Goal: Task Accomplishment & Management: Complete application form

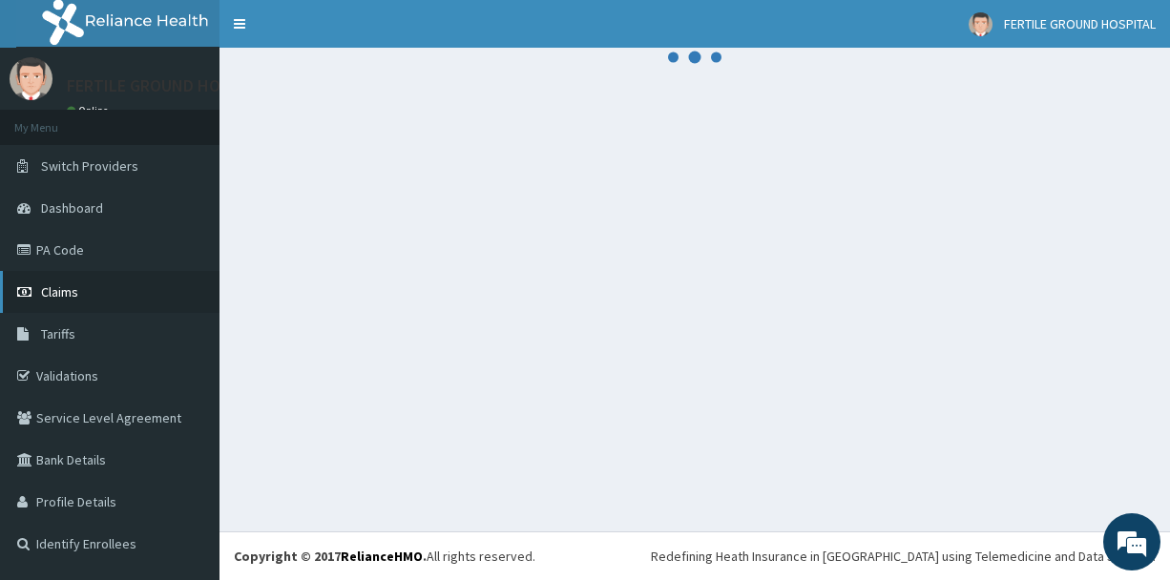
click at [63, 296] on span "Claims" at bounding box center [59, 291] width 37 height 17
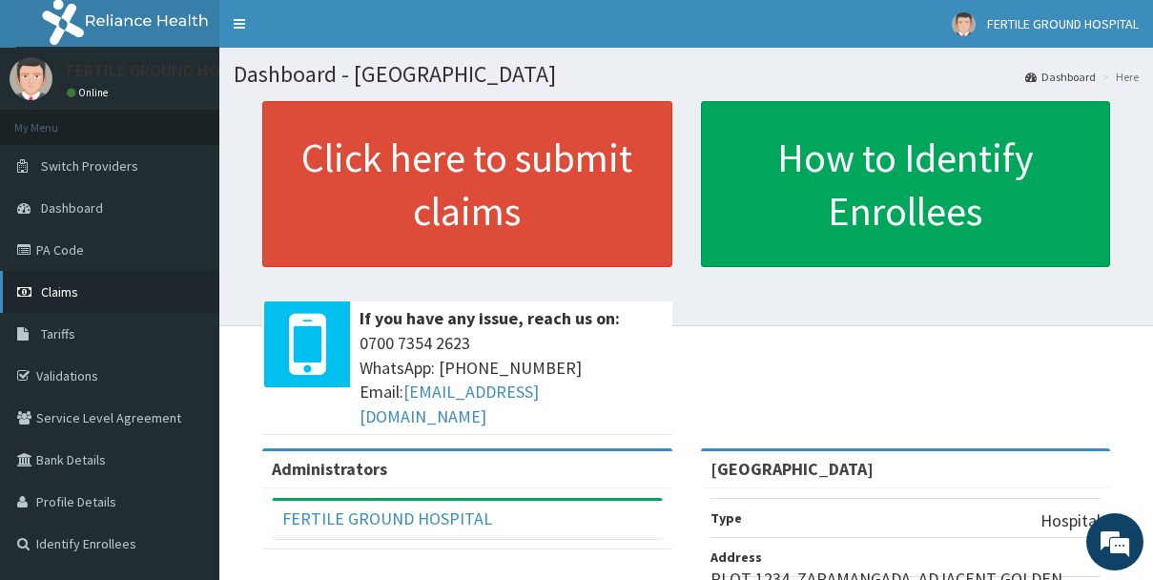
click at [102, 287] on link "Claims" at bounding box center [109, 292] width 219 height 42
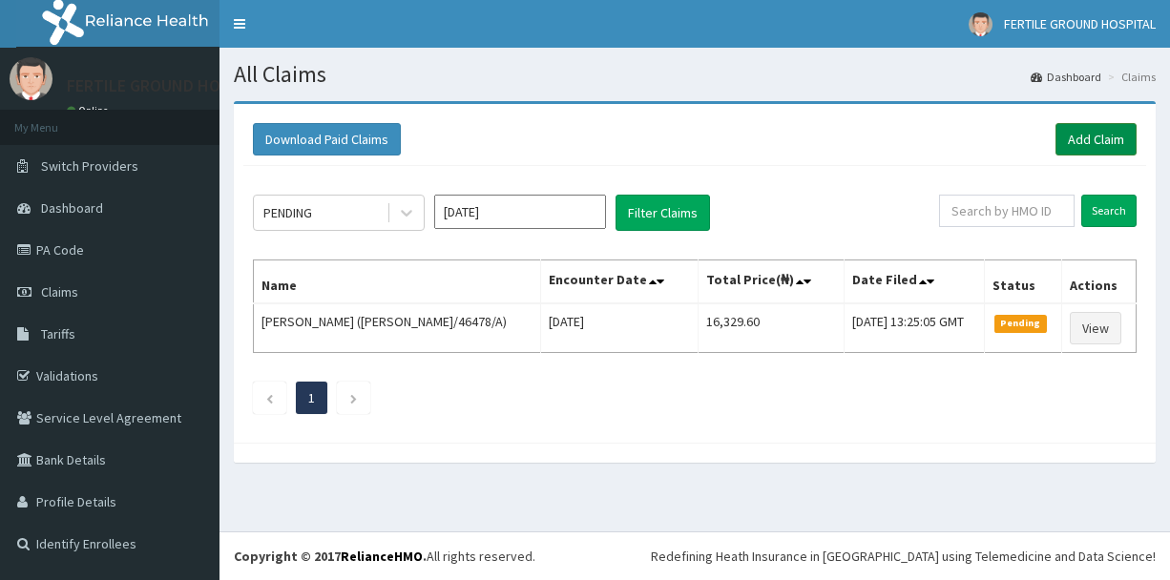
click at [1092, 137] on link "Add Claim" at bounding box center [1095, 139] width 81 height 32
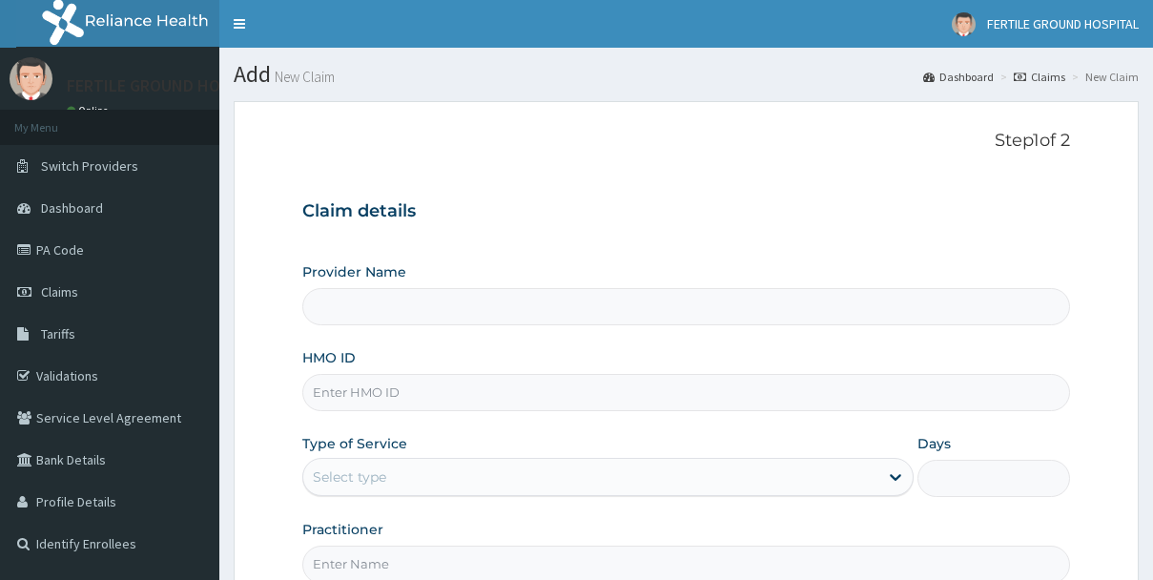
type input "Fertile Ground Hospital"
click at [496, 395] on input "HMO ID" at bounding box center [686, 392] width 768 height 37
type input "c"
type input "CNH/10029/E"
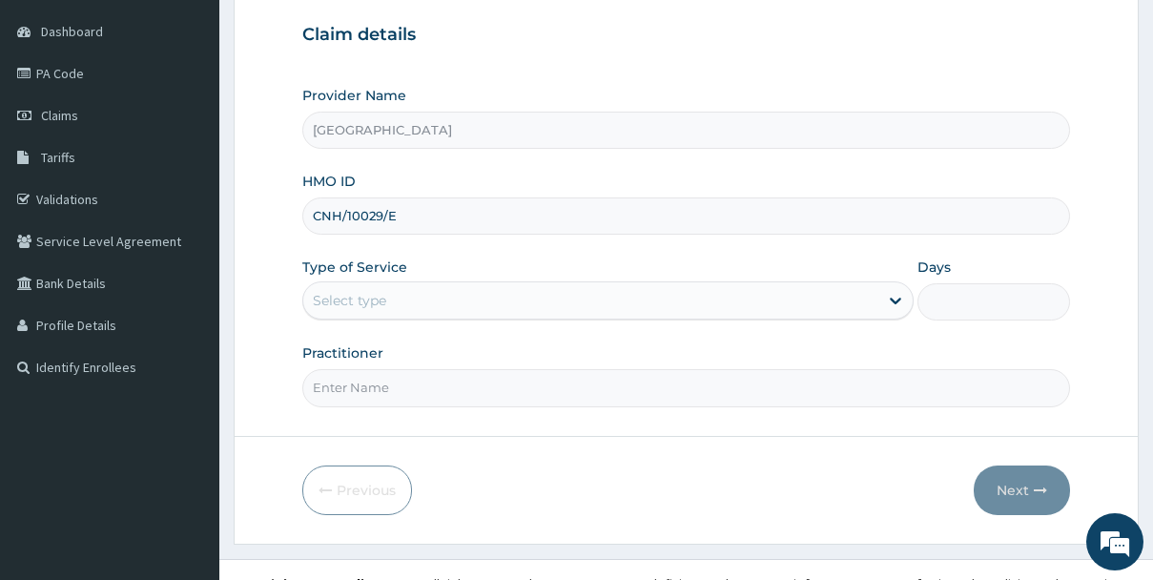
scroll to position [178, 0]
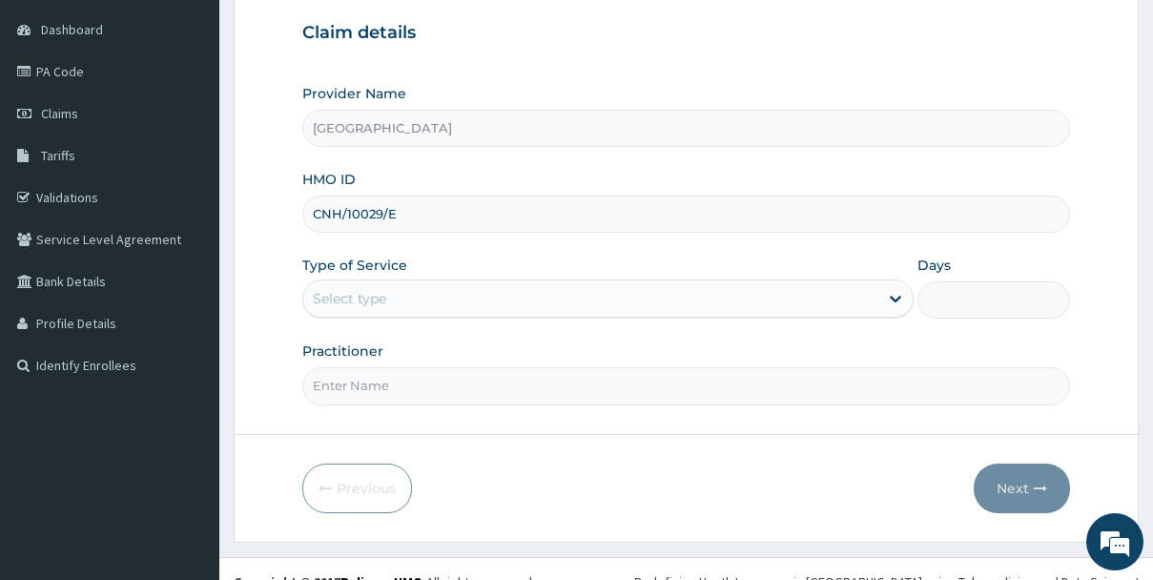
click at [411, 291] on div "Select type" at bounding box center [590, 298] width 575 height 31
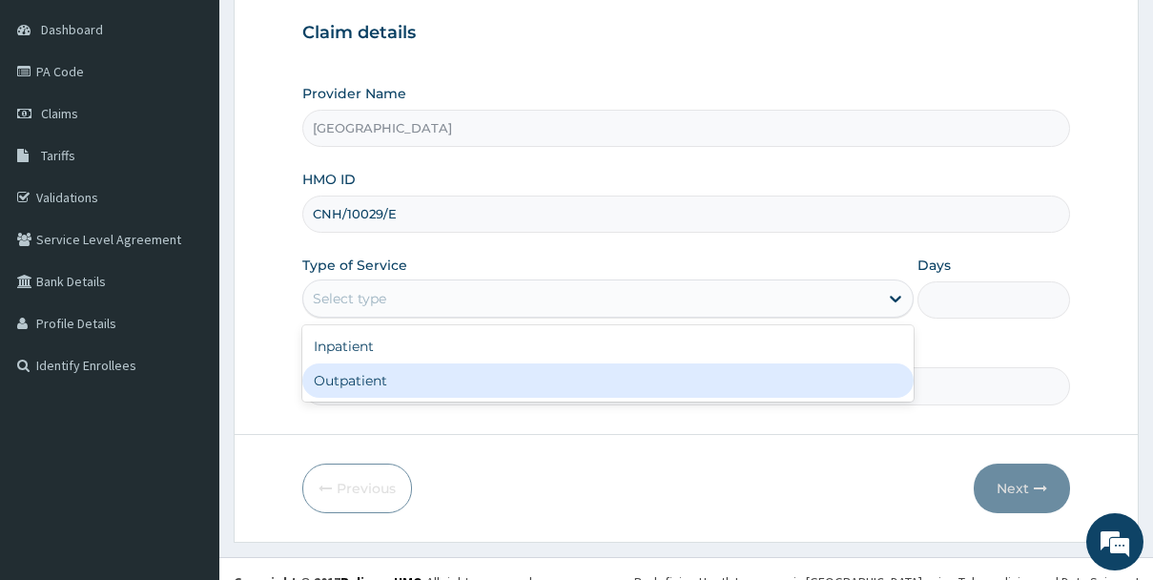
click at [352, 374] on div "Outpatient" at bounding box center [607, 380] width 611 height 34
type input "1"
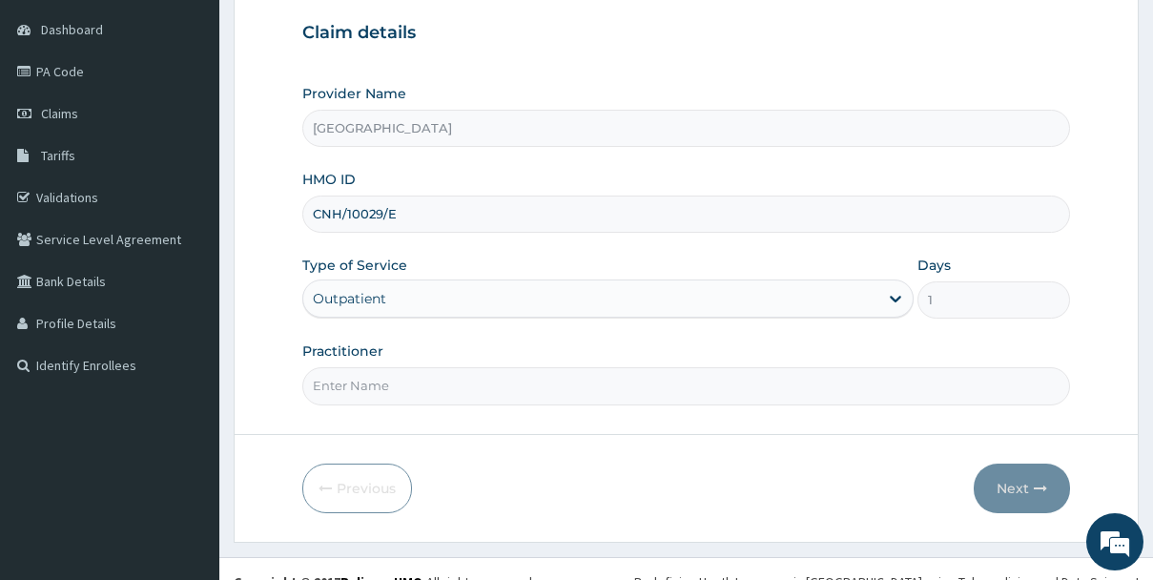
click at [731, 392] on input "Practitioner" at bounding box center [686, 385] width 768 height 37
type input "DR. CHRISTOPHER"
click at [1024, 481] on button "Next" at bounding box center [1022, 489] width 96 height 50
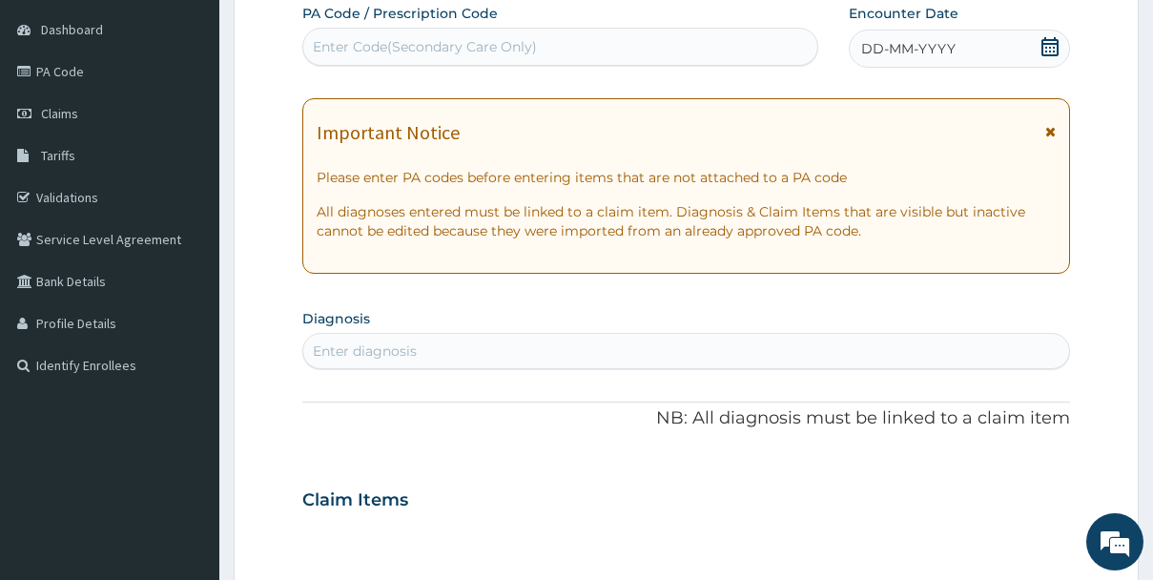
click at [1046, 54] on icon at bounding box center [1050, 46] width 17 height 19
click at [1049, 128] on icon at bounding box center [1051, 131] width 10 height 13
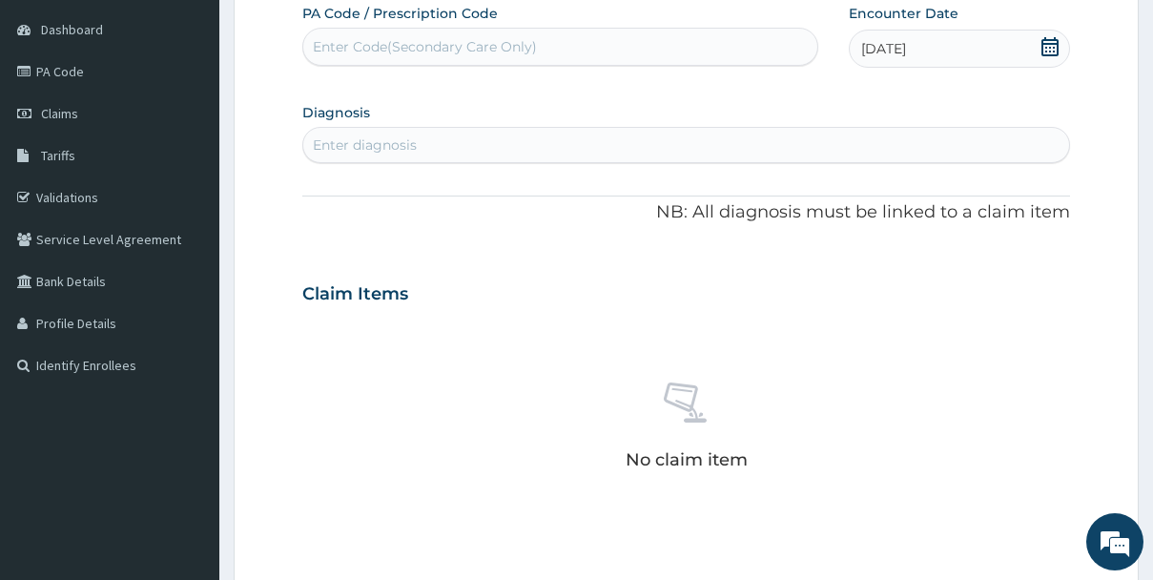
click at [797, 156] on div "Enter diagnosis" at bounding box center [686, 145] width 766 height 31
type input "SEPSIS"
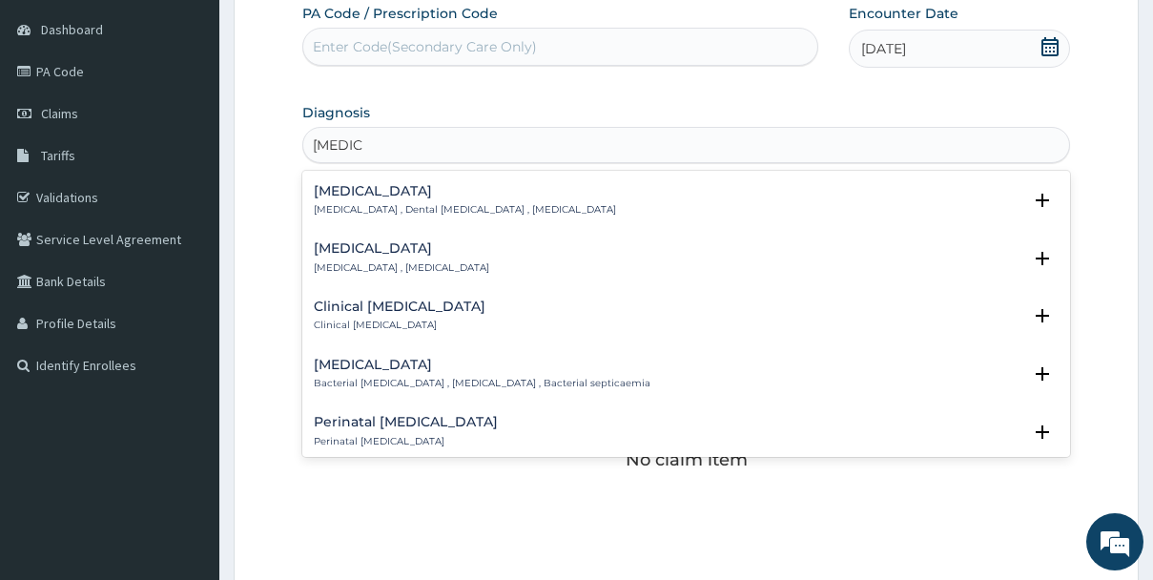
scroll to position [153, 0]
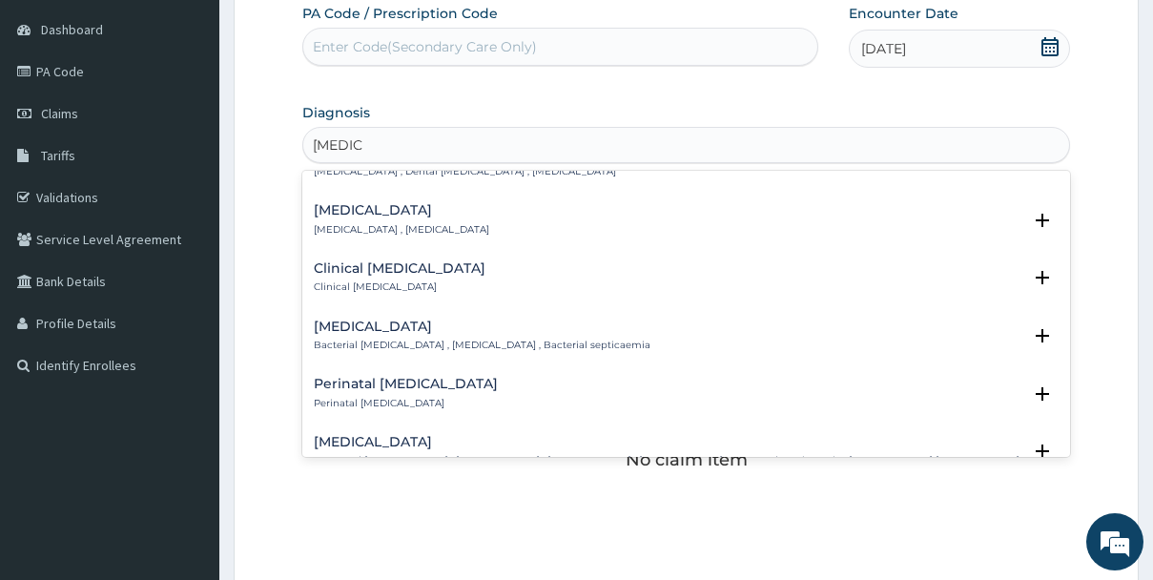
click at [487, 337] on div "Bacterial sepsis Bacterial septicemia , Bacterial sepsis , Bacterial septicaemia" at bounding box center [482, 336] width 337 height 33
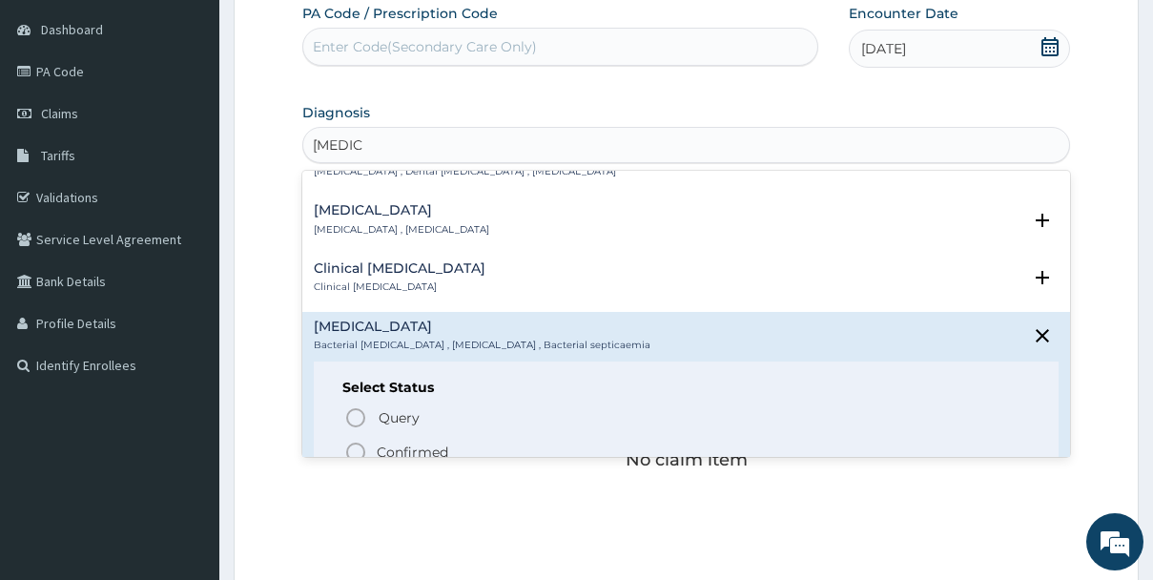
click at [356, 447] on icon "status option filled" at bounding box center [355, 452] width 23 height 23
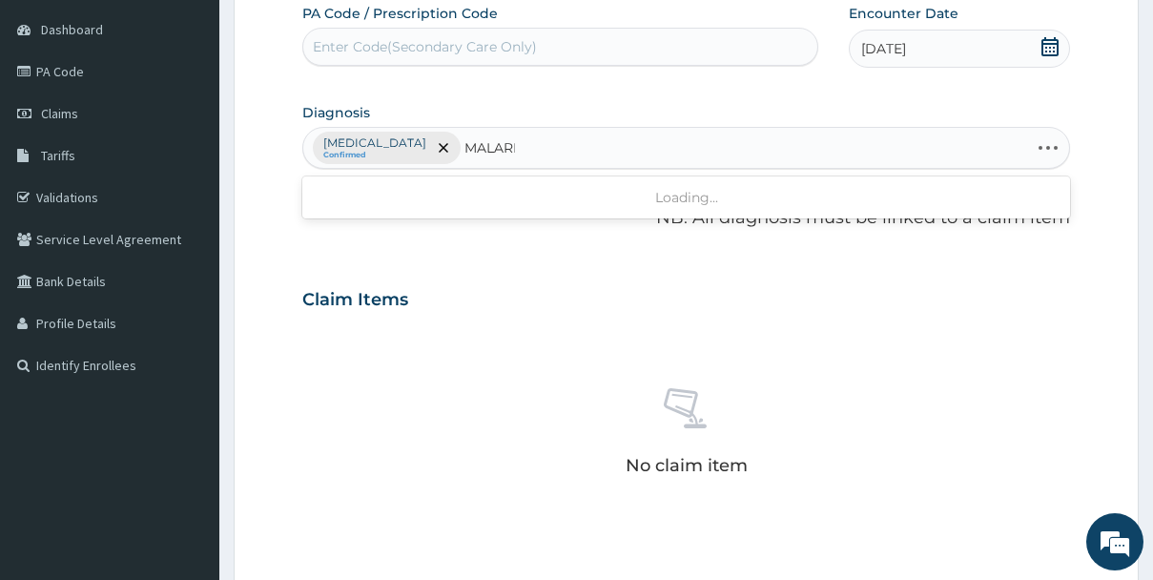
type input "MALARIA"
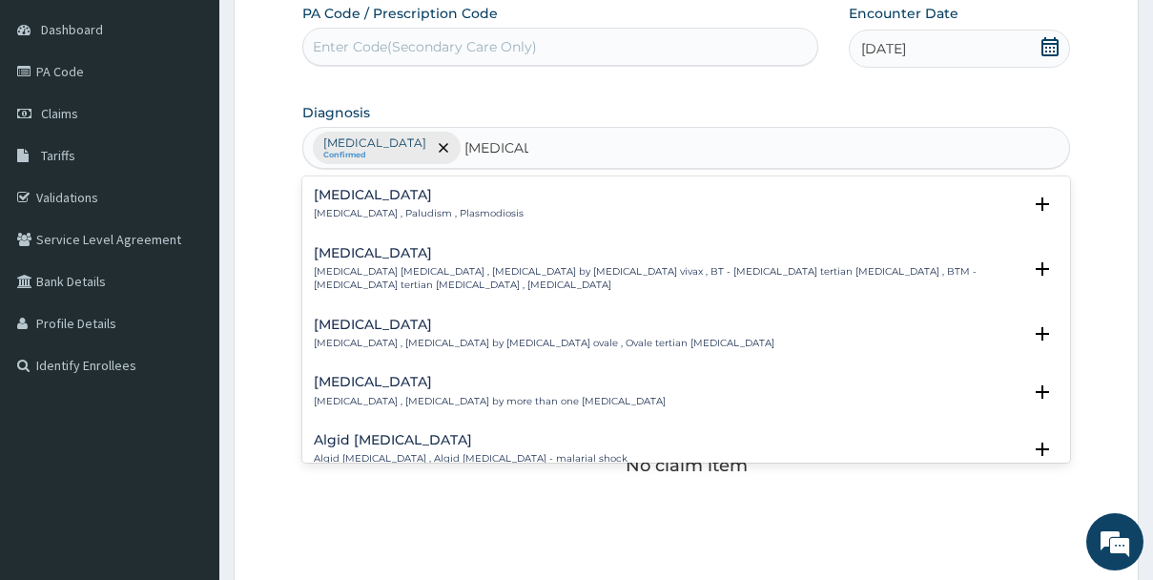
click at [360, 209] on p "Malaria , Paludism , Plasmodiosis" at bounding box center [419, 213] width 210 height 13
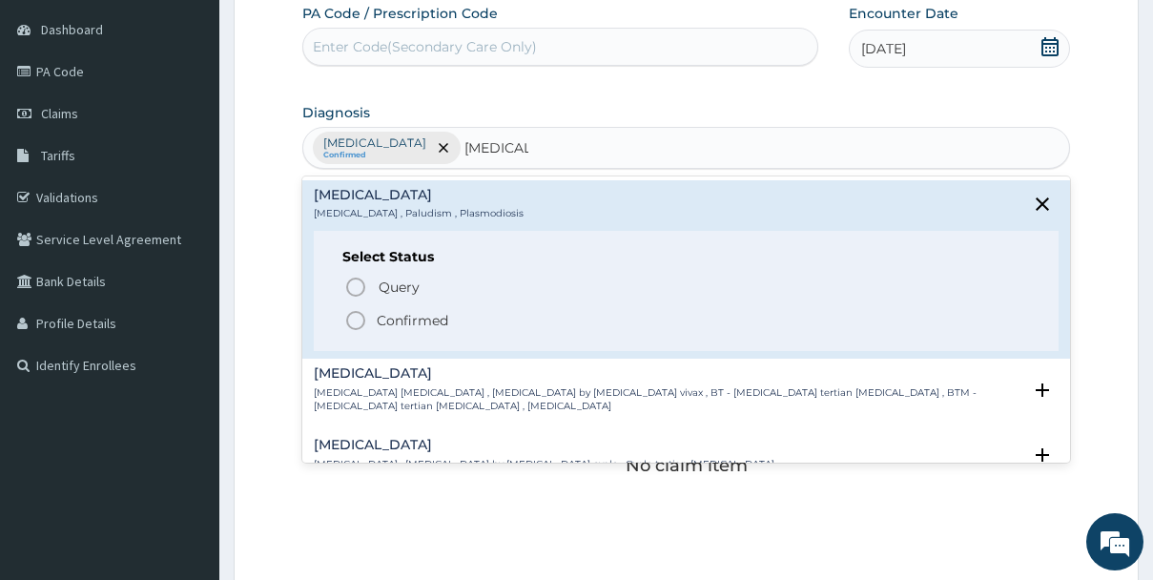
click at [358, 321] on icon "status option filled" at bounding box center [355, 320] width 23 height 23
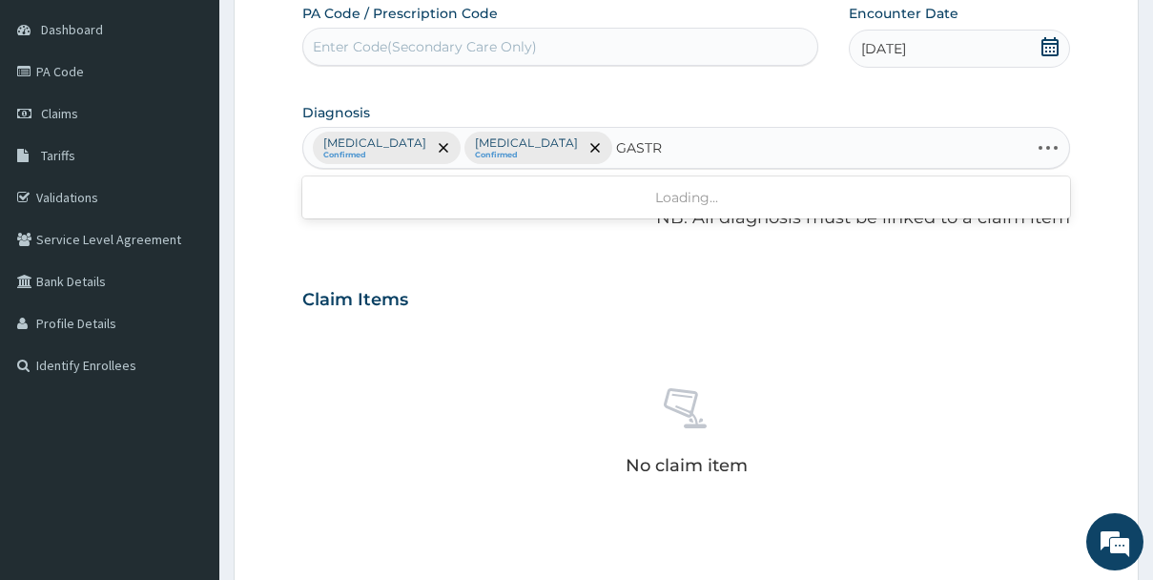
type input "GASTRO"
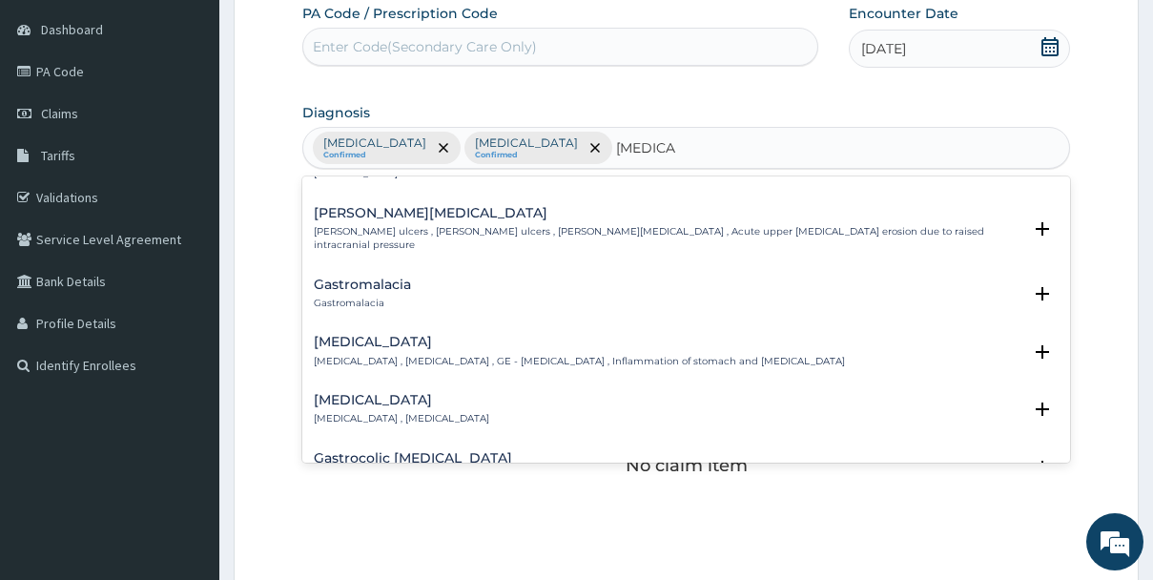
scroll to position [305, 0]
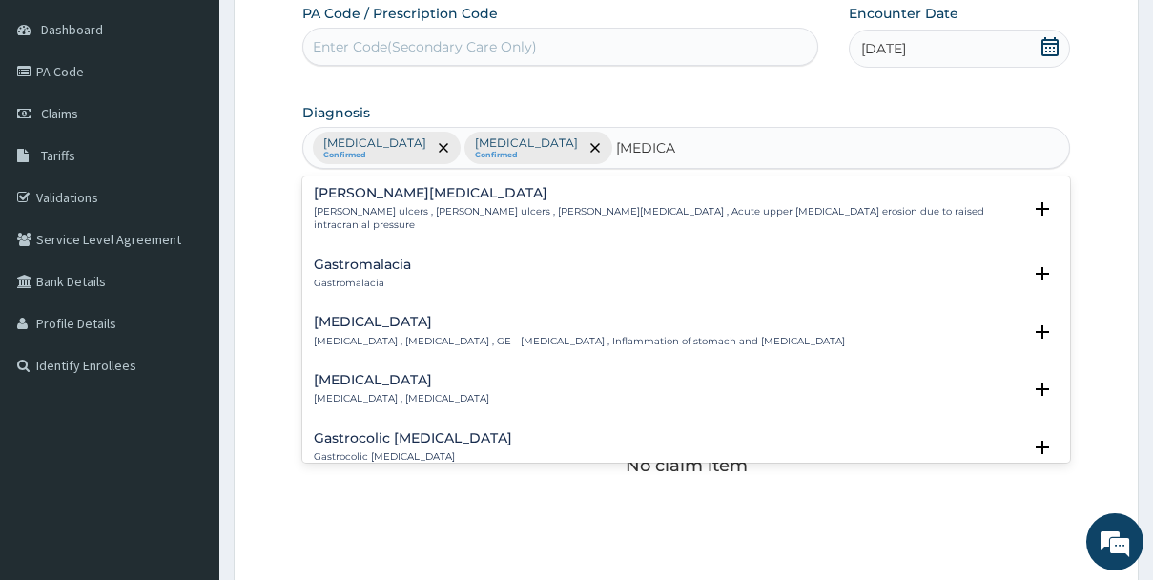
click at [398, 335] on p "Gastroenteritis , Gastroenteropathy , GE - Gastroenteritis , Inflammation of st…" at bounding box center [579, 341] width 531 height 13
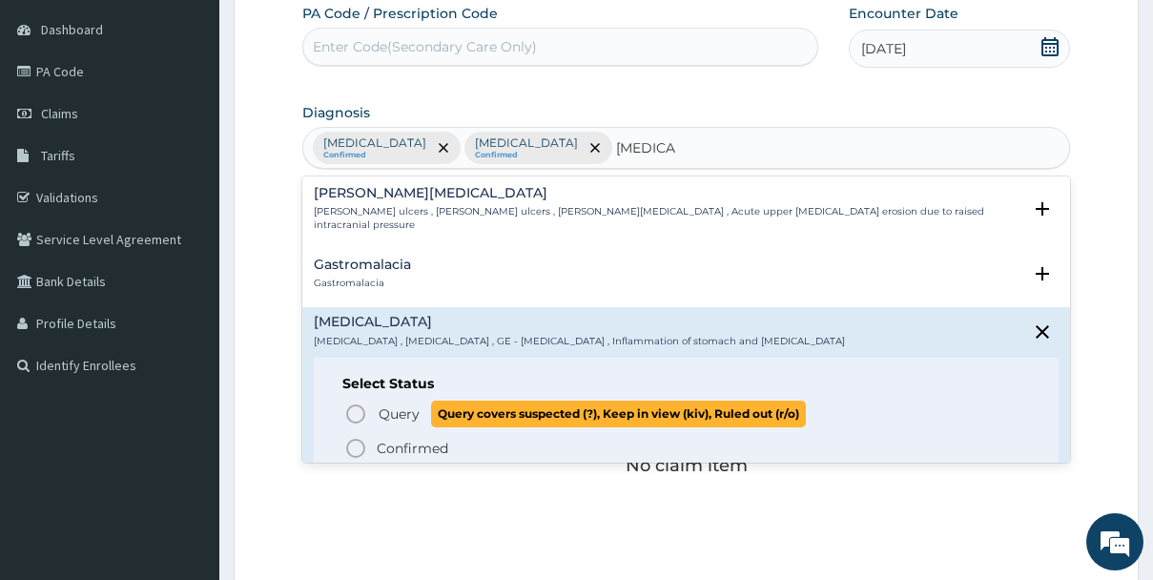
click at [357, 403] on icon "status option query" at bounding box center [355, 414] width 23 height 23
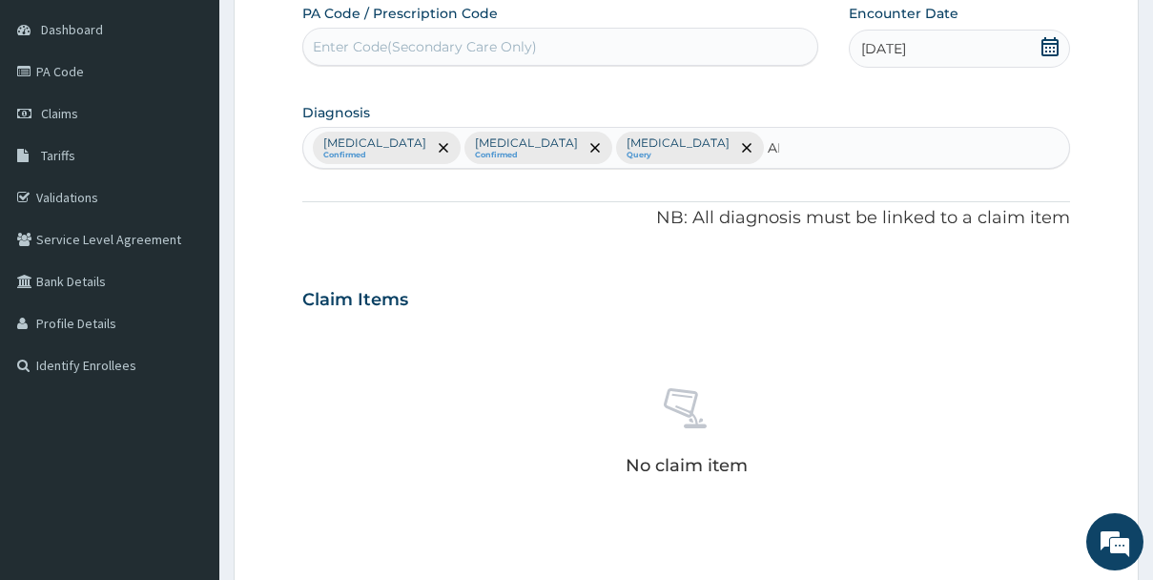
type input "A"
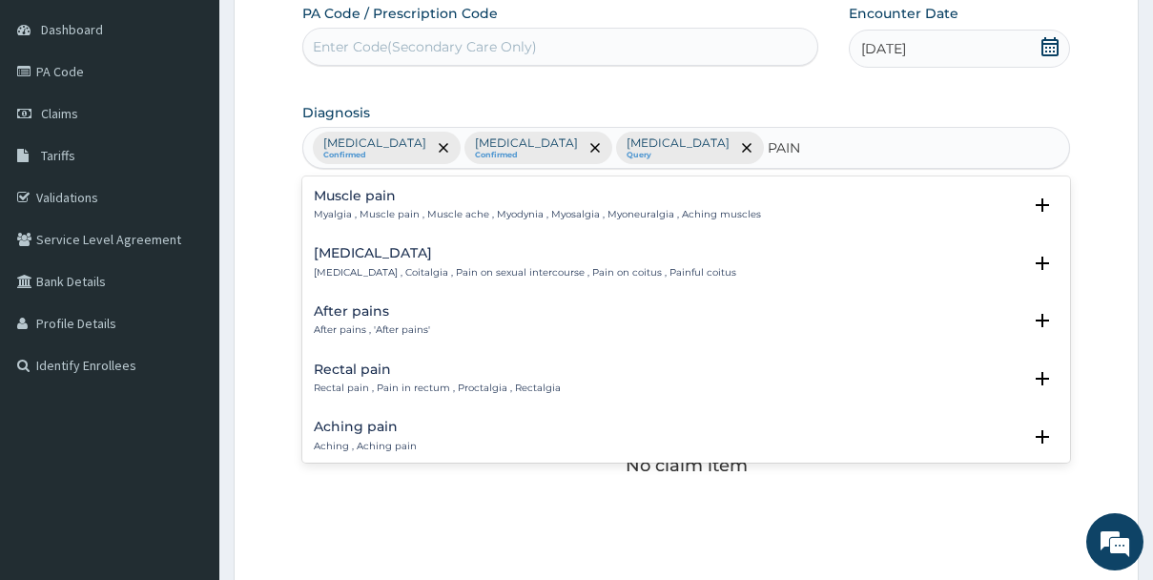
scroll to position [2629, 0]
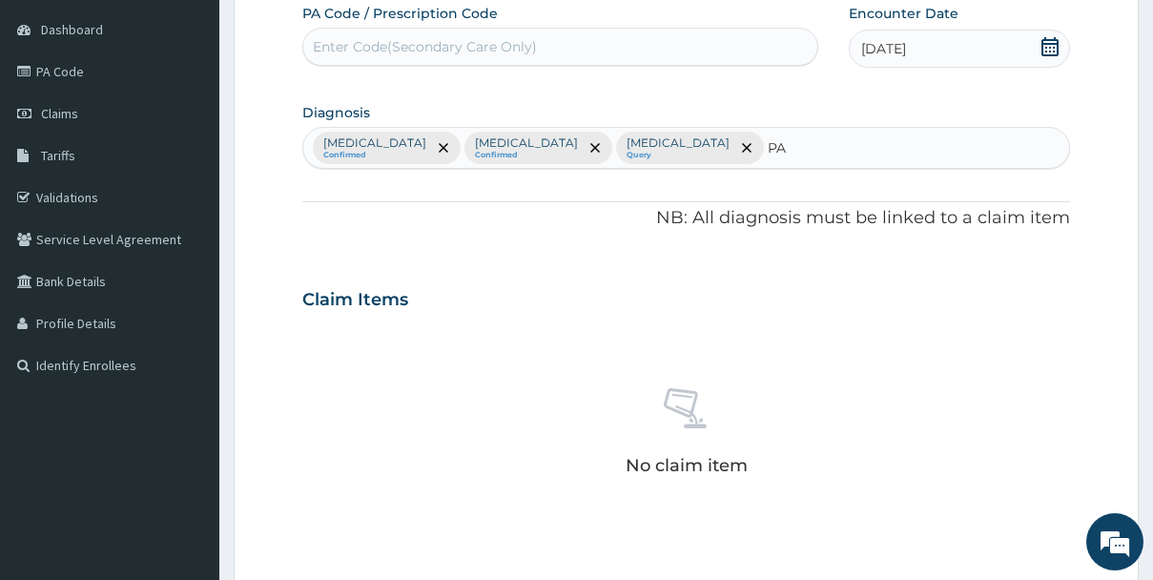
type input "P"
type input "ABDOMI"
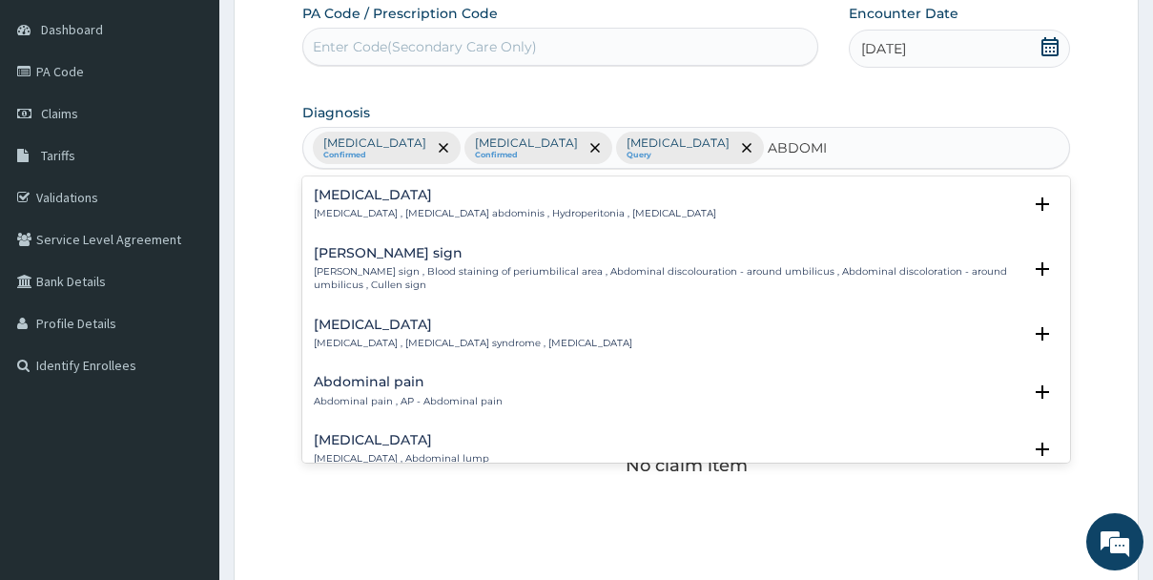
click at [391, 395] on p "Abdominal pain , AP - Abdominal pain" at bounding box center [408, 401] width 189 height 13
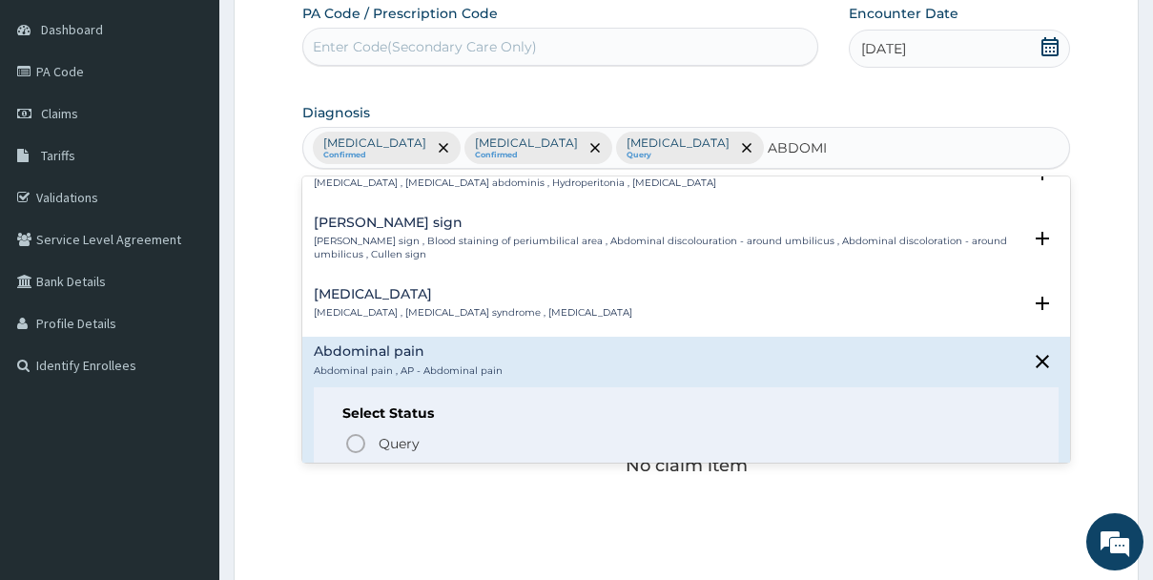
scroll to position [38, 0]
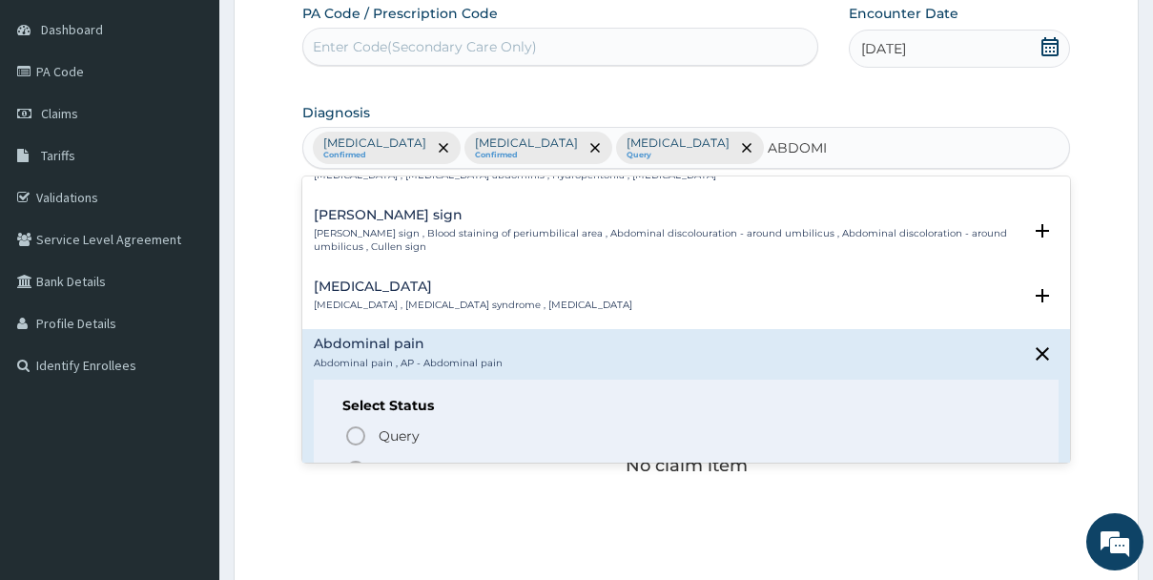
click at [356, 463] on icon "status option filled" at bounding box center [355, 470] width 23 height 23
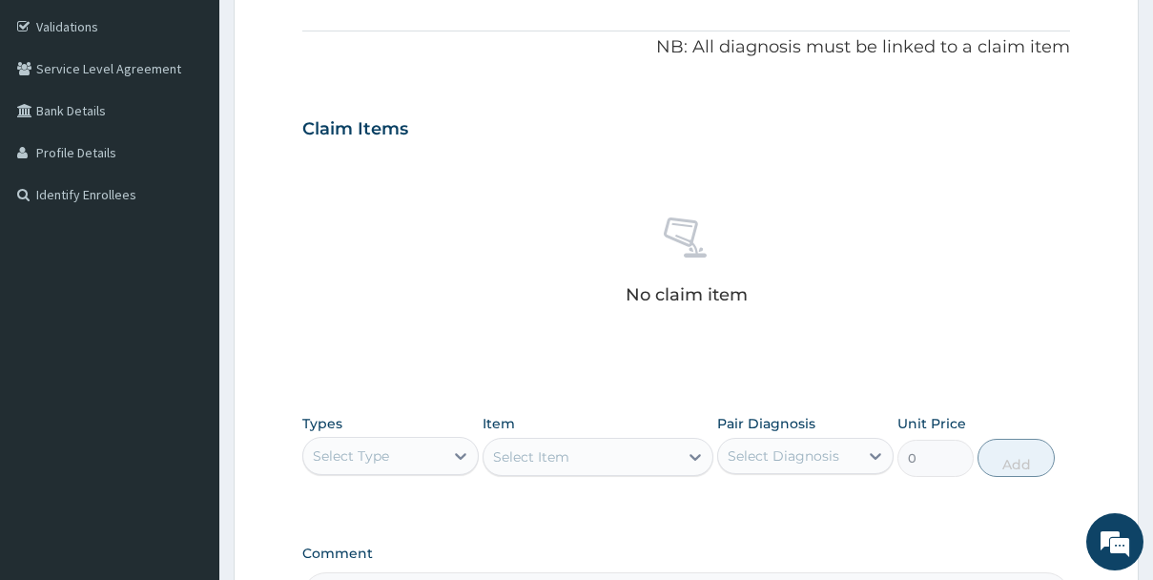
scroll to position [358, 0]
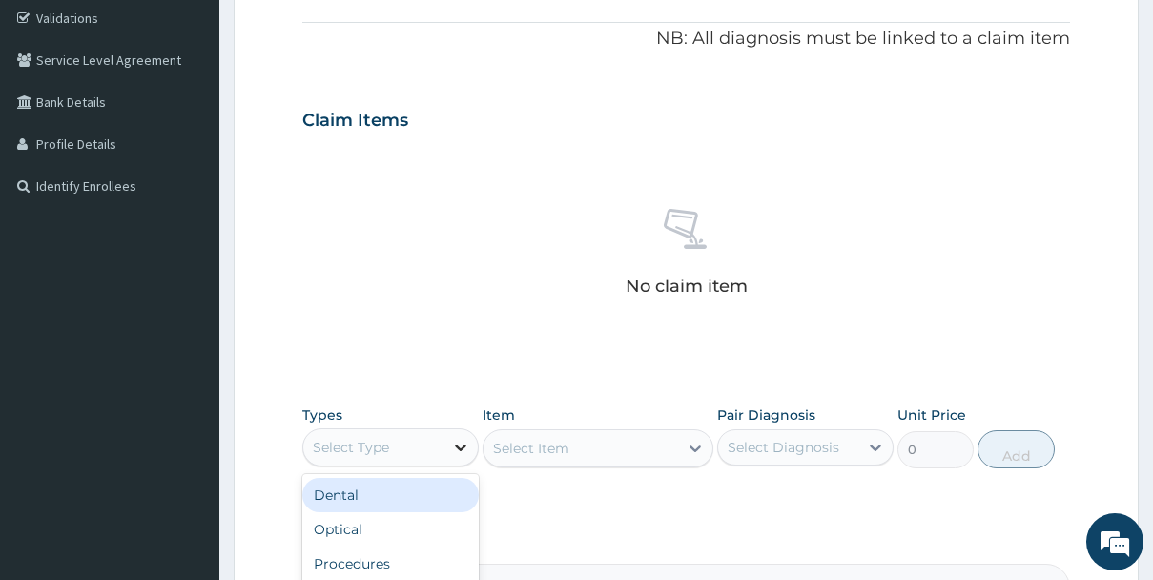
click at [451, 434] on div at bounding box center [461, 447] width 34 height 34
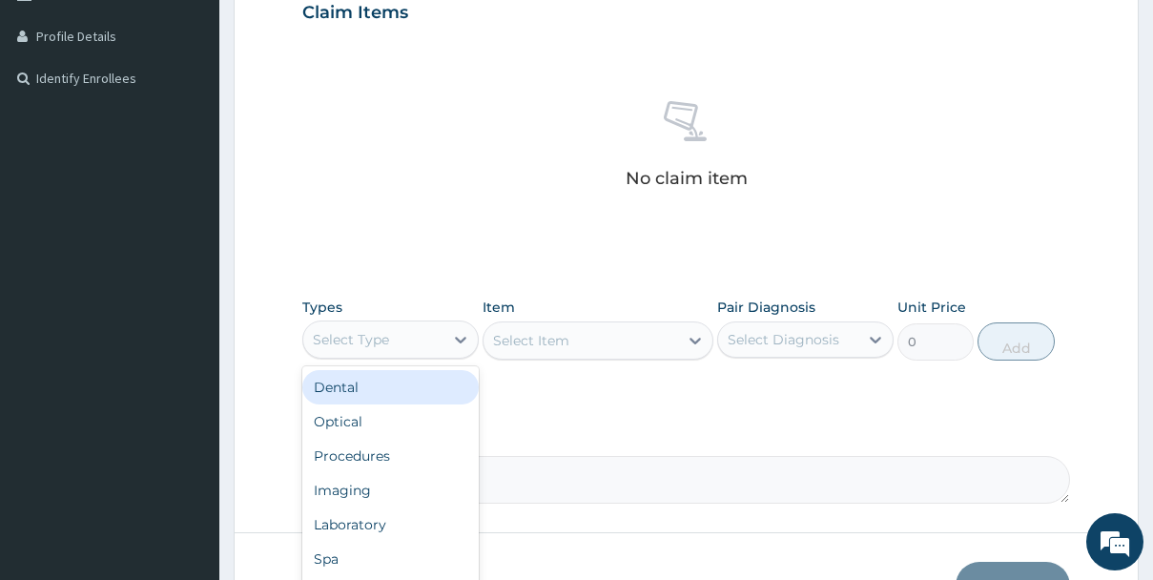
scroll to position [539, 0]
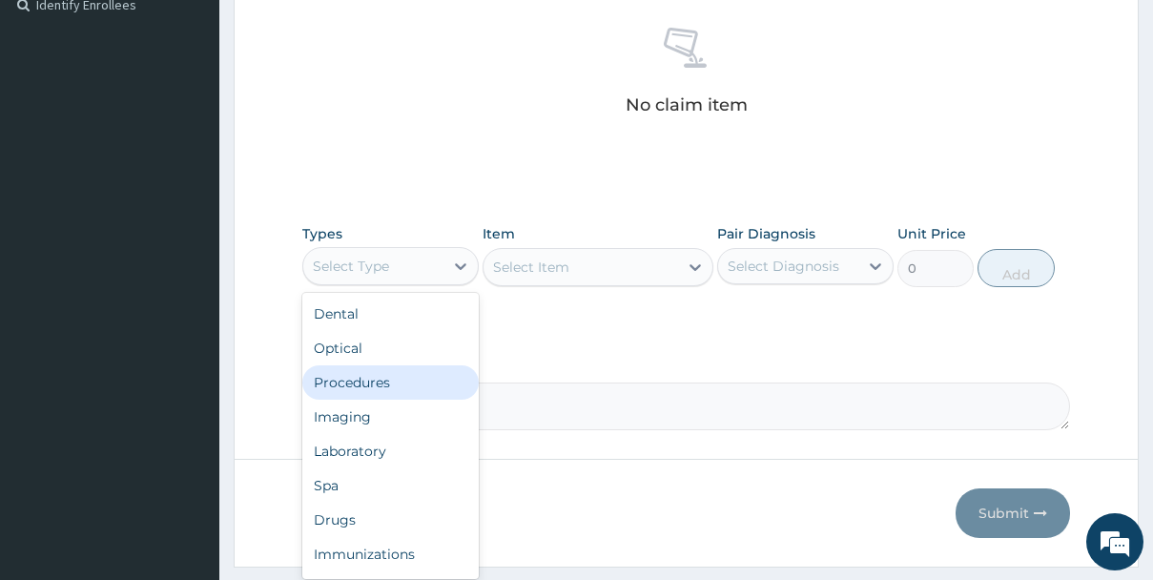
click at [380, 383] on div "Procedures" at bounding box center [390, 382] width 176 height 34
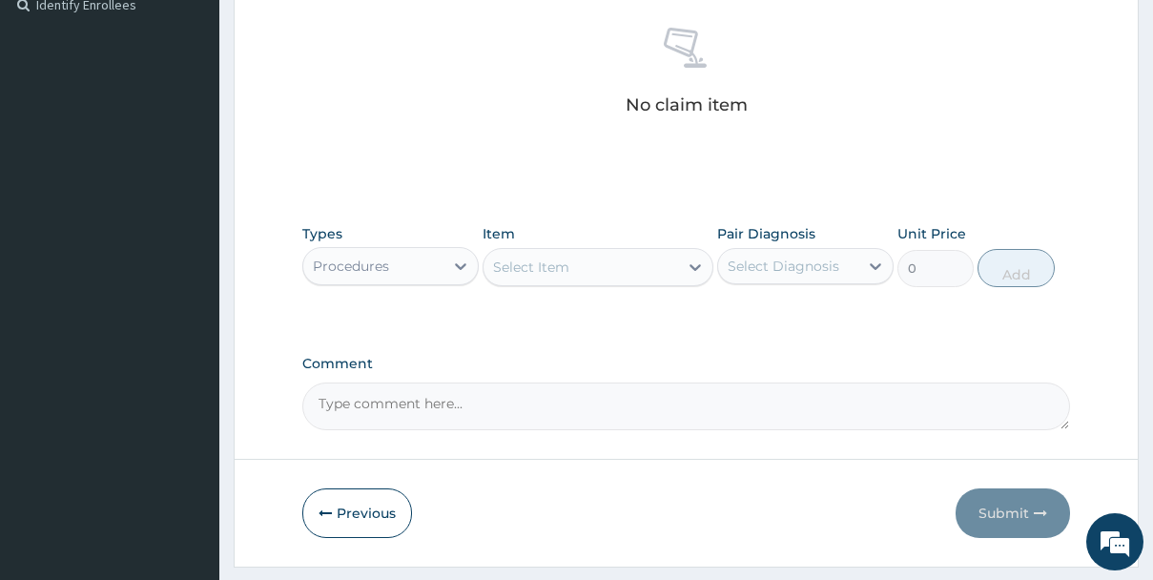
click at [577, 261] on div "Select Item" at bounding box center [581, 267] width 194 height 31
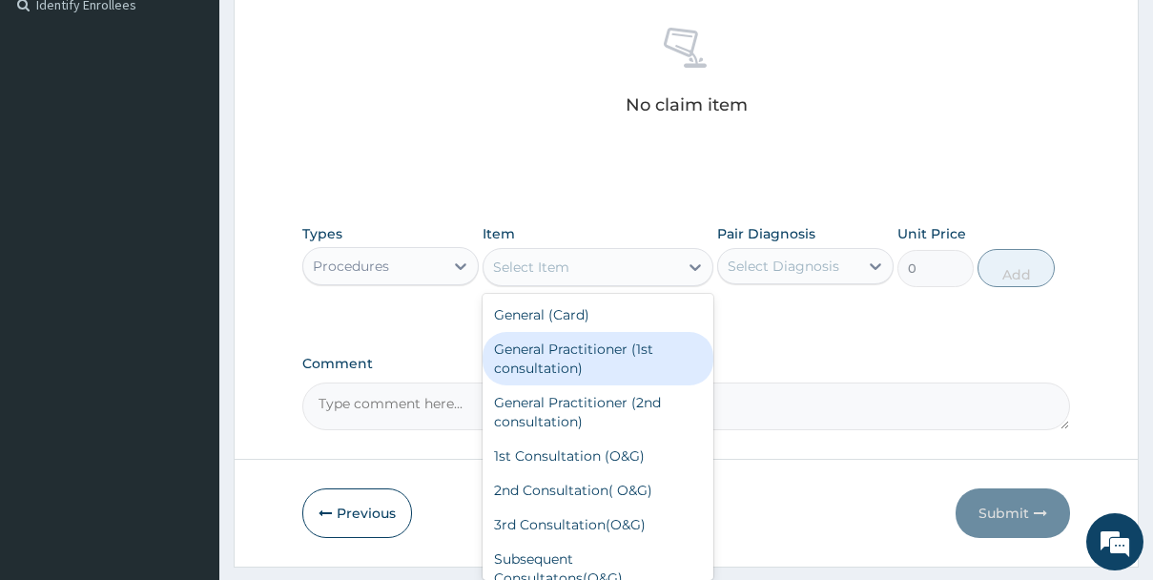
click at [613, 369] on div "General Practitioner (1st consultation)" at bounding box center [598, 358] width 230 height 53
type input "3900"
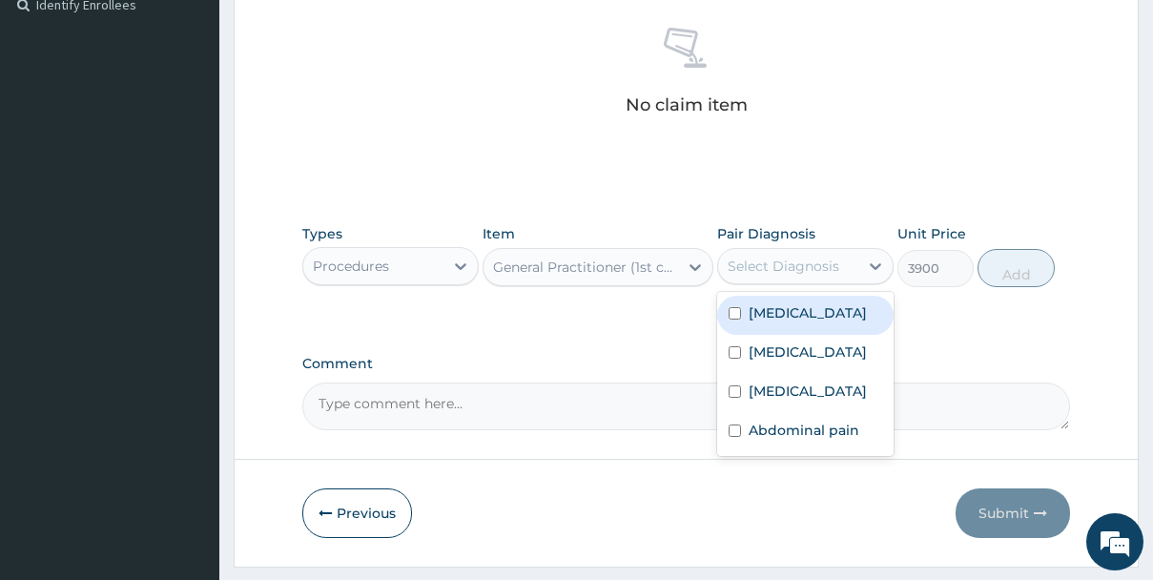
click at [818, 274] on div "Select Diagnosis" at bounding box center [784, 266] width 112 height 19
drag, startPoint x: 783, startPoint y: 318, endPoint x: 777, endPoint y: 326, distance: 10.3
click at [780, 315] on label "Bacterial sepsis" at bounding box center [808, 312] width 118 height 19
checkbox input "true"
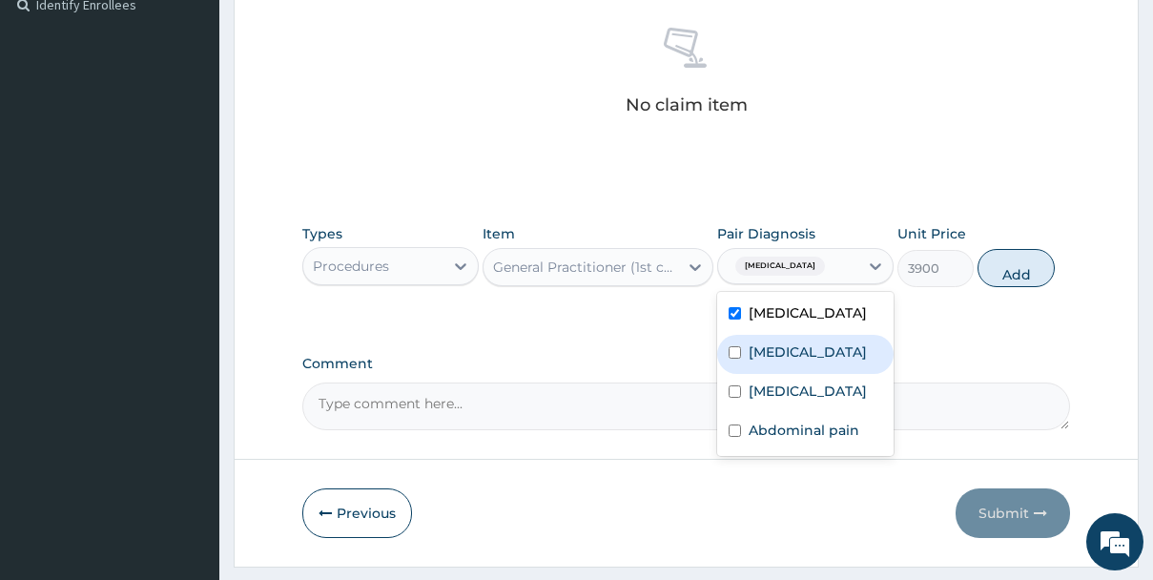
click at [766, 348] on label "Malaria" at bounding box center [808, 351] width 118 height 19
checkbox input "true"
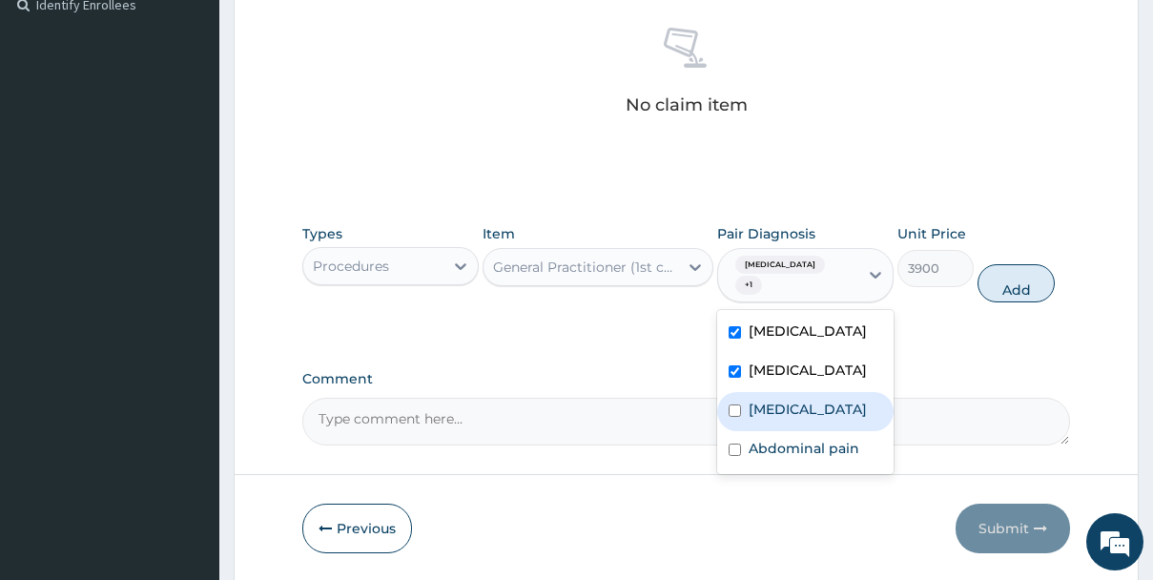
click at [762, 417] on label "Gastroenteritis" at bounding box center [808, 409] width 118 height 19
checkbox input "true"
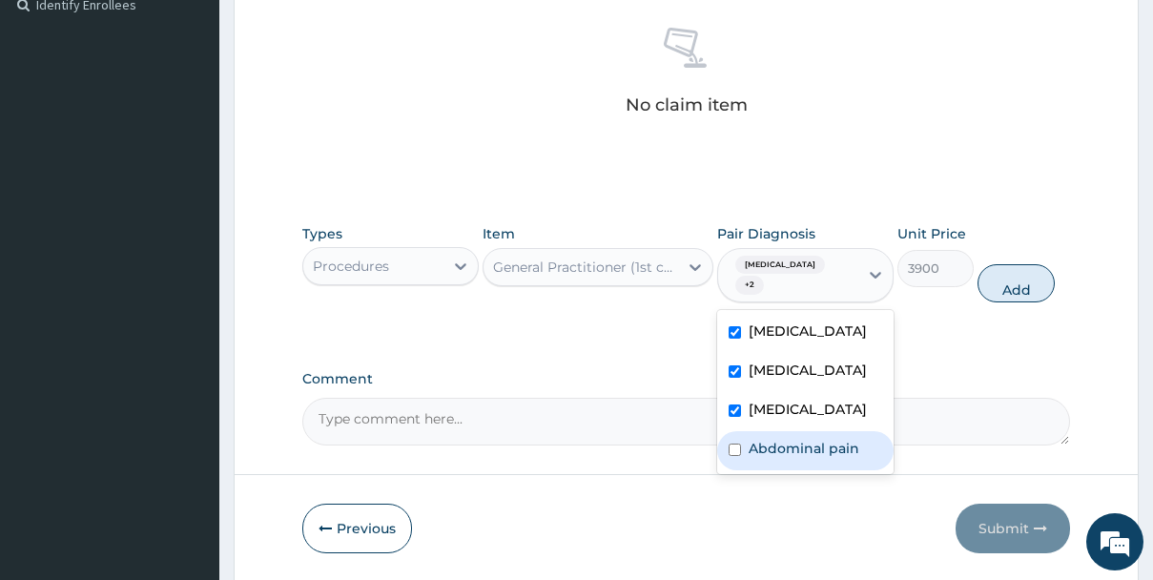
click at [753, 451] on label "Abdominal pain" at bounding box center [804, 448] width 111 height 19
checkbox input "true"
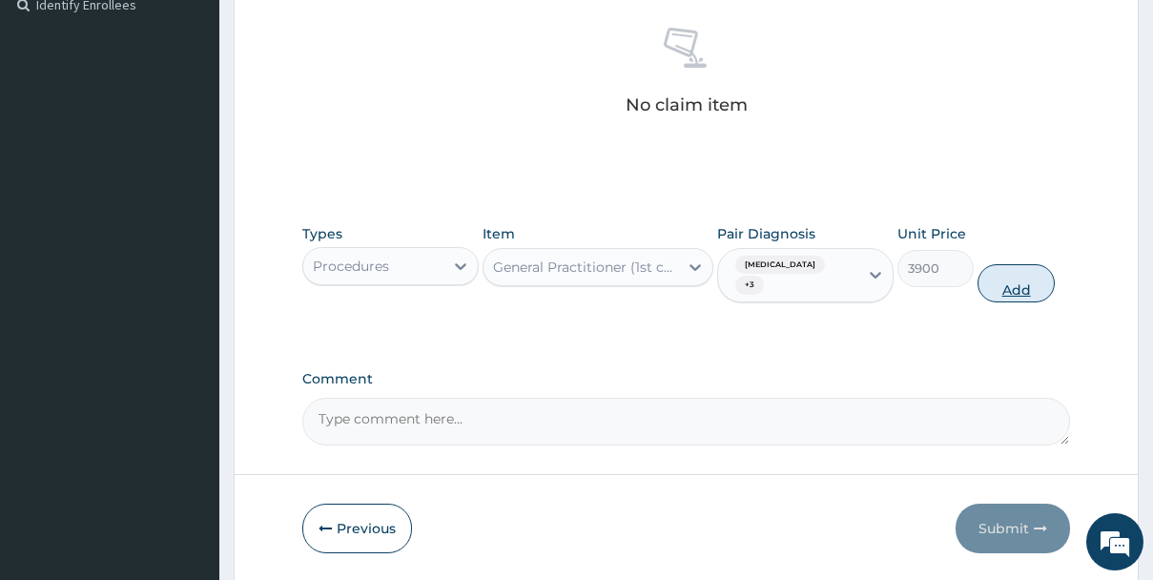
click at [1016, 280] on button "Add" at bounding box center [1016, 283] width 76 height 38
type input "0"
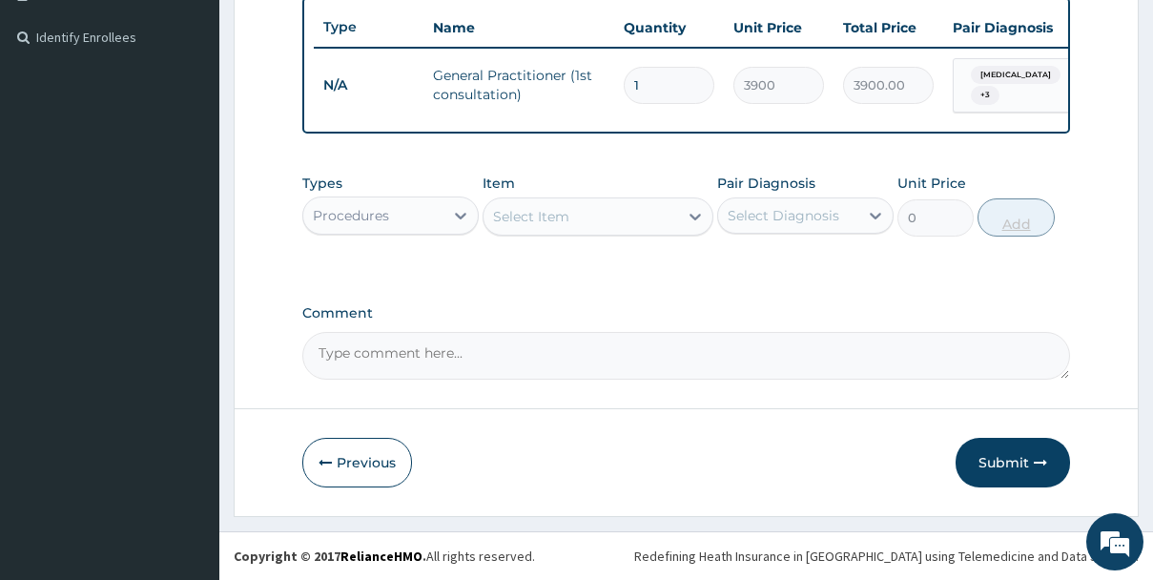
scroll to position [515, 0]
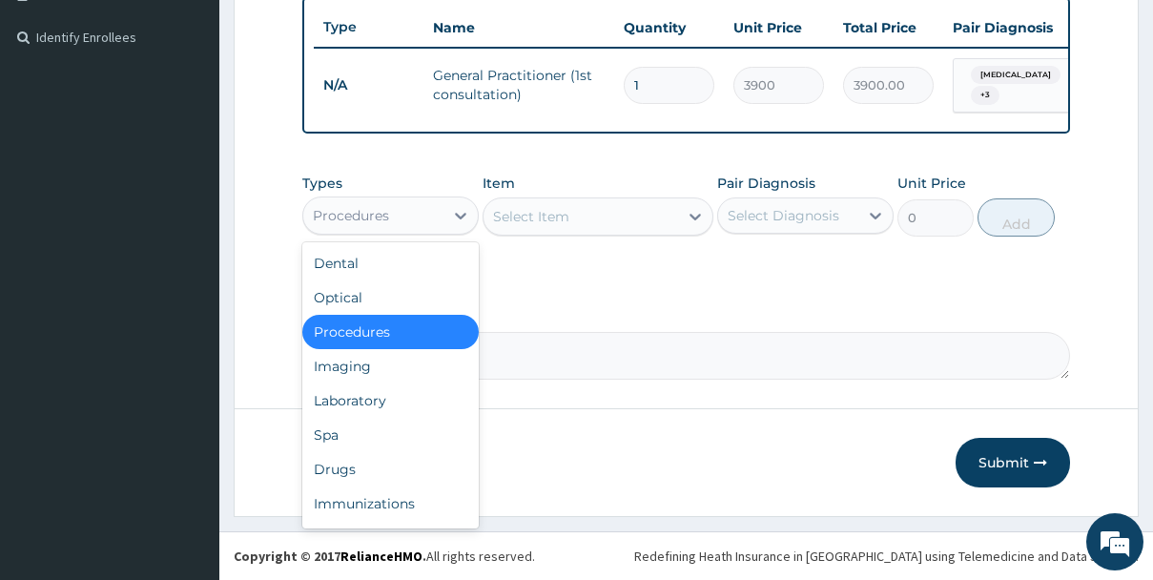
click at [422, 222] on div "Procedures" at bounding box center [373, 215] width 140 height 31
click at [359, 397] on div "Laboratory" at bounding box center [390, 400] width 176 height 34
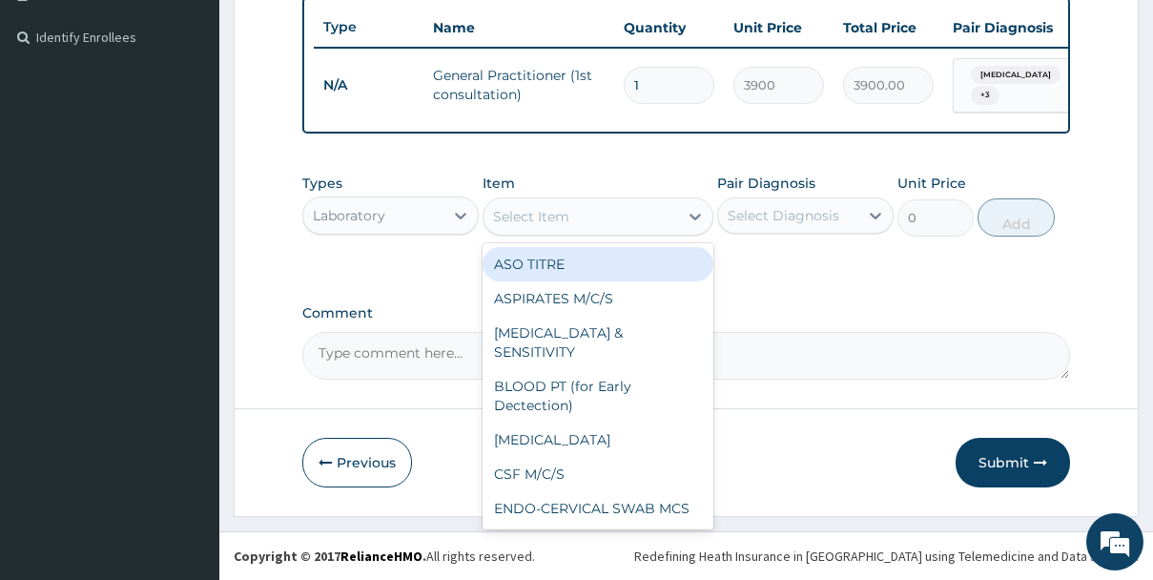
click at [589, 211] on div "Select Item" at bounding box center [581, 216] width 194 height 31
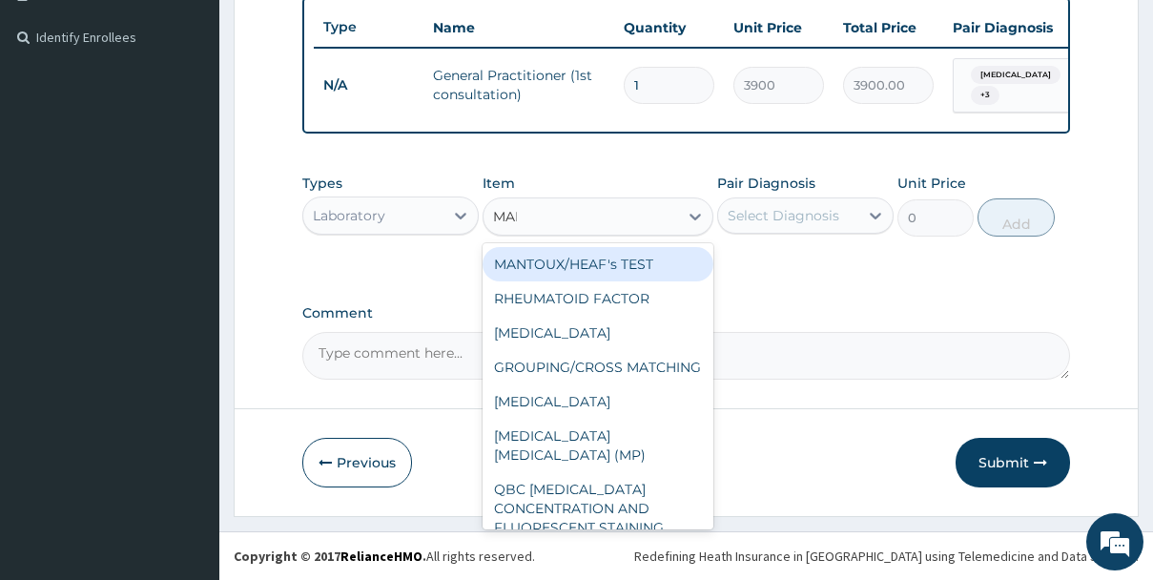
type input "MALA"
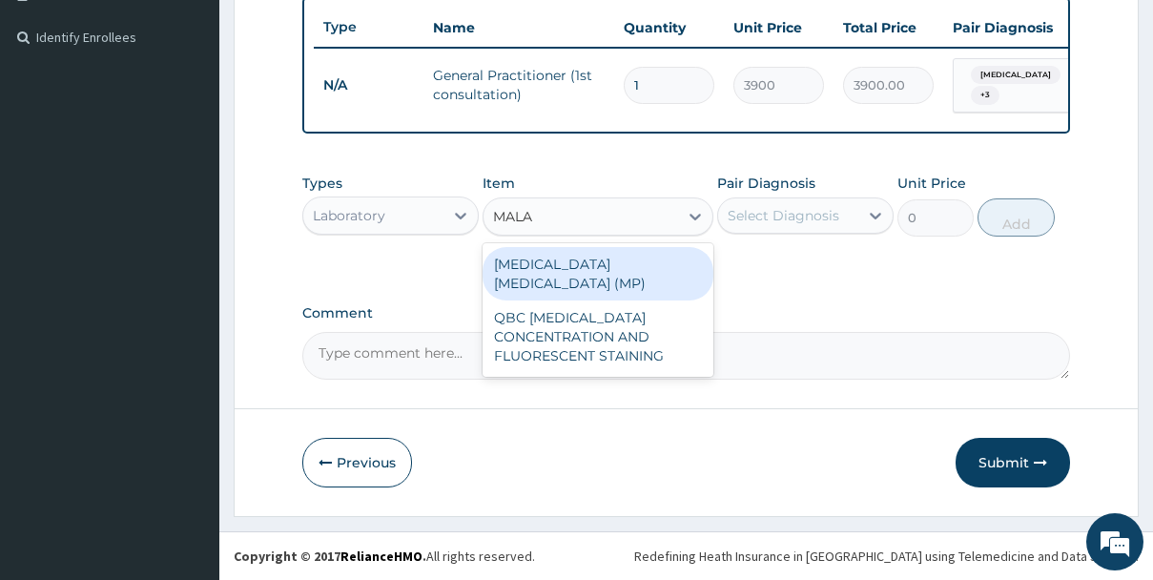
click at [581, 250] on div "MALARIA PARASITE (MP)" at bounding box center [598, 273] width 230 height 53
type input "1820"
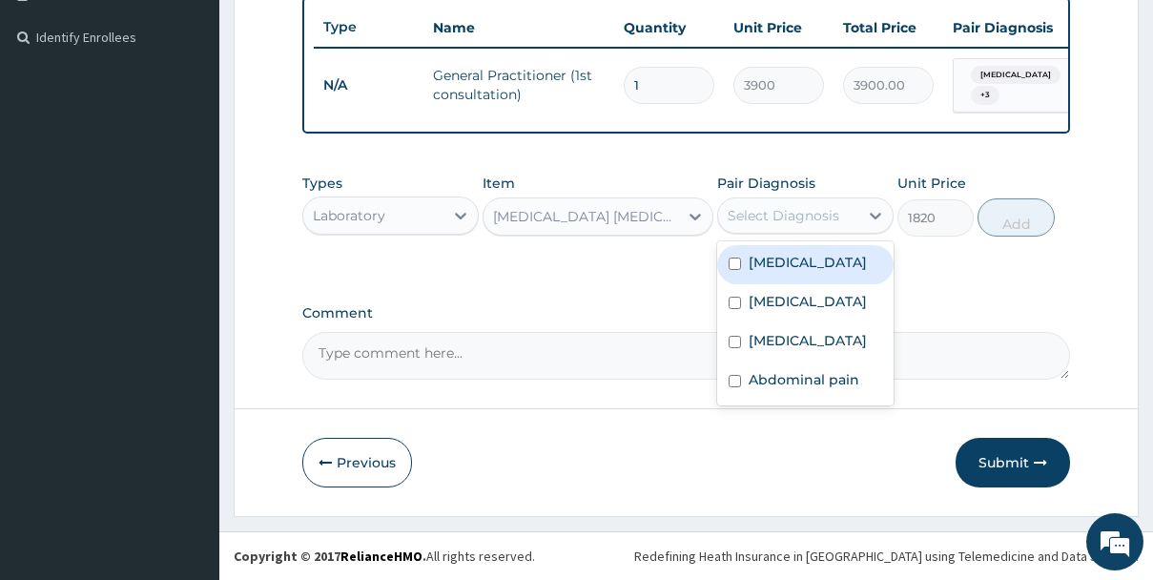
click at [806, 207] on div "Select Diagnosis" at bounding box center [784, 215] width 112 height 19
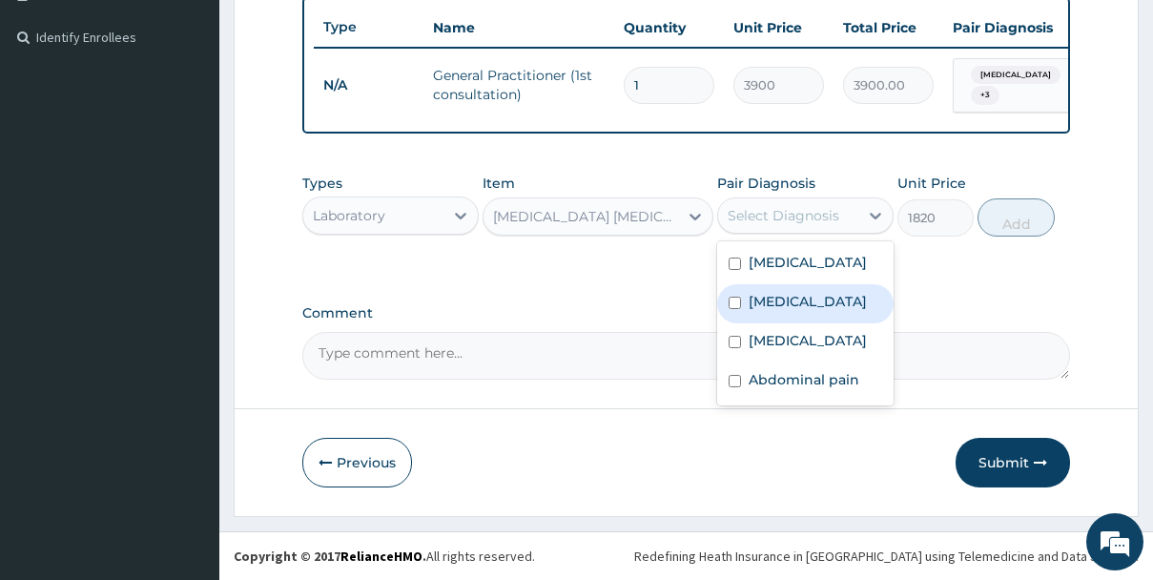
click at [778, 305] on label "Malaria" at bounding box center [808, 301] width 118 height 19
checkbox input "true"
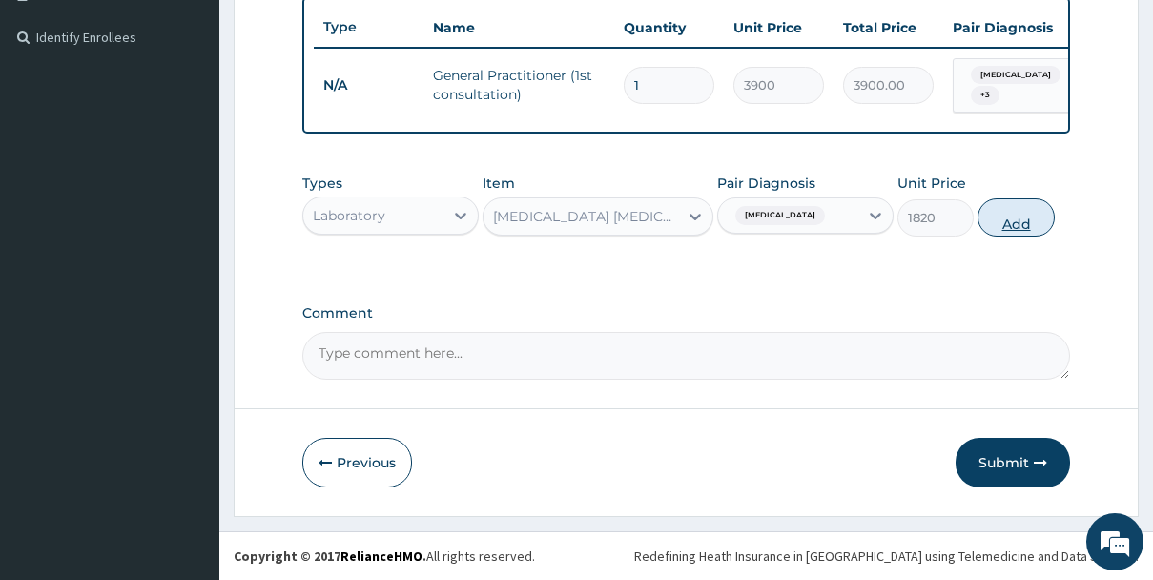
click at [1009, 224] on button "Add" at bounding box center [1016, 217] width 76 height 38
type input "0"
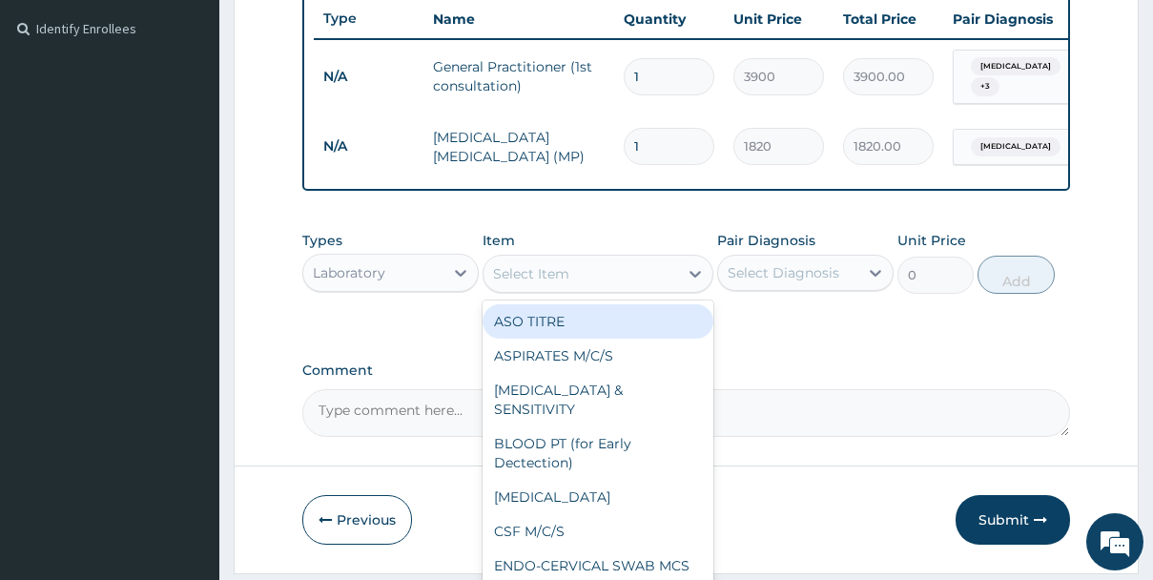
click at [606, 277] on div "Select Item" at bounding box center [581, 274] width 194 height 31
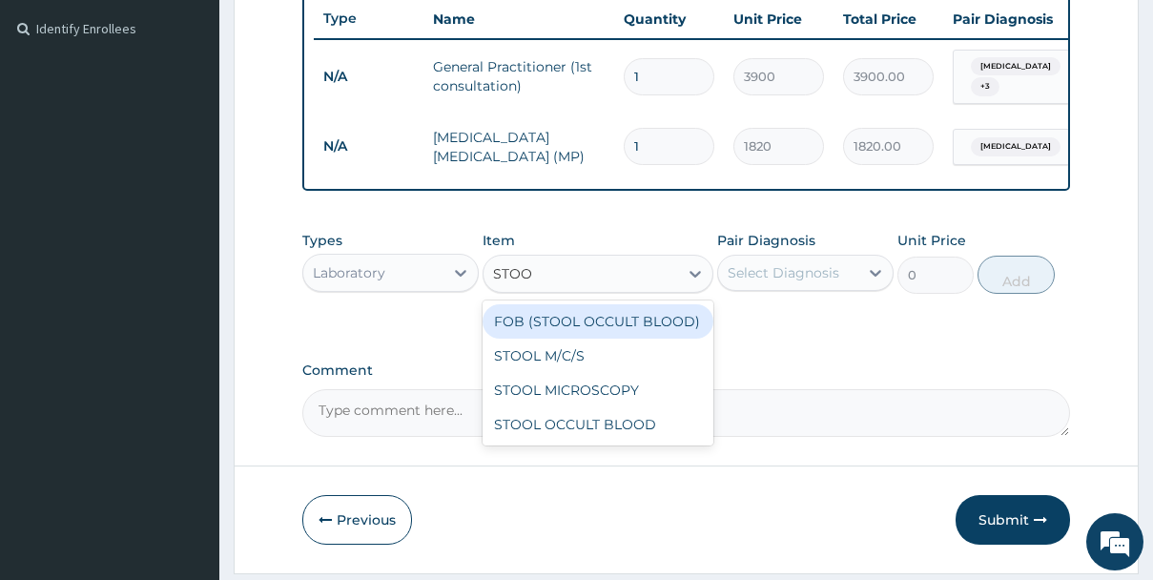
type input "STOOL"
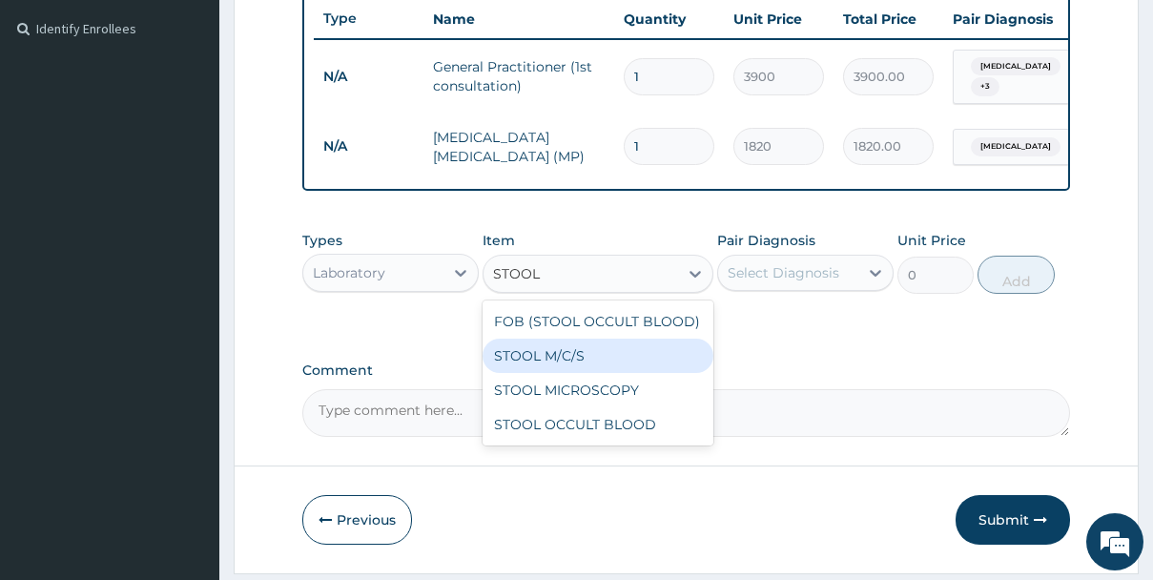
click at [573, 362] on div "STOOL M/C/S" at bounding box center [598, 356] width 230 height 34
type input "4550"
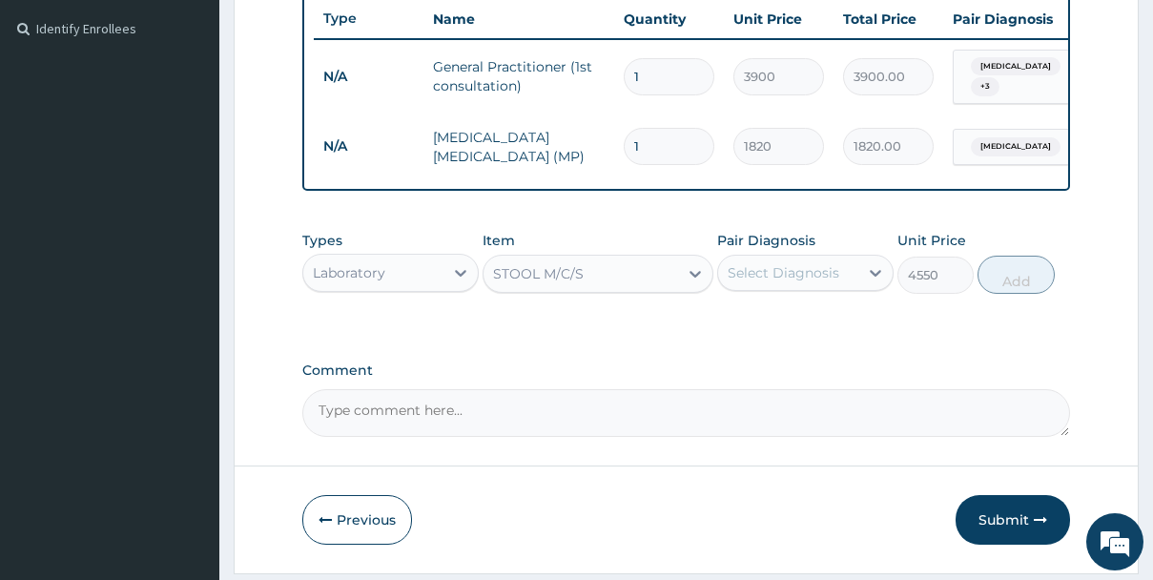
click at [816, 282] on div "Select Diagnosis" at bounding box center [784, 272] width 112 height 19
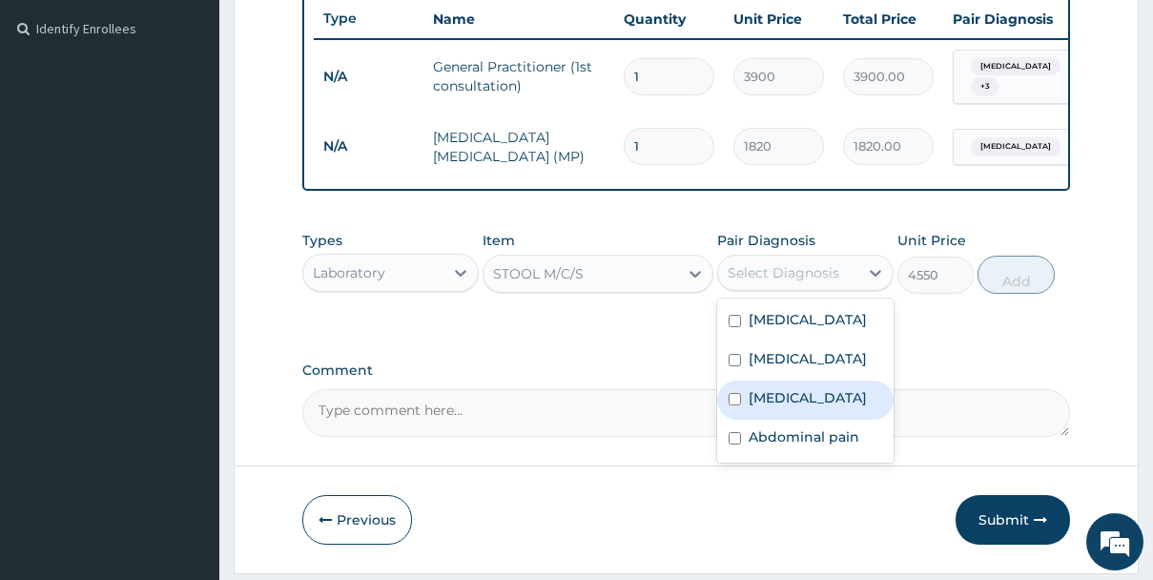
click at [776, 414] on div "Gastroenteritis" at bounding box center [805, 400] width 176 height 39
checkbox input "true"
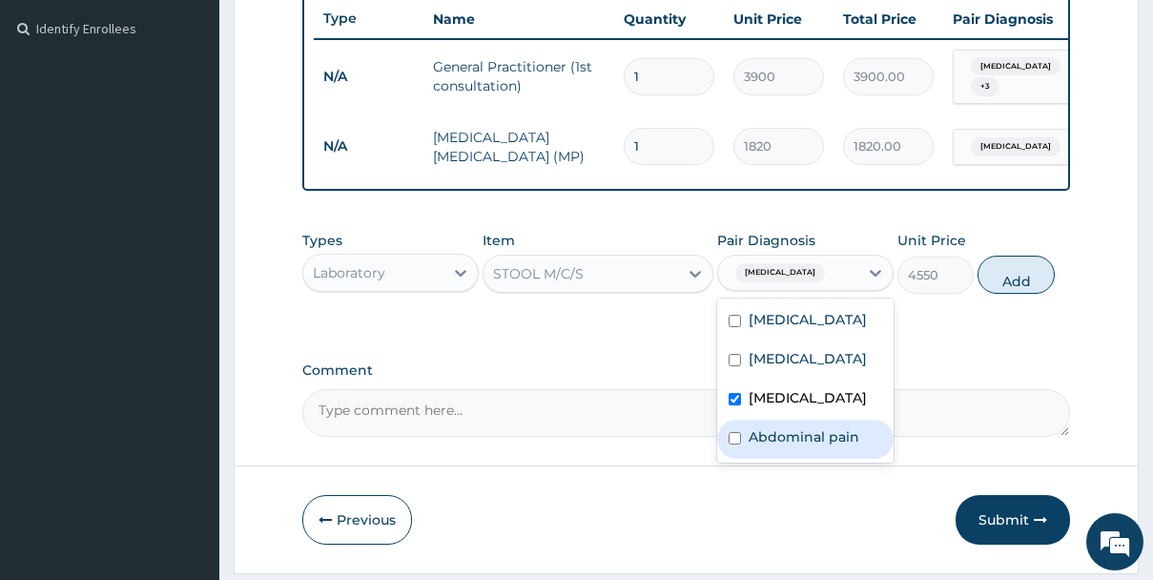
click at [772, 440] on label "Abdominal pain" at bounding box center [804, 436] width 111 height 19
checkbox input "true"
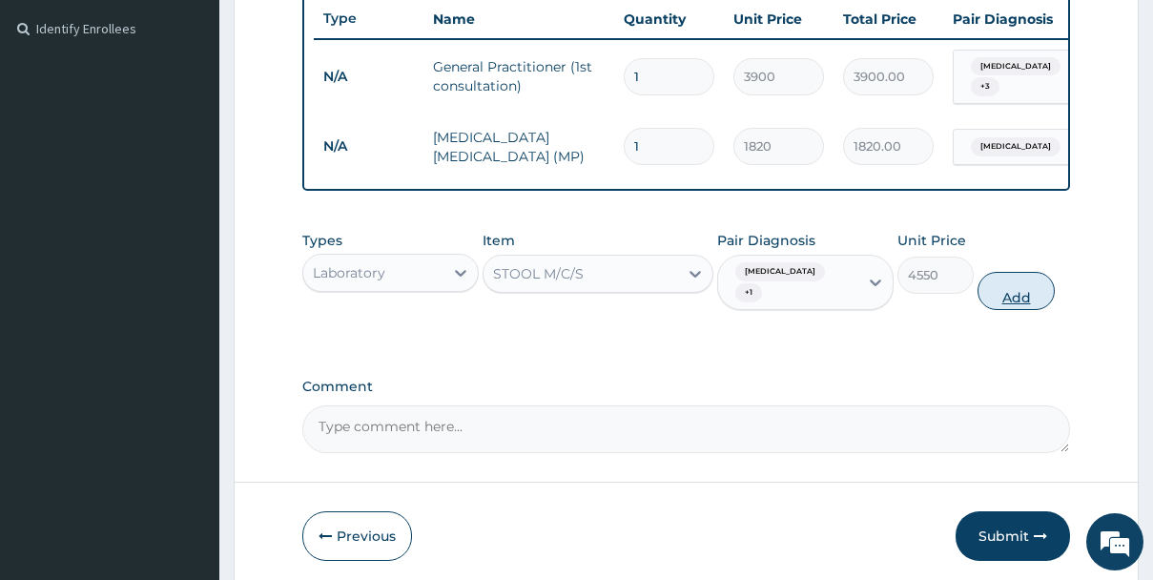
click at [1005, 285] on button "Add" at bounding box center [1016, 291] width 76 height 38
type input "0"
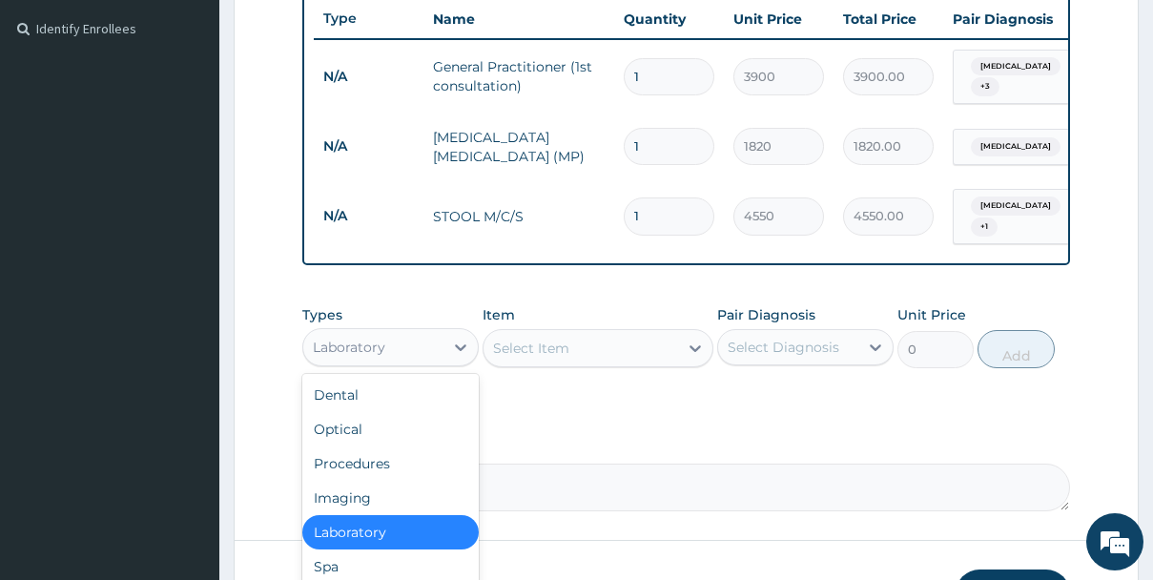
click at [394, 354] on div "Laboratory" at bounding box center [373, 347] width 140 height 31
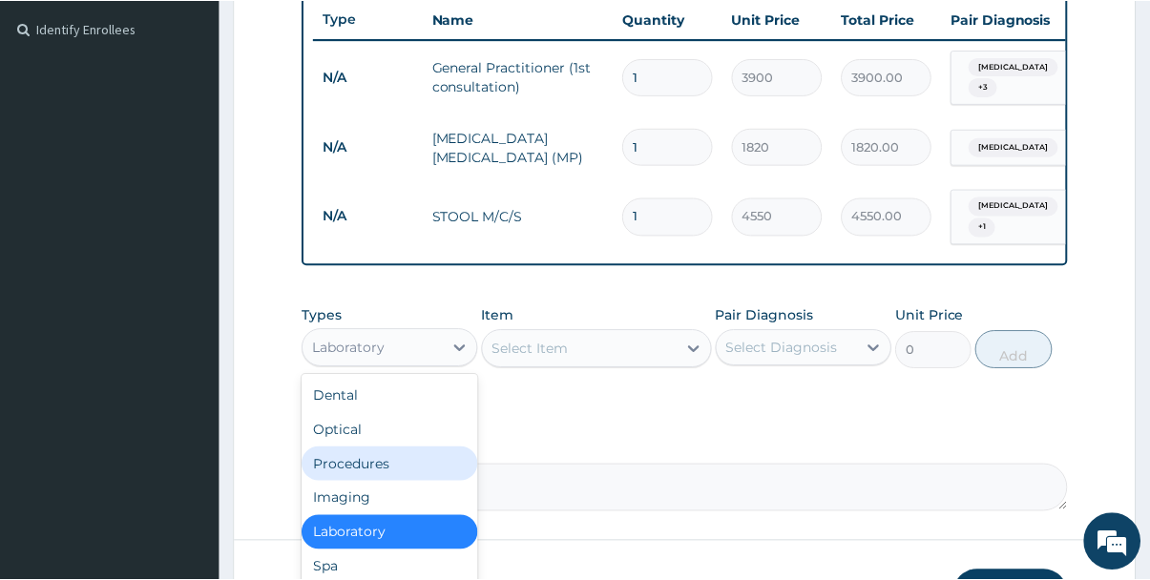
scroll to position [65, 0]
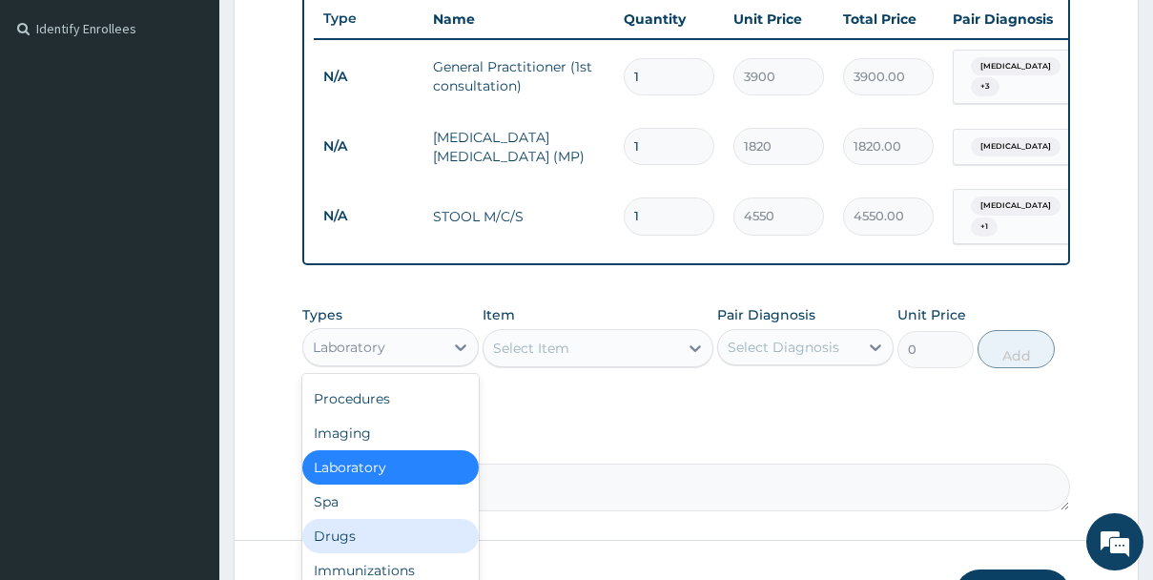
click at [363, 541] on div "Drugs" at bounding box center [390, 536] width 176 height 34
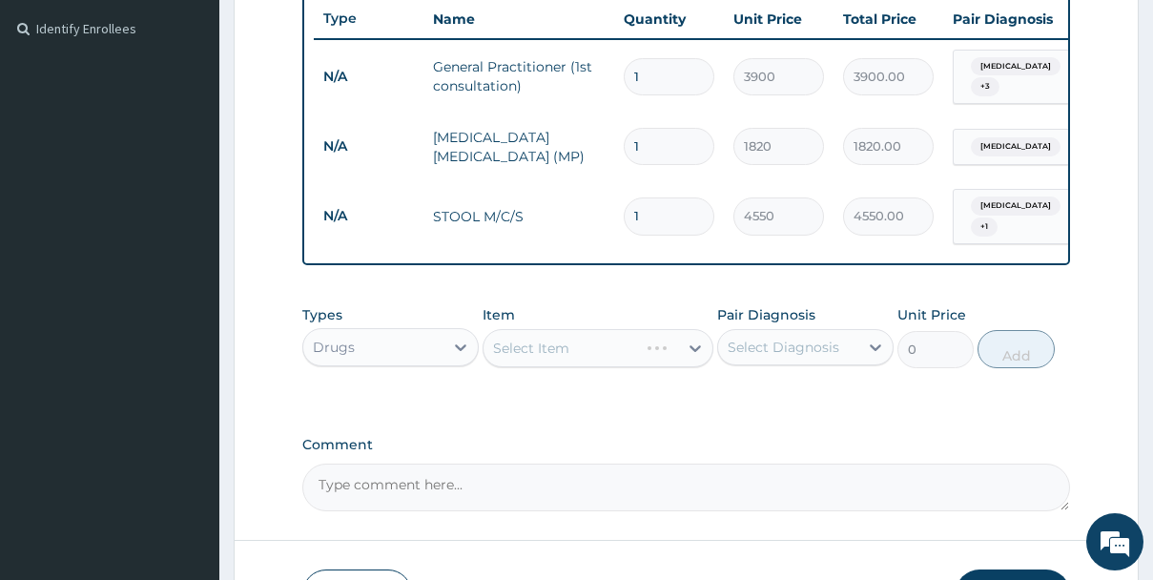
click at [642, 347] on div "Select Item" at bounding box center [598, 348] width 230 height 38
click at [642, 347] on div "Select Item" at bounding box center [581, 348] width 194 height 31
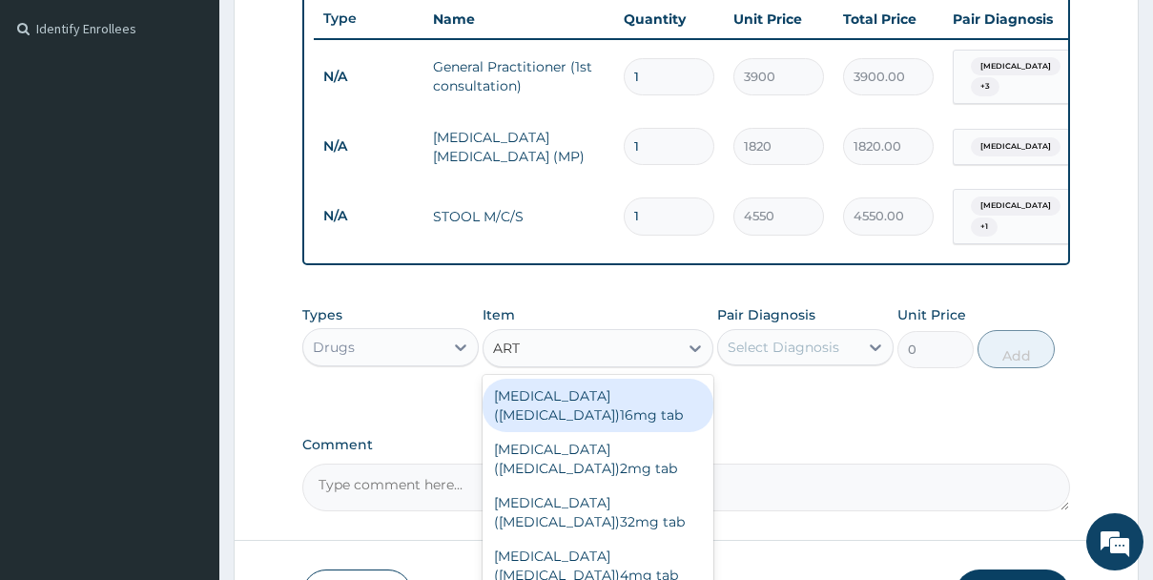
type input "ARTE"
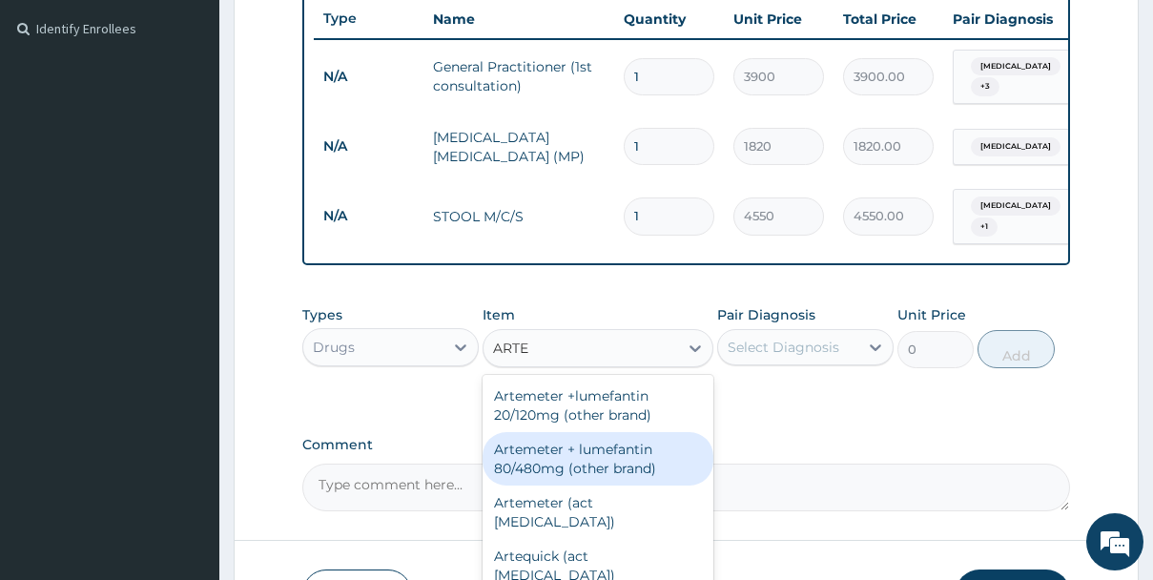
click at [611, 466] on div "Artemeter + lumefantin 80/480mg (other brand)" at bounding box center [598, 458] width 230 height 53
type input "230.4"
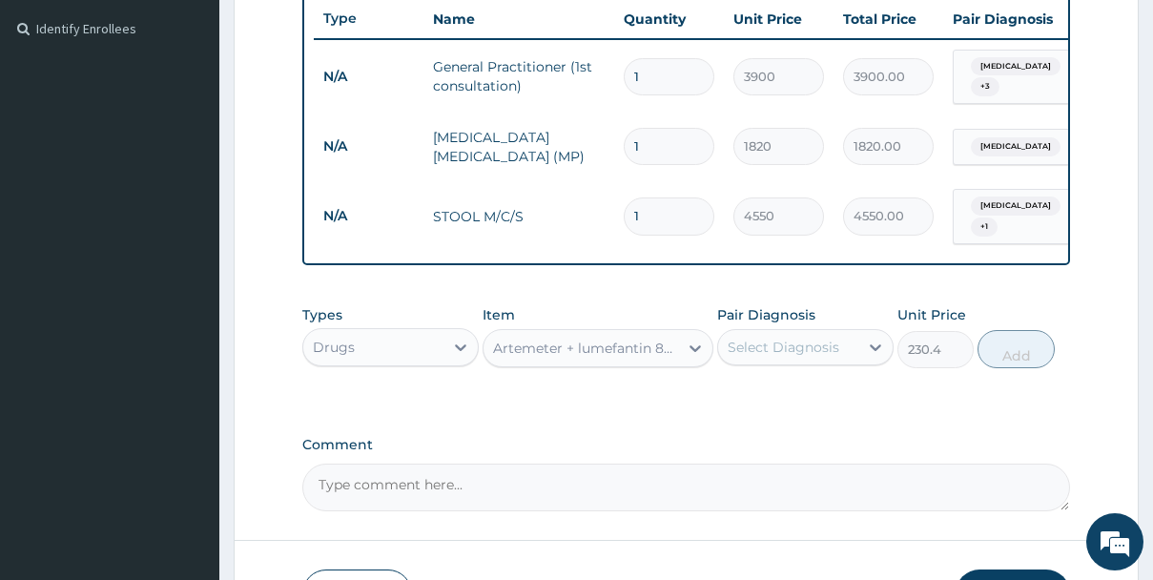
click at [819, 346] on div "Select Diagnosis" at bounding box center [784, 347] width 112 height 19
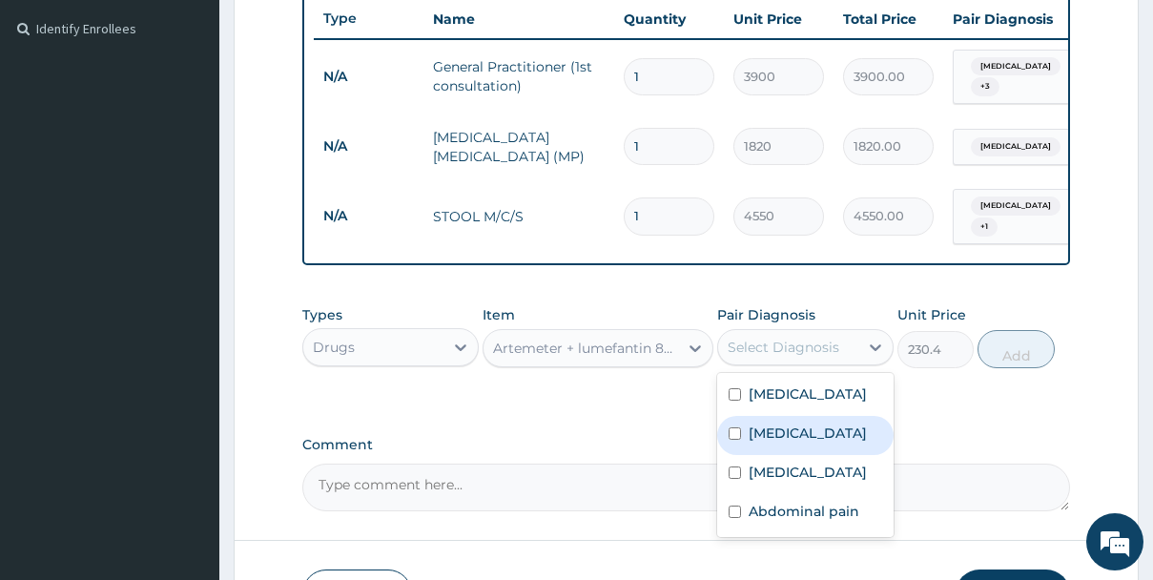
click at [760, 434] on label "Malaria" at bounding box center [808, 433] width 118 height 19
checkbox input "true"
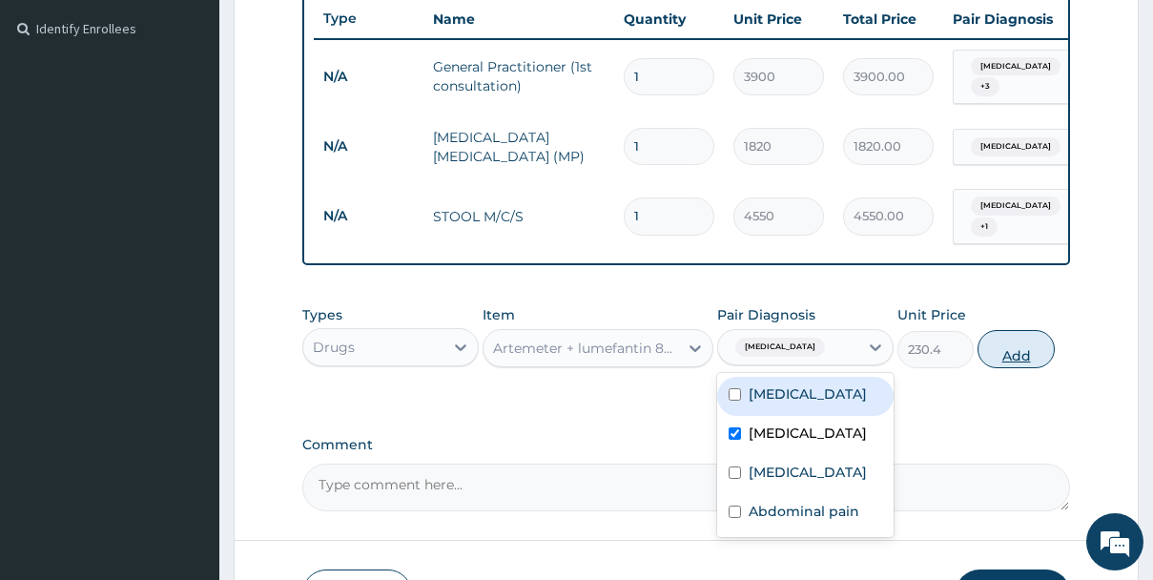
click at [1005, 355] on button "Add" at bounding box center [1016, 349] width 76 height 38
type input "0"
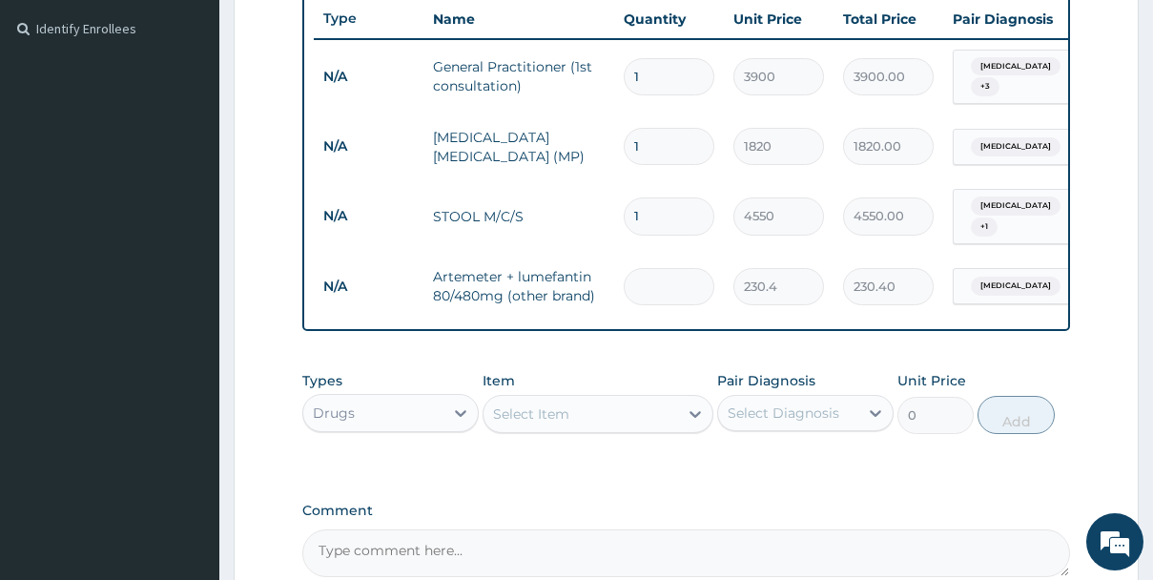
type input "0.00"
type input "6"
type input "1382.40"
type input "6"
click at [573, 425] on div "Select Item" at bounding box center [581, 414] width 194 height 31
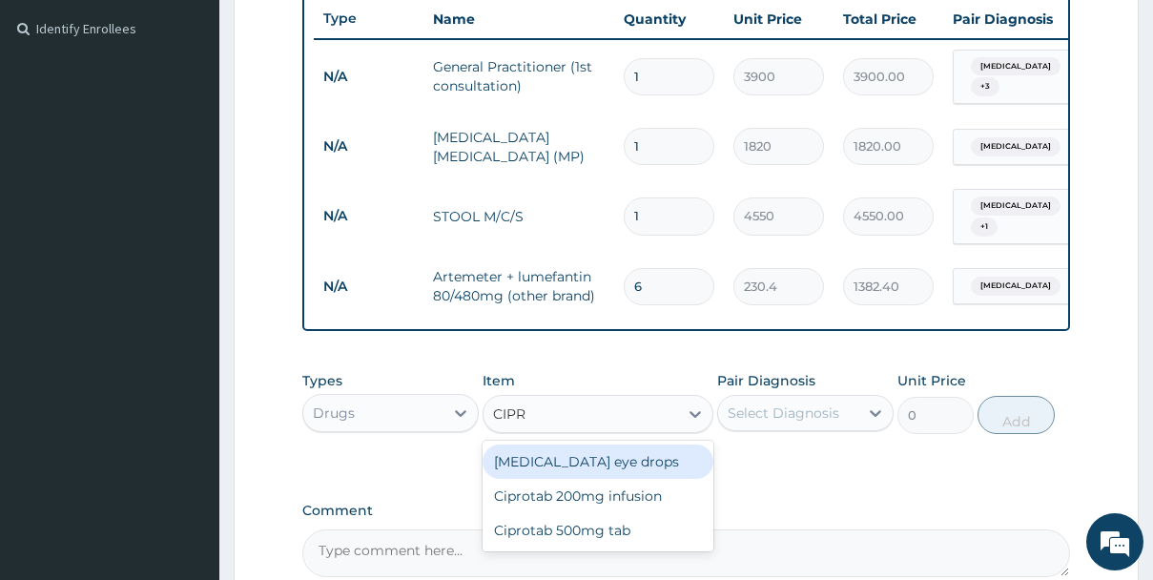
type input "CIPRO"
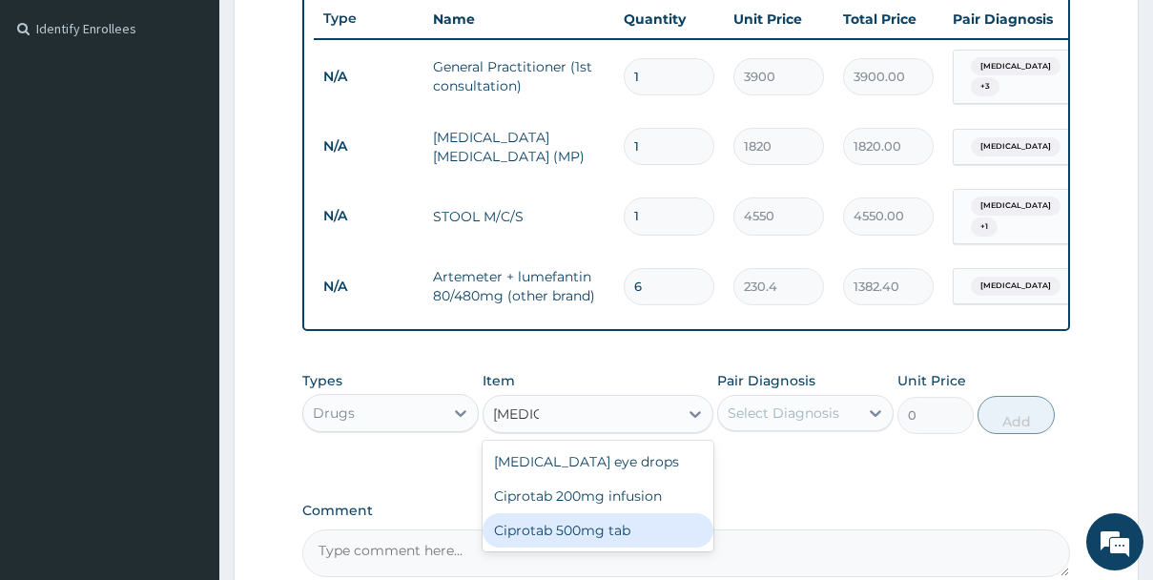
click at [570, 533] on div "Ciprotab 500mg tab" at bounding box center [598, 530] width 230 height 34
type input "180"
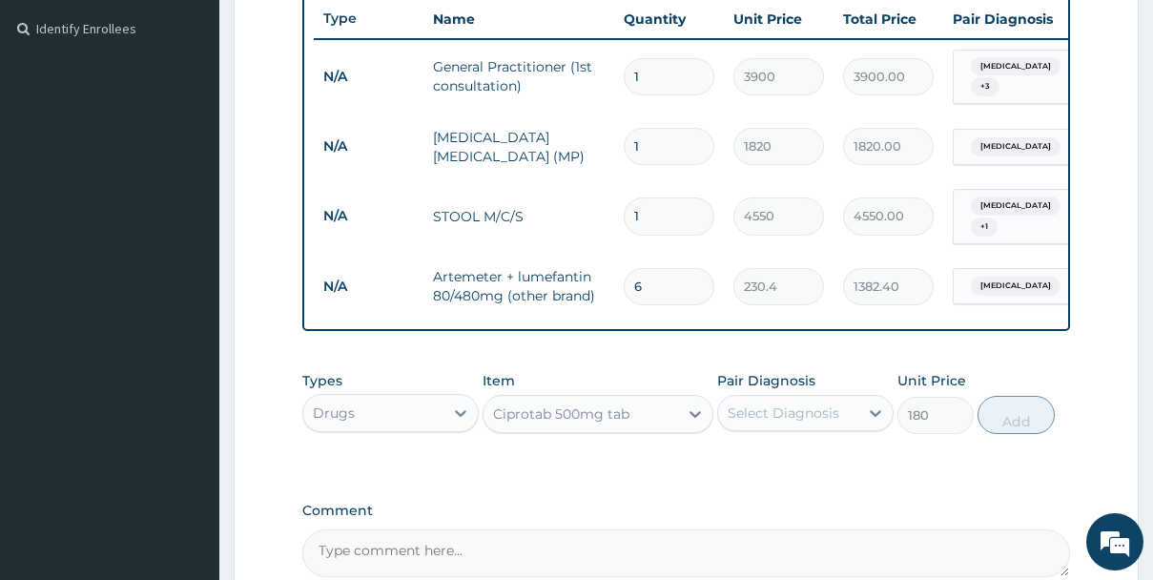
click at [844, 427] on div "Select Diagnosis" at bounding box center [788, 413] width 140 height 31
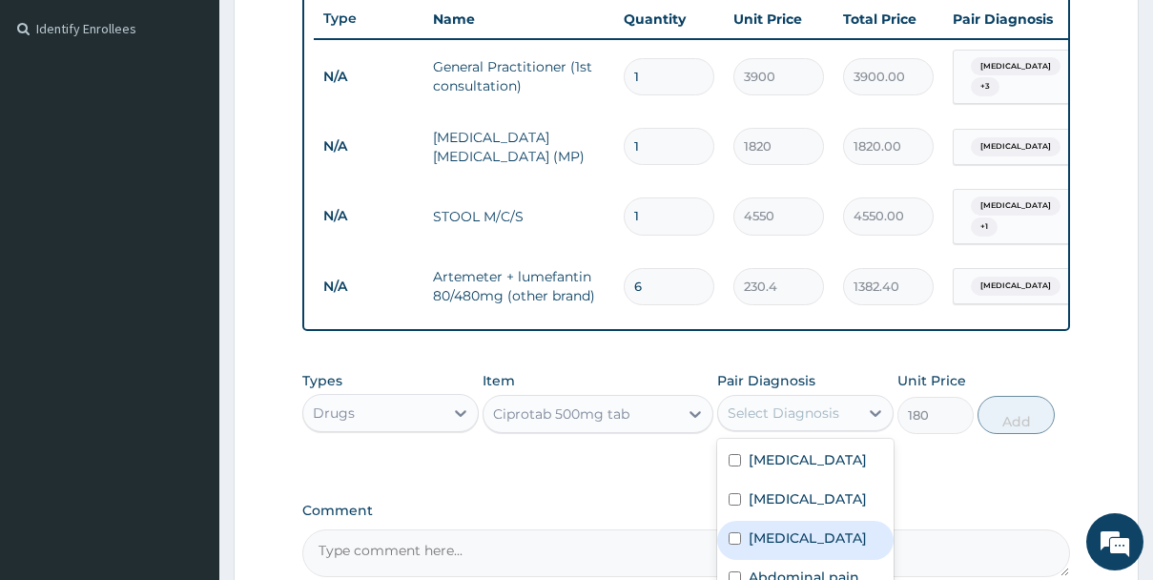
click at [782, 538] on label "Gastroenteritis" at bounding box center [808, 537] width 118 height 19
checkbox input "true"
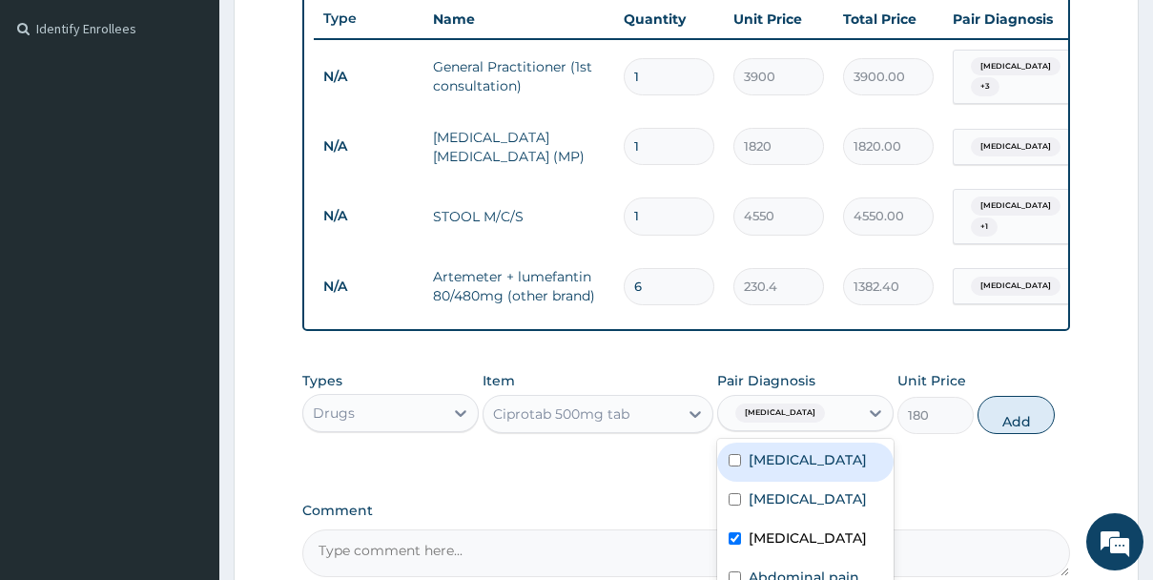
click at [797, 451] on label "Bacterial sepsis" at bounding box center [808, 459] width 118 height 19
checkbox input "true"
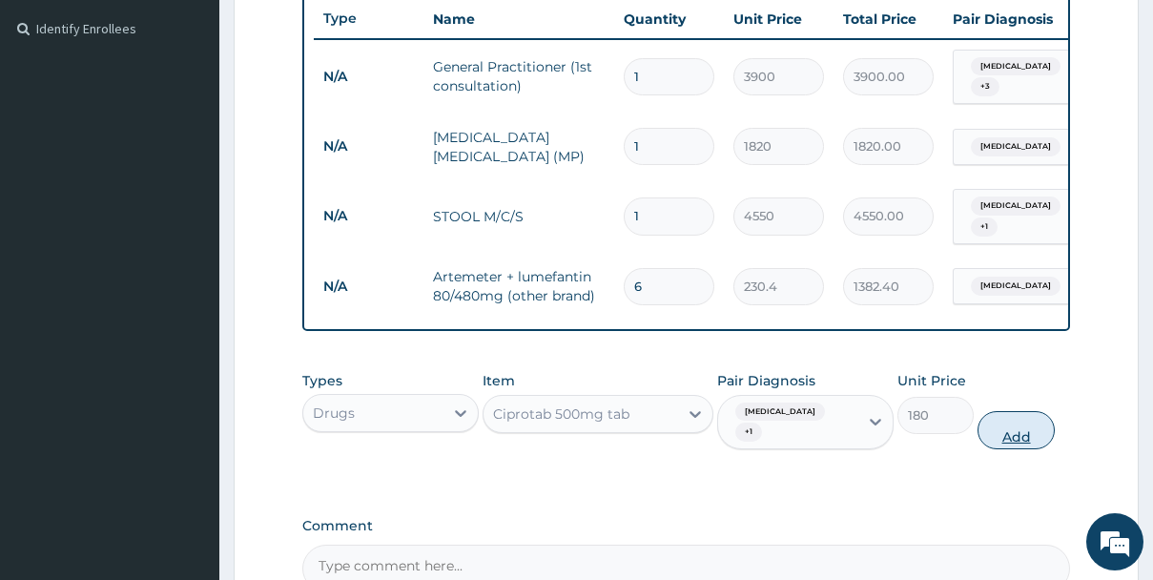
click at [1020, 418] on button "Add" at bounding box center [1016, 430] width 76 height 38
type input "0"
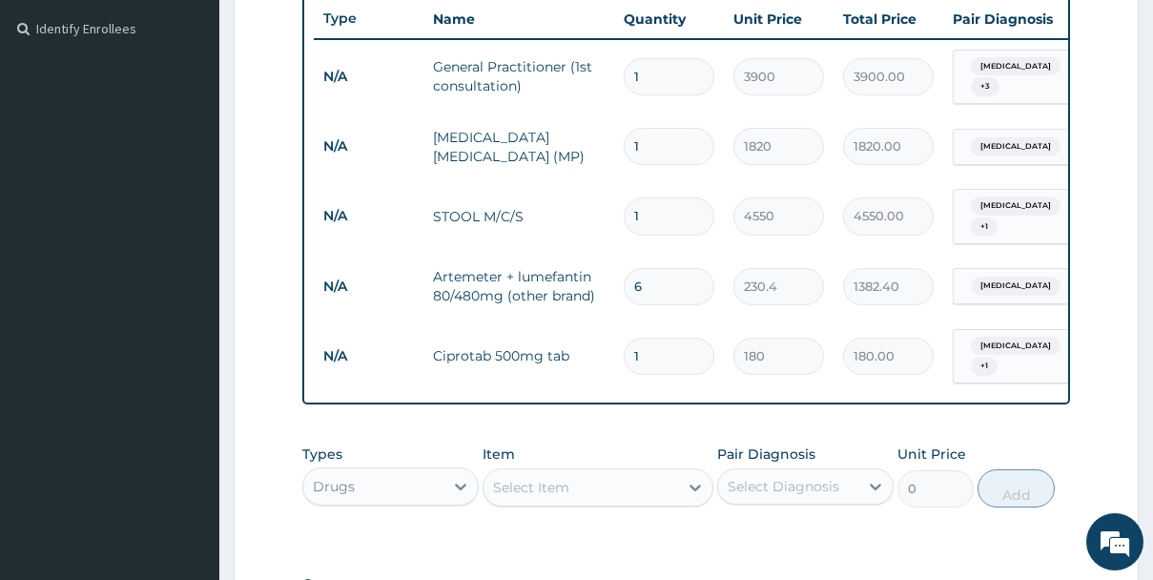
type input "14"
type input "2520.00"
type input "14"
click at [591, 472] on div "Select Item" at bounding box center [581, 487] width 194 height 31
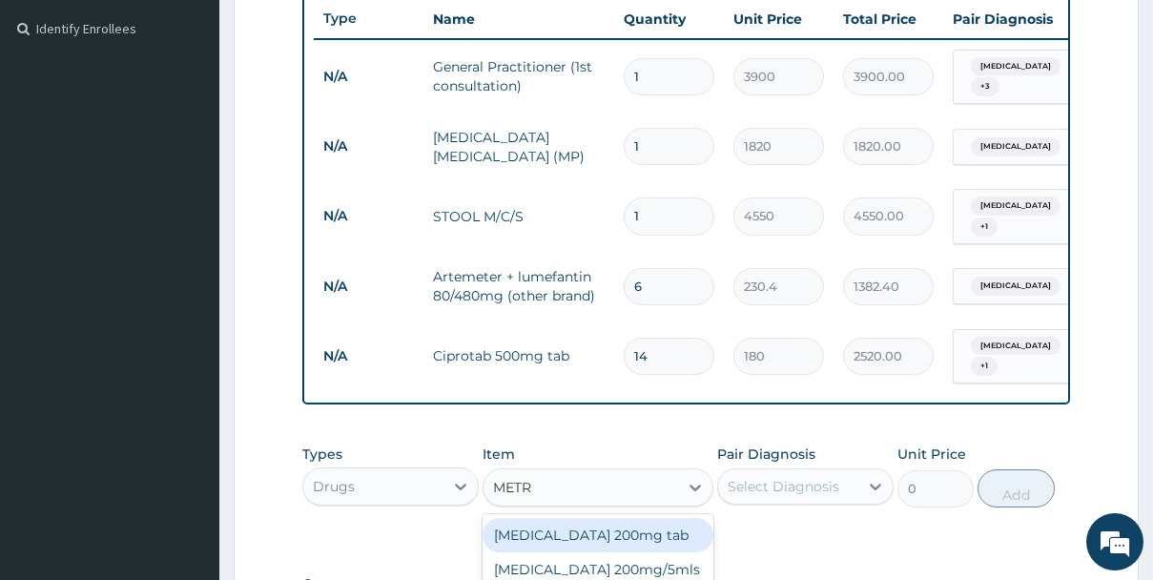
type input "METRO"
click at [626, 530] on div "Metronidazole 200mg tab" at bounding box center [596, 535] width 229 height 34
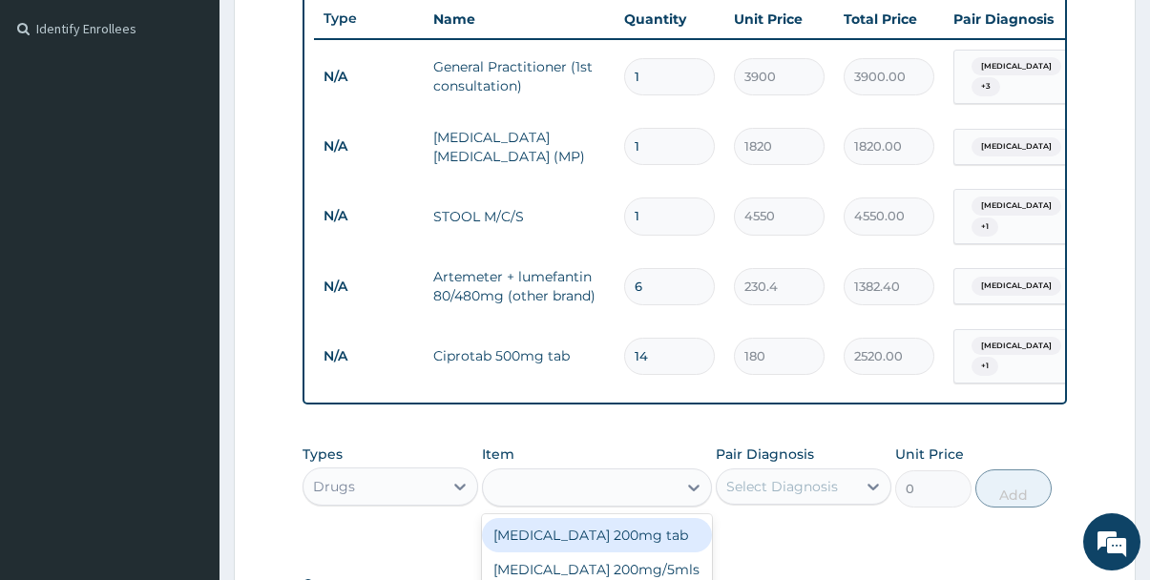
type input "36"
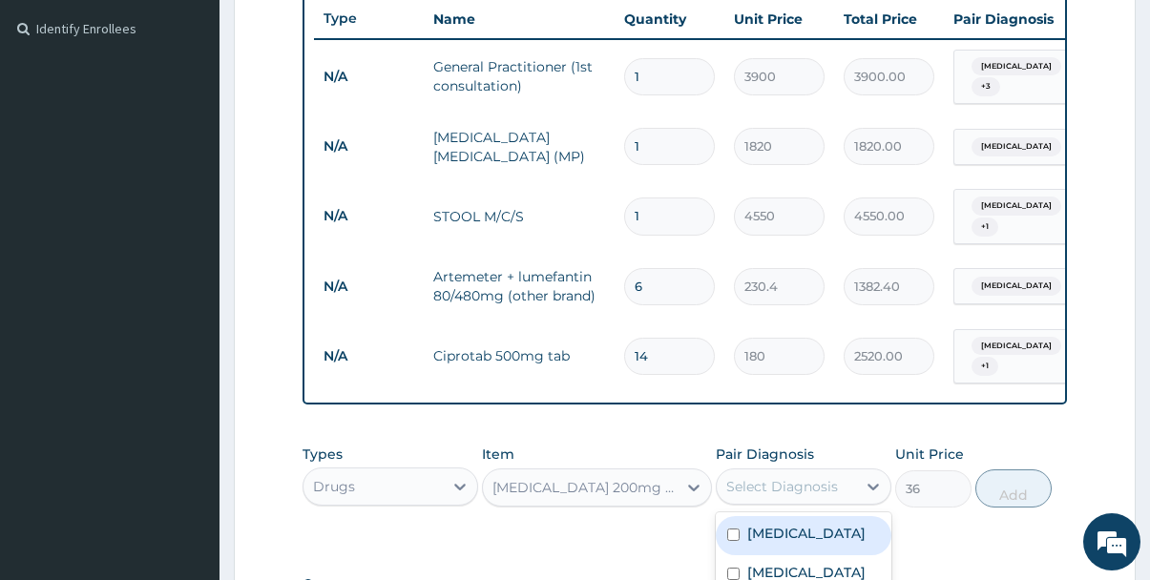
click at [821, 487] on div "Select Diagnosis" at bounding box center [782, 486] width 112 height 19
click at [786, 532] on label "Bacterial sepsis" at bounding box center [806, 533] width 118 height 19
checkbox input "true"
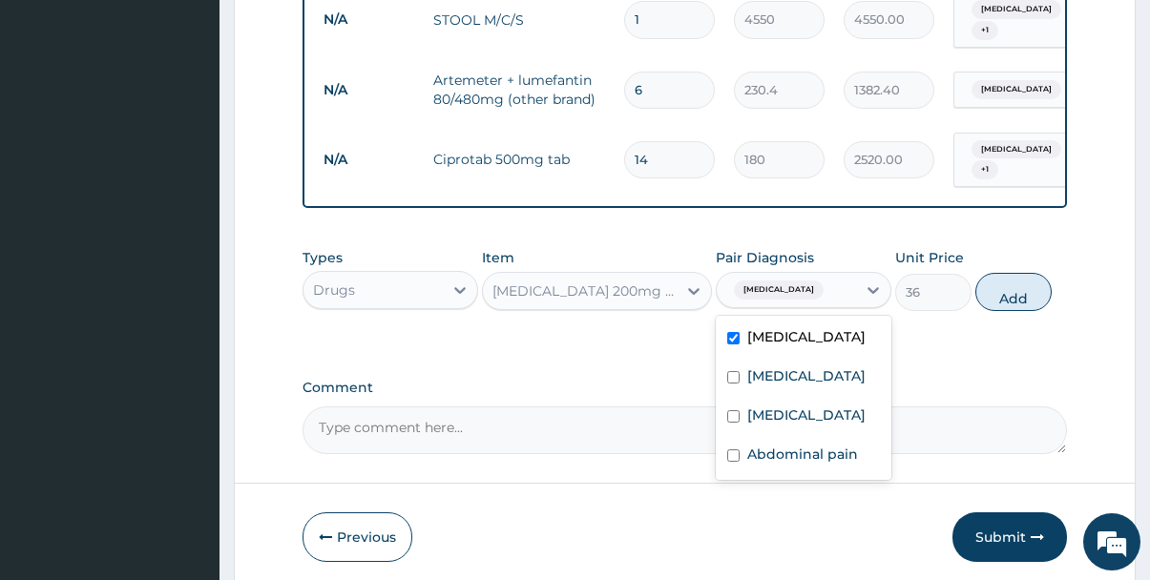
scroll to position [755, 0]
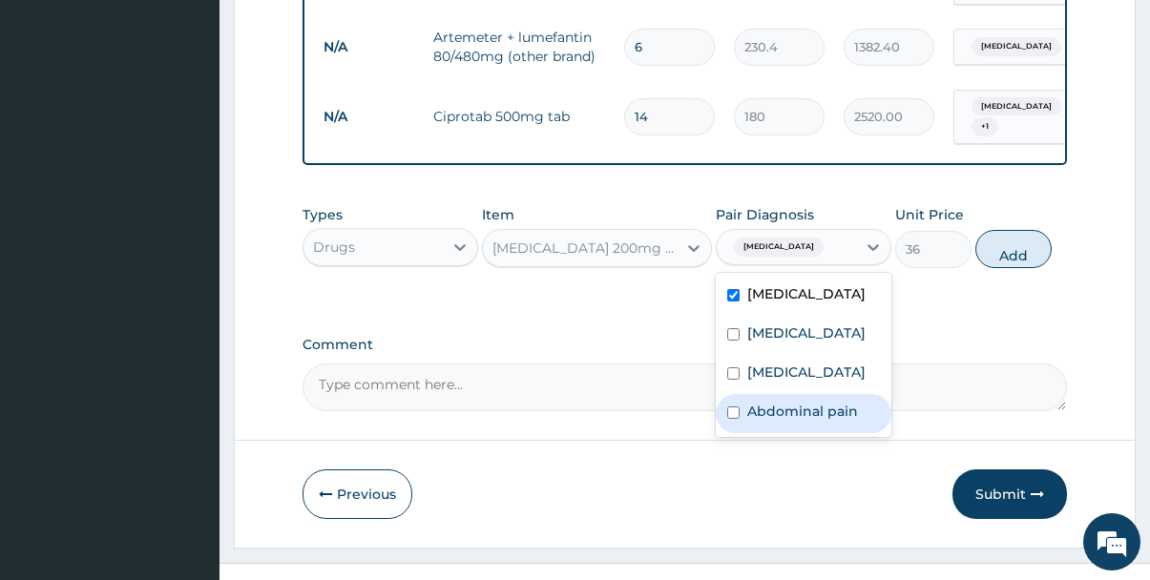
click at [753, 402] on label "Abdominal pain" at bounding box center [802, 411] width 111 height 19
checkbox input "true"
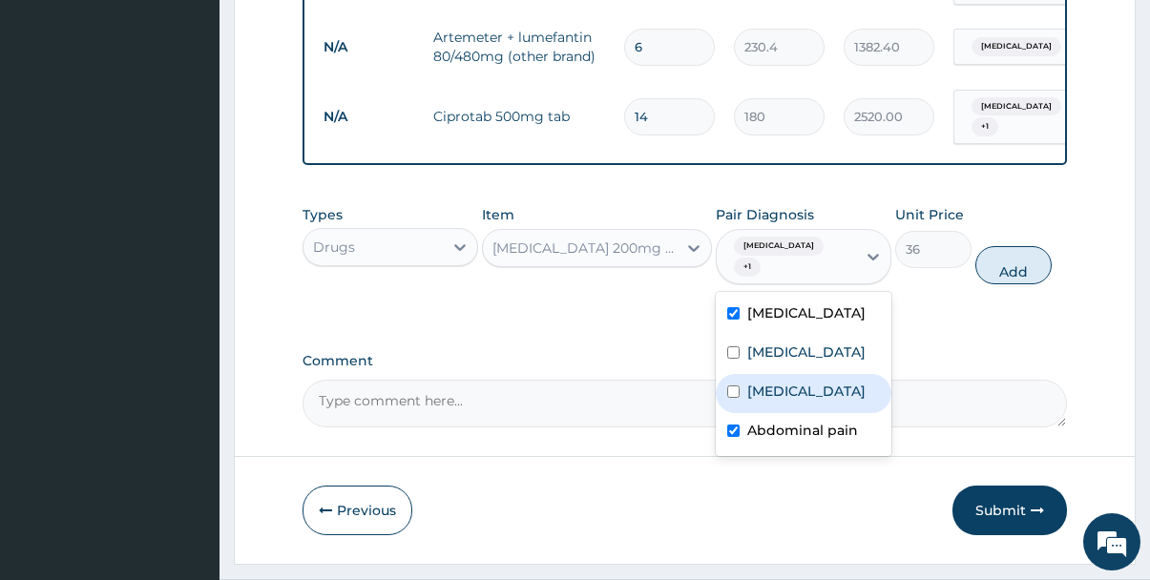
click at [752, 389] on label "Gastroenteritis" at bounding box center [806, 391] width 118 height 19
checkbox input "true"
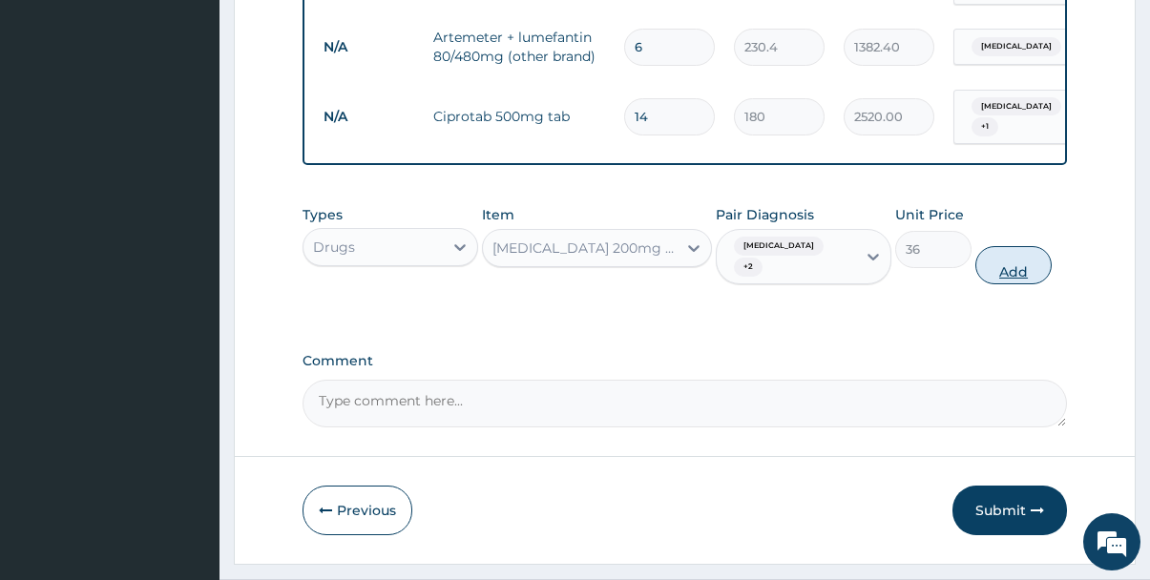
click at [1010, 259] on button "Add" at bounding box center [1013, 265] width 76 height 38
type input "0"
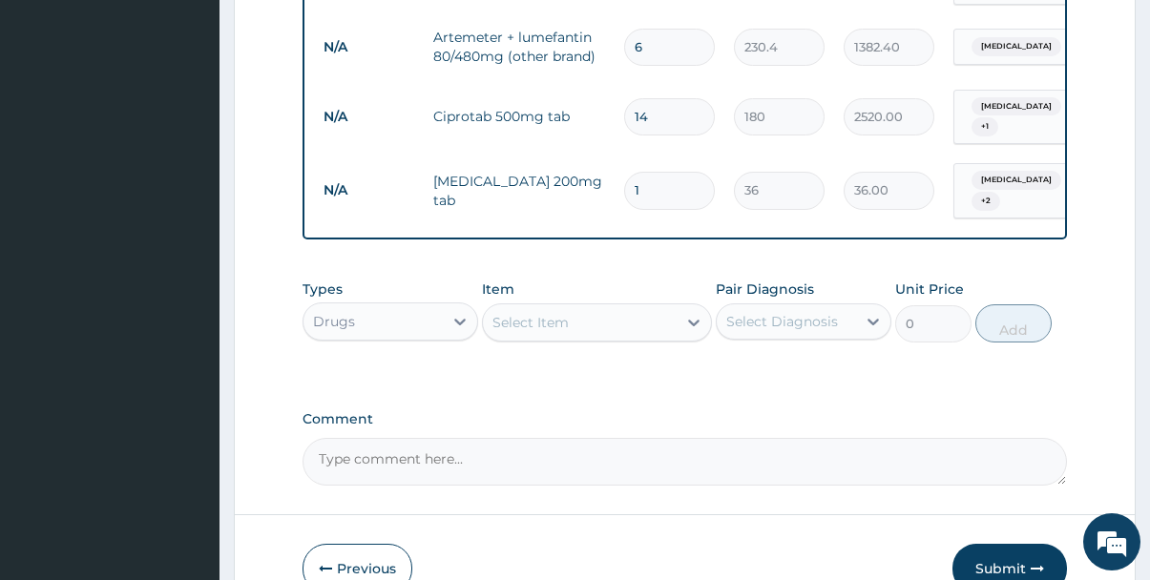
type input "15"
type input "540.00"
type input "15"
click at [543, 313] on div "Select Item" at bounding box center [530, 322] width 76 height 19
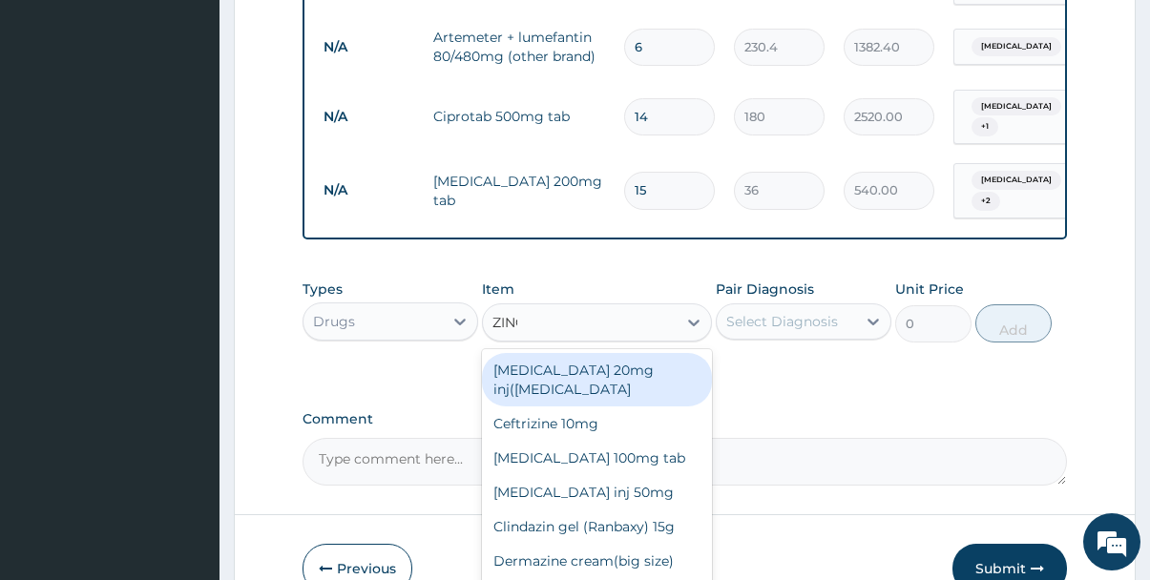
type input "ZINC"
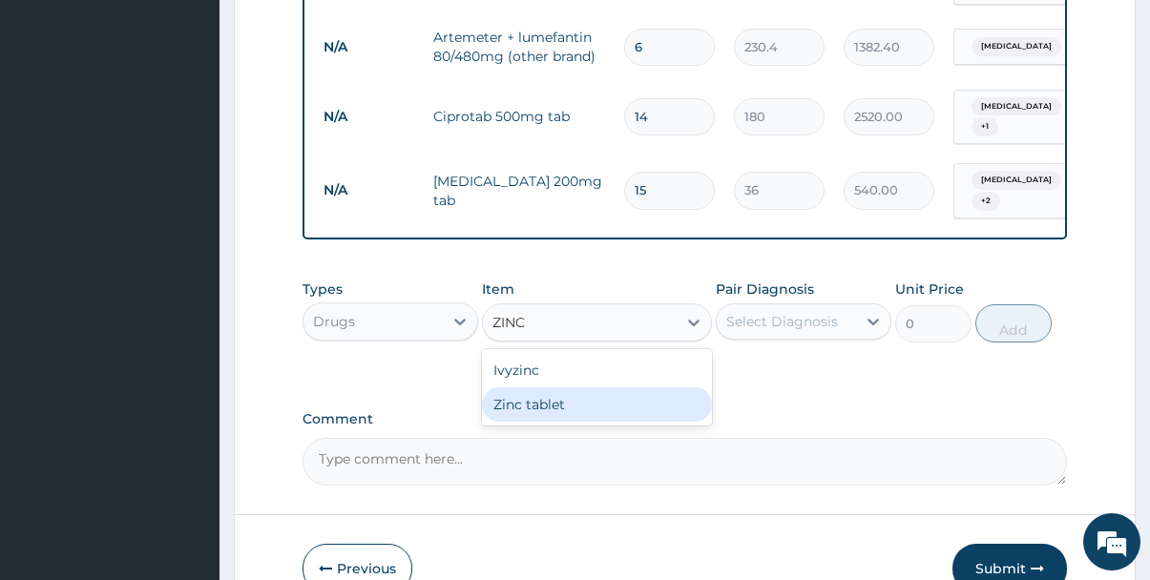
click at [526, 389] on div "Zinc tablet" at bounding box center [596, 404] width 229 height 34
type input "60.48"
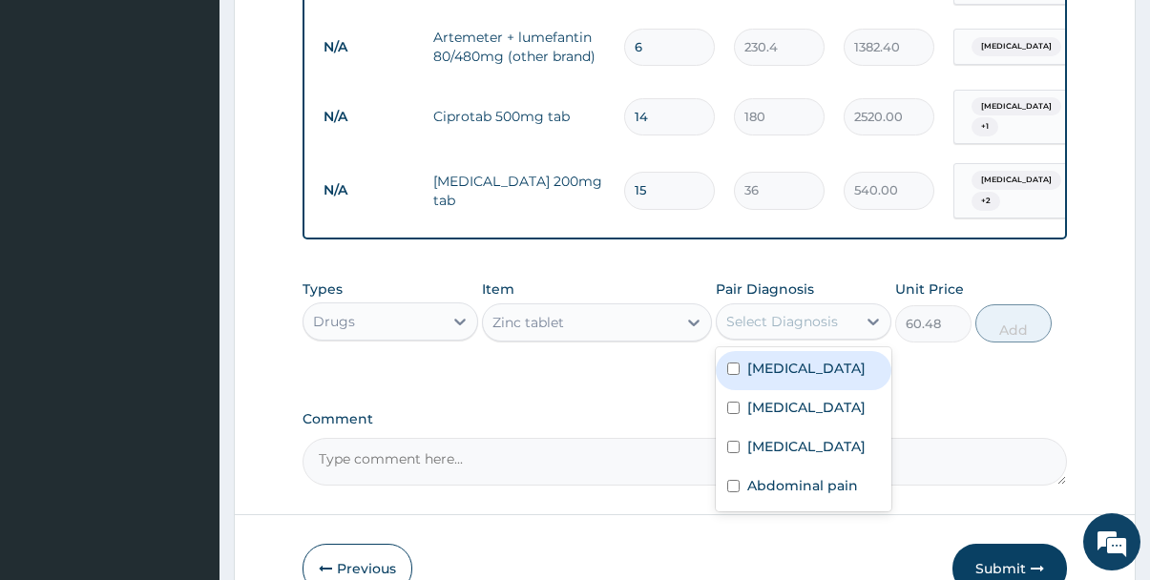
click at [832, 312] on div "Select Diagnosis" at bounding box center [782, 321] width 112 height 19
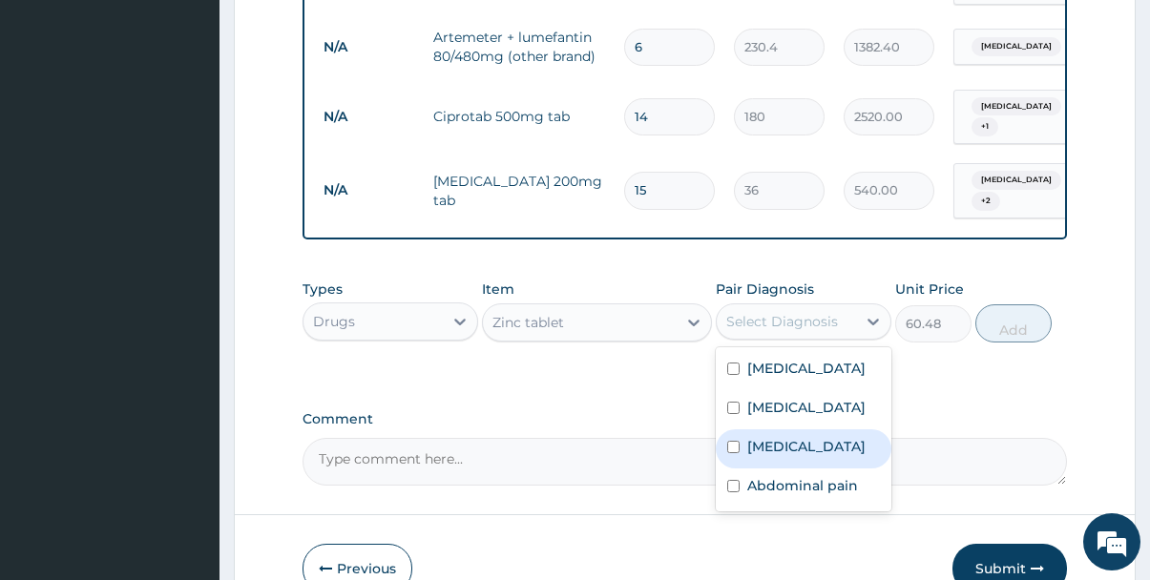
click at [771, 437] on label "Gastroenteritis" at bounding box center [806, 446] width 118 height 19
checkbox input "true"
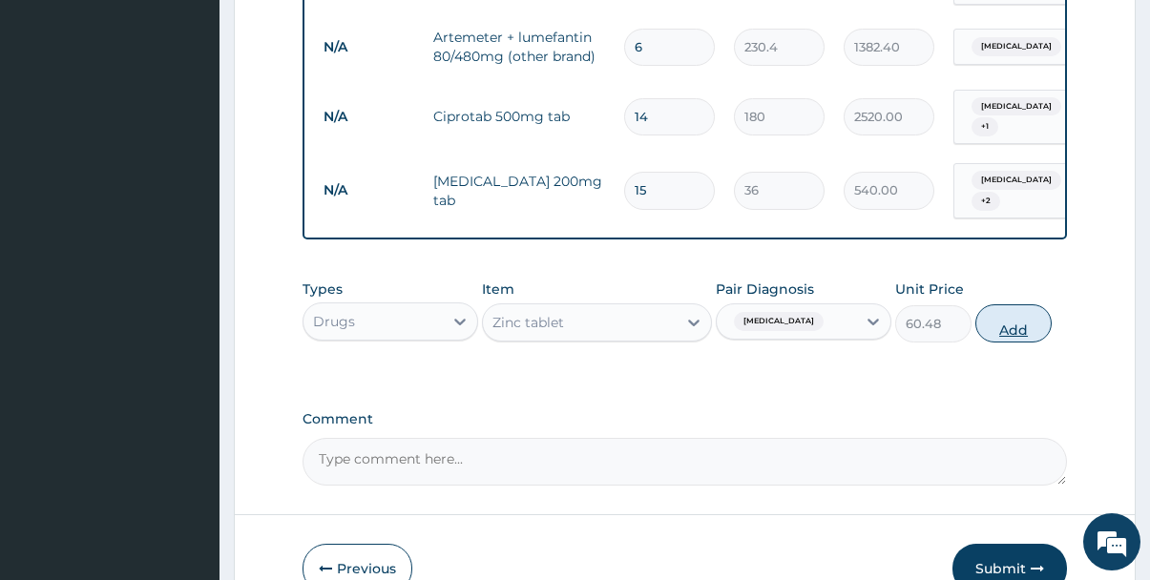
click at [1011, 315] on button "Add" at bounding box center [1013, 323] width 76 height 38
type input "0"
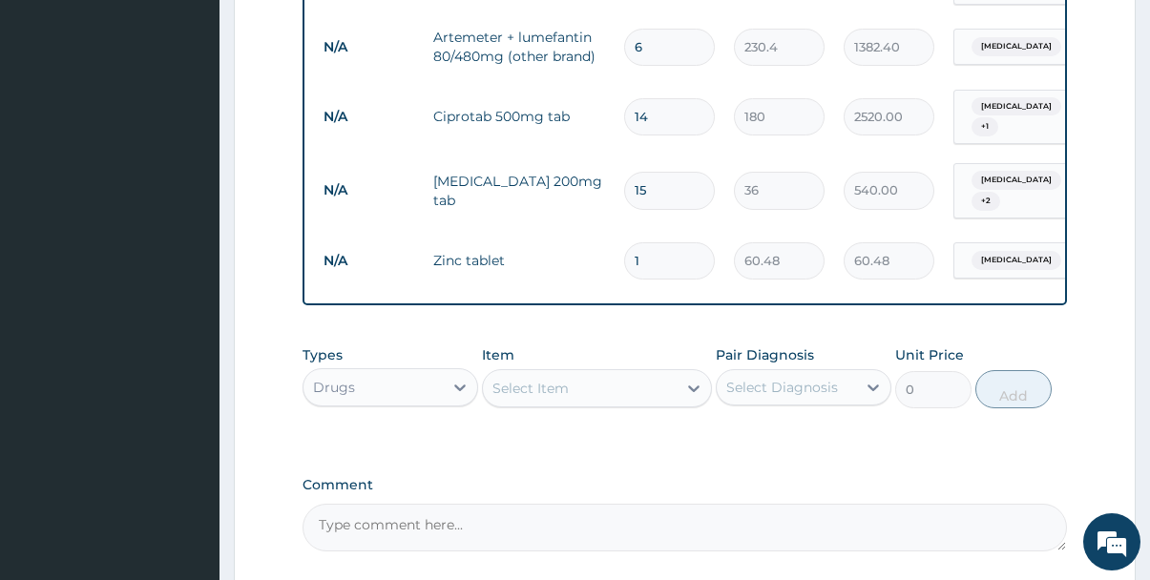
type input "10"
type input "604.80"
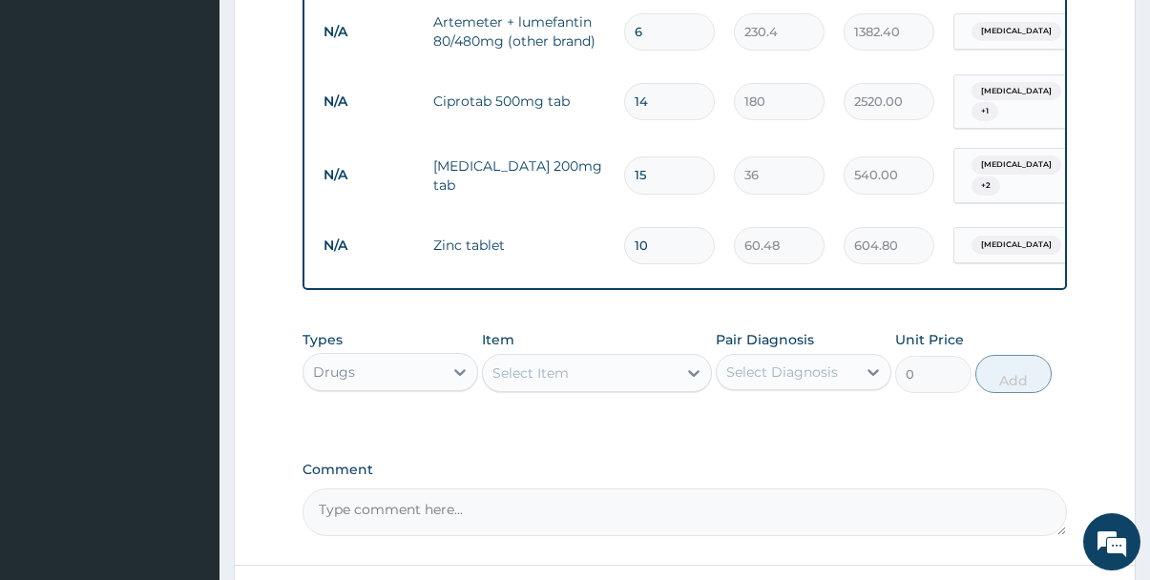
scroll to position [910, 0]
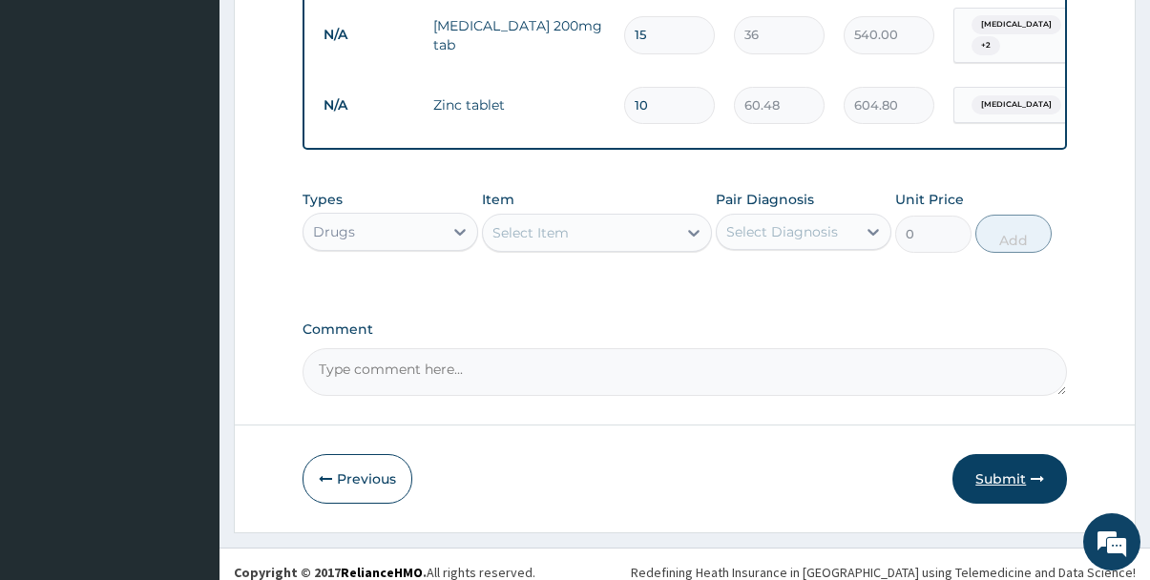
type input "10"
click at [985, 463] on button "Submit" at bounding box center [1009, 479] width 114 height 50
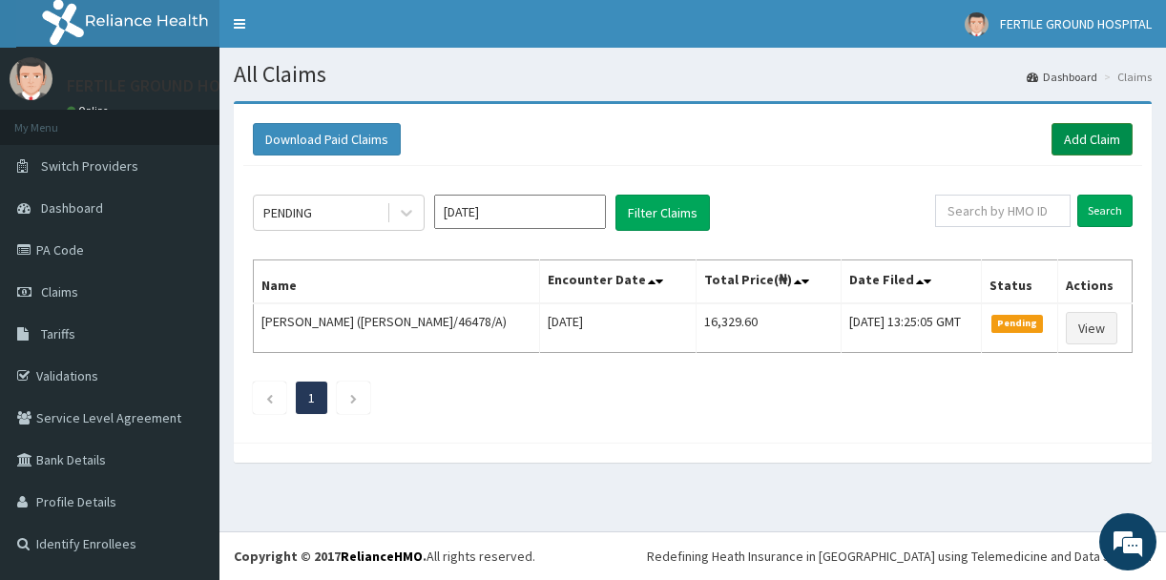
click at [1079, 138] on link "Add Claim" at bounding box center [1091, 139] width 81 height 32
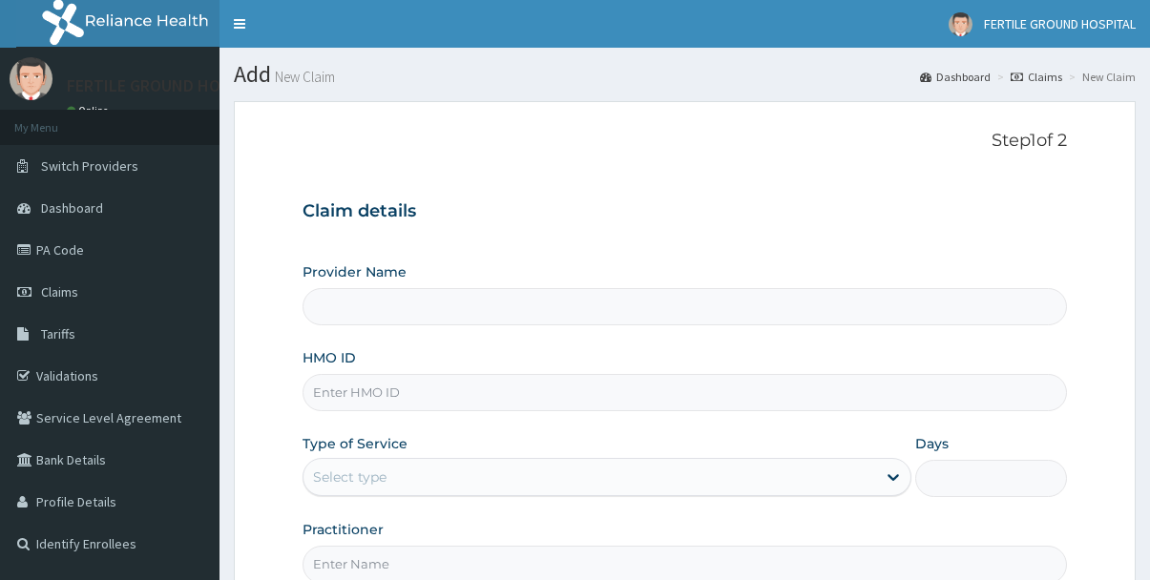
click at [544, 412] on div "Provider Name HMO ID Type of Service Select type Days Practitioner" at bounding box center [684, 422] width 765 height 321
type input "[GEOGRAPHIC_DATA]"
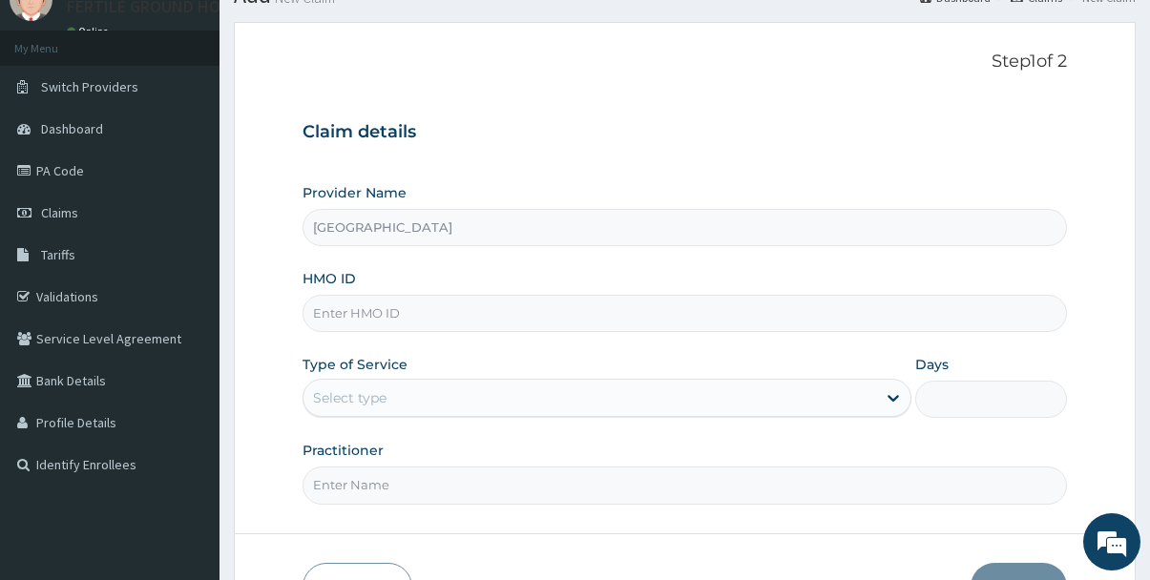
scroll to position [92, 0]
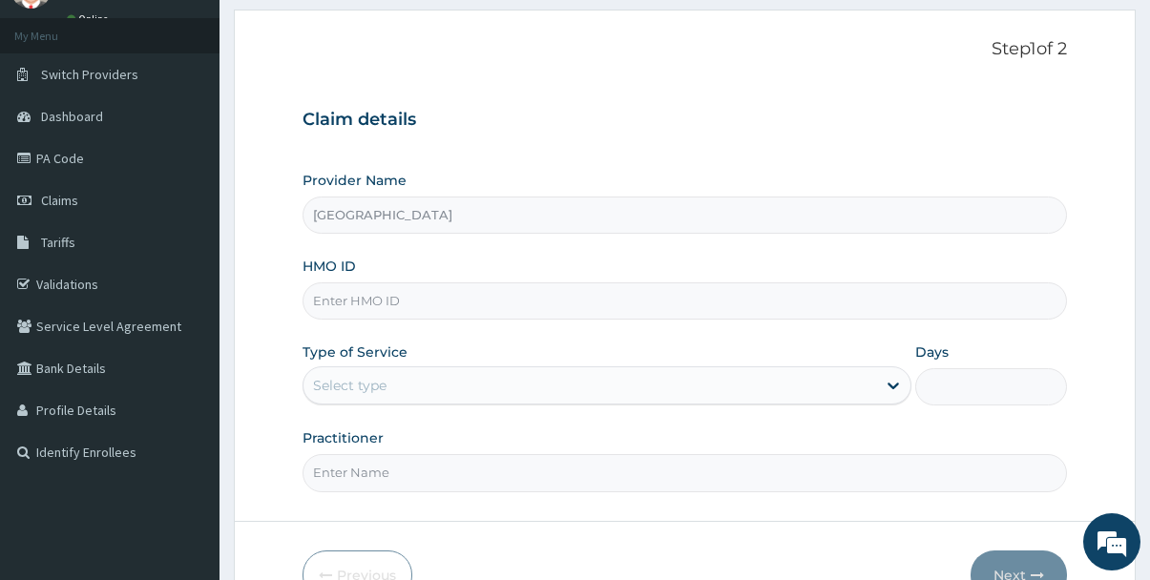
click at [777, 295] on input "HMO ID" at bounding box center [684, 300] width 765 height 37
type input "CNH/10035/B"
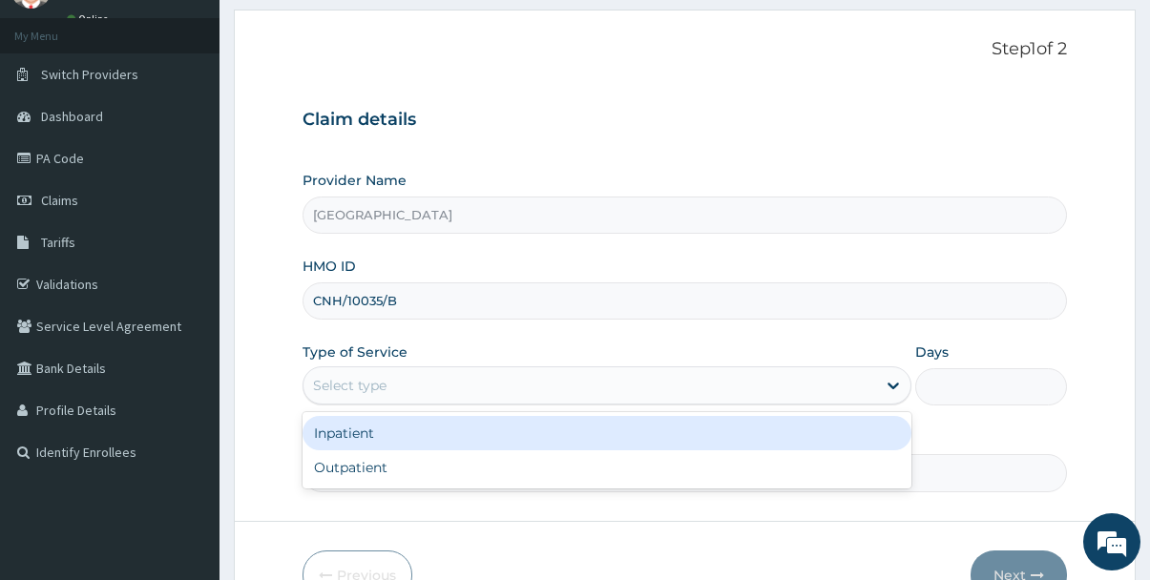
click at [432, 392] on div "Select type" at bounding box center [589, 385] width 572 height 31
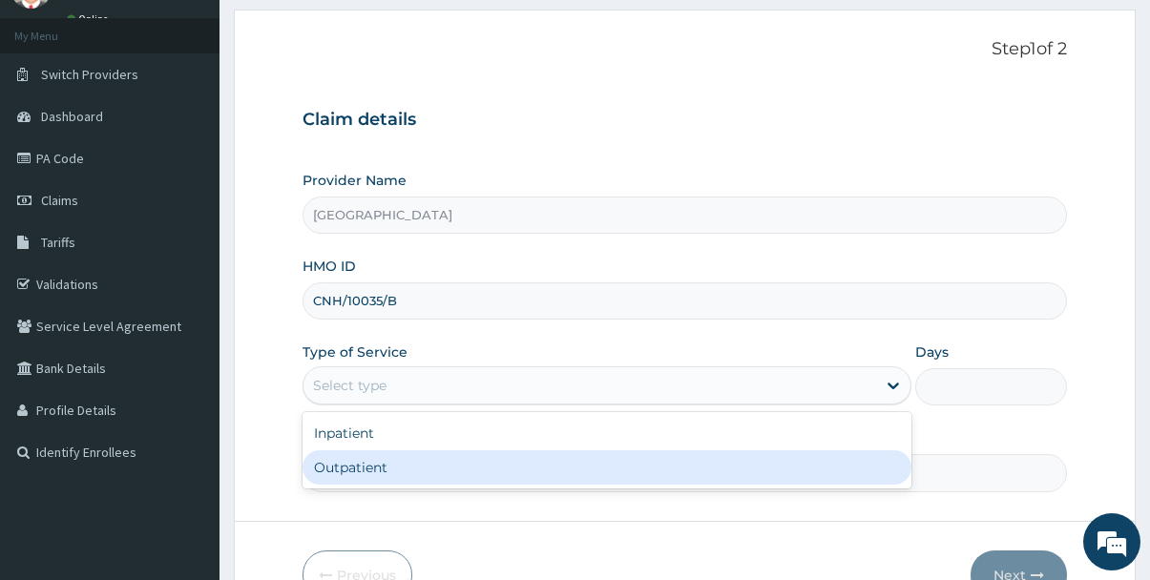
click at [380, 462] on div "Outpatient" at bounding box center [606, 467] width 609 height 34
type input "1"
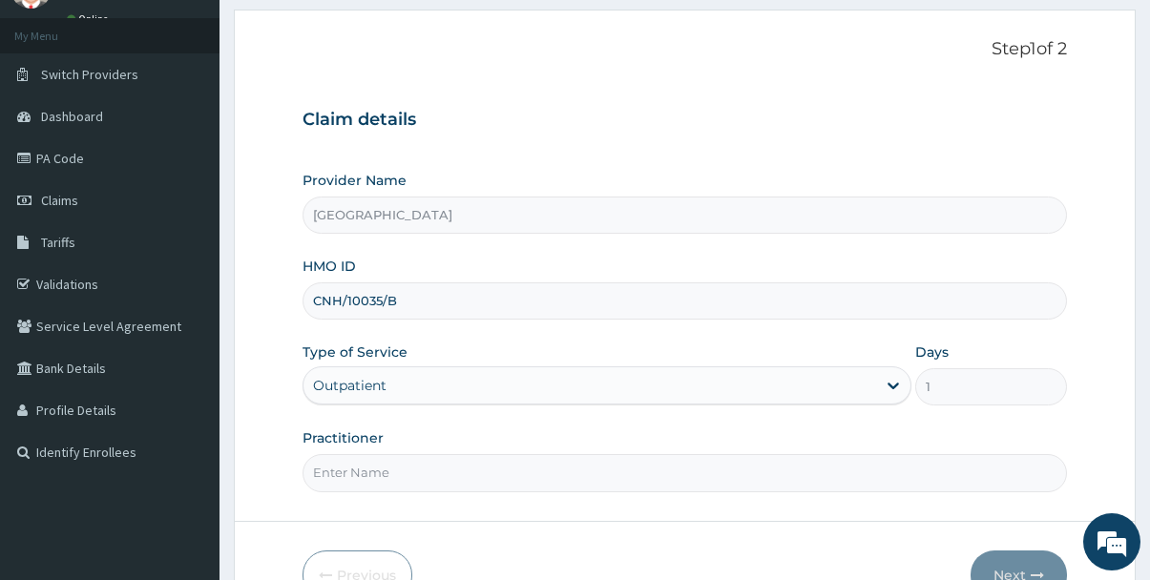
click at [386, 480] on input "Practitioner" at bounding box center [684, 472] width 765 height 37
type input "DR. CHRISTOPHER"
click at [1005, 567] on button "Next" at bounding box center [1018, 575] width 96 height 50
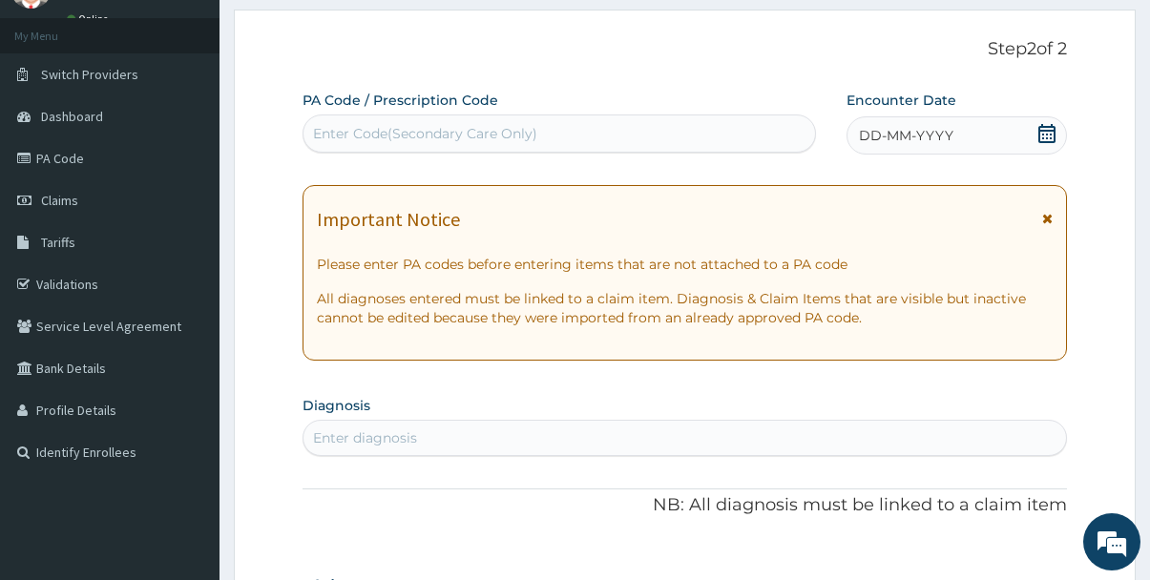
click at [1043, 125] on icon at bounding box center [1046, 133] width 17 height 19
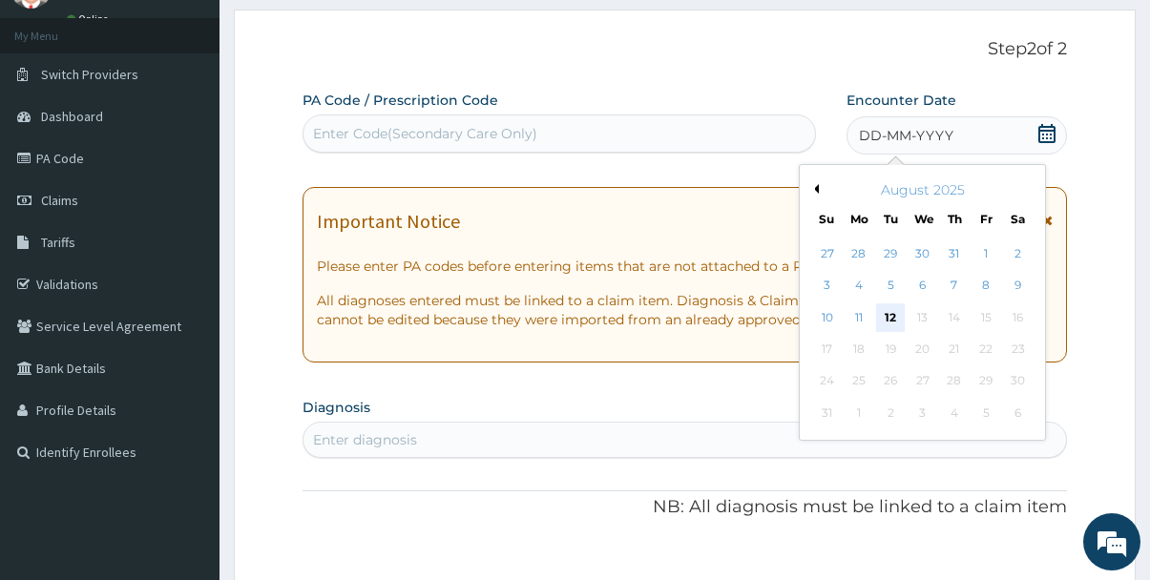
click at [897, 309] on div "12" at bounding box center [891, 317] width 29 height 29
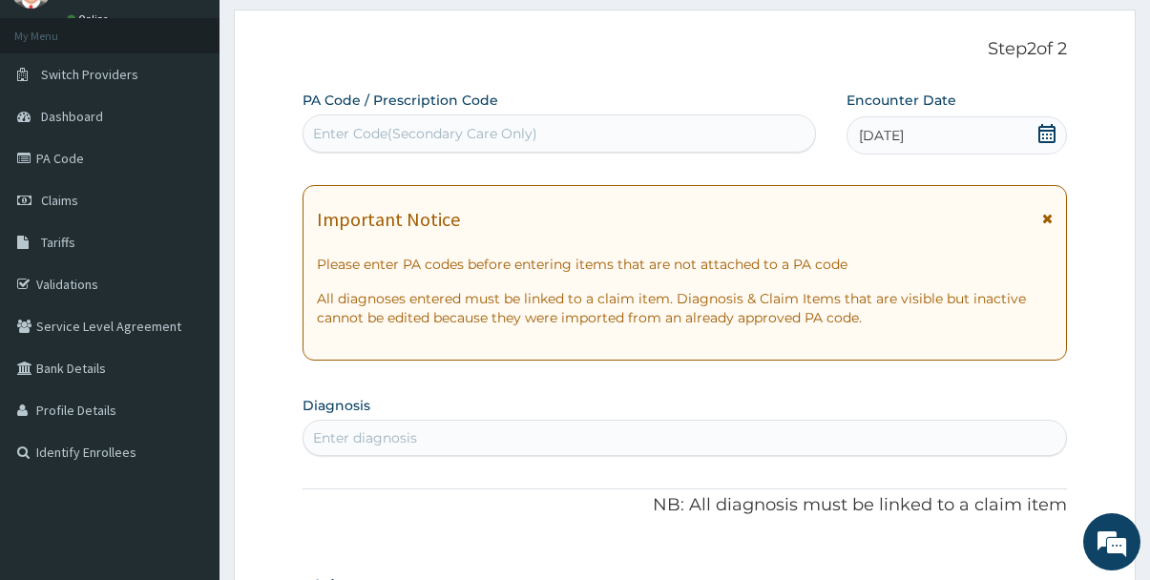
click at [1052, 218] on icon at bounding box center [1047, 218] width 10 height 13
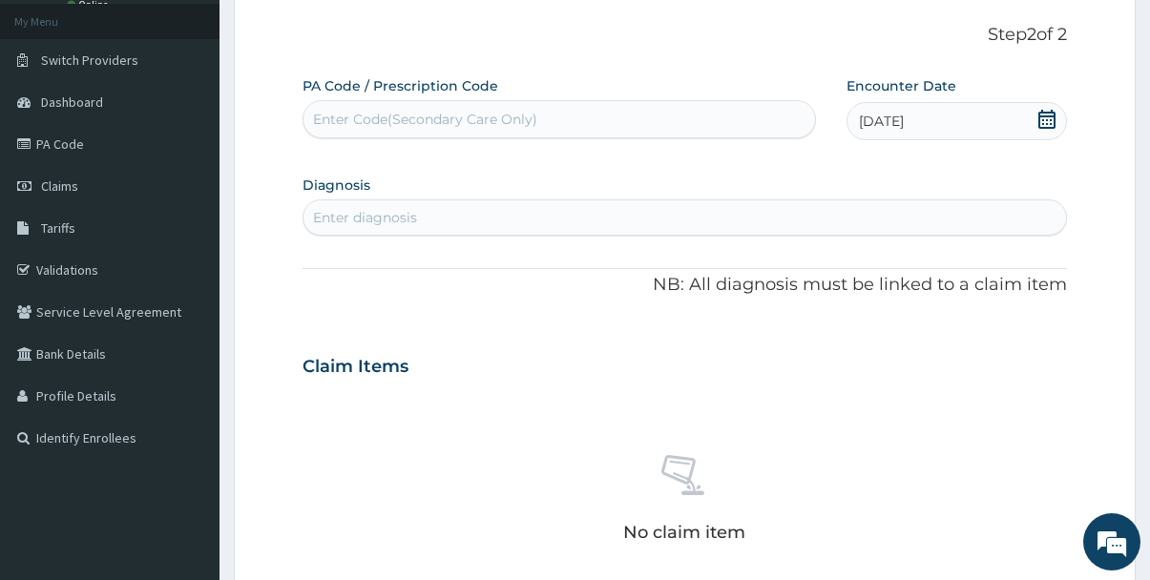
scroll to position [138, 0]
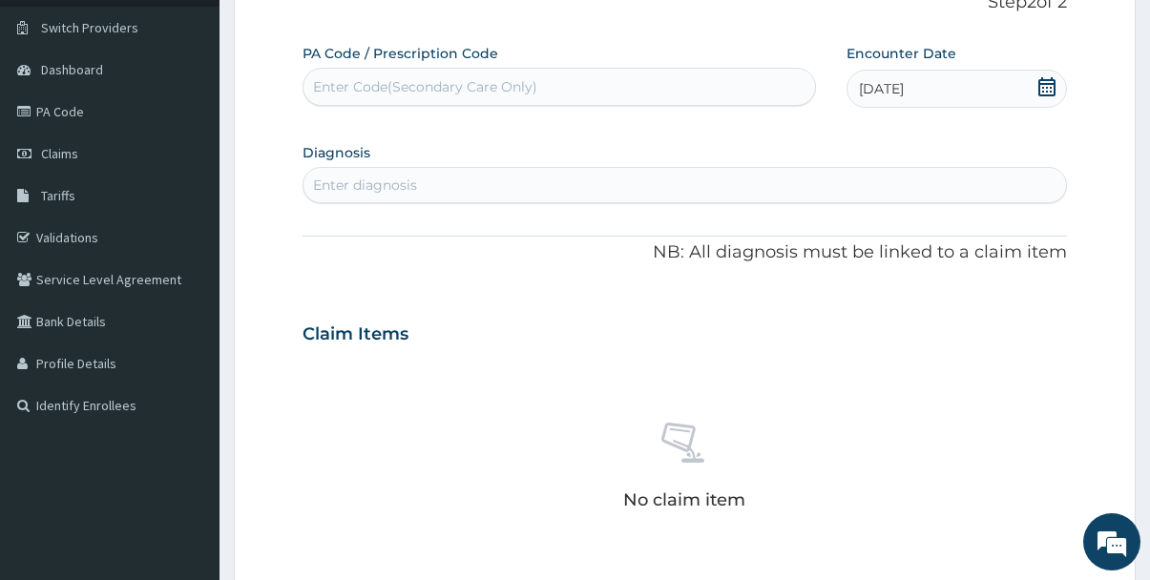
click at [917, 194] on div "Enter diagnosis" at bounding box center [684, 185] width 763 height 31
type input "MALAR"
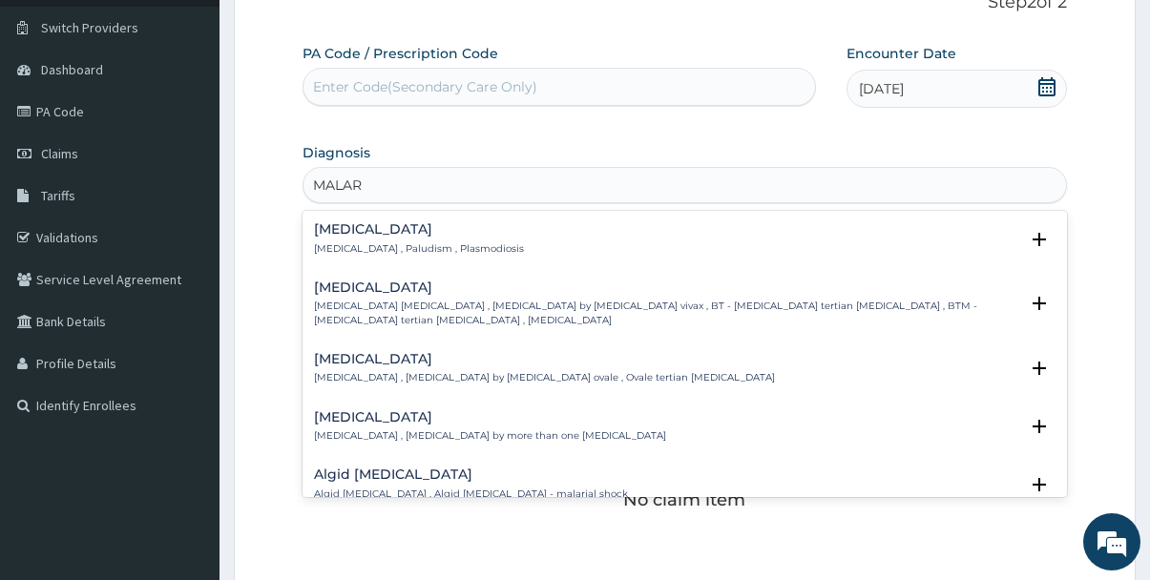
click at [599, 239] on div "Malaria Malaria , Paludism , Plasmodiosis" at bounding box center [685, 238] width 742 height 33
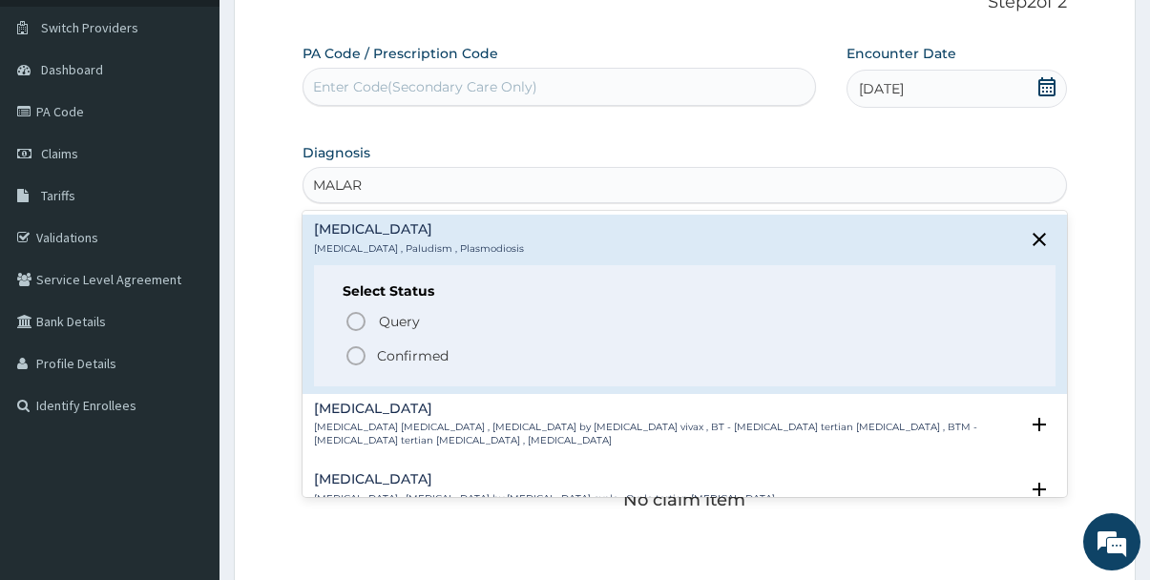
click at [360, 353] on icon "status option filled" at bounding box center [355, 355] width 23 height 23
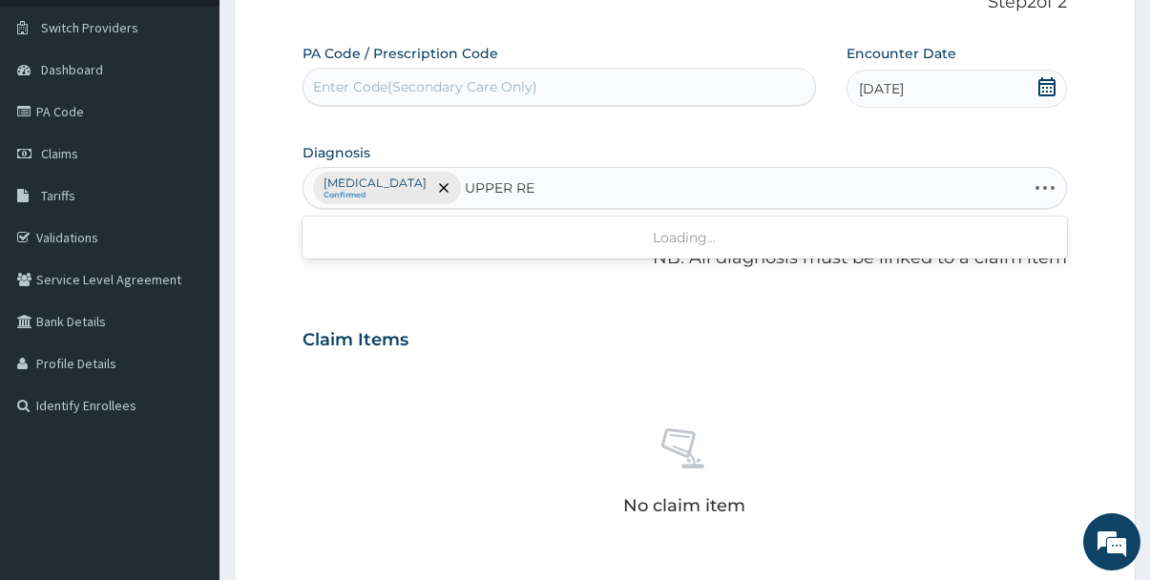
type input "UPPER RES"
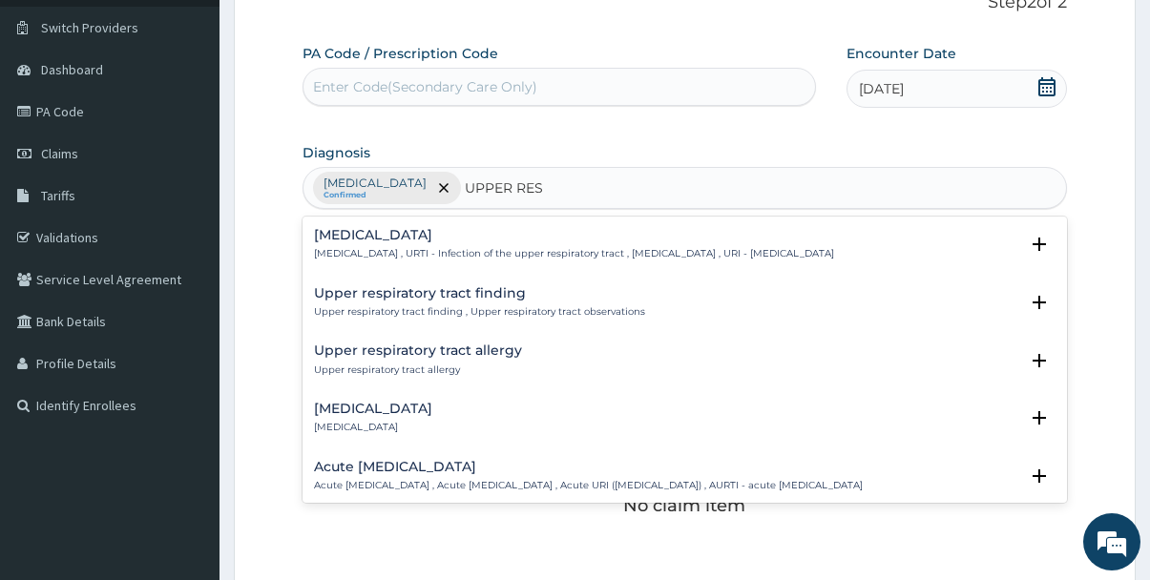
click at [379, 259] on p "Upper respiratory infection , URTI - Infection of the upper respiratory tract ,…" at bounding box center [574, 253] width 520 height 13
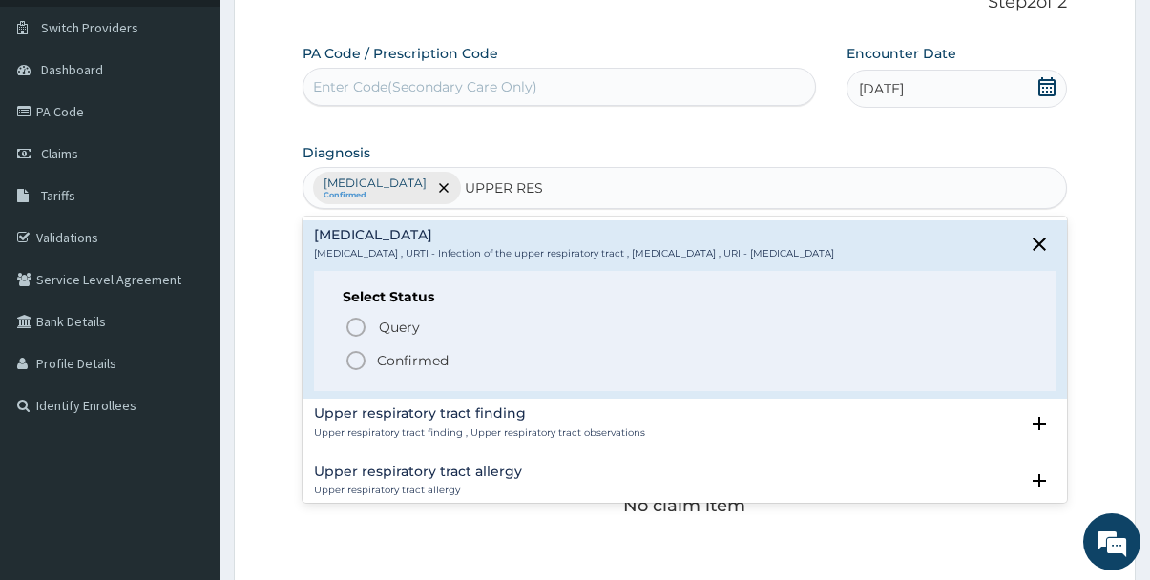
click at [352, 353] on circle "status option filled" at bounding box center [355, 360] width 17 height 17
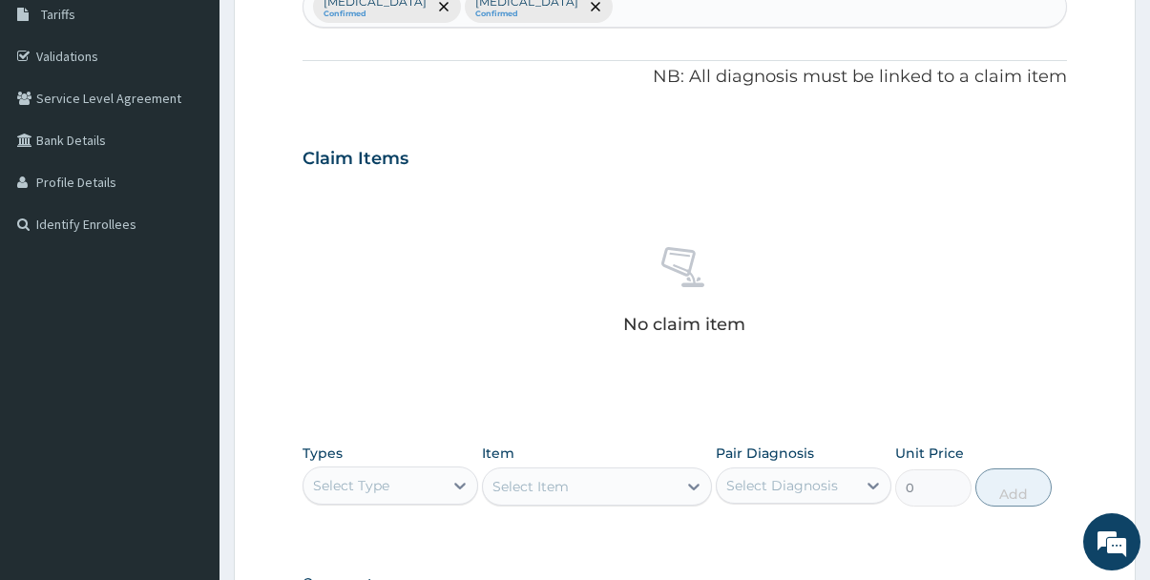
scroll to position [324, 0]
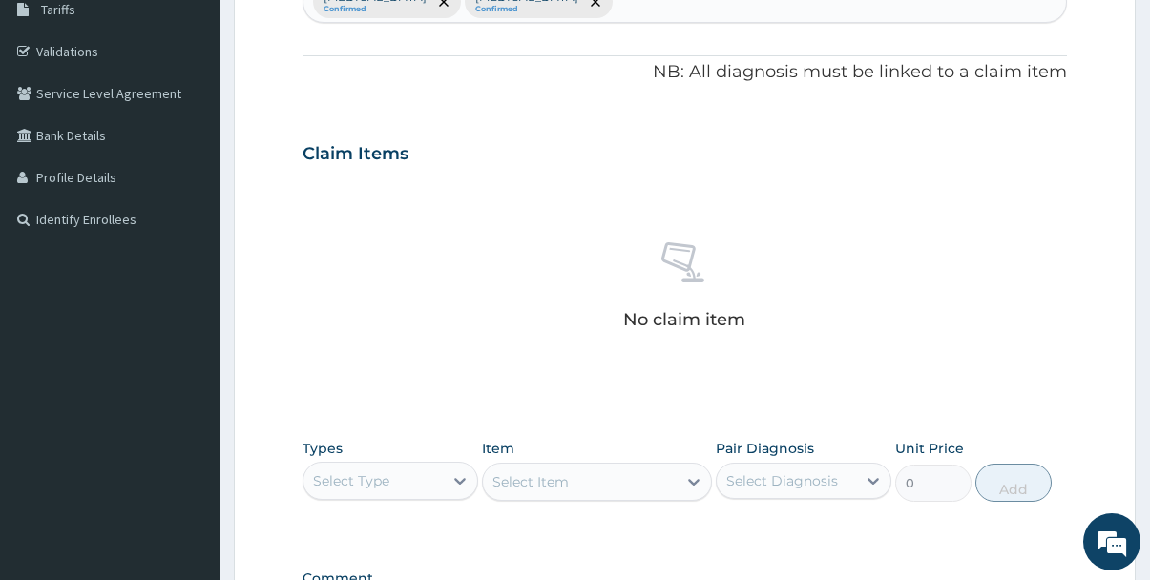
click at [373, 486] on div "Select Type" at bounding box center [351, 480] width 76 height 19
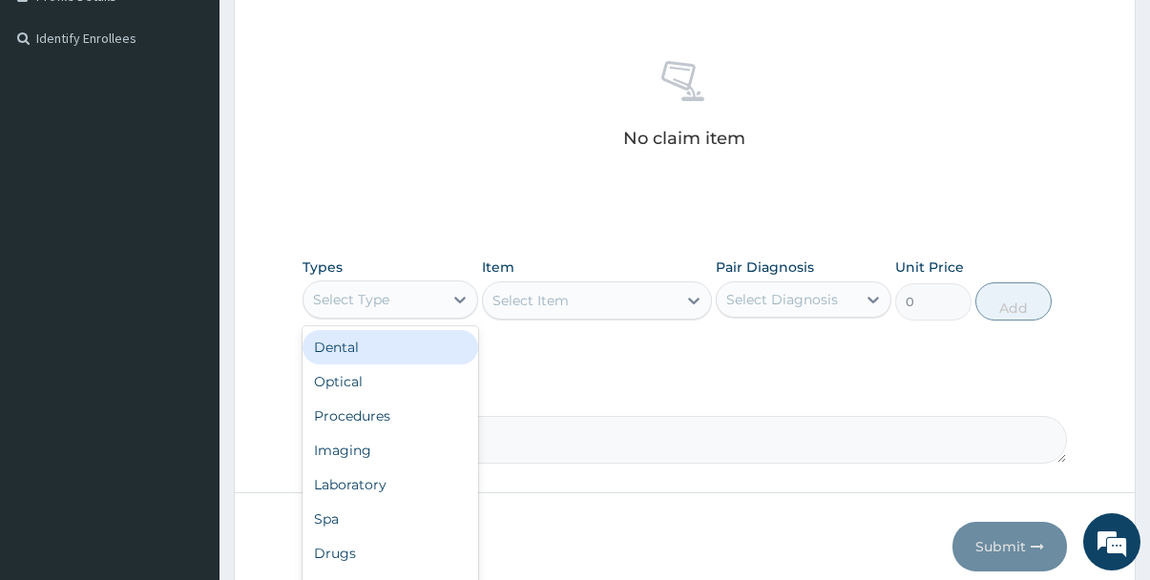
scroll to position [570, 0]
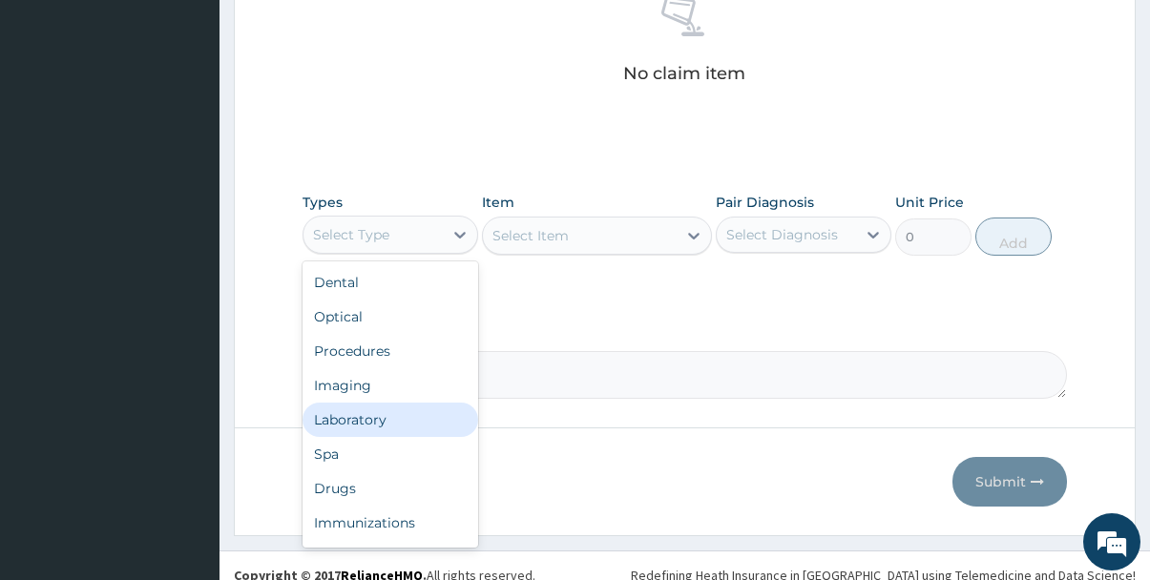
click at [348, 424] on div "Laboratory" at bounding box center [390, 420] width 176 height 34
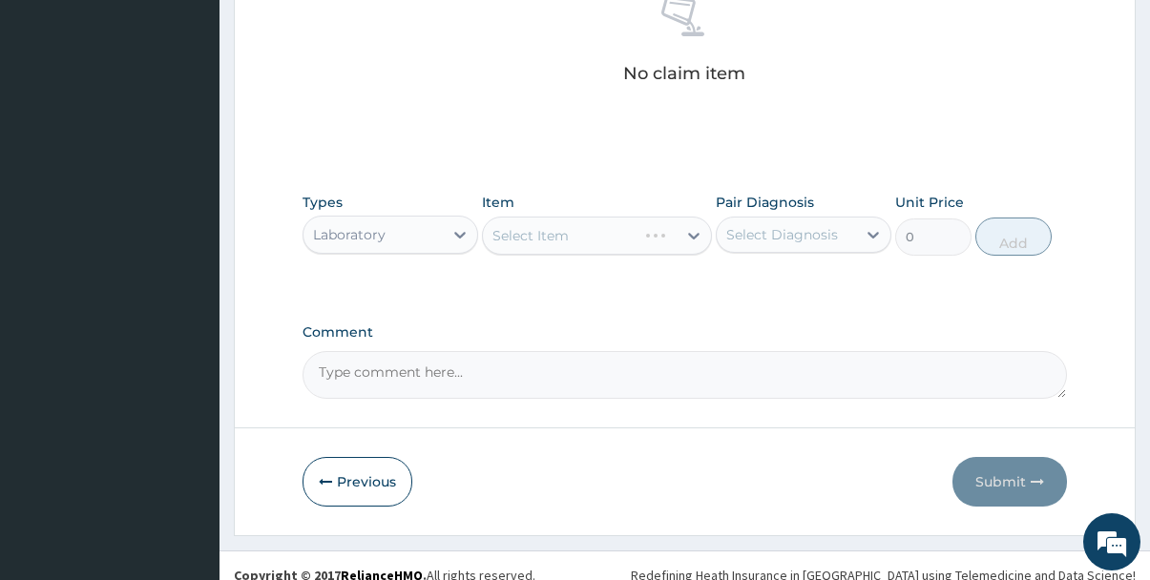
click at [645, 231] on div "Select Item" at bounding box center [596, 236] width 229 height 38
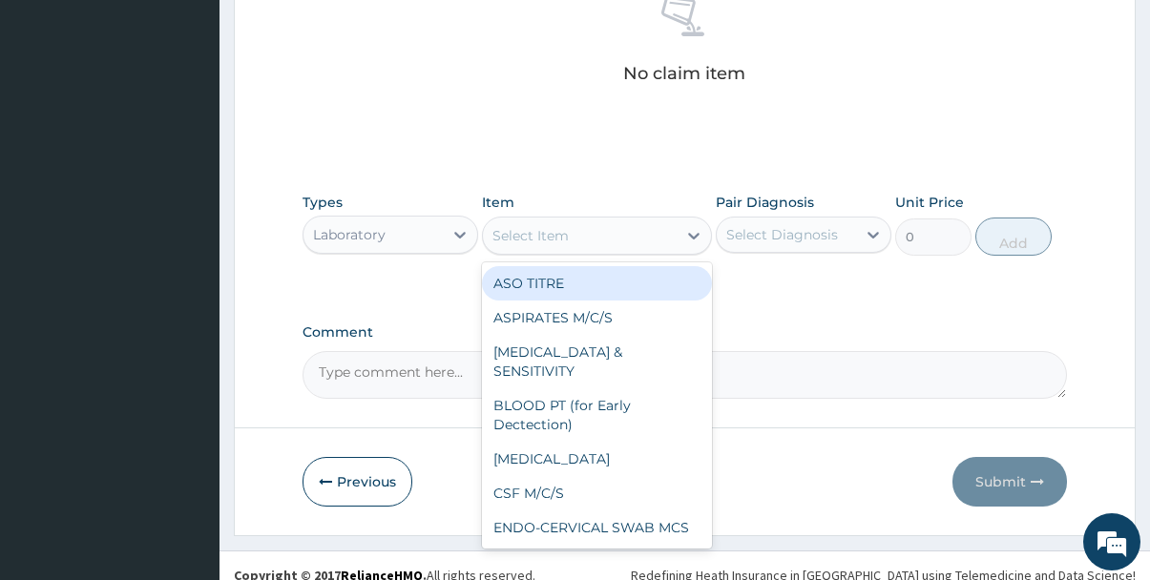
click at [645, 231] on div "Select Item" at bounding box center [579, 235] width 193 height 31
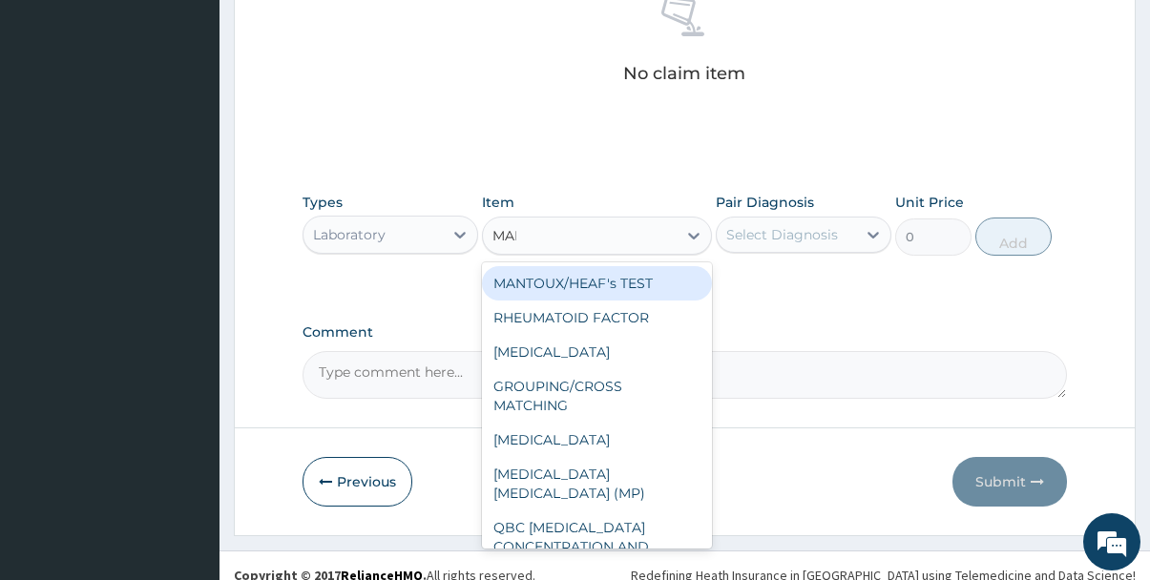
type input "MALA"
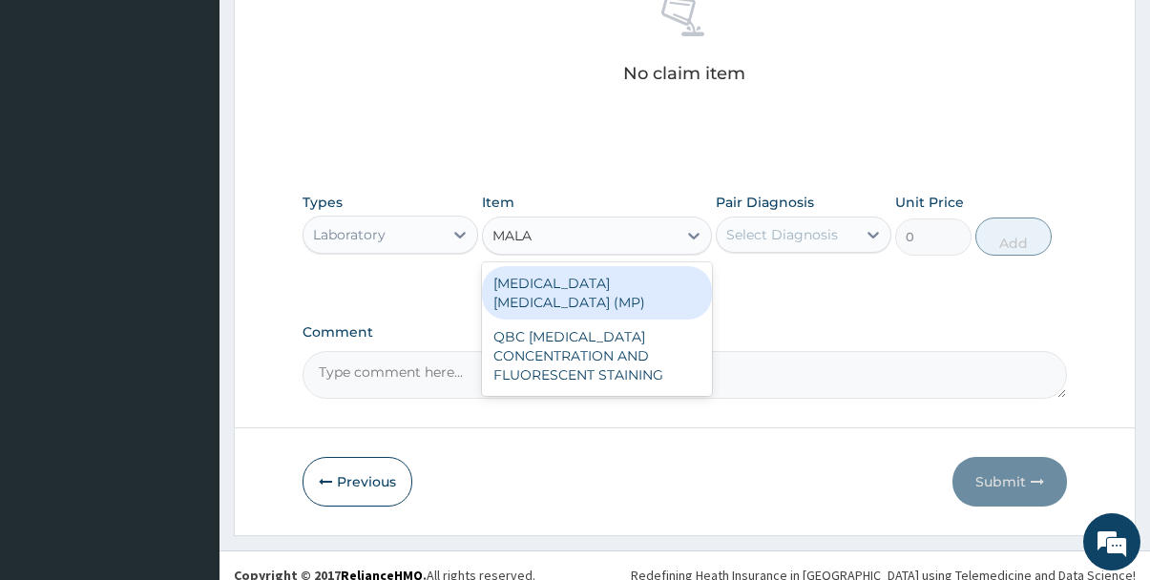
click at [595, 269] on div "MALARIA PARASITE (MP)" at bounding box center [596, 292] width 229 height 53
type input "1820"
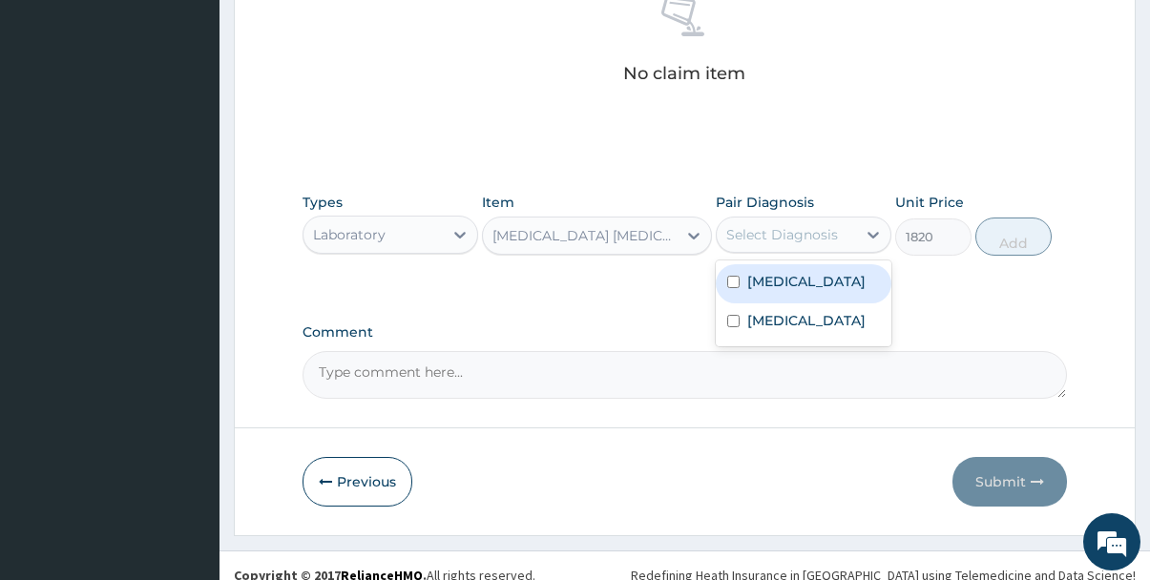
click at [848, 238] on div "Select Diagnosis" at bounding box center [785, 234] width 139 height 31
click at [793, 278] on label "Malaria" at bounding box center [806, 281] width 118 height 19
checkbox input "true"
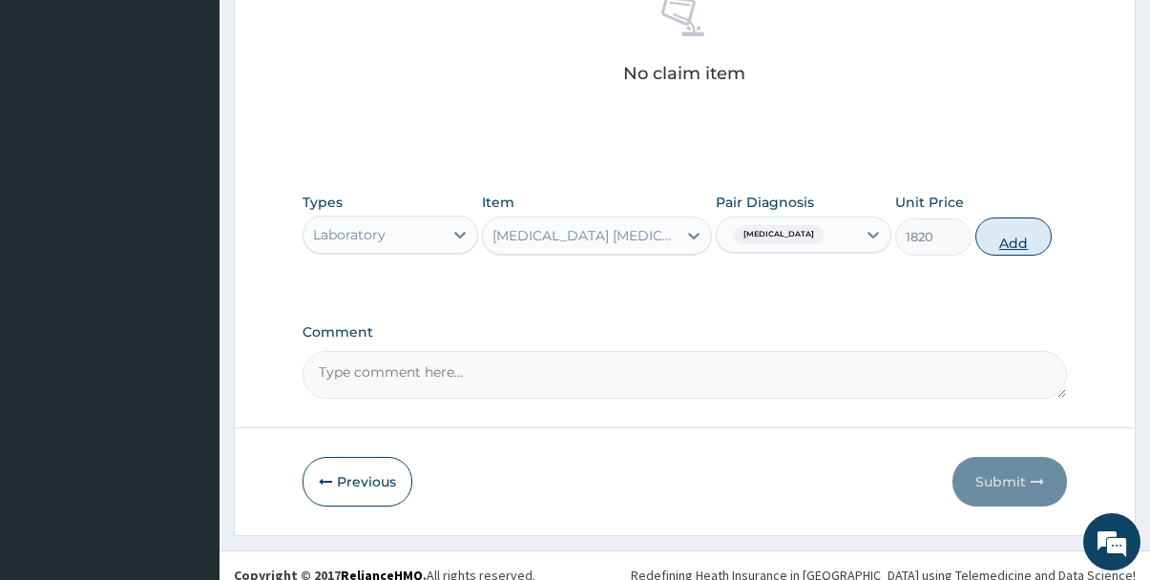
click at [1000, 240] on button "Add" at bounding box center [1013, 237] width 76 height 38
type input "0"
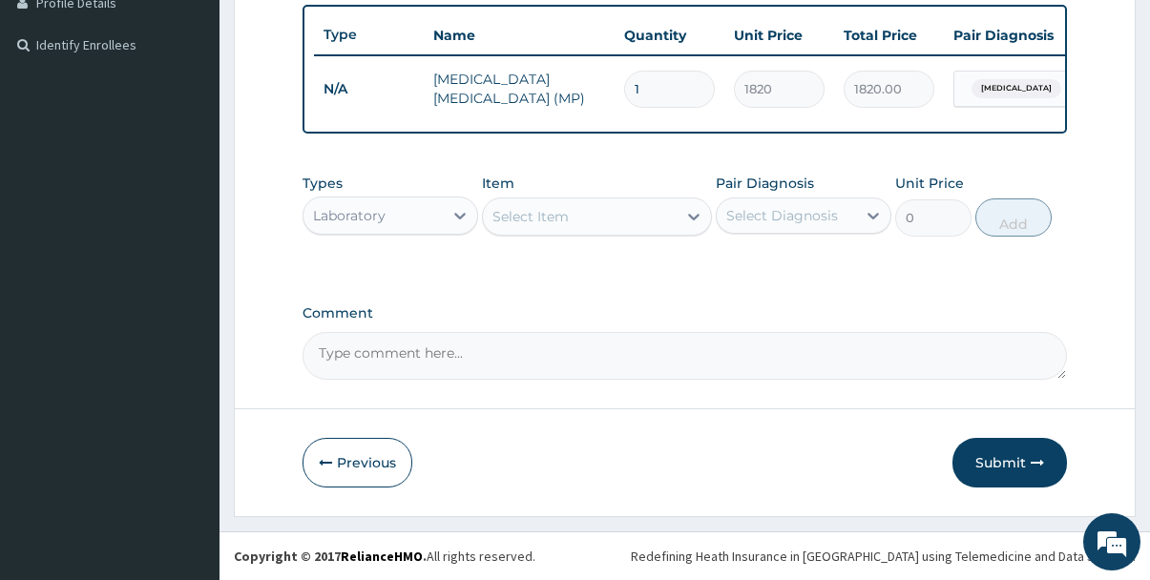
scroll to position [515, 0]
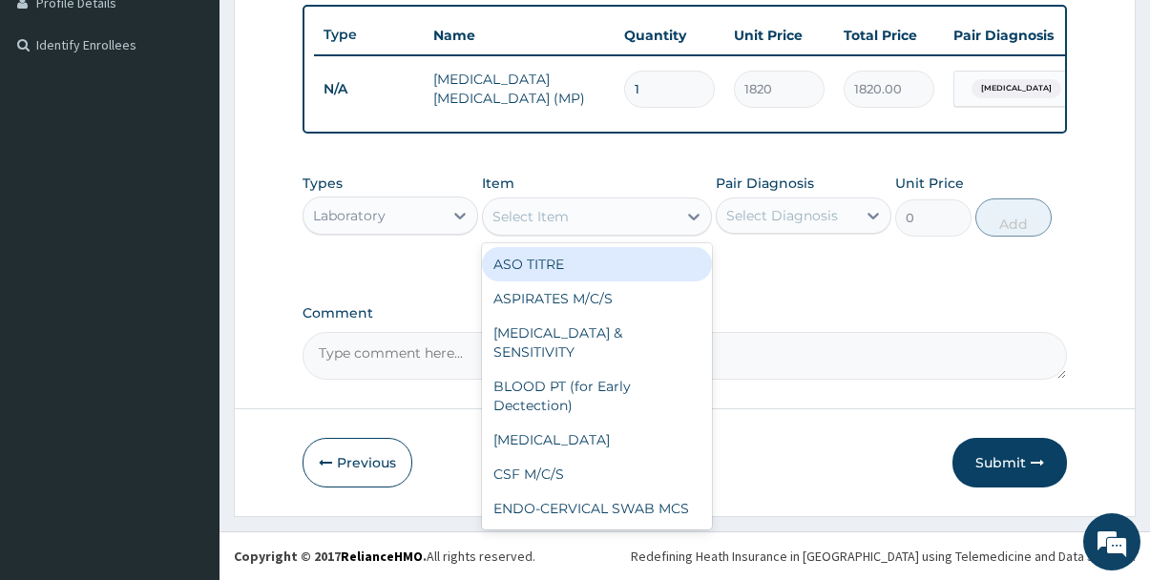
click at [541, 227] on div "Select Item" at bounding box center [579, 216] width 193 height 31
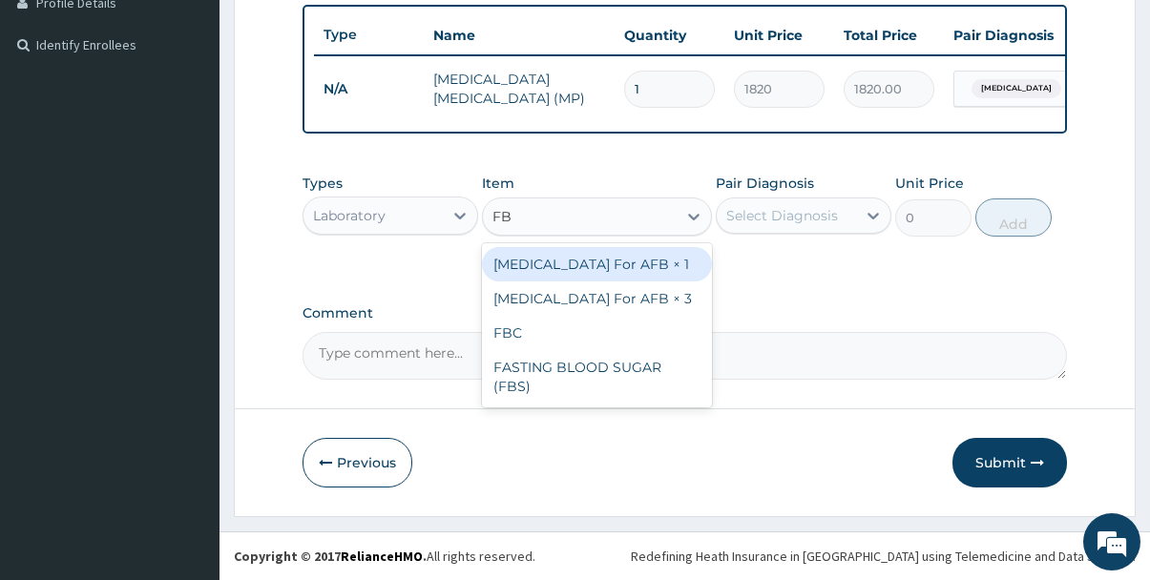
type input "FBC"
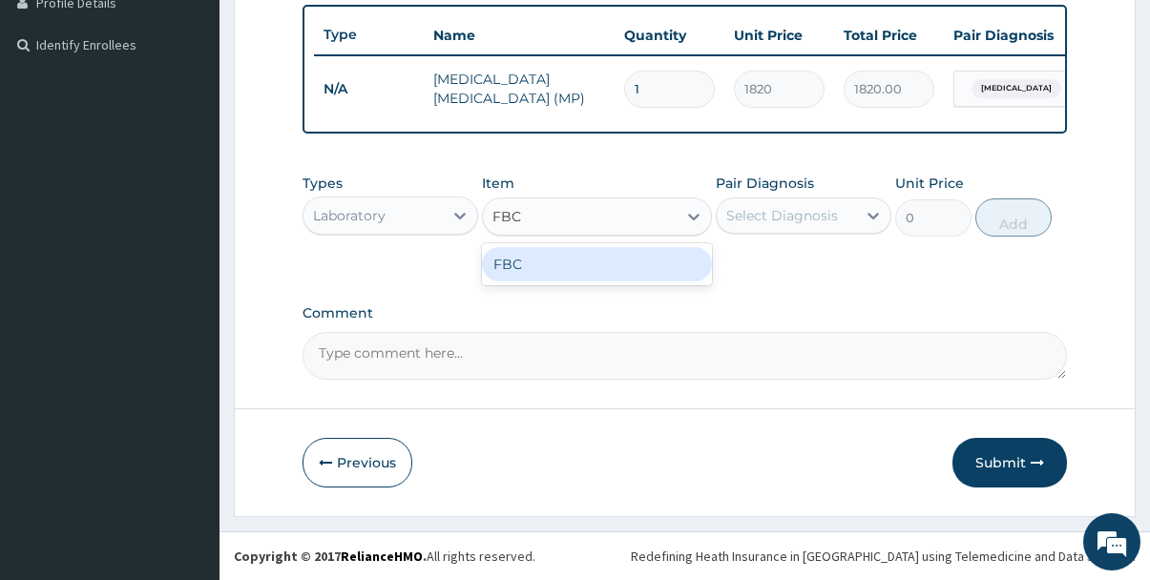
click at [526, 262] on div "FBC" at bounding box center [596, 264] width 229 height 34
type input "5200"
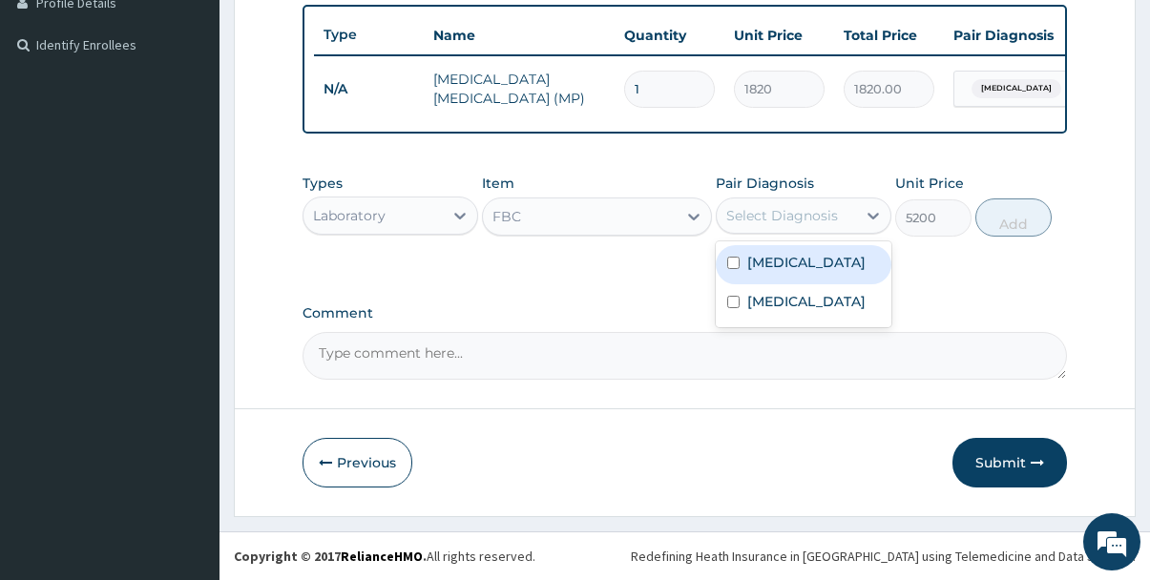
click at [810, 221] on div "Select Diagnosis" at bounding box center [782, 215] width 112 height 19
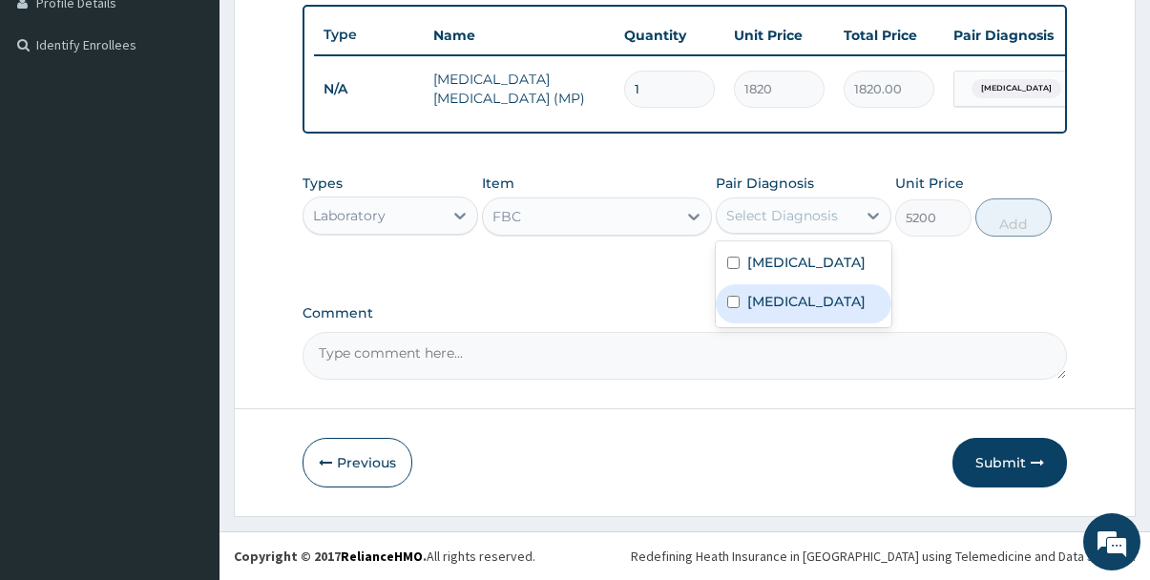
click at [774, 311] on label "Upper respiratory infection" at bounding box center [806, 301] width 118 height 19
checkbox input "true"
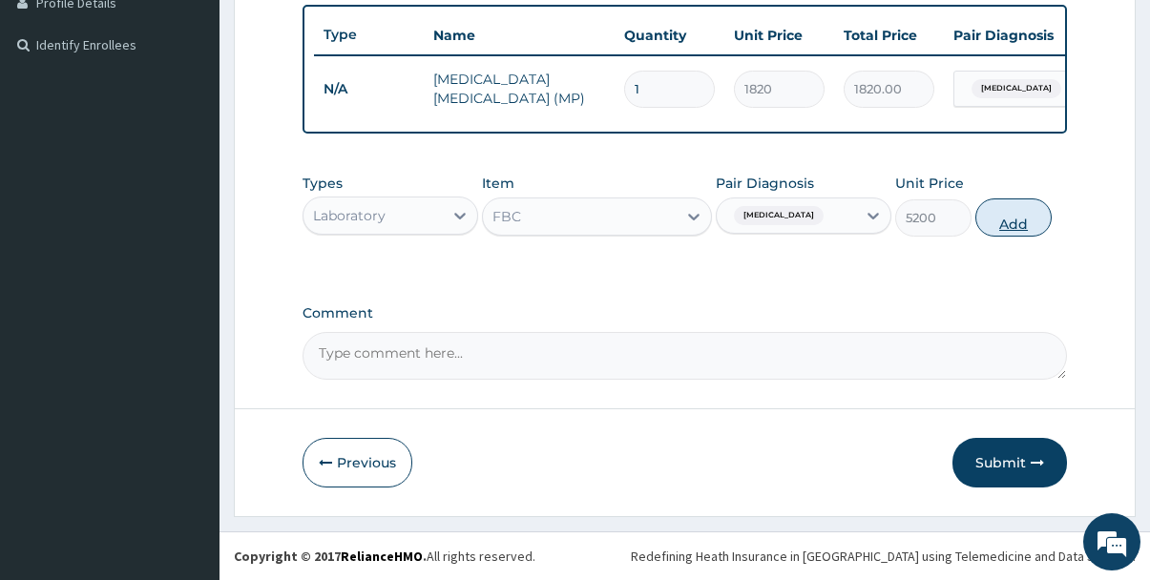
click at [1015, 227] on button "Add" at bounding box center [1013, 217] width 76 height 38
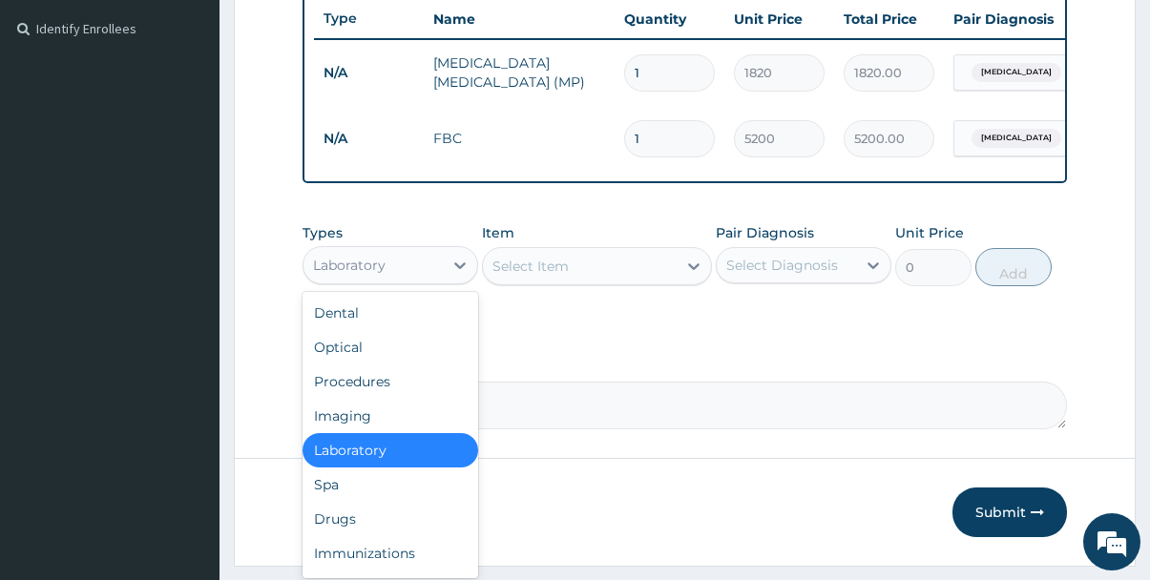
click at [407, 272] on div "Laboratory" at bounding box center [372, 265] width 139 height 31
click at [356, 399] on div "Procedures" at bounding box center [390, 381] width 176 height 34
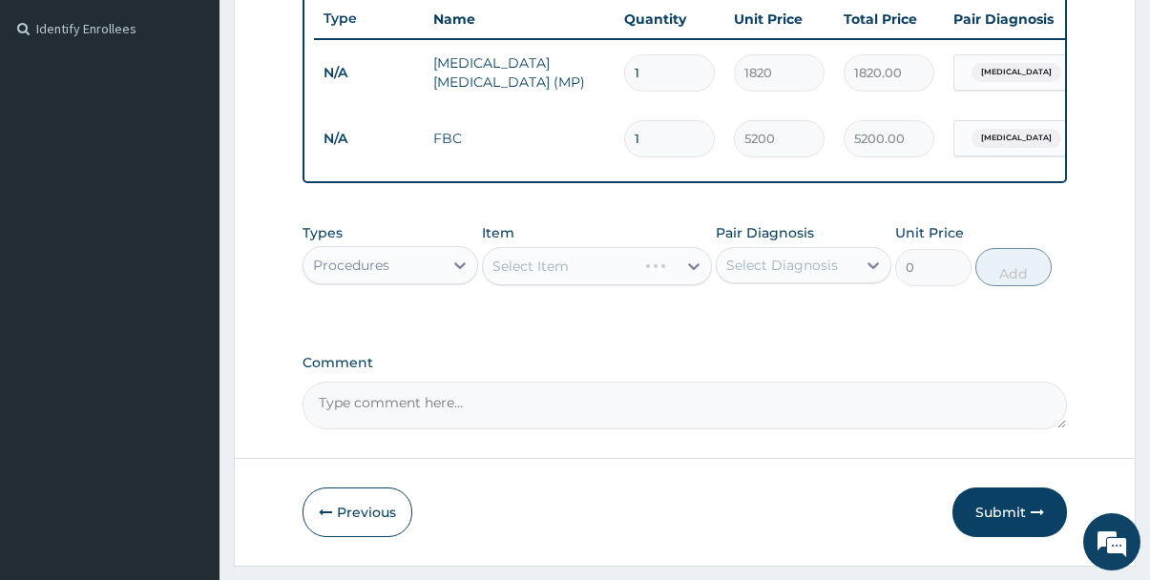
click at [608, 281] on div "Select Item" at bounding box center [596, 266] width 229 height 38
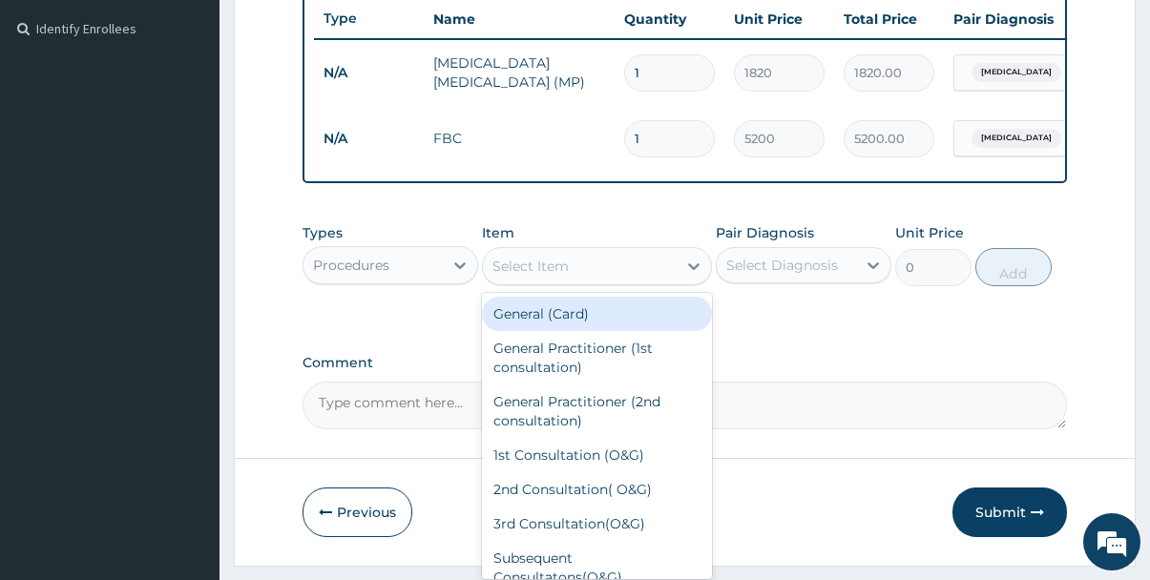
click at [608, 281] on div "Select Item" at bounding box center [579, 266] width 193 height 31
click at [567, 331] on div "General (Card)" at bounding box center [596, 314] width 229 height 34
type input "1950"
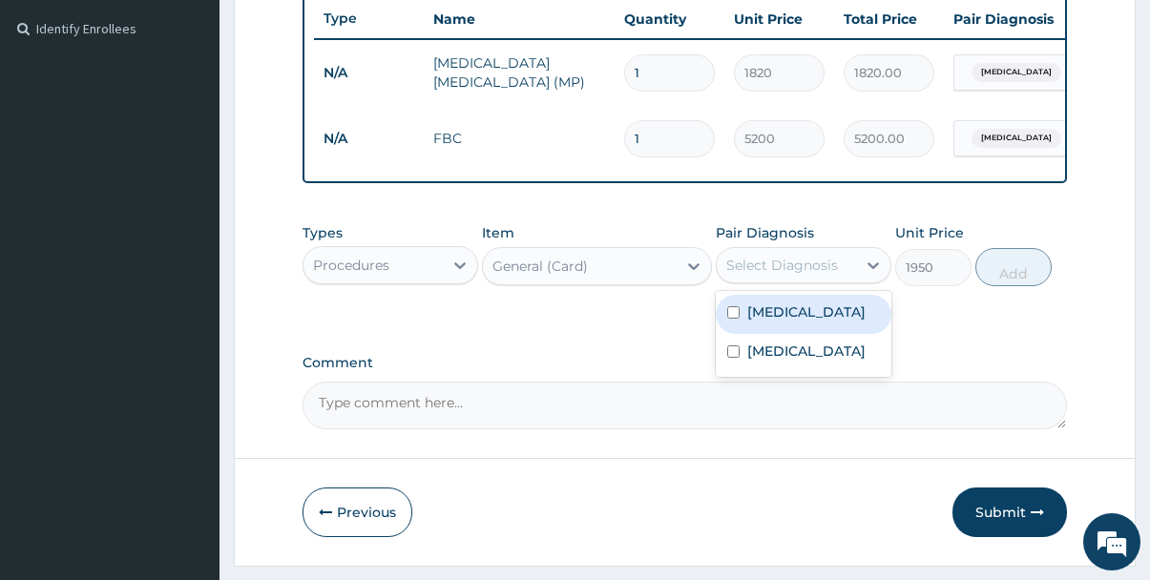
click at [771, 275] on div "Select Diagnosis" at bounding box center [782, 265] width 112 height 19
click at [772, 321] on label "Malaria" at bounding box center [806, 311] width 118 height 19
checkbox input "true"
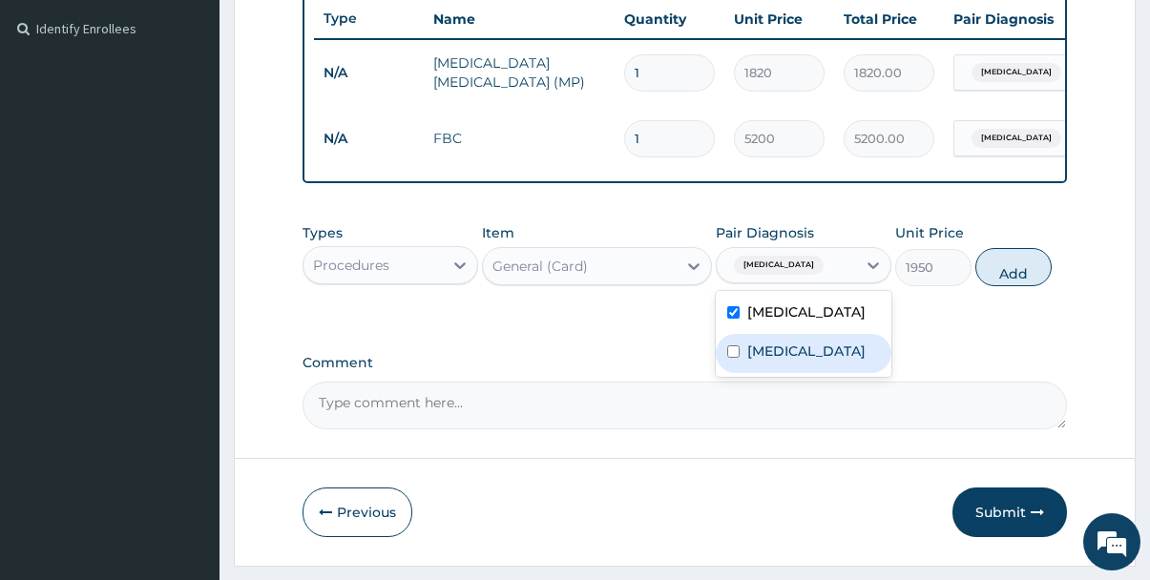
drag, startPoint x: 771, startPoint y: 375, endPoint x: 899, endPoint y: 332, distance: 134.8
click at [772, 361] on label "Upper respiratory infection" at bounding box center [806, 351] width 118 height 19
checkbox input "true"
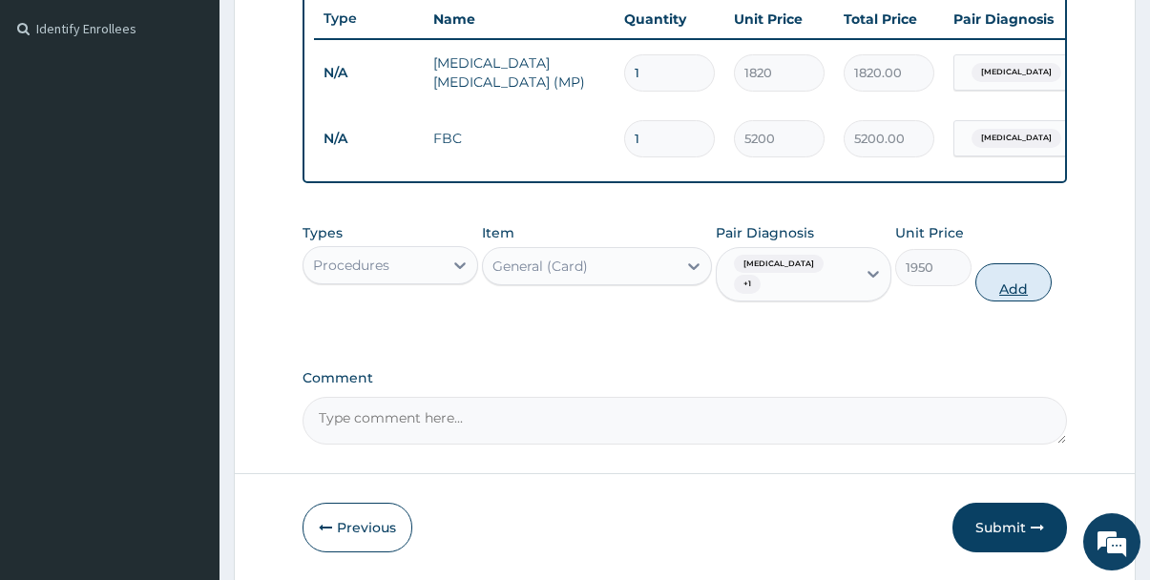
click at [1010, 286] on button "Add" at bounding box center [1013, 282] width 76 height 38
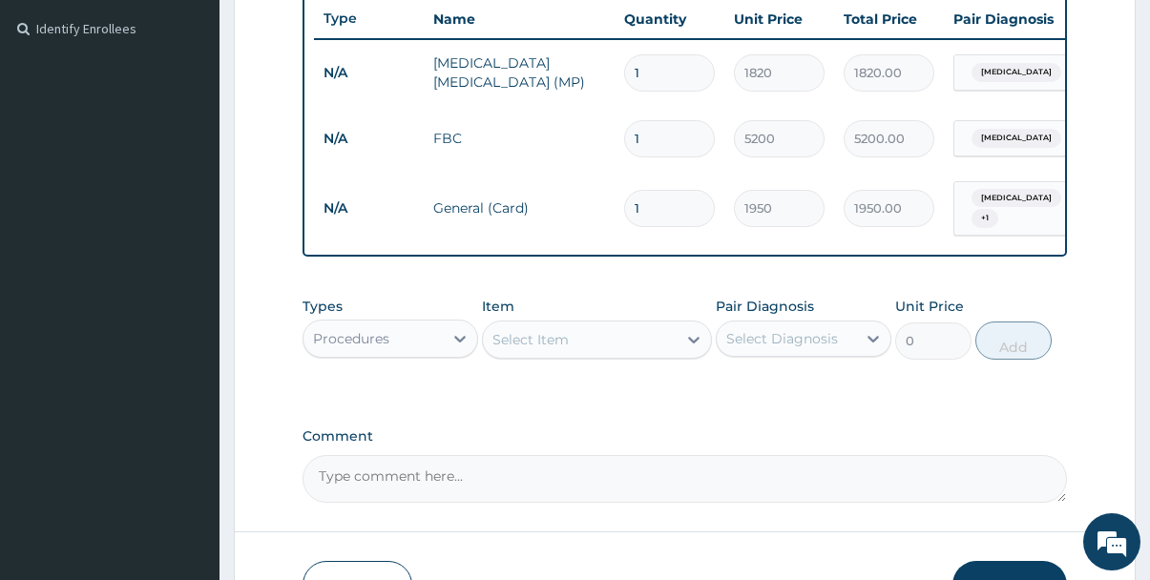
click at [603, 342] on div "Select Item" at bounding box center [579, 339] width 193 height 31
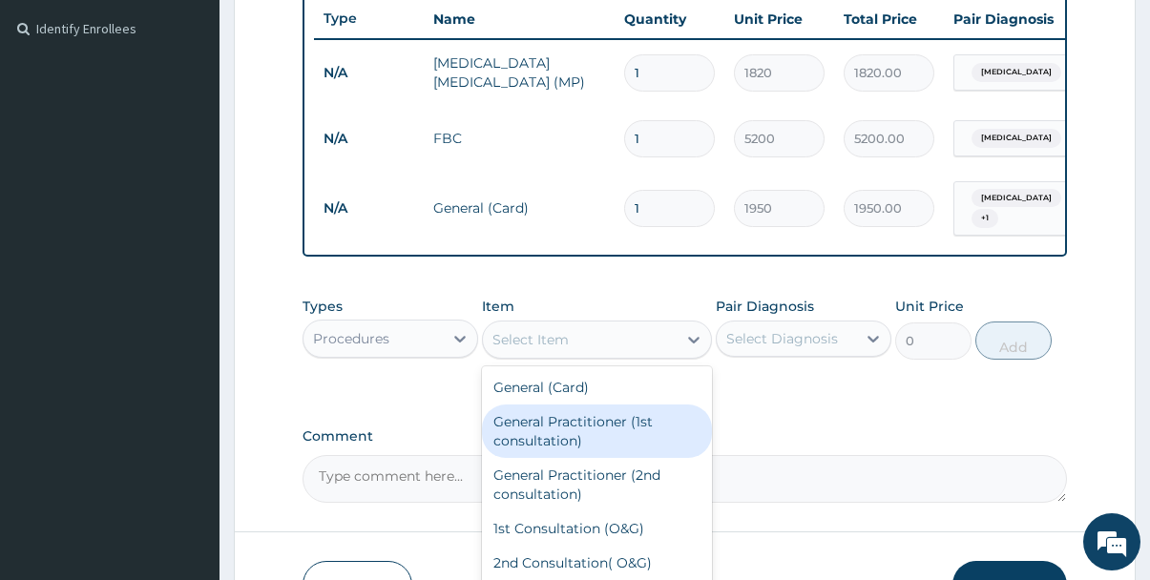
click at [570, 433] on div "General Practitioner (1st consultation)" at bounding box center [596, 430] width 229 height 53
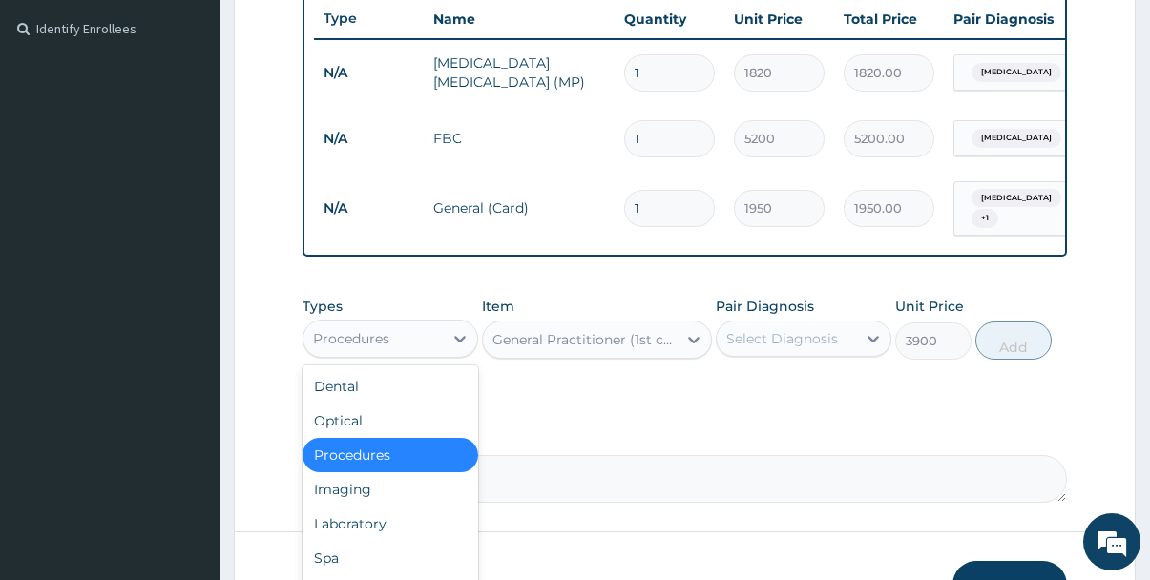
click at [439, 352] on div "Procedures" at bounding box center [372, 338] width 139 height 31
click at [425, 466] on div "Procedures" at bounding box center [390, 455] width 176 height 34
type input "0"
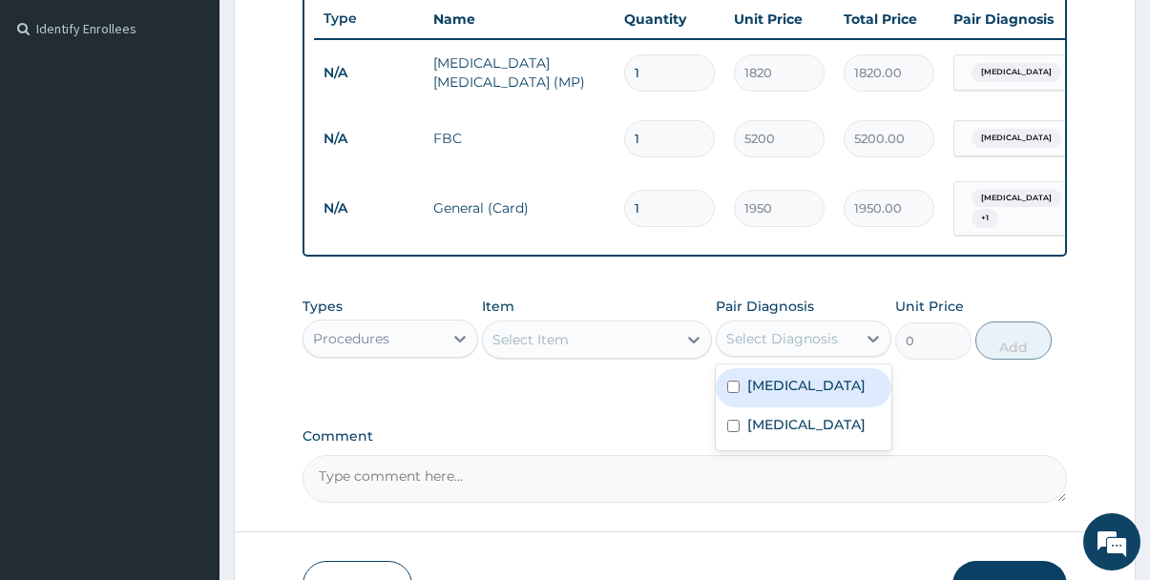
click at [834, 347] on div "Select Diagnosis" at bounding box center [782, 338] width 112 height 19
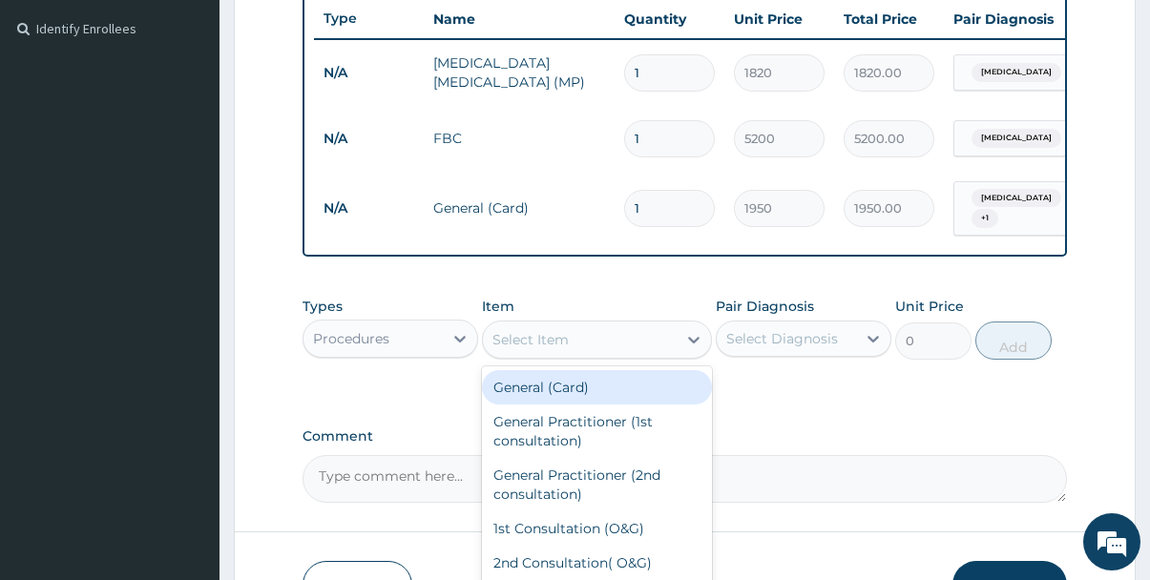
click at [640, 351] on div "Select Item" at bounding box center [579, 339] width 193 height 31
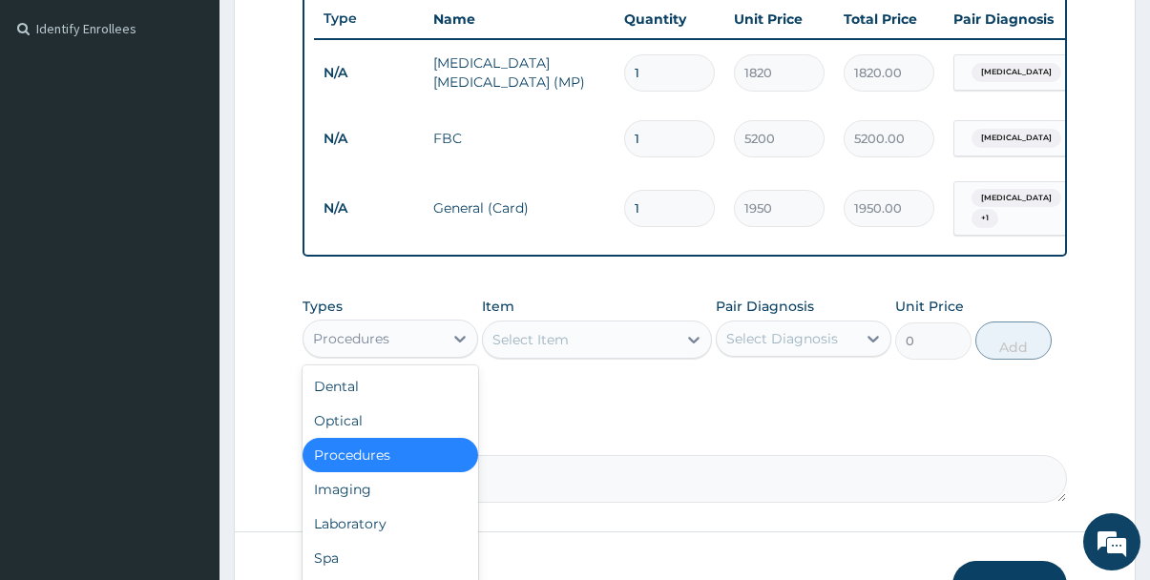
click at [382, 354] on div "Procedures" at bounding box center [372, 338] width 139 height 31
click at [351, 541] on div "Laboratory" at bounding box center [390, 524] width 176 height 34
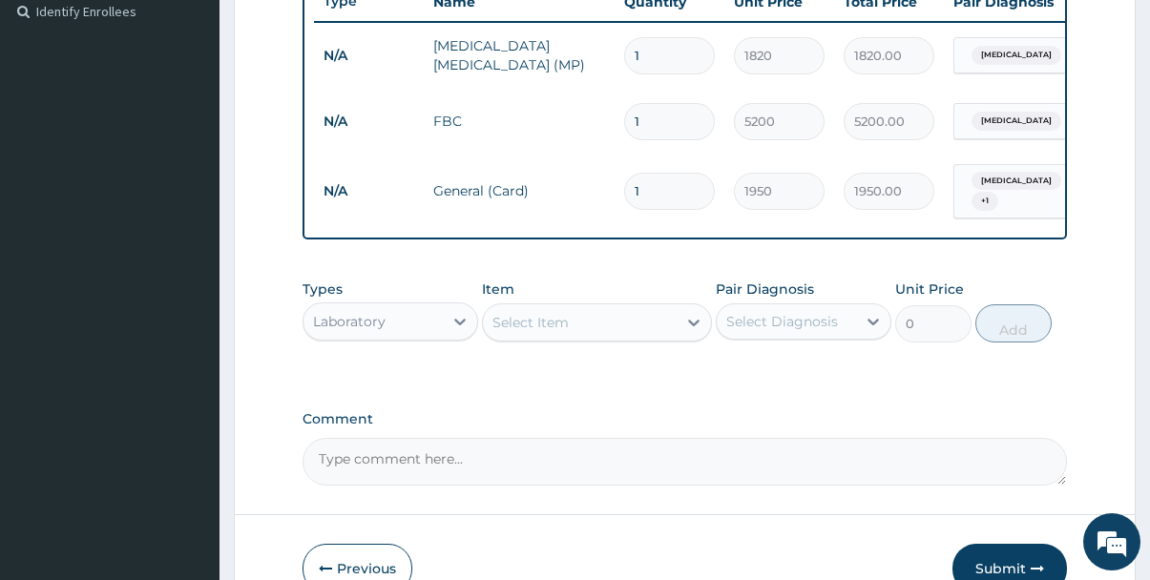
scroll to position [647, 0]
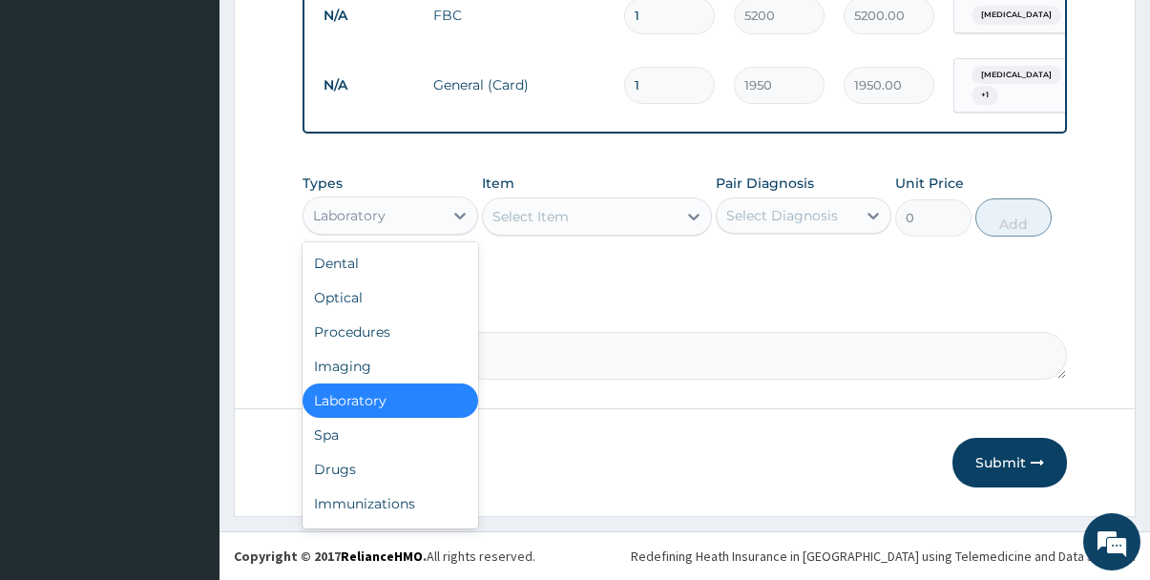
click at [429, 228] on div "Laboratory" at bounding box center [372, 215] width 139 height 31
click at [352, 469] on div "Drugs" at bounding box center [390, 469] width 176 height 34
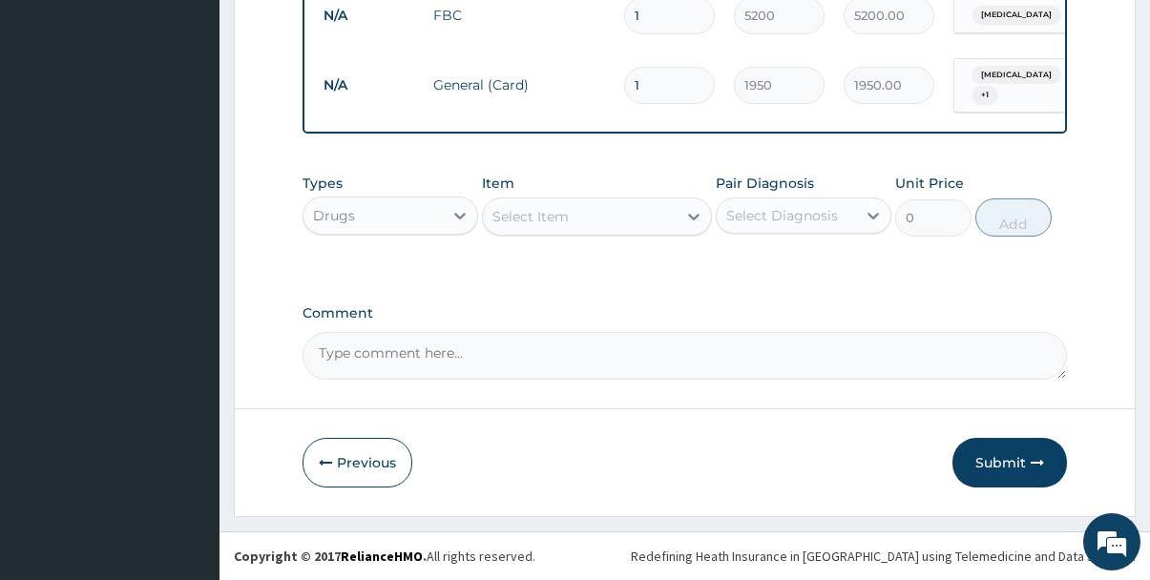
click at [595, 215] on div "Select Item" at bounding box center [579, 216] width 193 height 31
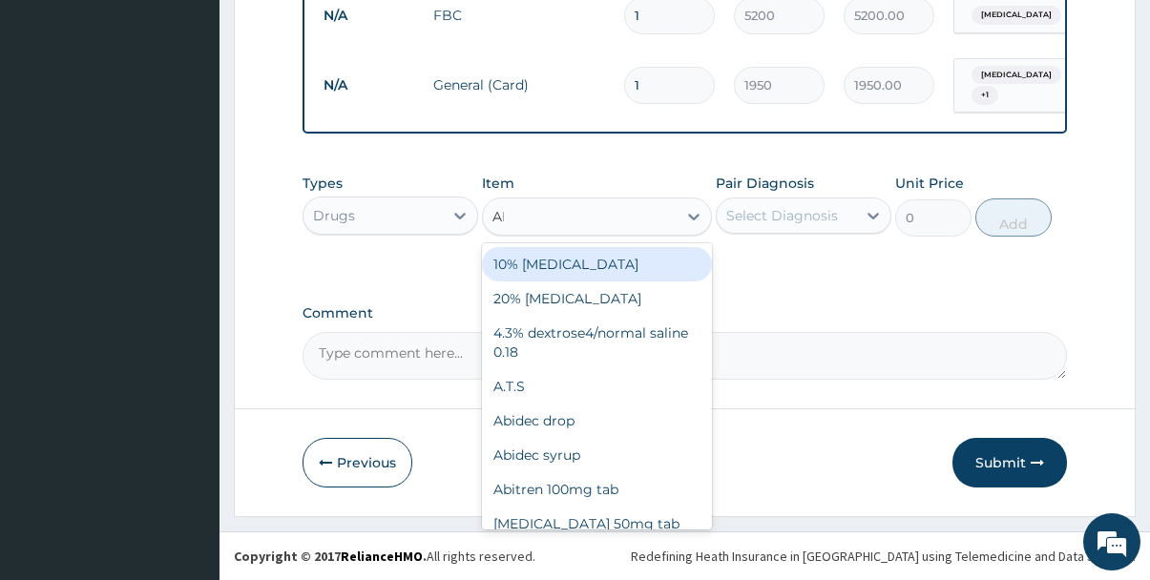
type input "ARTE"
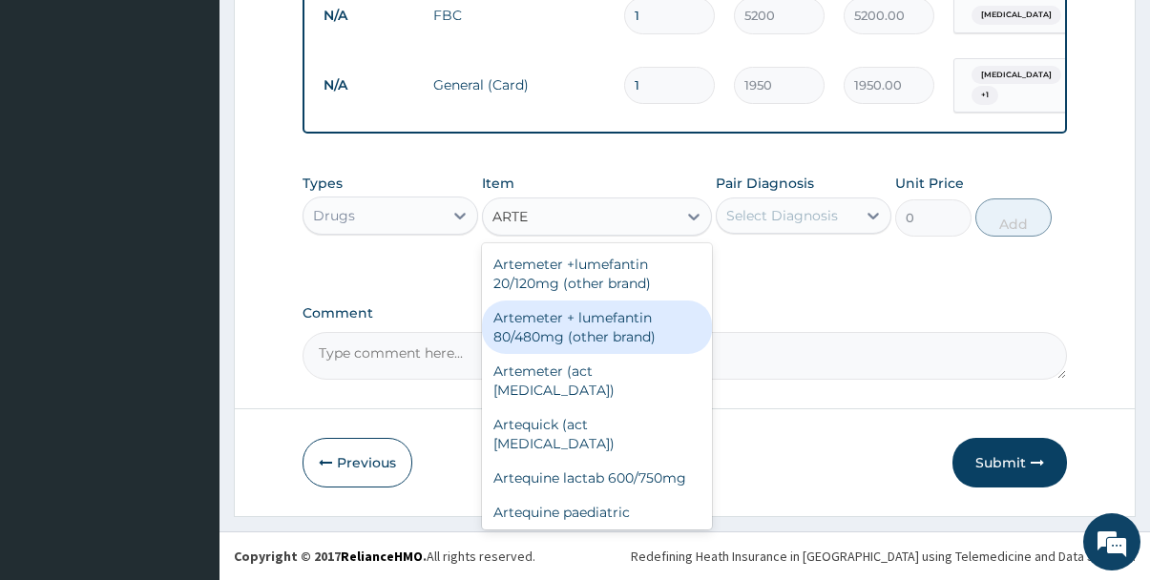
click at [582, 342] on div "Artemeter + lumefantin 80/480mg (other brand)" at bounding box center [596, 326] width 229 height 53
type input "230.4"
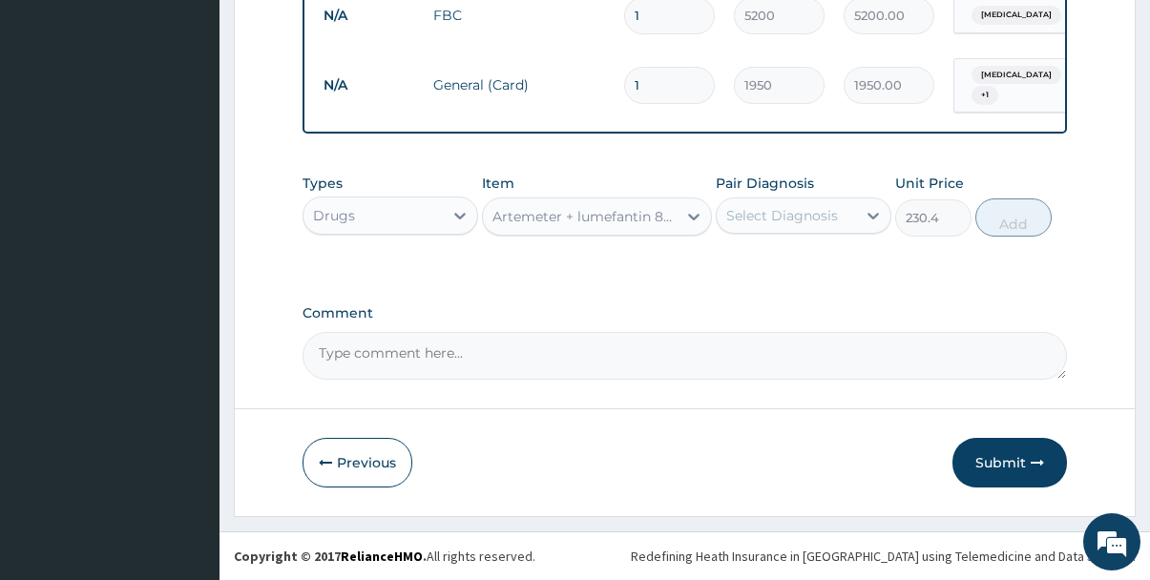
click at [827, 218] on div "Select Diagnosis" at bounding box center [782, 215] width 112 height 19
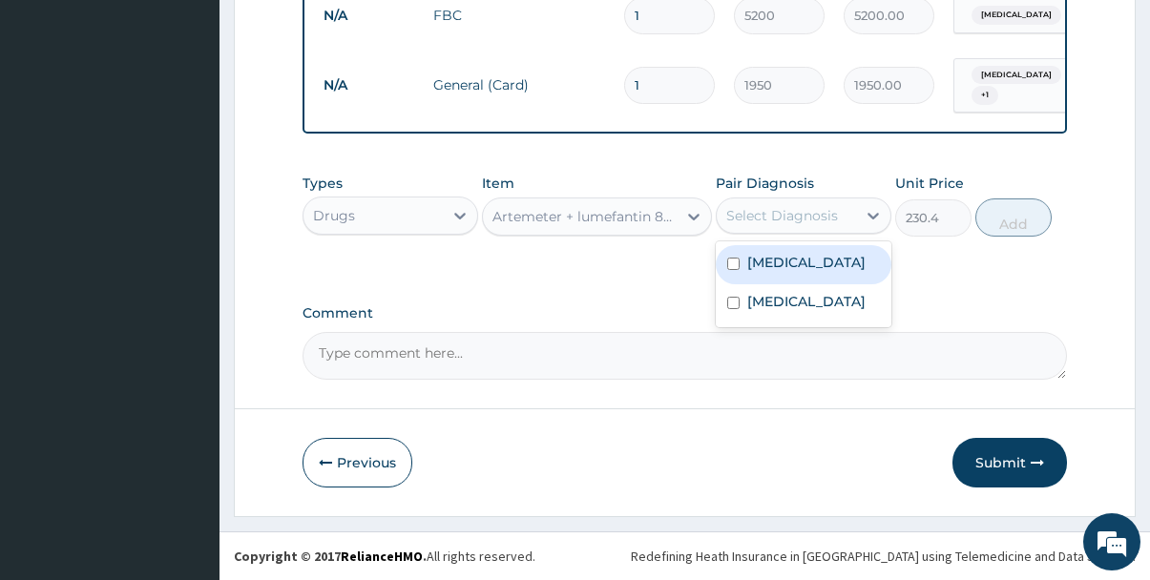
click at [777, 263] on label "[MEDICAL_DATA]" at bounding box center [806, 262] width 118 height 19
checkbox input "true"
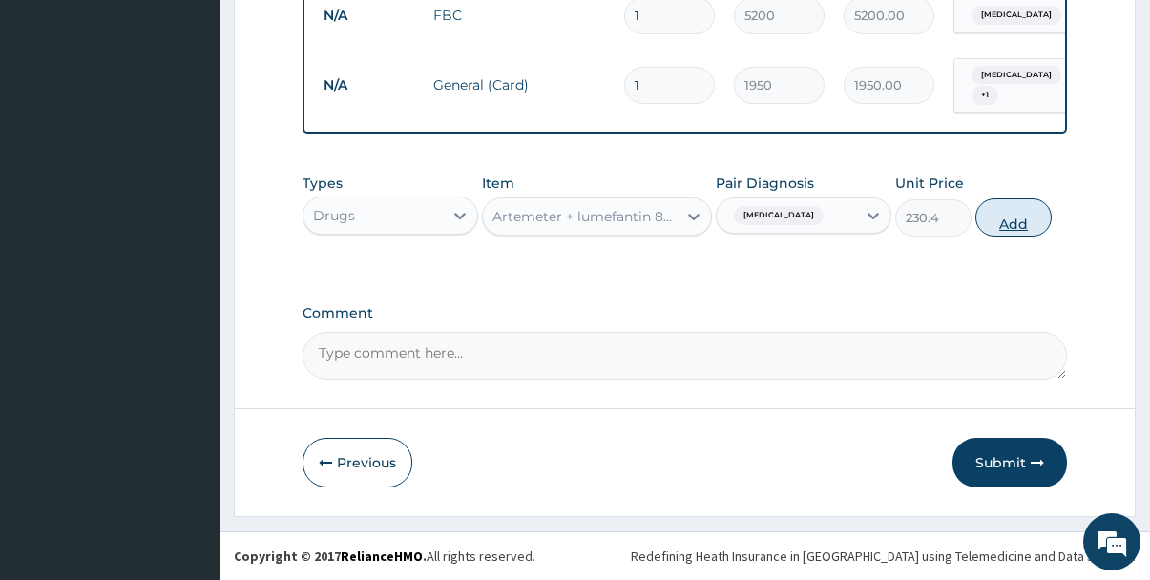
click at [1013, 214] on button "Add" at bounding box center [1013, 217] width 76 height 38
type input "0"
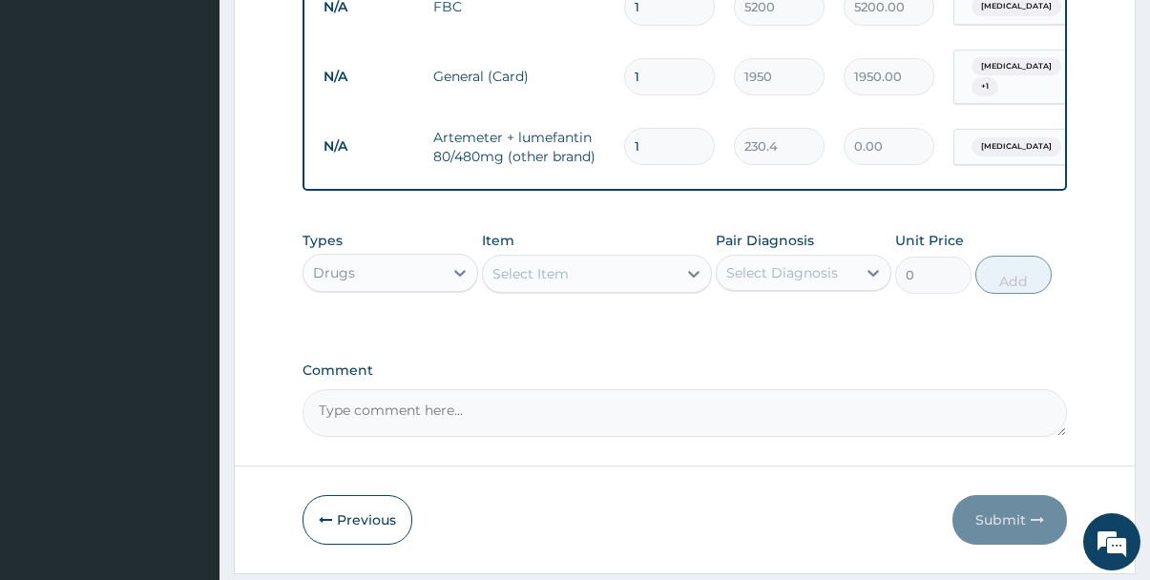
type input "0.00"
type input "6"
type input "1382.40"
type input "6"
click at [563, 283] on div "Select Item" at bounding box center [530, 273] width 76 height 19
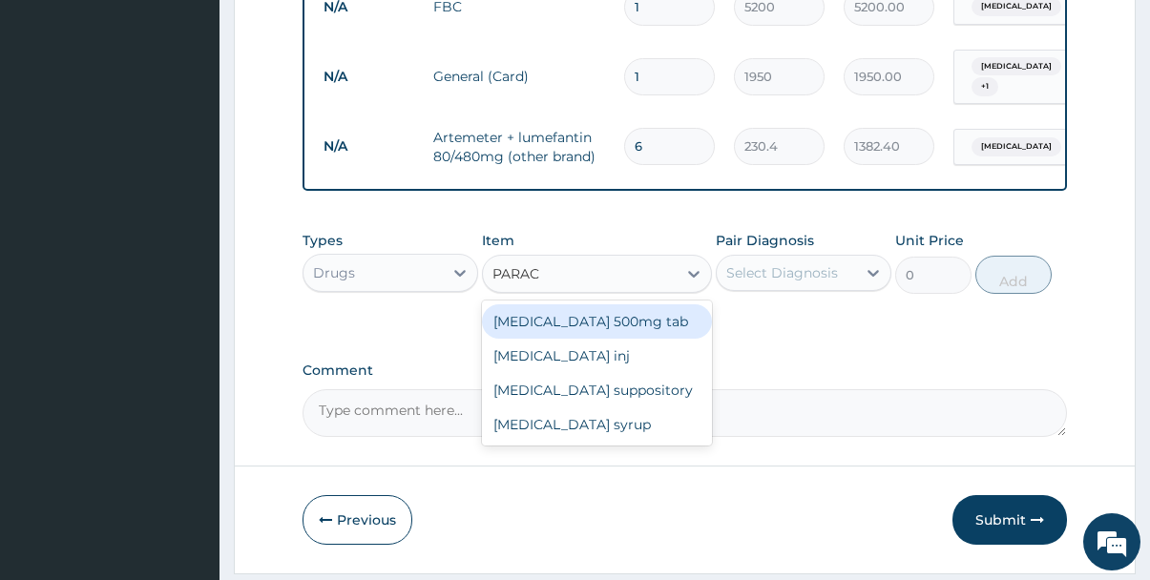
type input "PARACE"
click at [578, 338] on div "[MEDICAL_DATA] 500mg tab" at bounding box center [596, 321] width 229 height 34
type input "12"
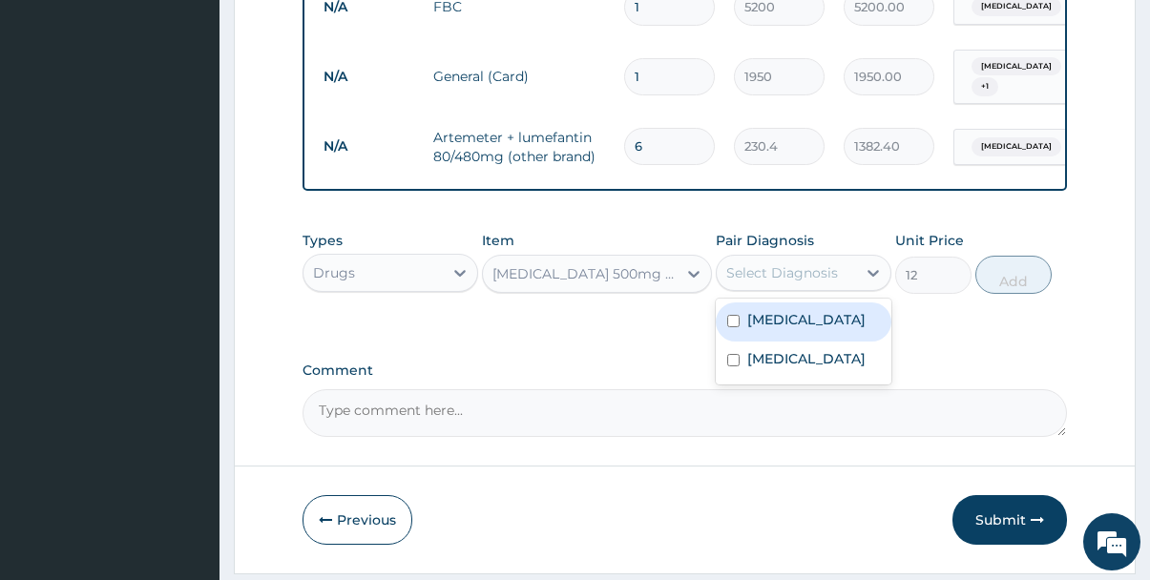
click at [808, 281] on div "Select Diagnosis" at bounding box center [782, 272] width 112 height 19
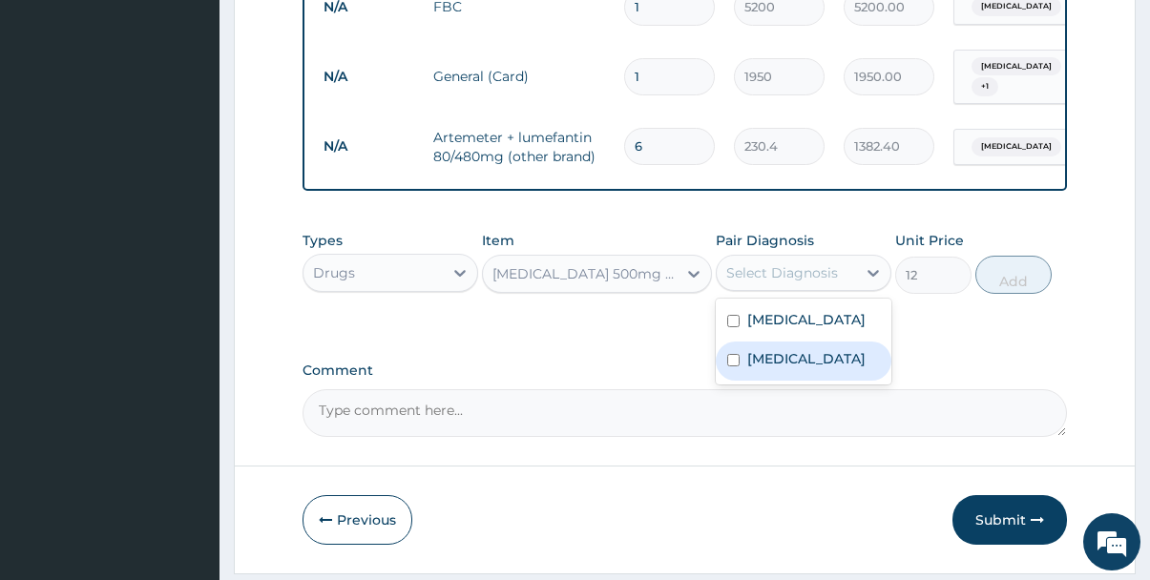
click at [756, 368] on label "Upper respiratory infection" at bounding box center [806, 358] width 118 height 19
checkbox input "true"
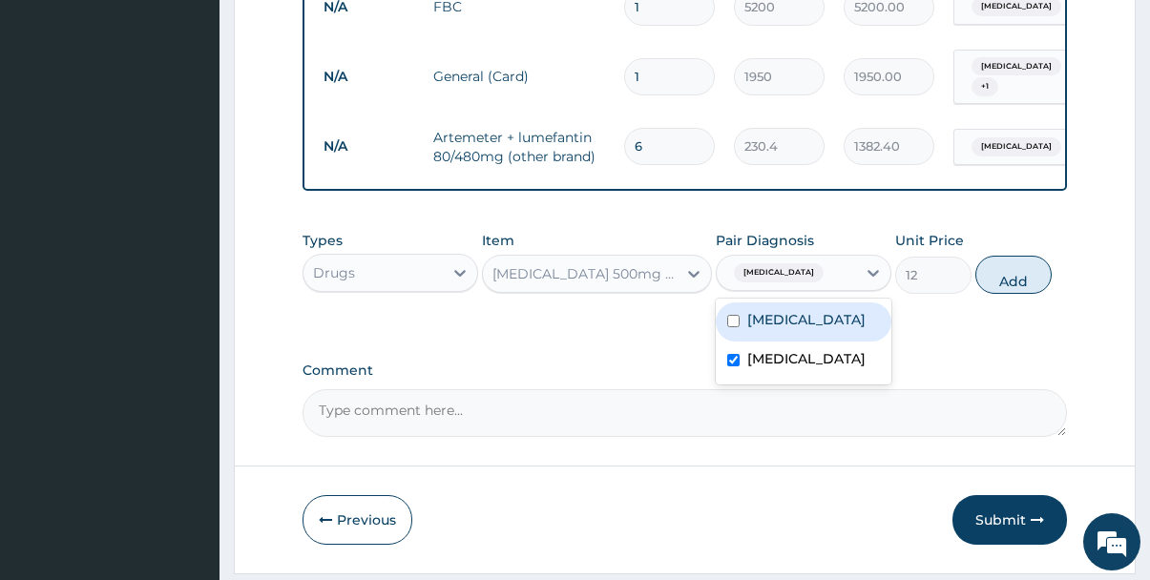
click at [754, 325] on label "Malaria" at bounding box center [806, 319] width 118 height 19
checkbox input "true"
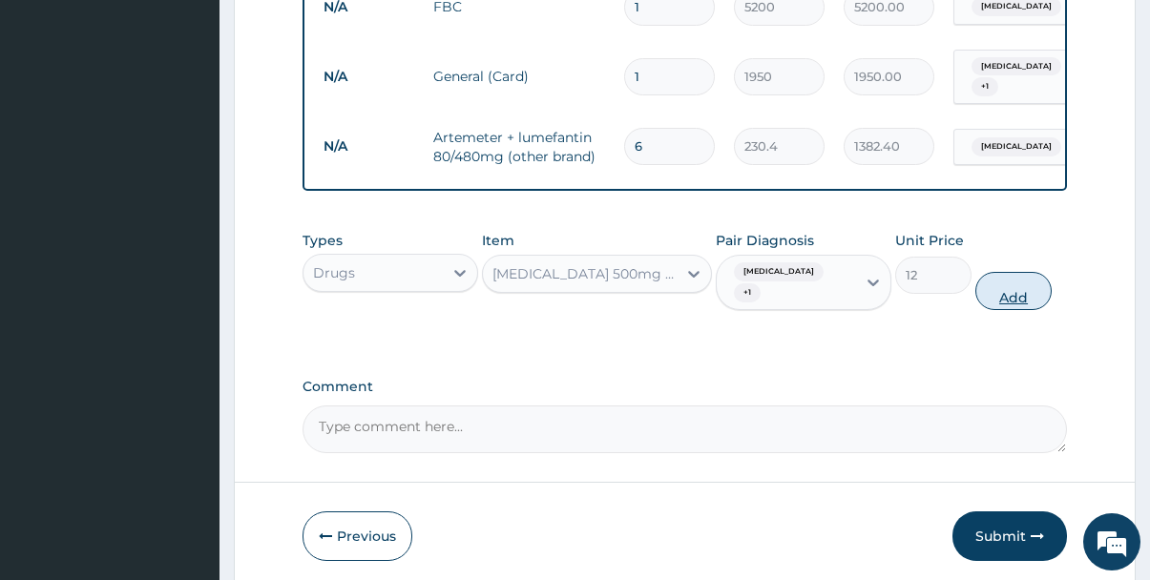
click at [1000, 307] on button "Add" at bounding box center [1013, 291] width 76 height 38
type input "0"
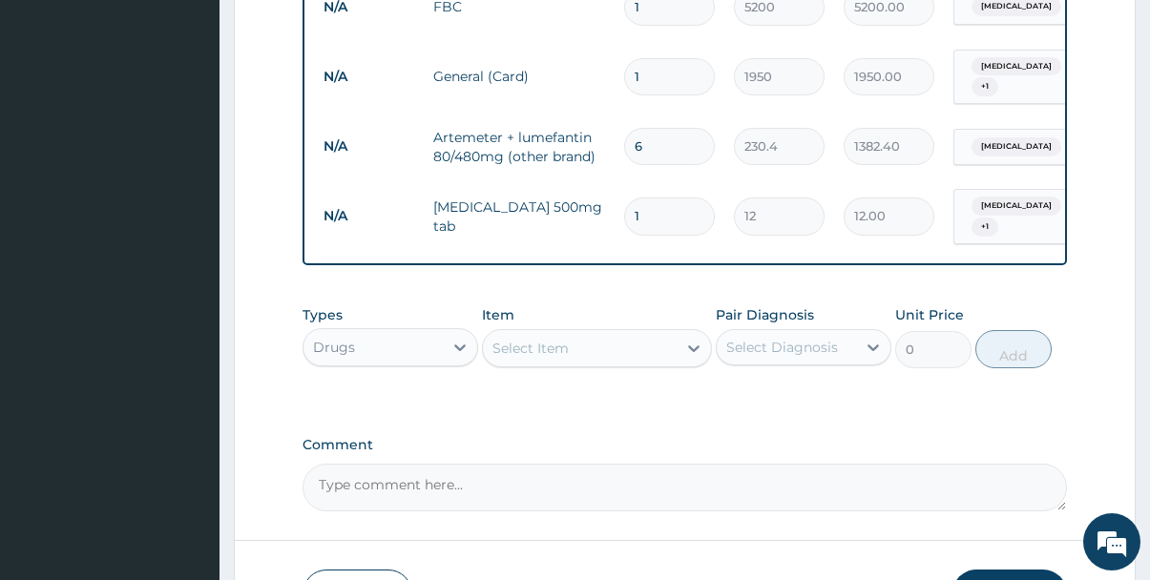
type input "18"
type input "216.00"
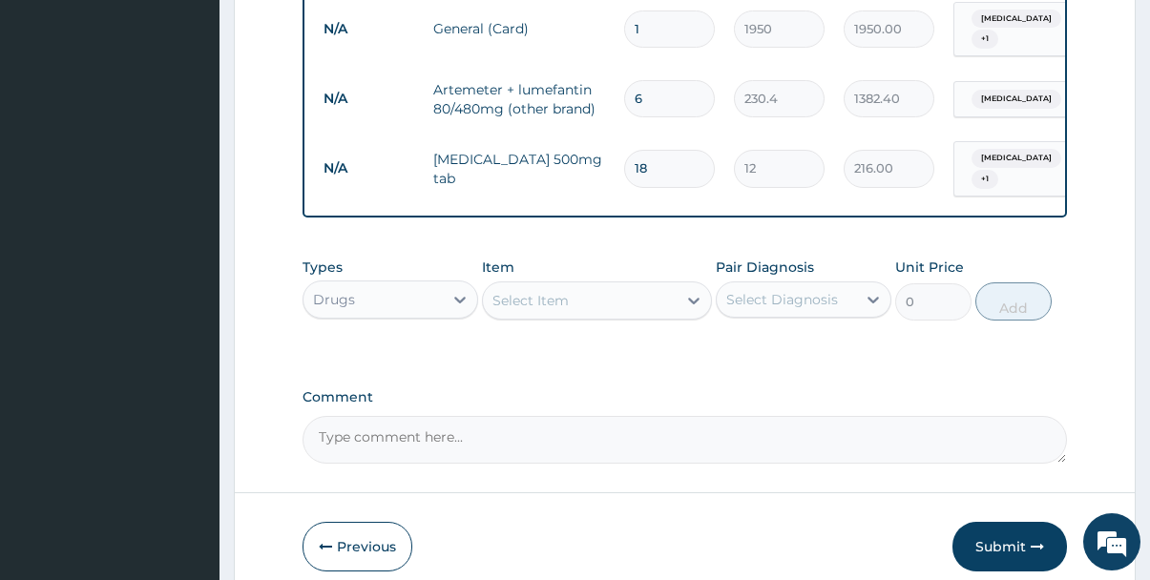
scroll to position [786, 0]
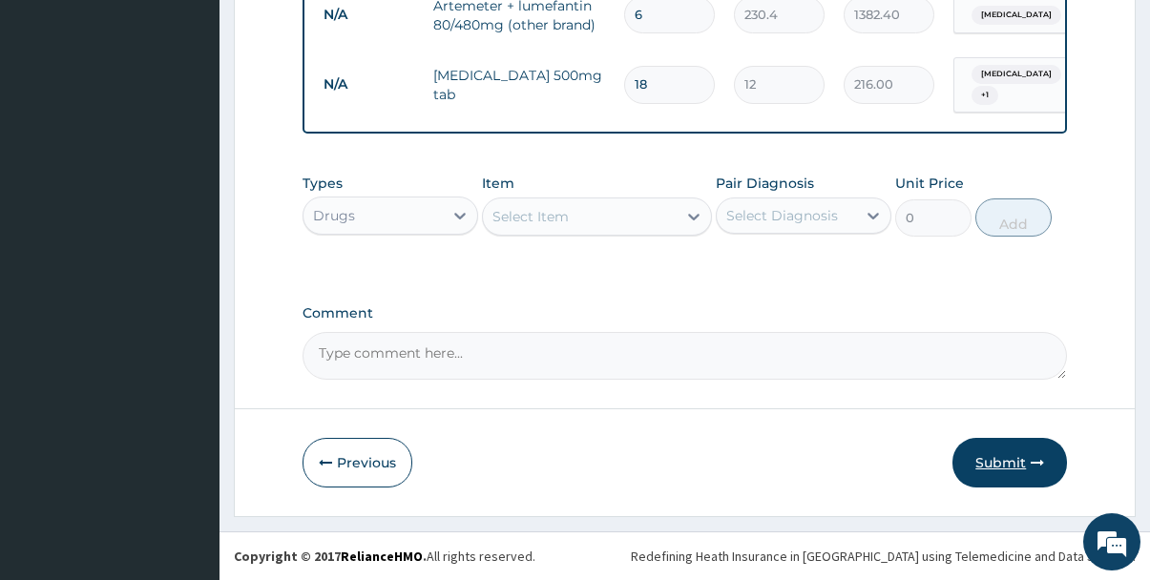
type input "18"
click at [1003, 458] on button "Submit" at bounding box center [1009, 463] width 114 height 50
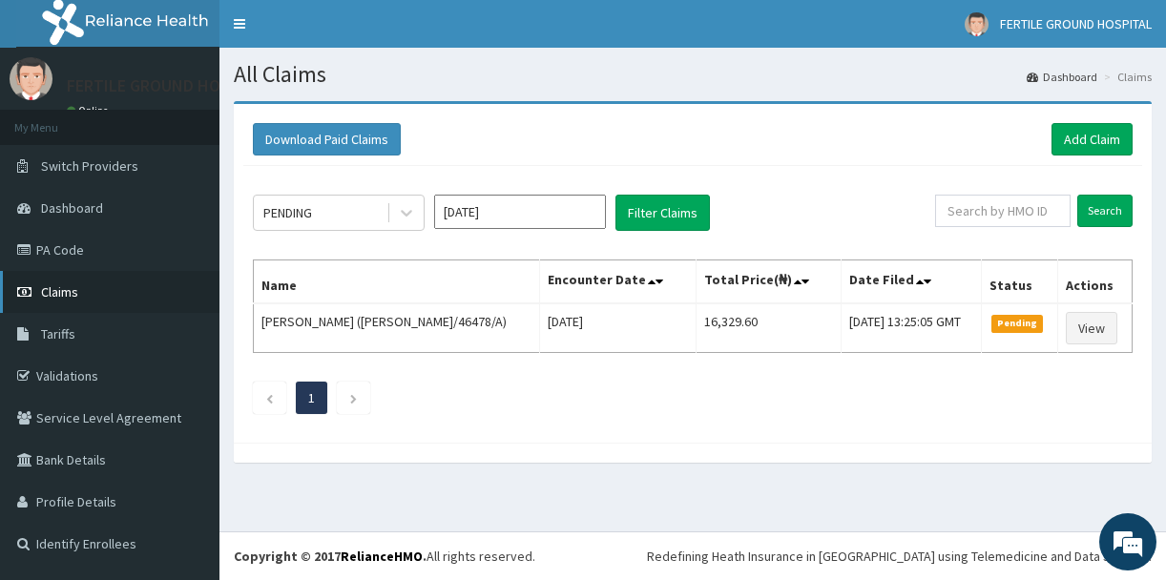
click at [70, 293] on span "Claims" at bounding box center [59, 291] width 37 height 17
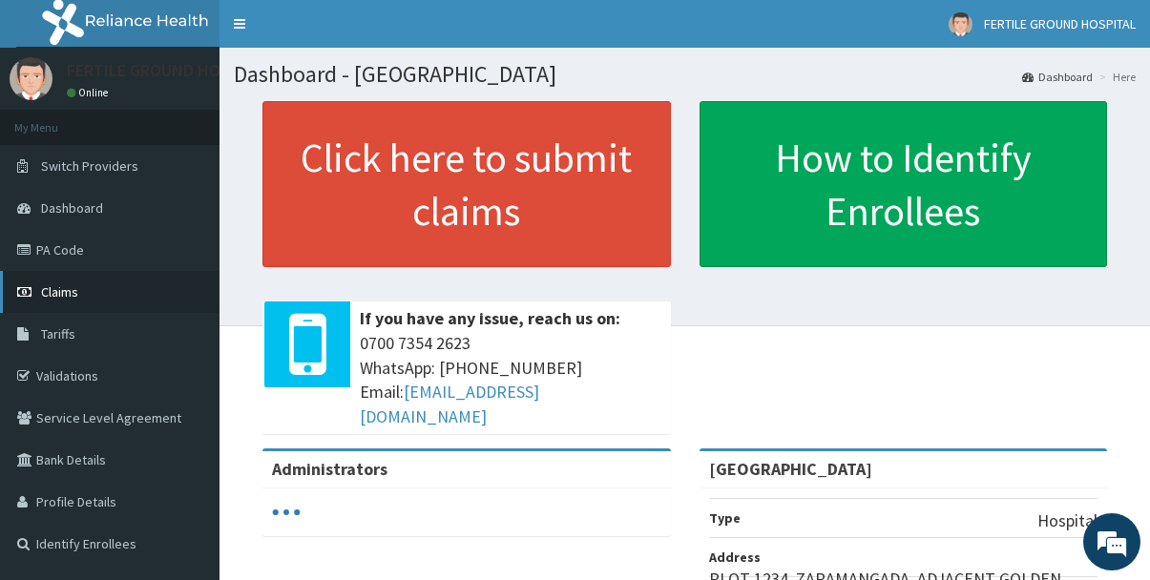
click at [57, 299] on span "Claims" at bounding box center [59, 291] width 37 height 17
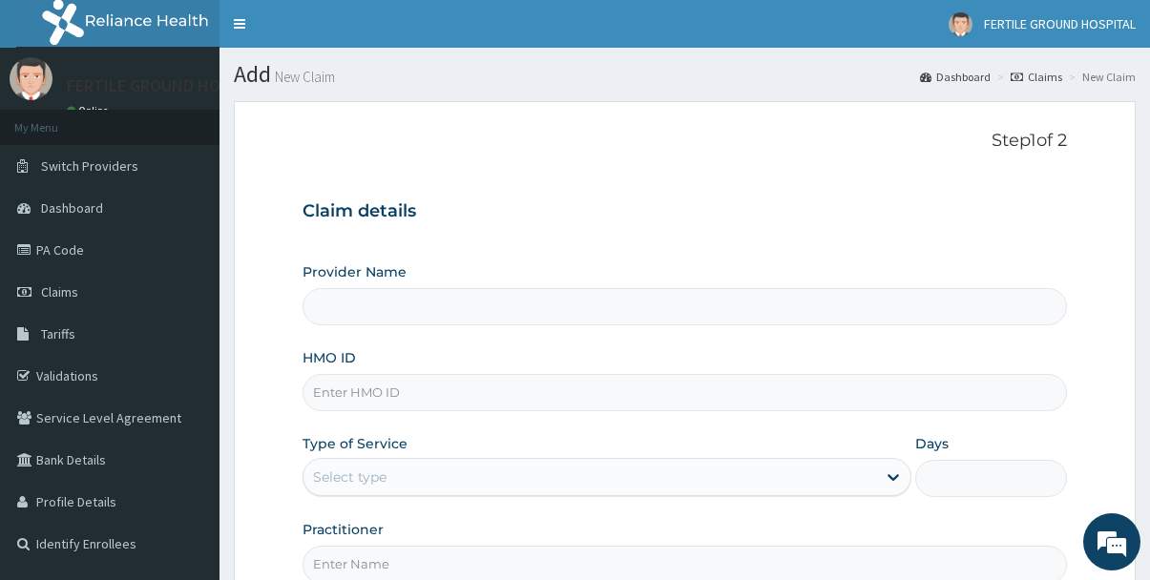
type input "[GEOGRAPHIC_DATA]"
click at [515, 384] on input "HMO ID" at bounding box center [684, 392] width 765 height 37
type input "CNH/10036/A"
click at [432, 434] on div "Type of Service Select type" at bounding box center [606, 465] width 609 height 63
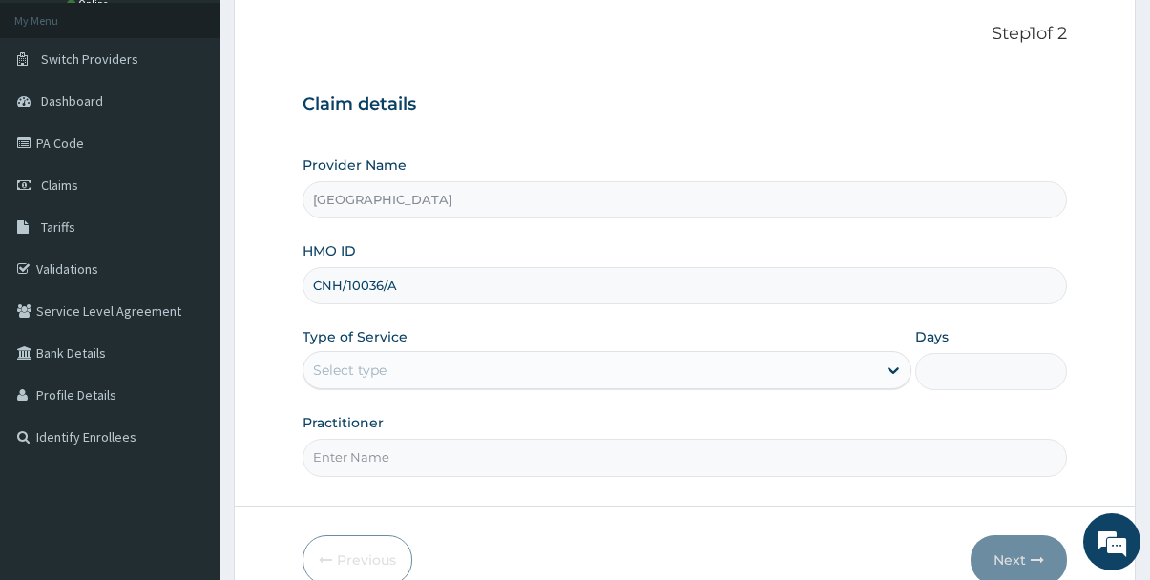
scroll to position [118, 0]
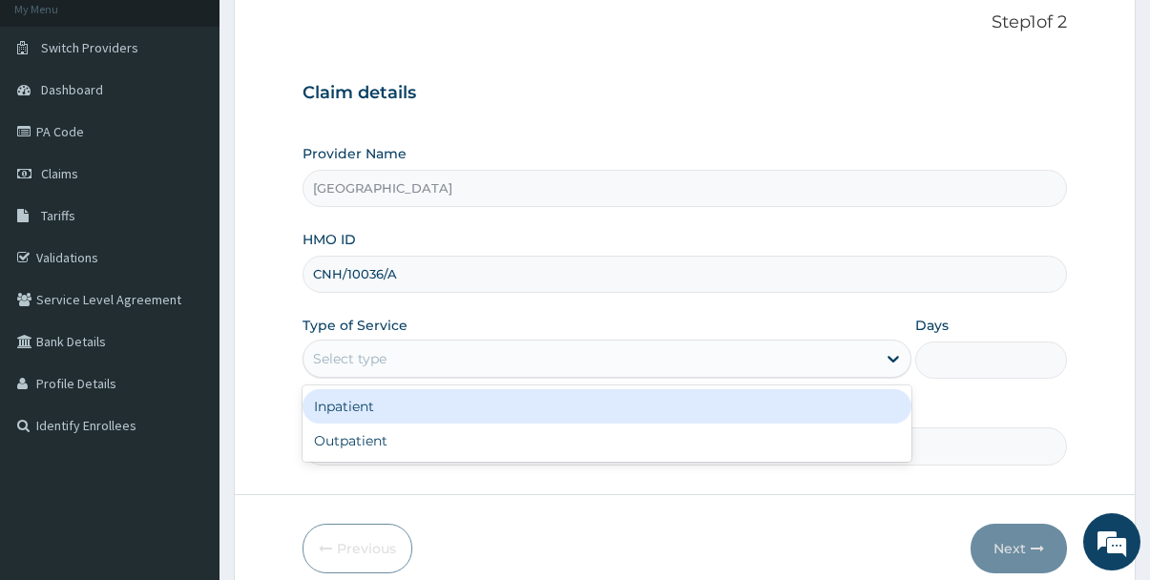
click at [825, 349] on div "Select type" at bounding box center [589, 358] width 572 height 31
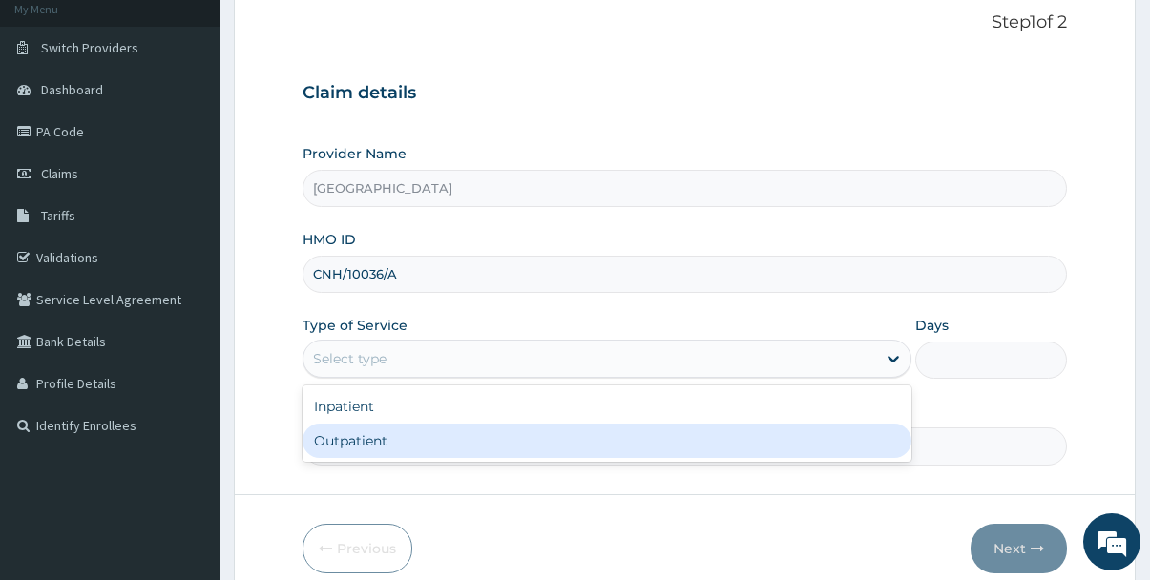
click at [528, 438] on div "Outpatient" at bounding box center [606, 441] width 609 height 34
type input "1"
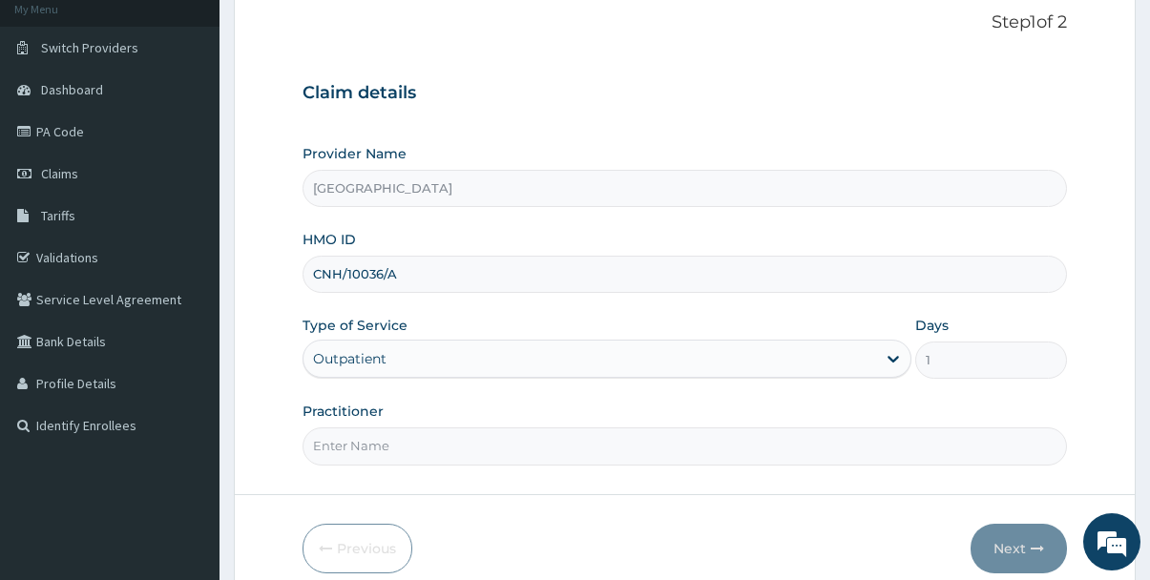
click at [528, 437] on input "Practitioner" at bounding box center [684, 445] width 765 height 37
type input "[PERSON_NAME]"
click at [1006, 549] on button "Next" at bounding box center [1018, 549] width 96 height 50
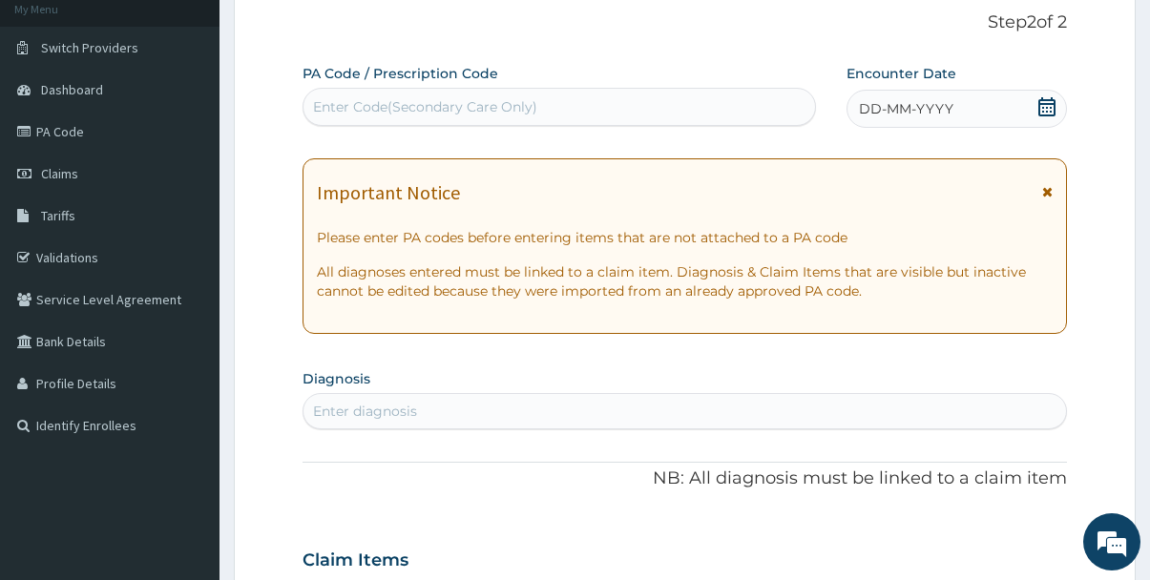
click at [1046, 195] on icon at bounding box center [1047, 191] width 10 height 13
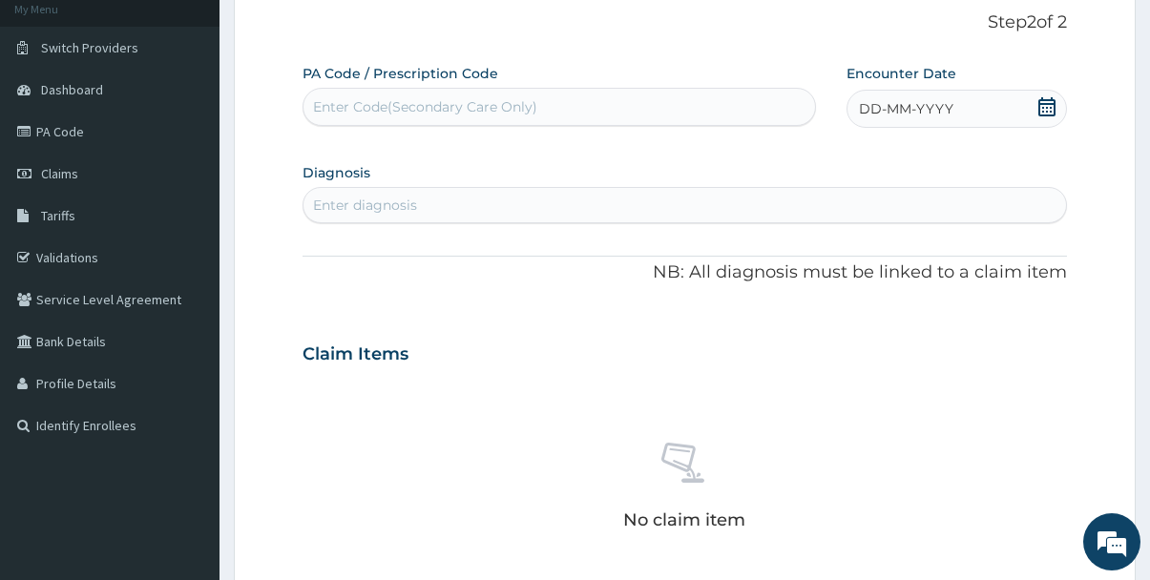
click at [1045, 99] on icon at bounding box center [1046, 106] width 17 height 19
click at [622, 104] on div "Enter Code(Secondary Care Only)" at bounding box center [559, 107] width 512 height 31
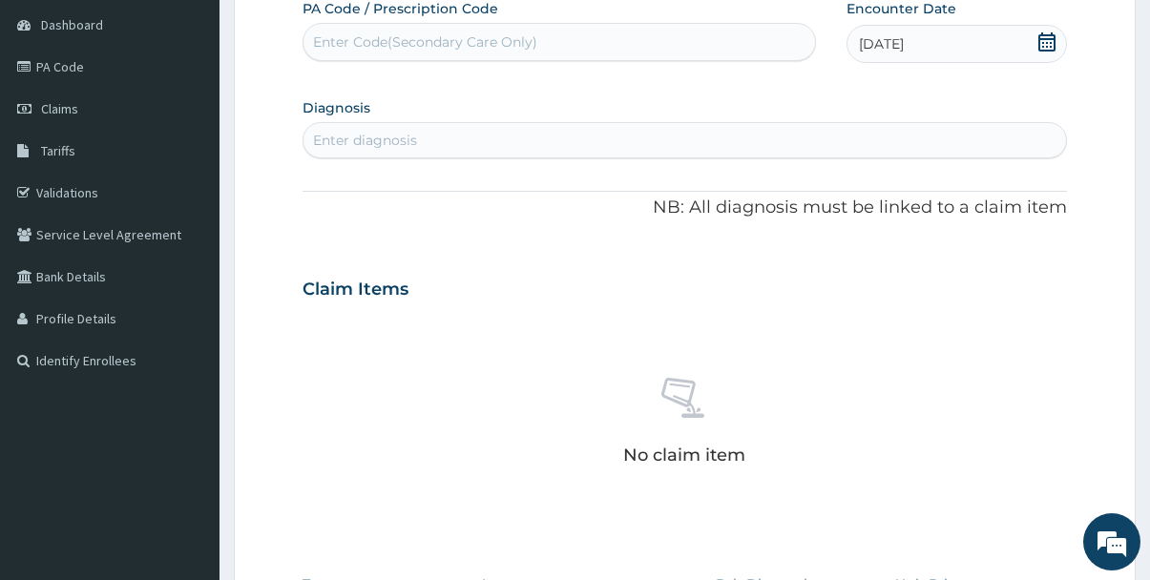
scroll to position [209, 0]
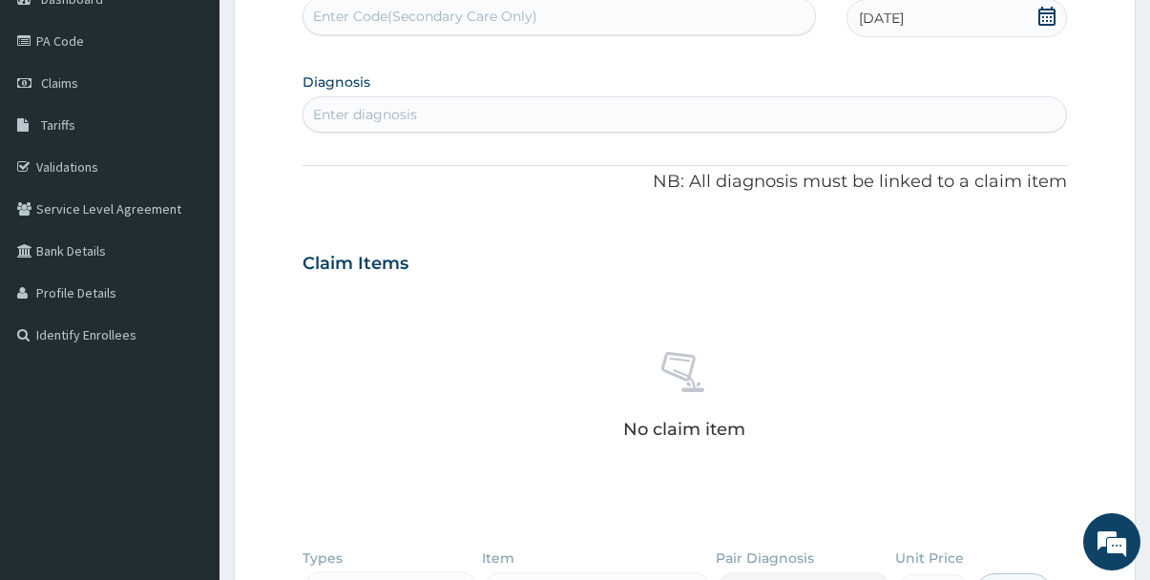
click at [738, 114] on div "Enter diagnosis" at bounding box center [684, 114] width 763 height 31
type input "[MEDICAL_DATA]"
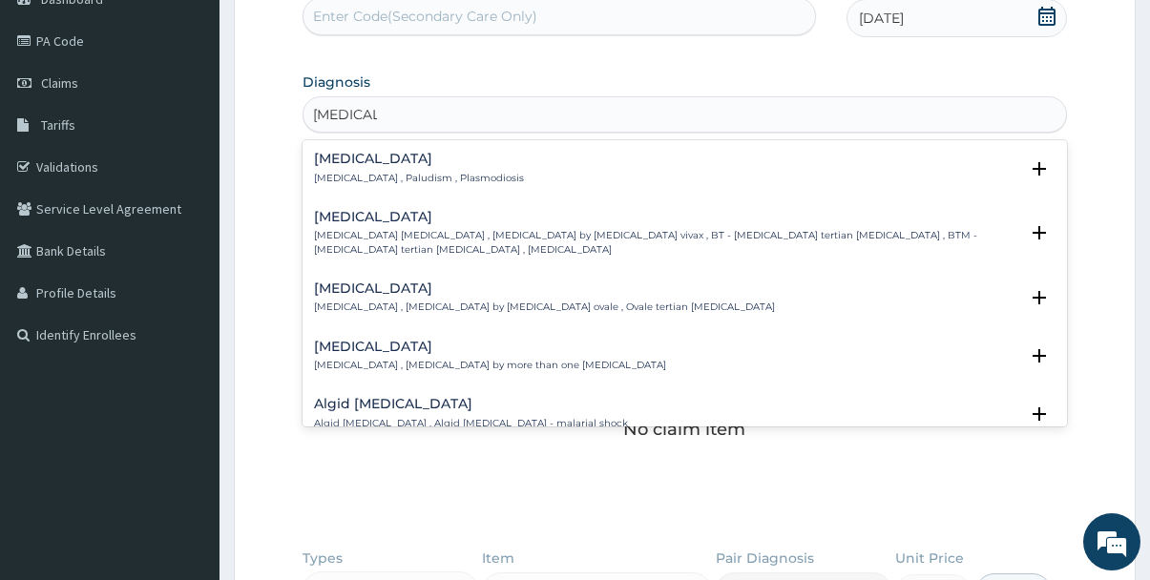
click at [445, 173] on p "[MEDICAL_DATA] , Paludism , Plasmodiosis" at bounding box center [419, 178] width 210 height 13
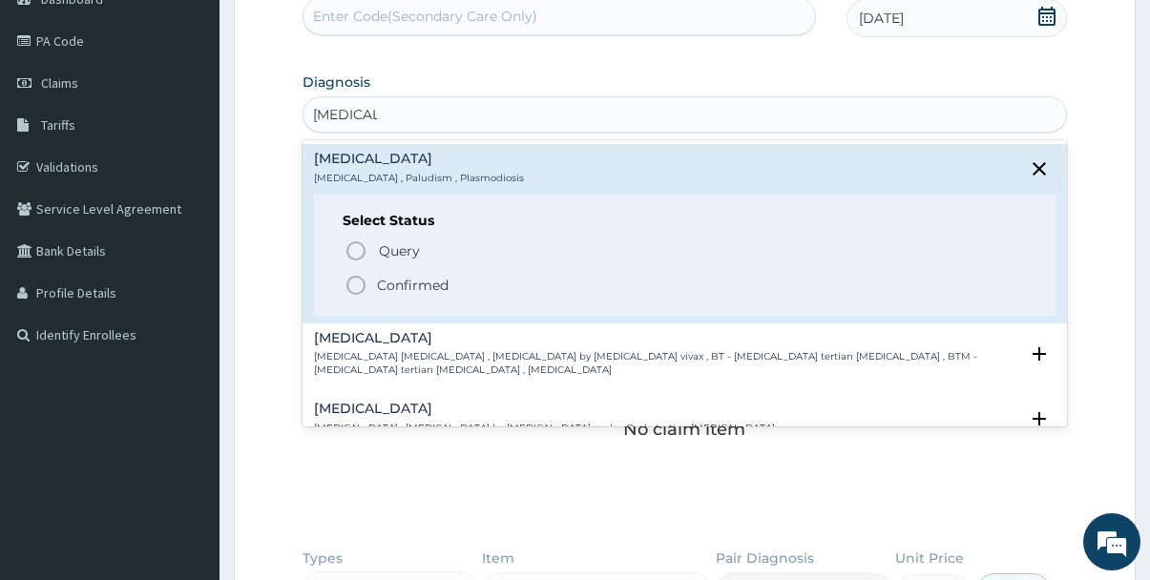
click at [364, 278] on icon "status option filled" at bounding box center [355, 285] width 23 height 23
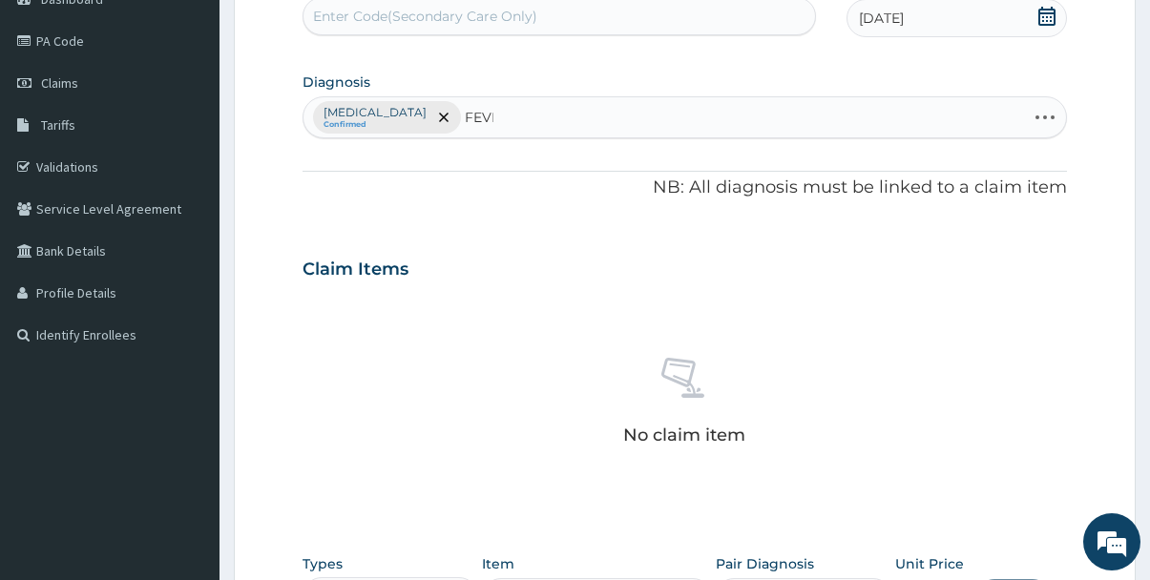
type input "FEVER"
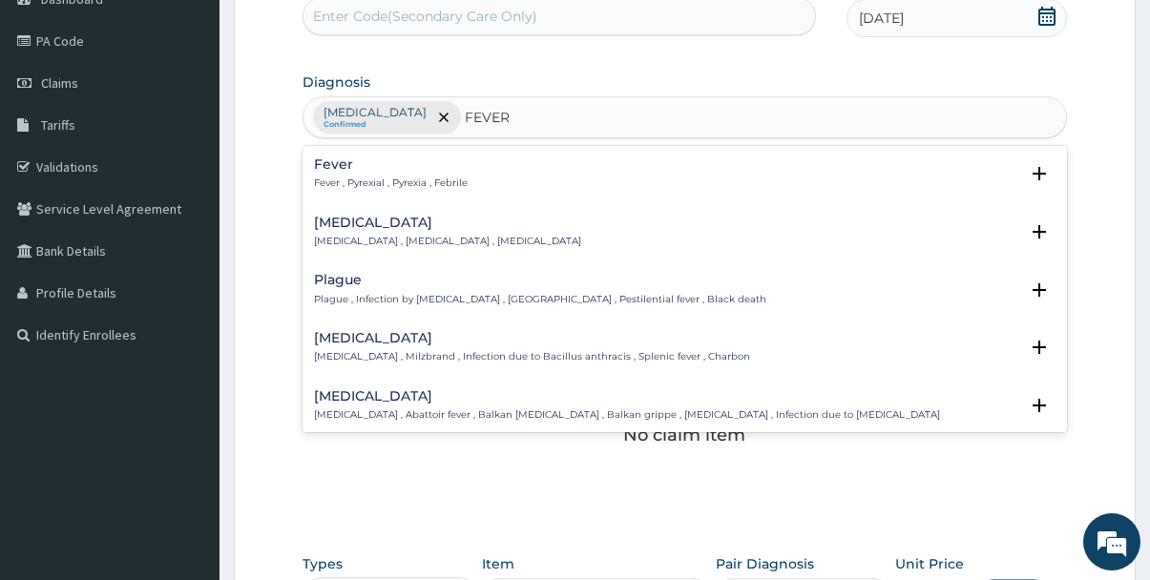
click at [404, 404] on h4 "Q fever" at bounding box center [627, 396] width 626 height 14
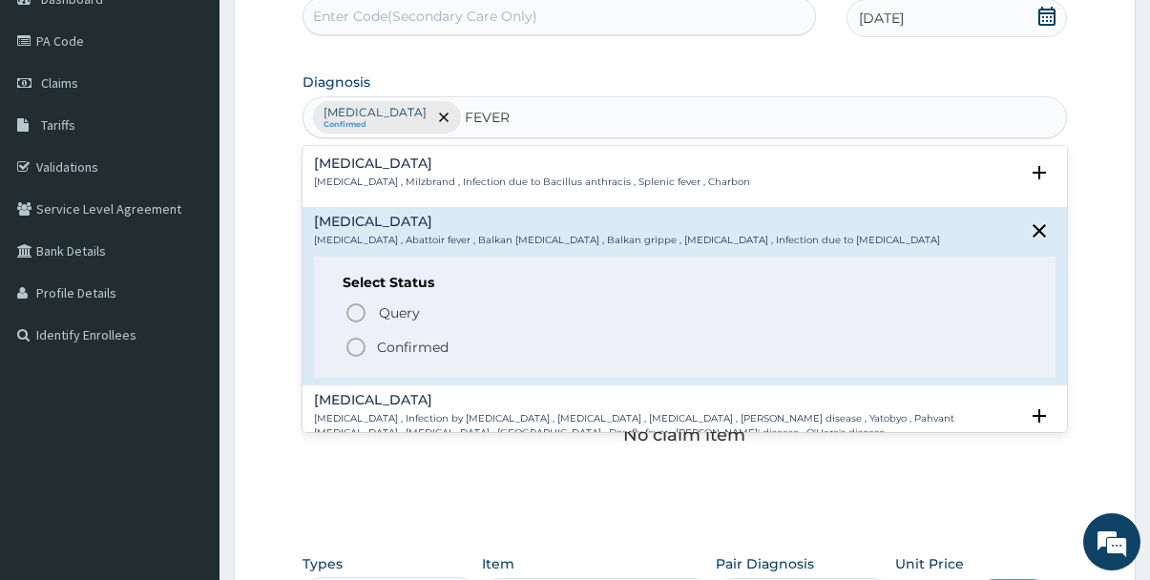
scroll to position [191, 0]
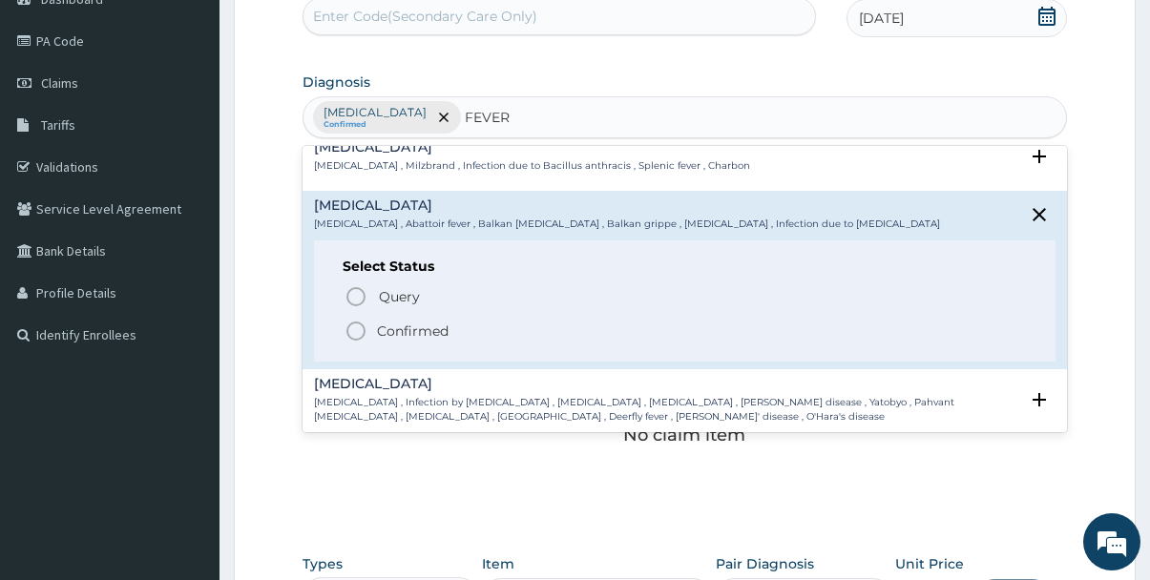
click at [354, 335] on icon "status option filled" at bounding box center [355, 331] width 23 height 23
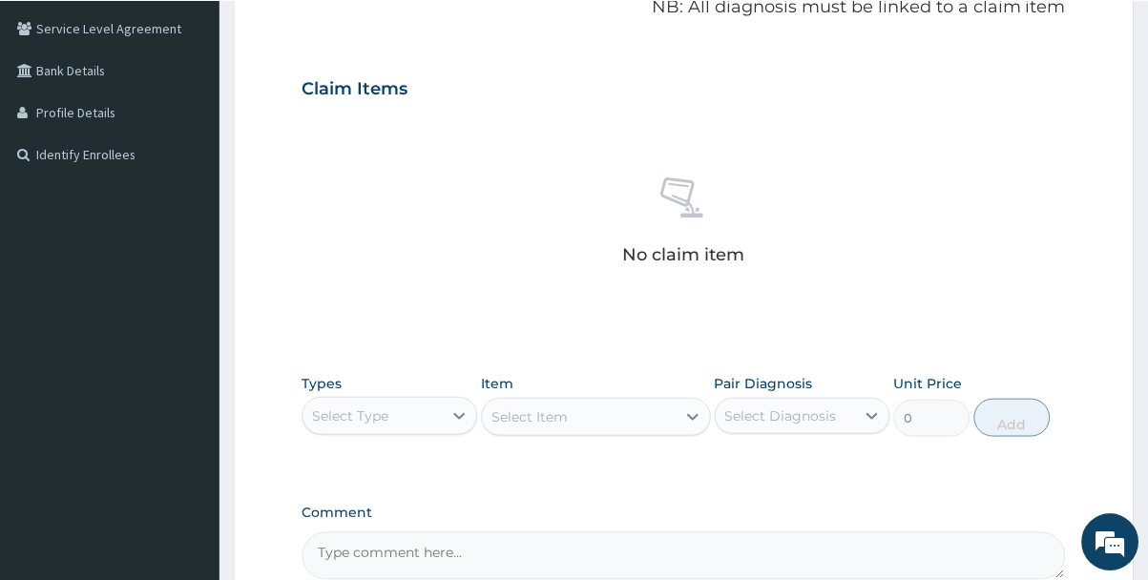
scroll to position [395, 0]
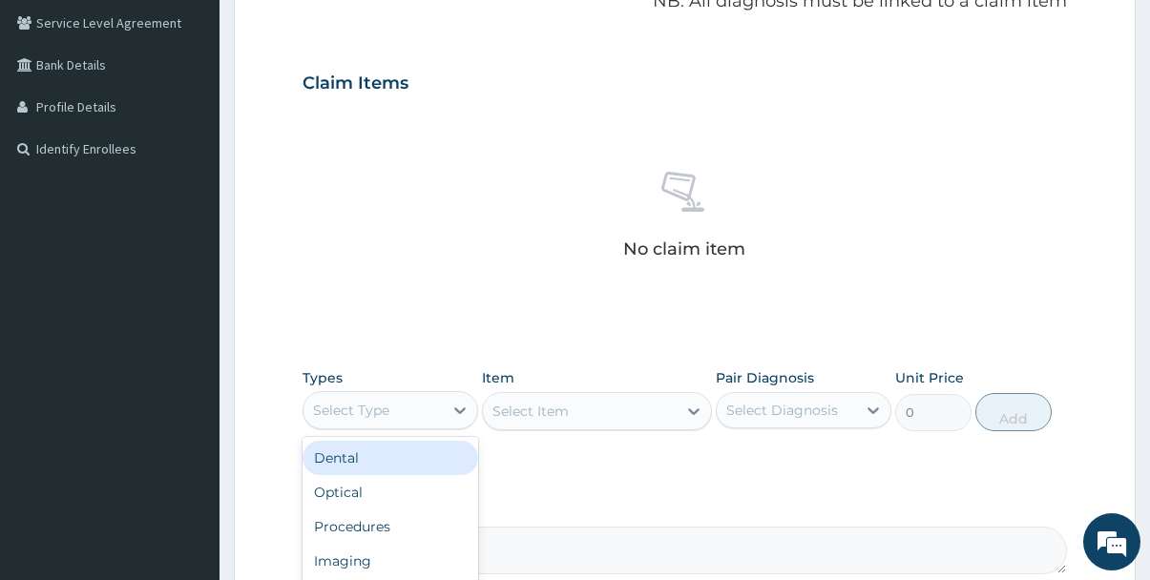
click at [415, 407] on div "Select Type" at bounding box center [372, 410] width 139 height 31
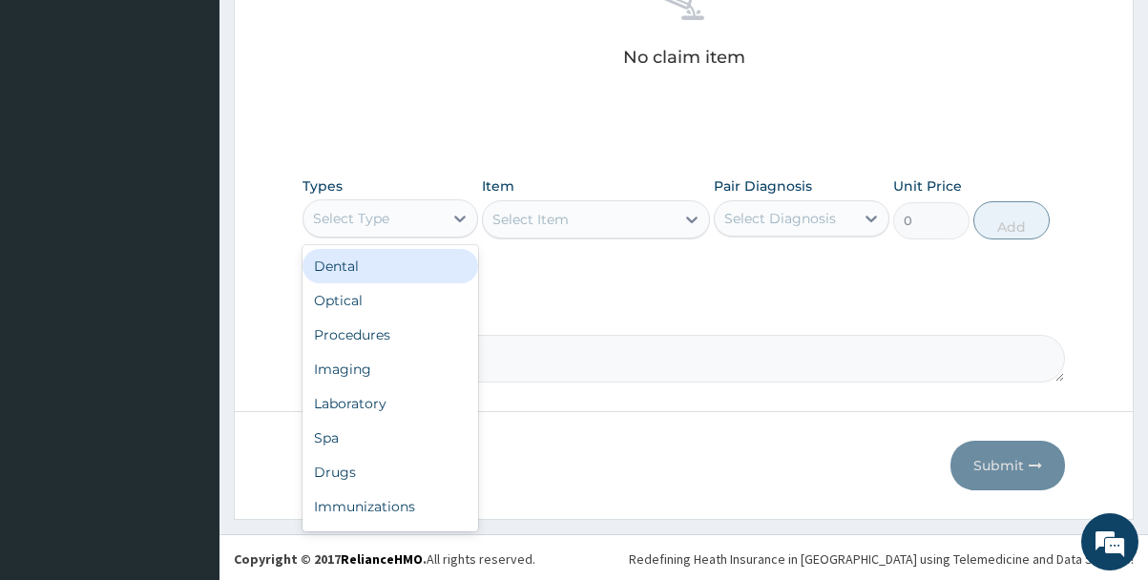
scroll to position [590, 0]
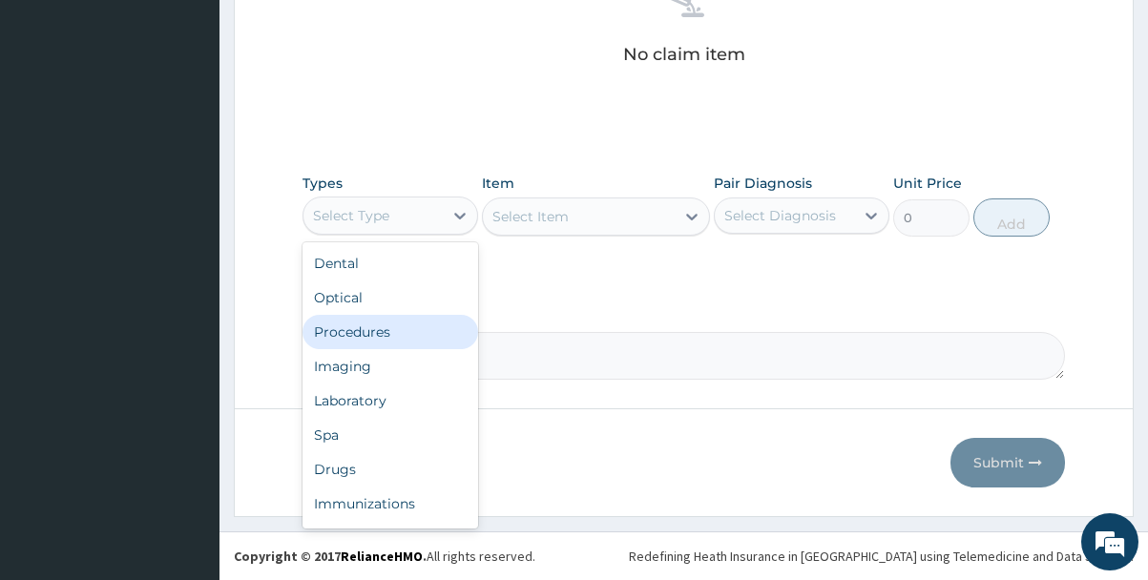
click at [387, 342] on div "Procedures" at bounding box center [390, 332] width 176 height 34
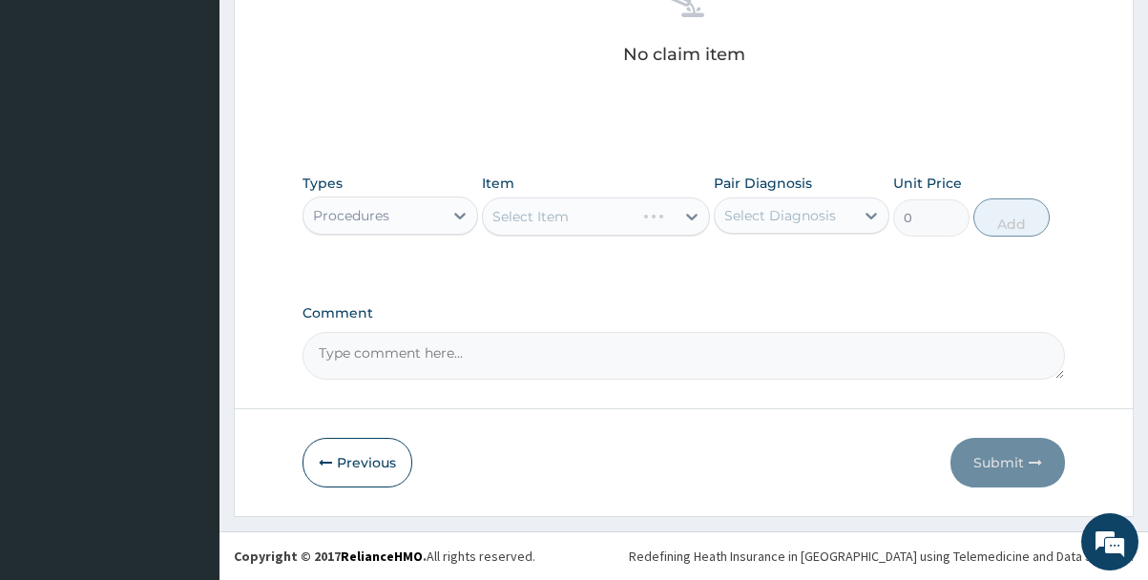
click at [631, 215] on div "Select Item" at bounding box center [596, 216] width 229 height 38
click at [631, 215] on div "Select Item" at bounding box center [579, 216] width 193 height 31
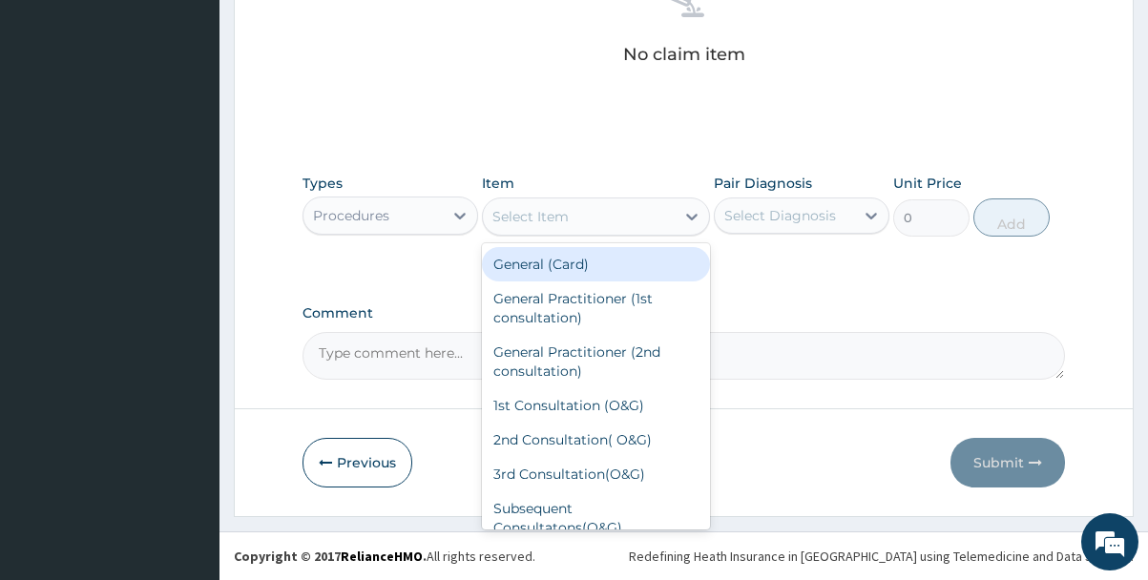
click at [593, 265] on div "General (Card)" at bounding box center [596, 264] width 229 height 34
type input "1950"
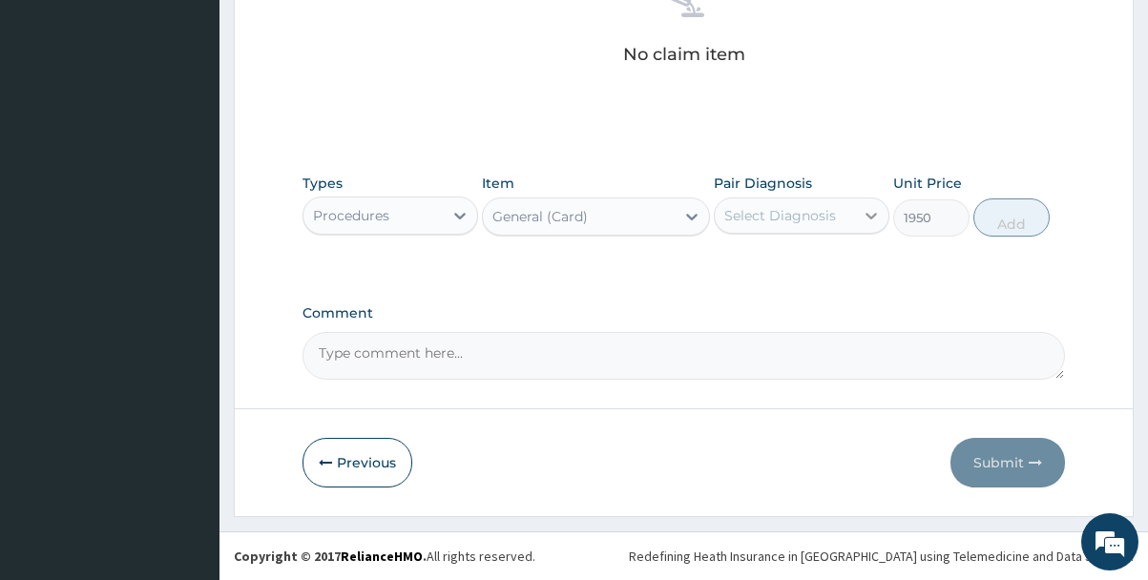
click at [860, 218] on div at bounding box center [871, 215] width 34 height 34
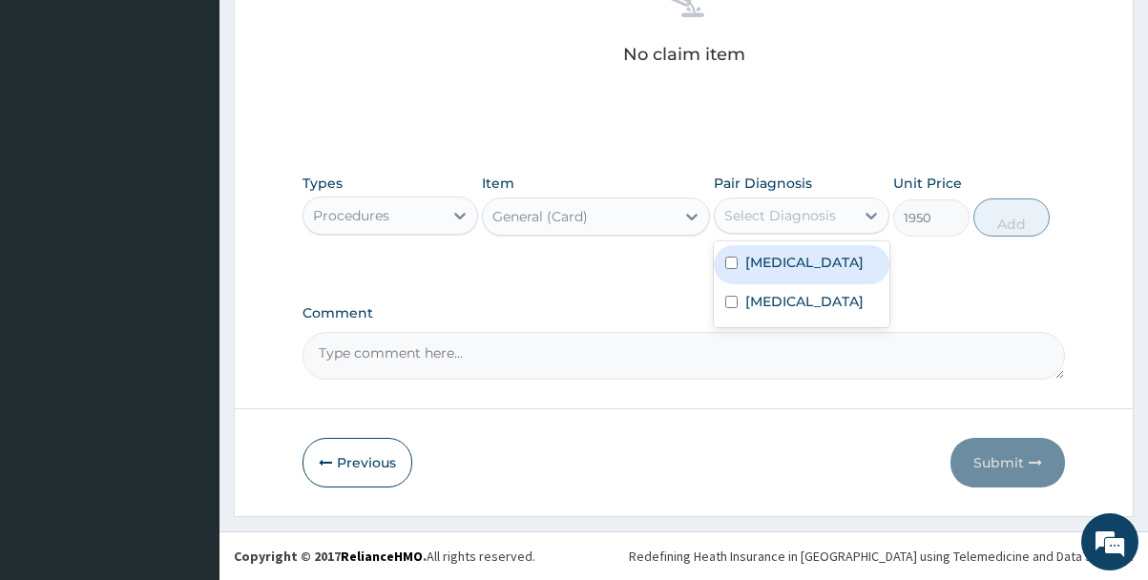
click at [786, 262] on label "Malaria" at bounding box center [804, 262] width 118 height 19
checkbox input "true"
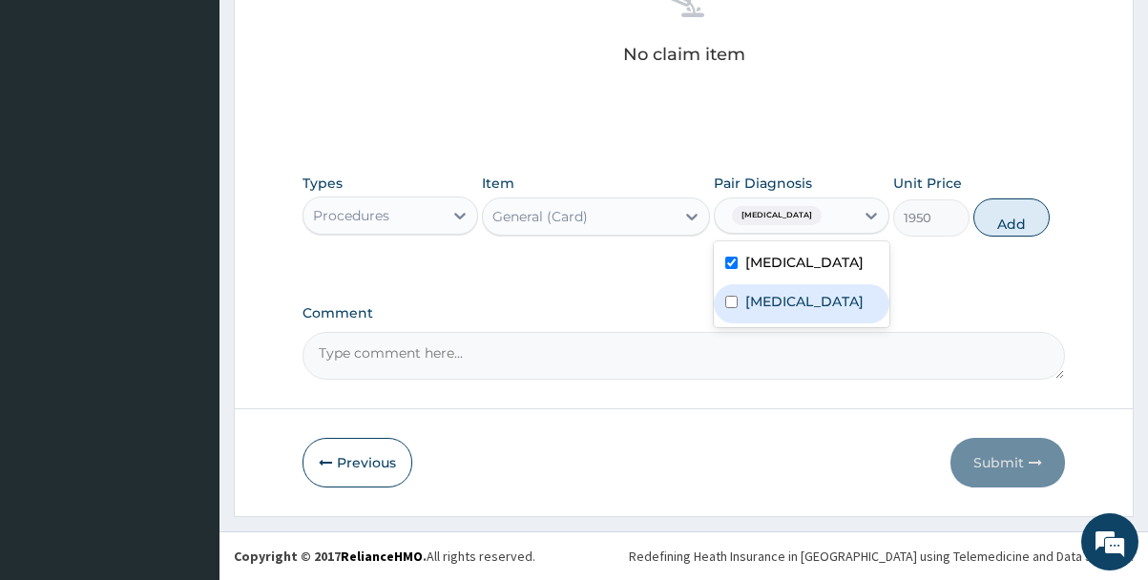
click at [776, 300] on label "Q fever" at bounding box center [804, 301] width 118 height 19
checkbox input "true"
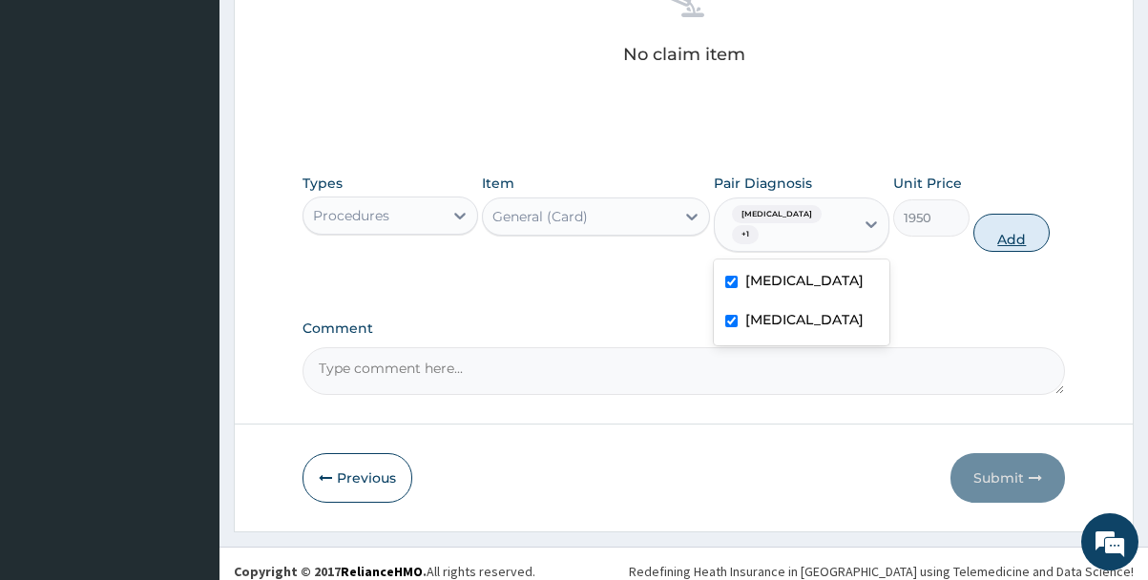
click at [1027, 217] on button "Add" at bounding box center [1011, 233] width 76 height 38
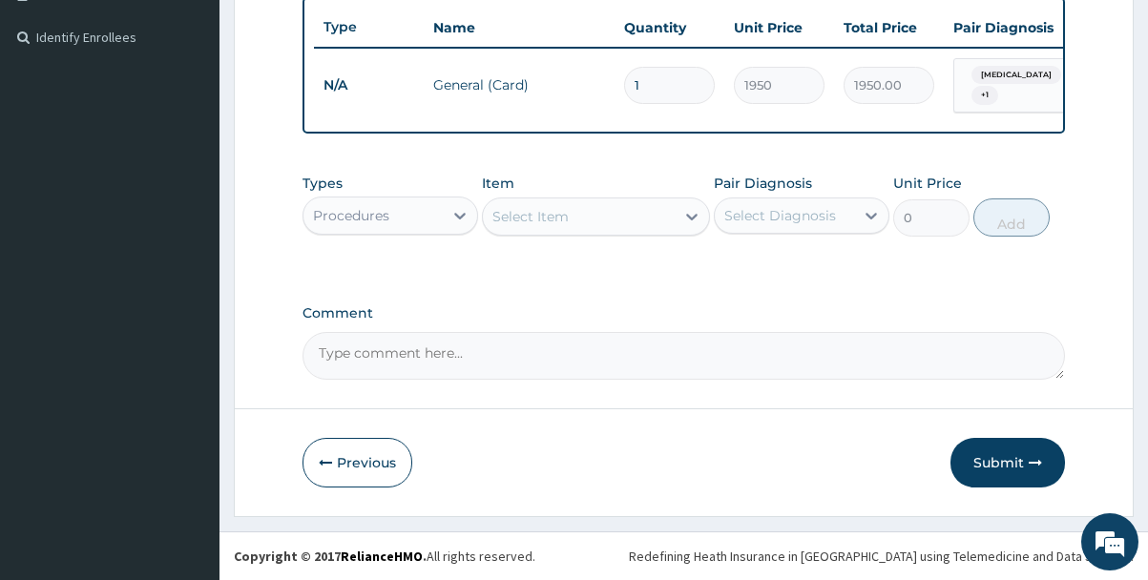
scroll to position [515, 0]
click at [523, 218] on div "Select Item" at bounding box center [530, 216] width 76 height 19
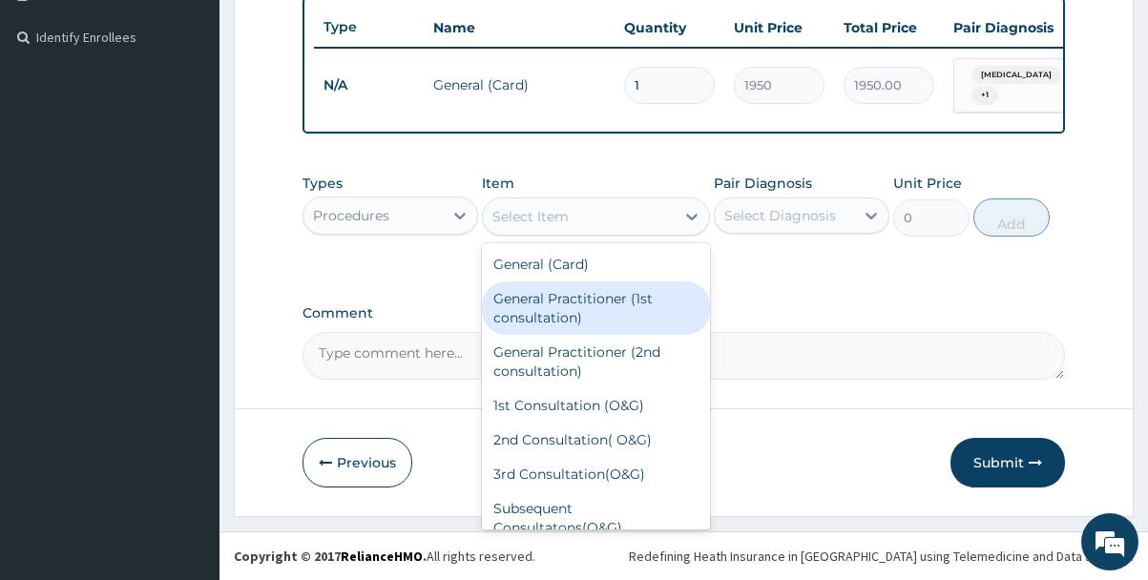
click at [538, 307] on div "General Practitioner (1st consultation)" at bounding box center [596, 307] width 229 height 53
type input "3900"
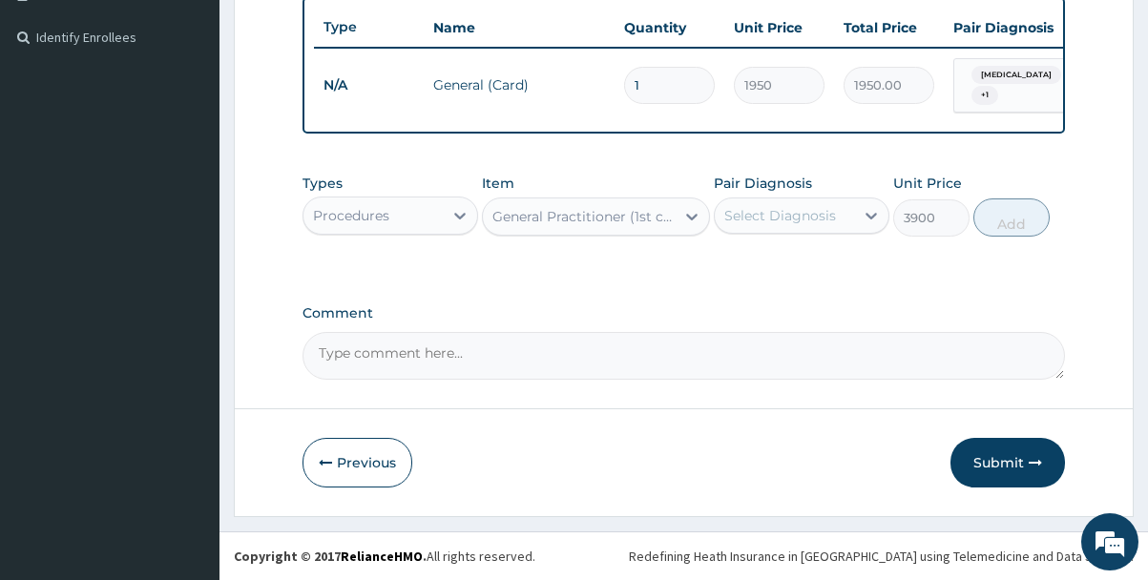
click at [792, 217] on div "Select Diagnosis" at bounding box center [780, 215] width 112 height 19
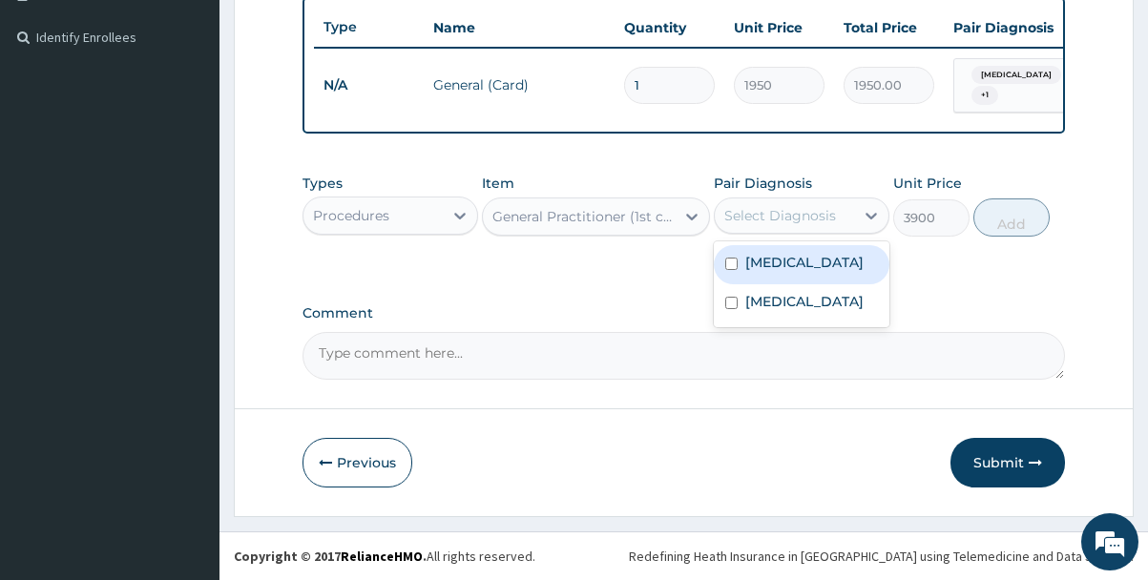
click at [757, 271] on div "Malaria" at bounding box center [802, 264] width 176 height 39
checkbox input "true"
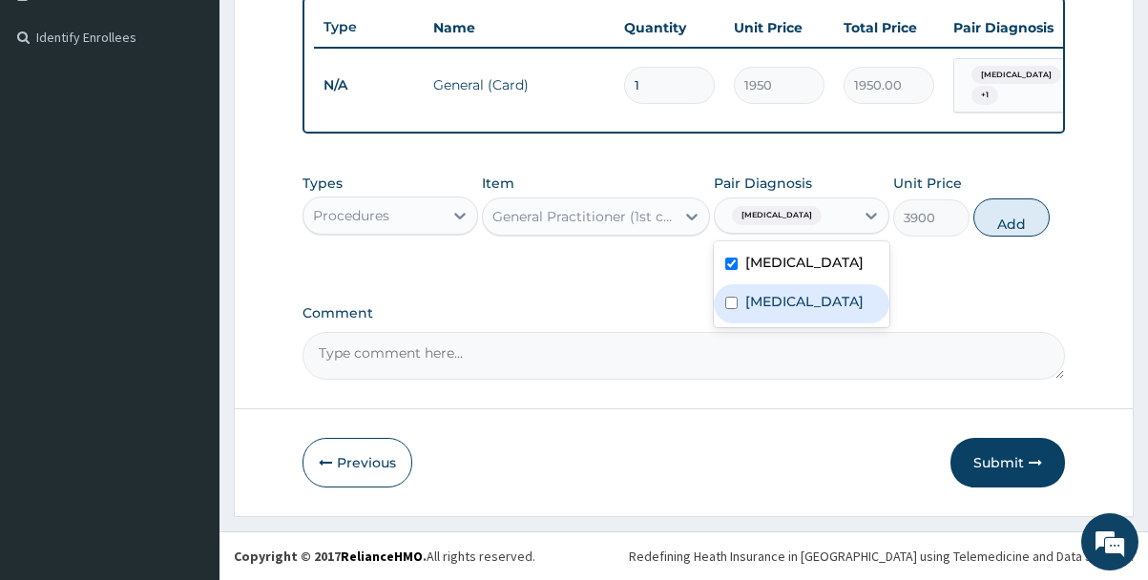
click at [749, 300] on label "Q fever" at bounding box center [804, 301] width 118 height 19
checkbox input "true"
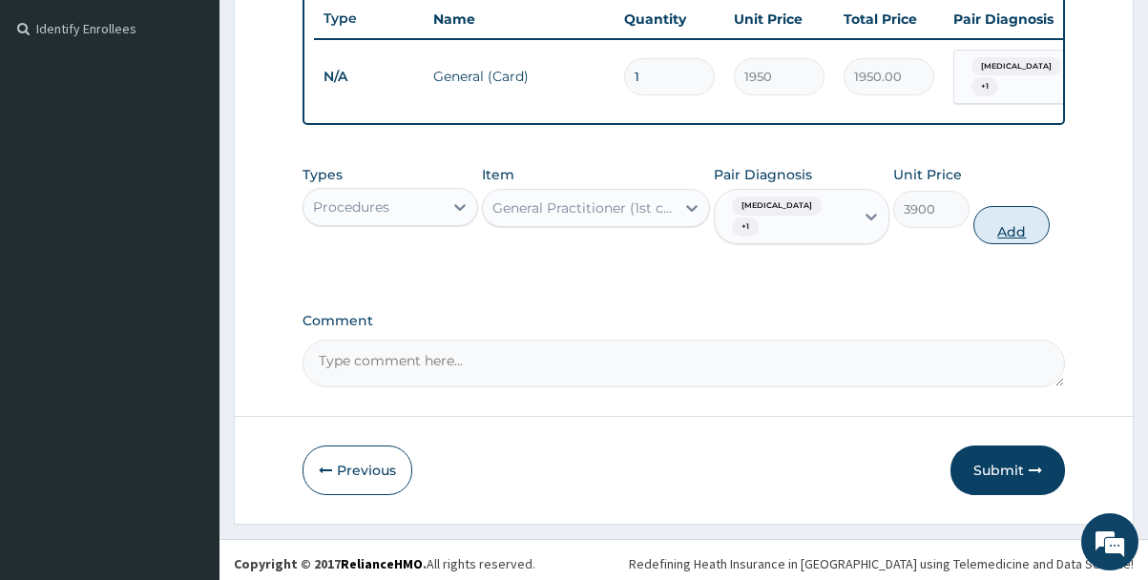
click at [1005, 221] on button "Add" at bounding box center [1011, 225] width 76 height 38
type input "0"
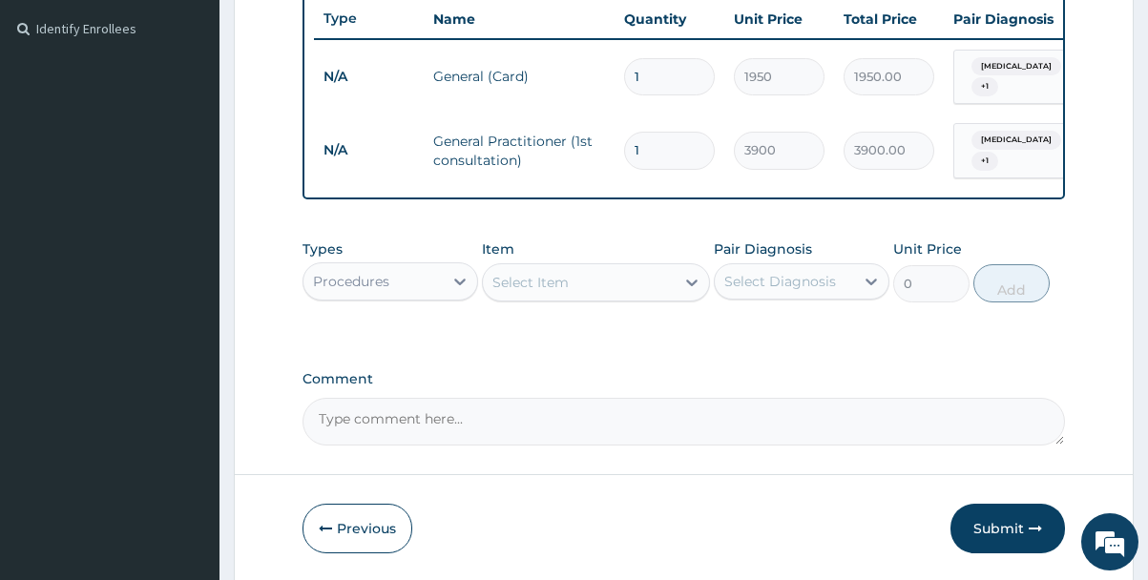
click at [409, 277] on div "Procedures" at bounding box center [372, 281] width 139 height 31
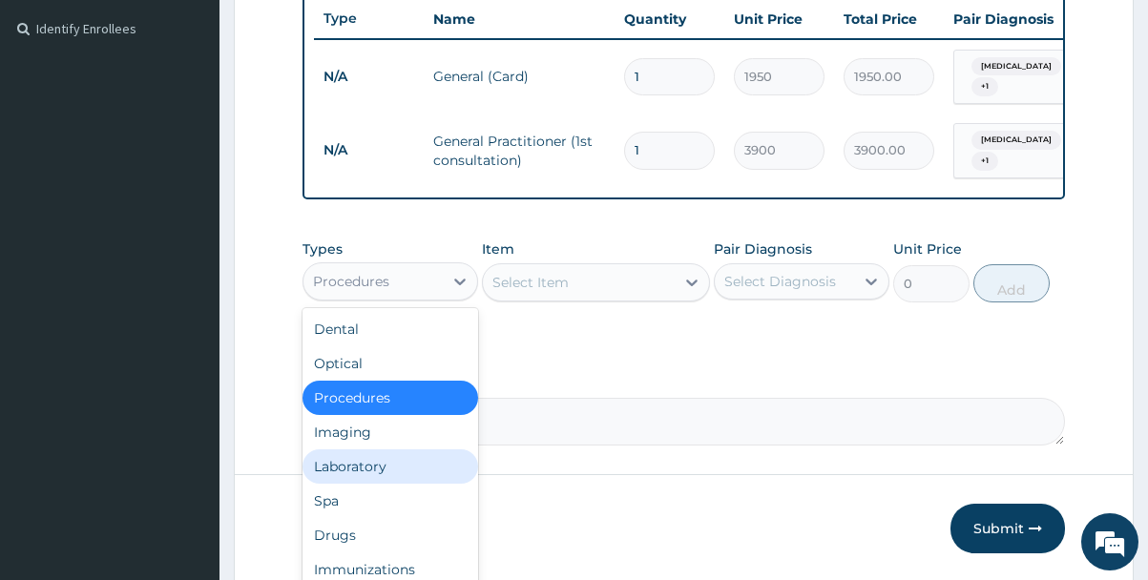
click at [358, 464] on div "Laboratory" at bounding box center [390, 466] width 176 height 34
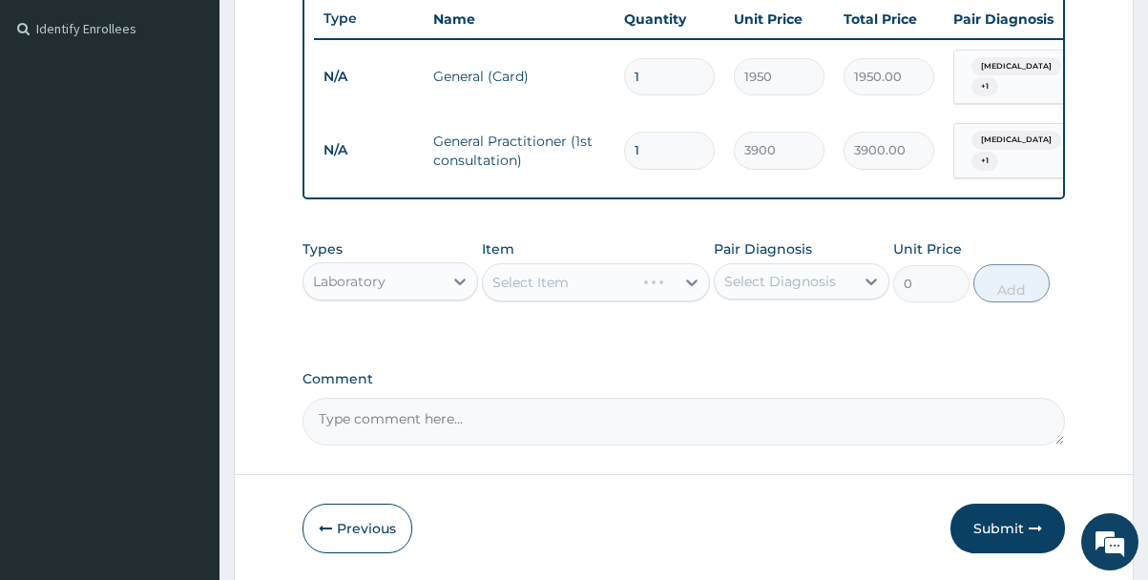
click at [606, 292] on div "Select Item" at bounding box center [596, 282] width 229 height 38
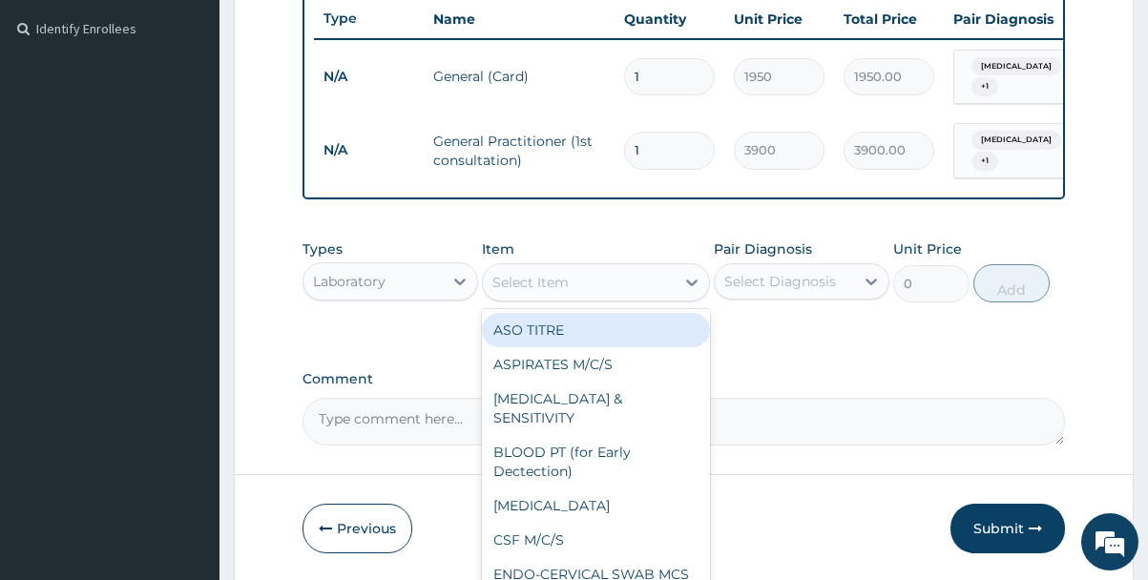
click at [606, 292] on div "Select Item" at bounding box center [579, 282] width 193 height 31
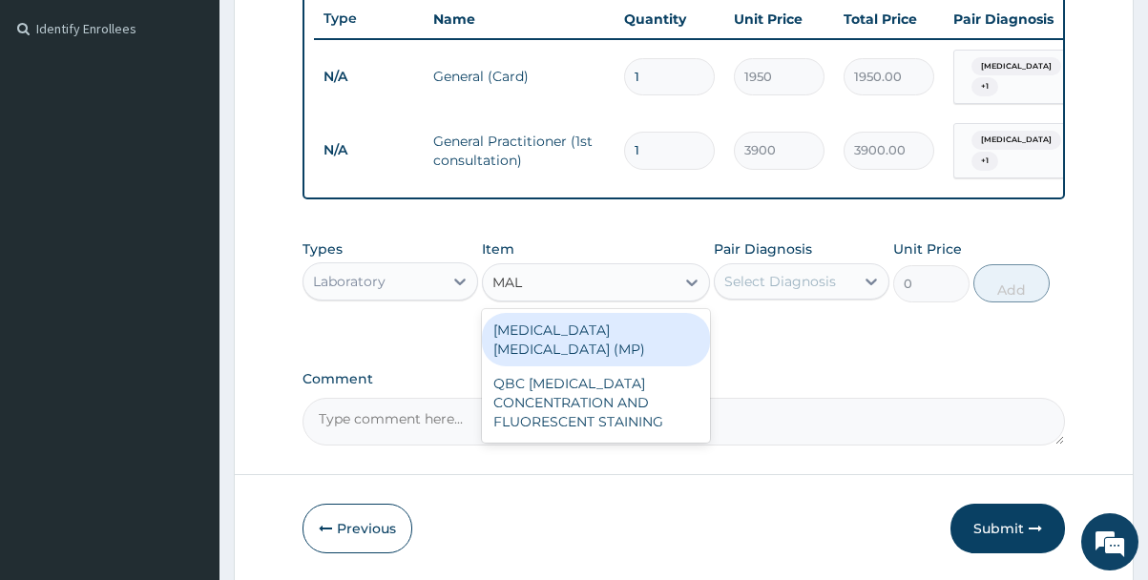
type input "MALA"
click at [590, 327] on div "MALARIA PARASITE (MP)" at bounding box center [596, 339] width 229 height 53
type input "1820"
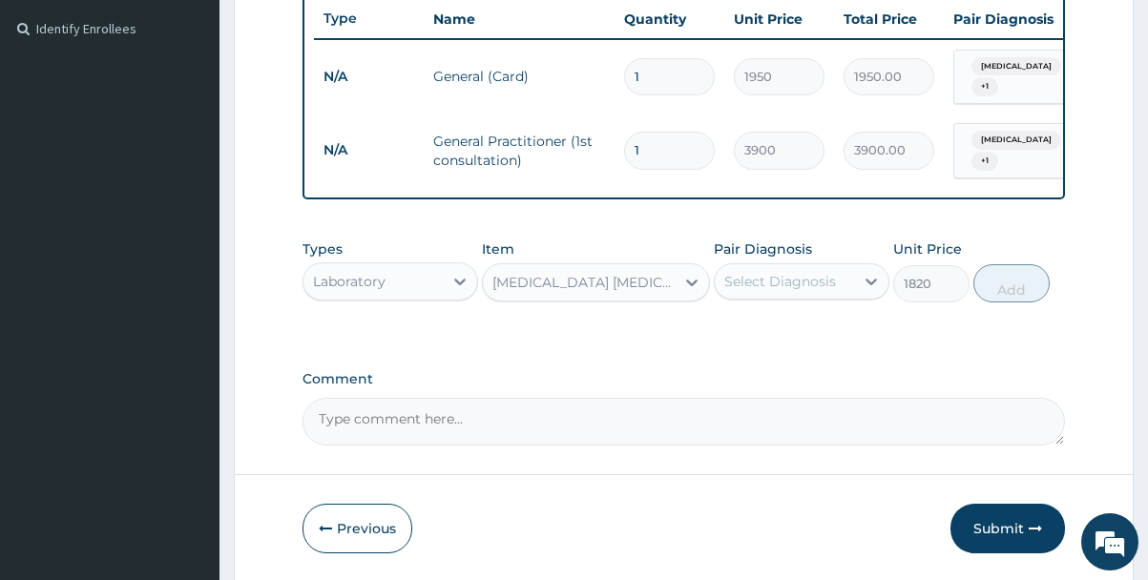
click at [849, 280] on div "Select Diagnosis" at bounding box center [784, 281] width 139 height 31
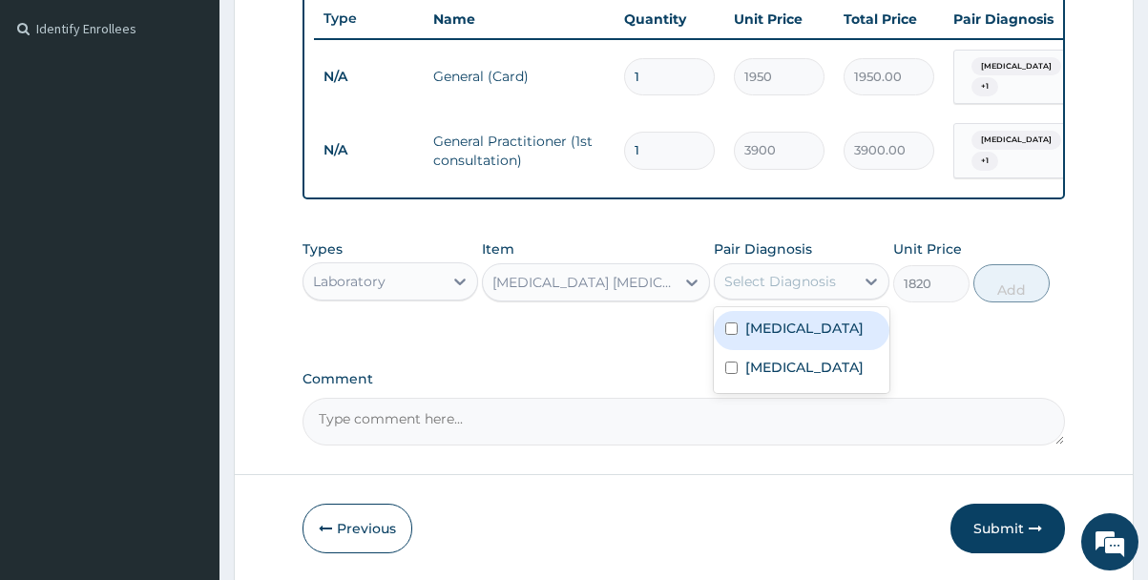
click at [803, 335] on div "Malaria" at bounding box center [802, 330] width 176 height 39
checkbox input "true"
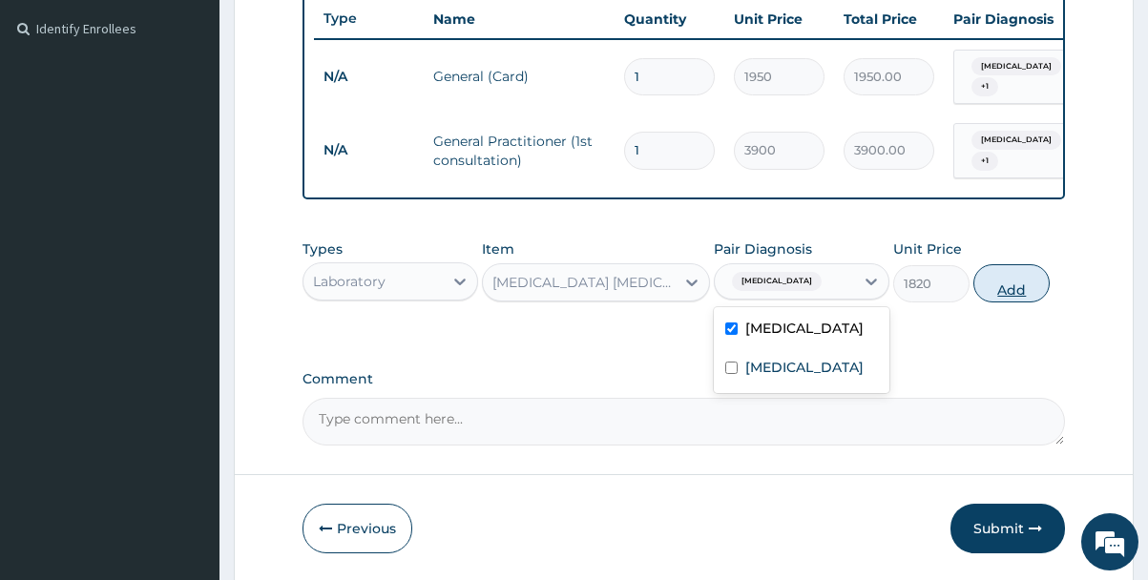
click at [1001, 294] on button "Add" at bounding box center [1011, 283] width 76 height 38
type input "0"
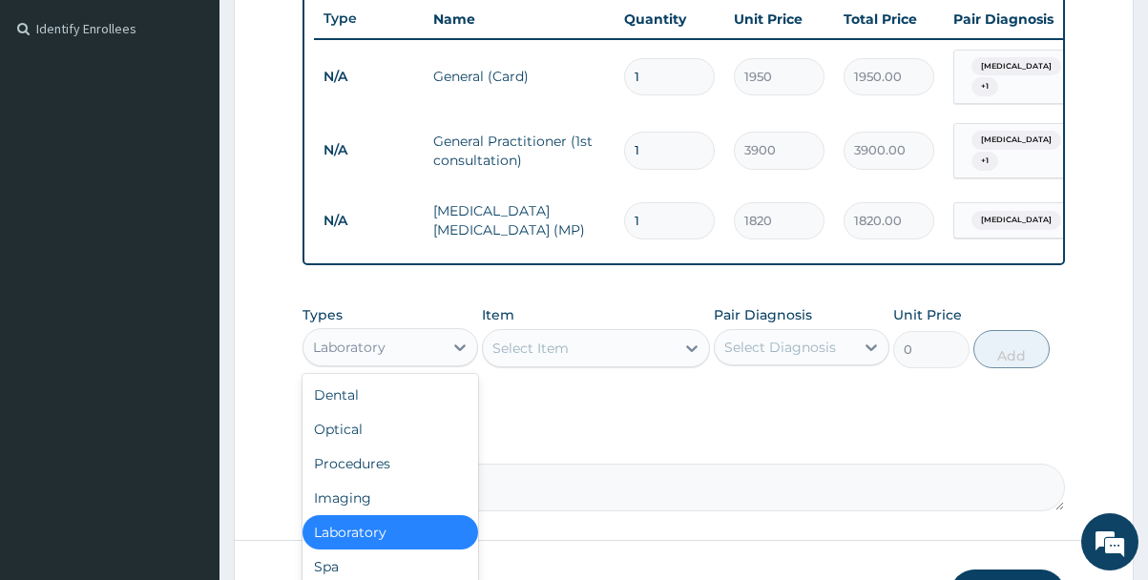
click at [409, 363] on div "Laboratory" at bounding box center [390, 347] width 176 height 38
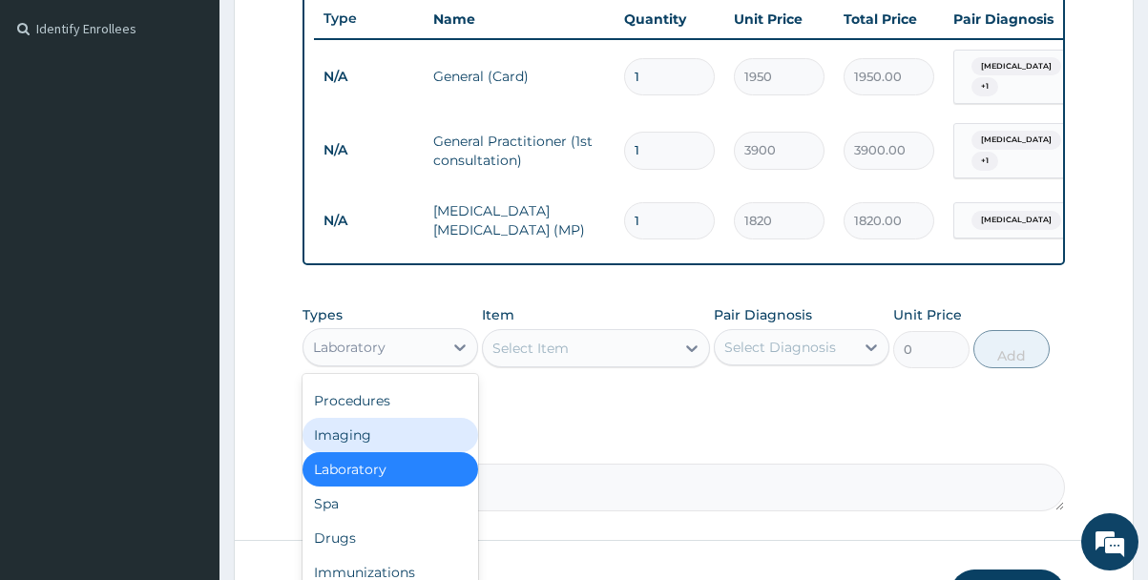
scroll to position [65, 0]
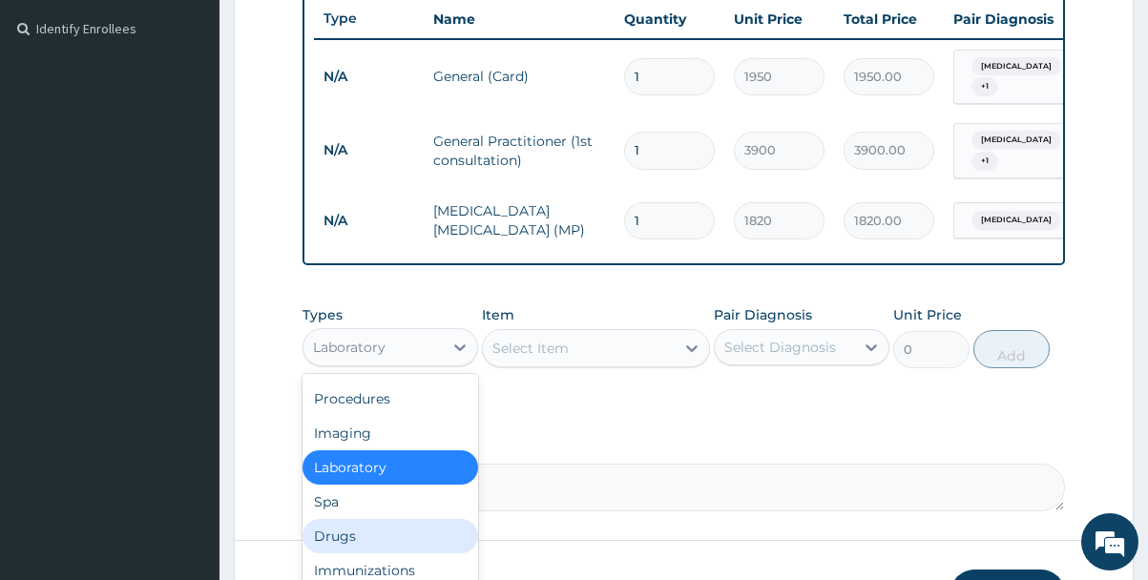
click at [335, 536] on div "Drugs" at bounding box center [390, 536] width 176 height 34
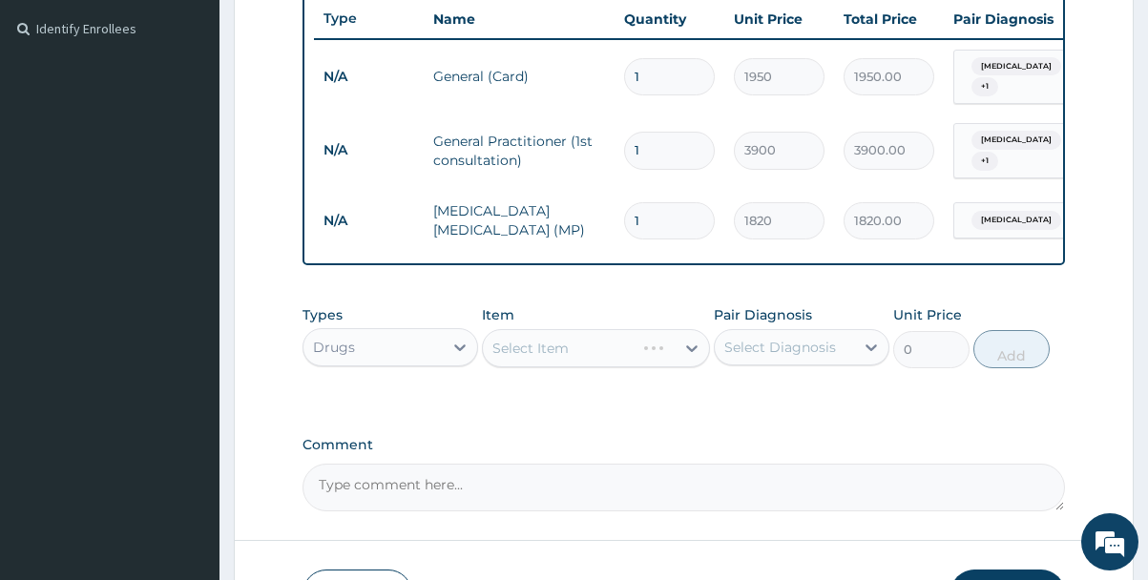
click at [651, 348] on div "Select Item" at bounding box center [596, 348] width 229 height 38
click at [651, 348] on div "Select Item" at bounding box center [579, 348] width 193 height 31
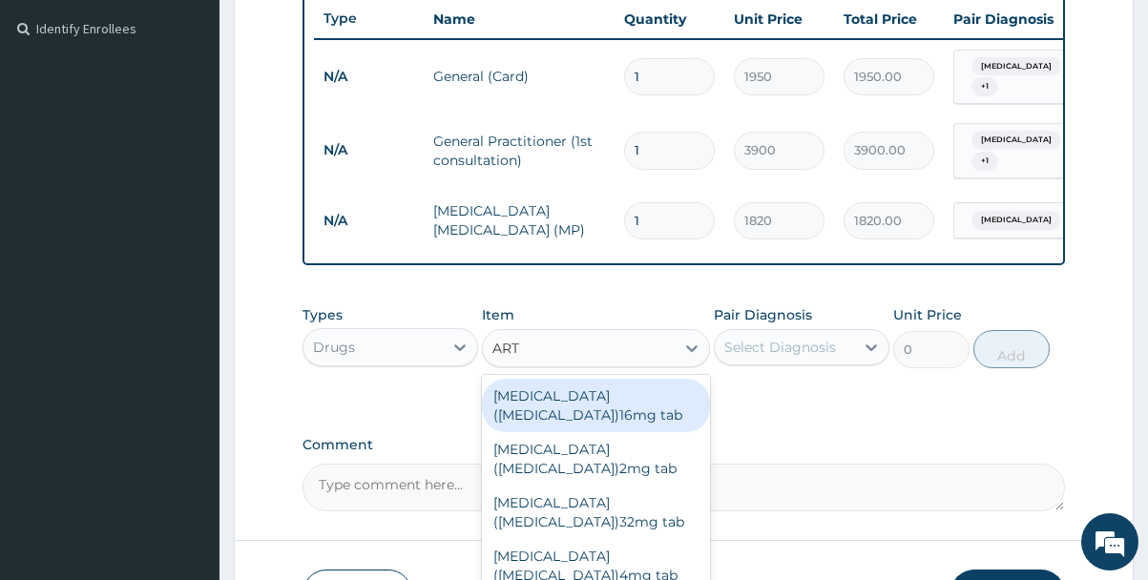
type input "ARTE"
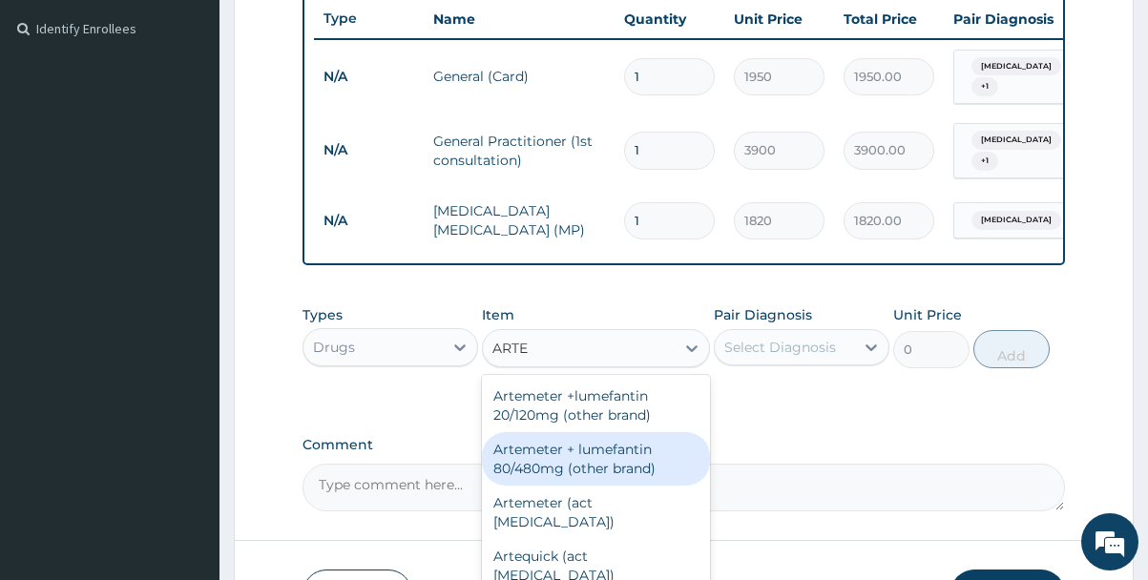
click at [608, 453] on div "Artemeter + lumefantin 80/480mg (other brand)" at bounding box center [596, 458] width 229 height 53
type input "230.4"
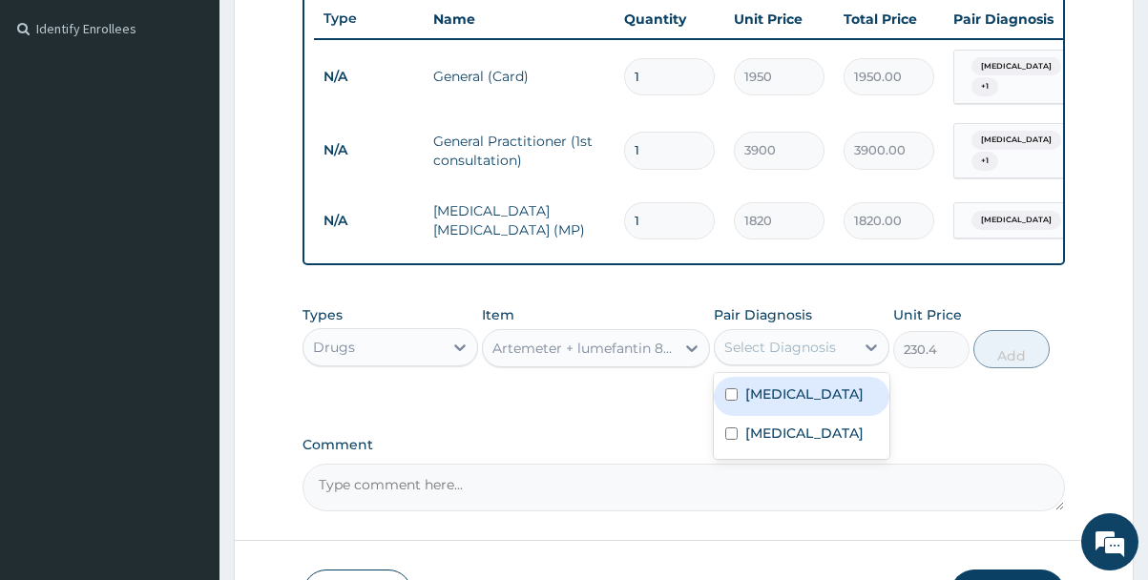
click at [827, 347] on div "Select Diagnosis" at bounding box center [780, 347] width 112 height 19
click at [778, 396] on label "Malaria" at bounding box center [804, 393] width 118 height 19
checkbox input "true"
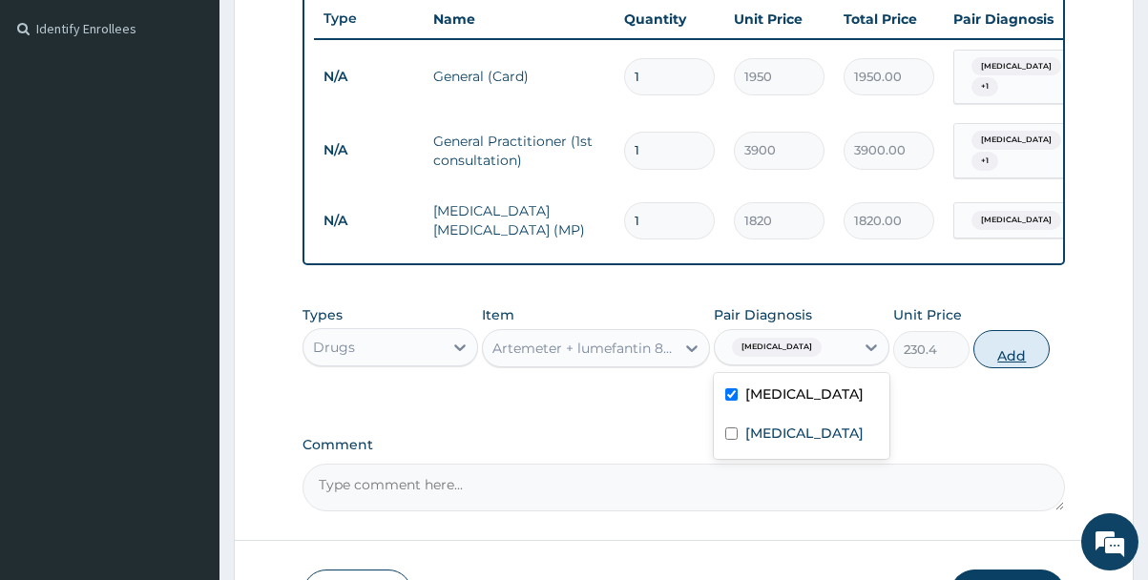
click at [1006, 353] on button "Add" at bounding box center [1011, 349] width 76 height 38
type input "0"
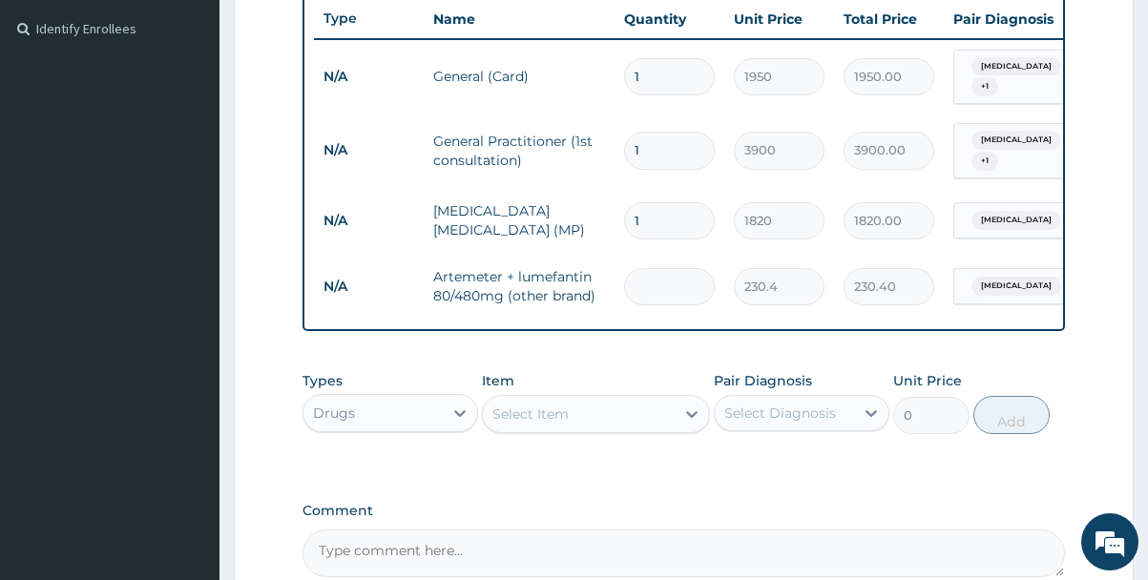
type input "0.00"
type input "6"
type input "1382.40"
type input "6"
click at [584, 417] on div "Select Item" at bounding box center [579, 414] width 193 height 31
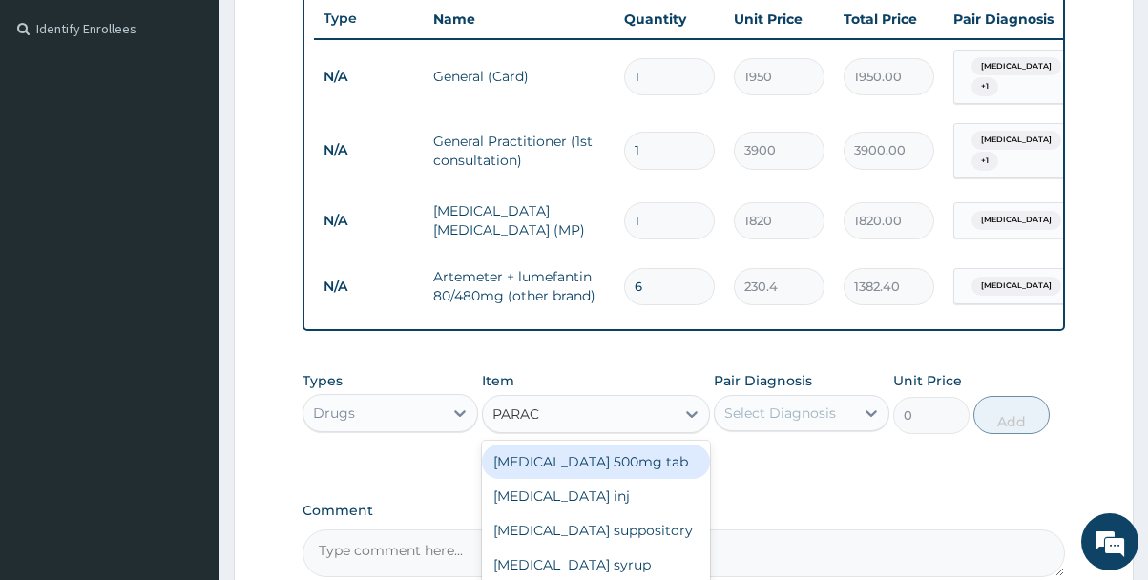
type input "PARACE"
click at [579, 458] on div "Paracetamol 500mg tab" at bounding box center [596, 462] width 229 height 34
type input "12"
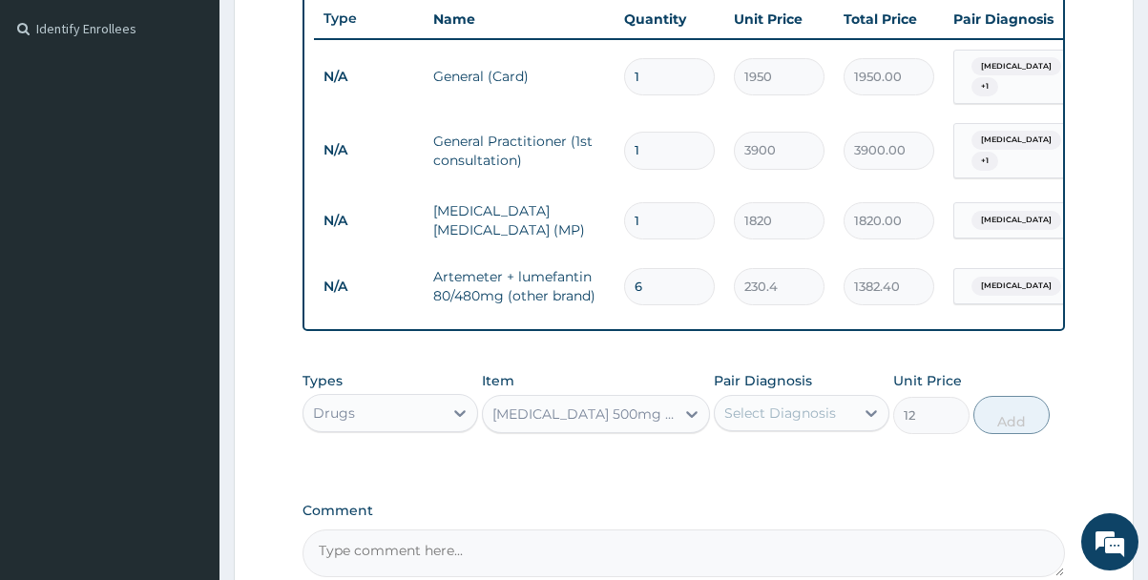
click at [805, 404] on div "Select Diagnosis" at bounding box center [780, 413] width 112 height 19
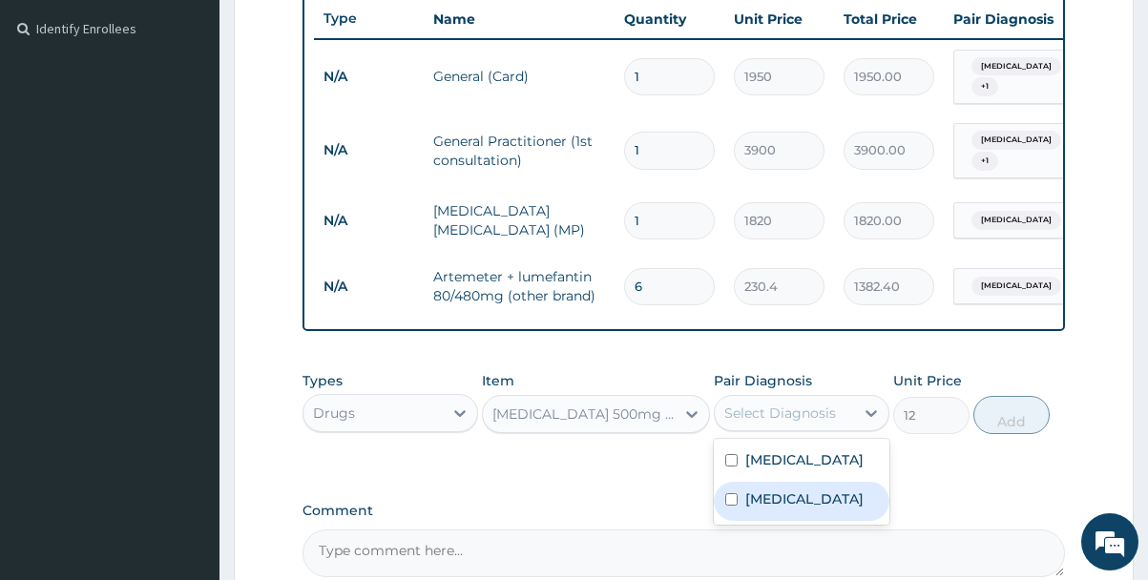
click at [764, 501] on label "Q fever" at bounding box center [804, 498] width 118 height 19
checkbox input "true"
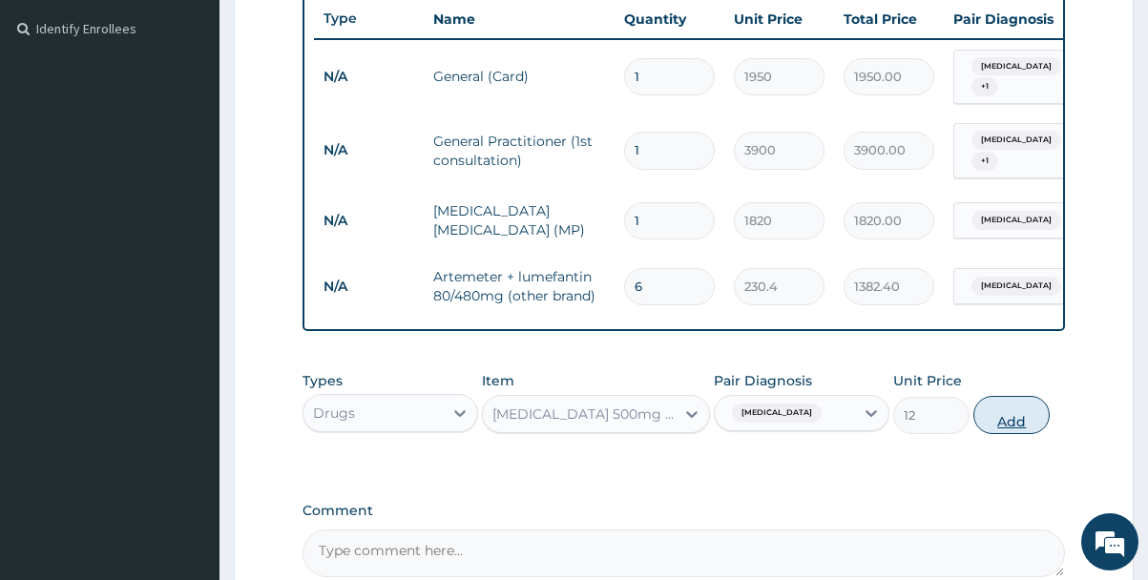
click at [1013, 422] on button "Add" at bounding box center [1011, 415] width 76 height 38
type input "0"
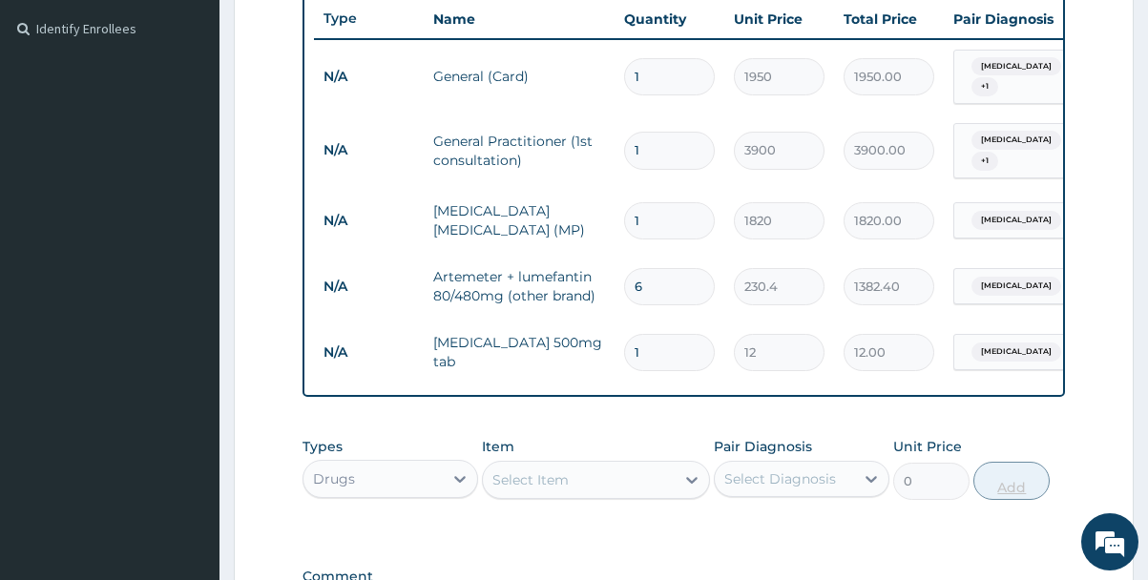
type input "18"
type input "216.00"
type input "18"
click at [554, 481] on div "Select Item" at bounding box center [530, 479] width 76 height 19
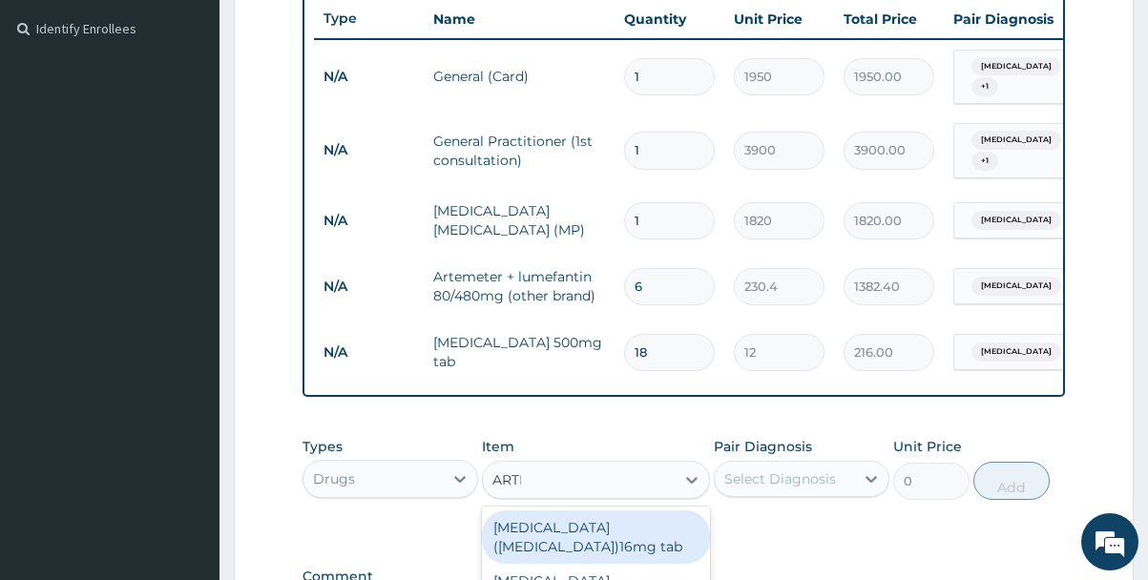
type input "ARTHE"
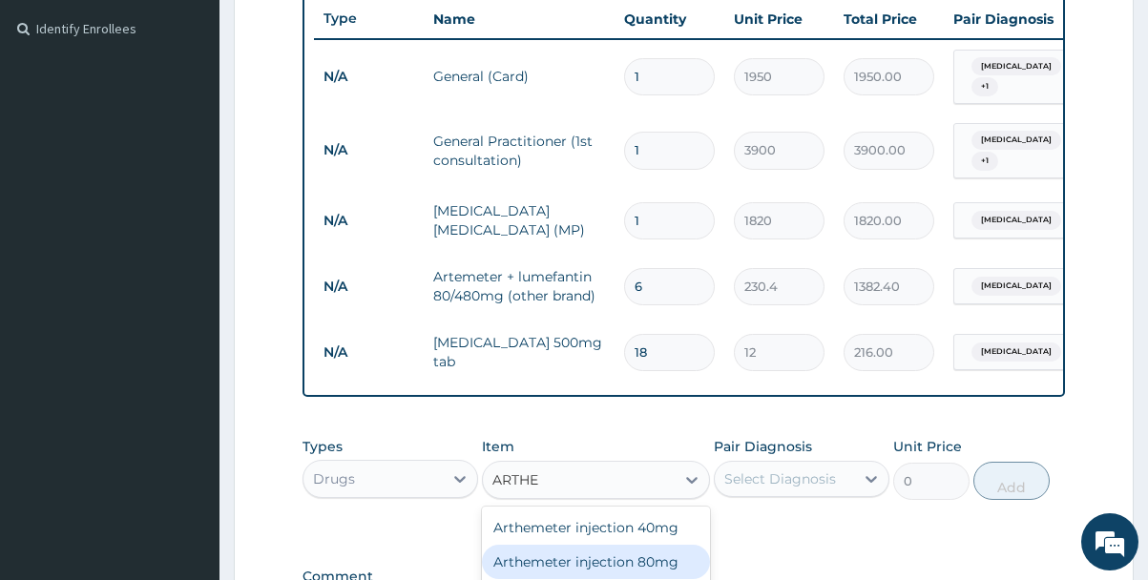
click at [627, 559] on div "Arthemeter injection 80mg" at bounding box center [596, 562] width 229 height 34
type input "504"
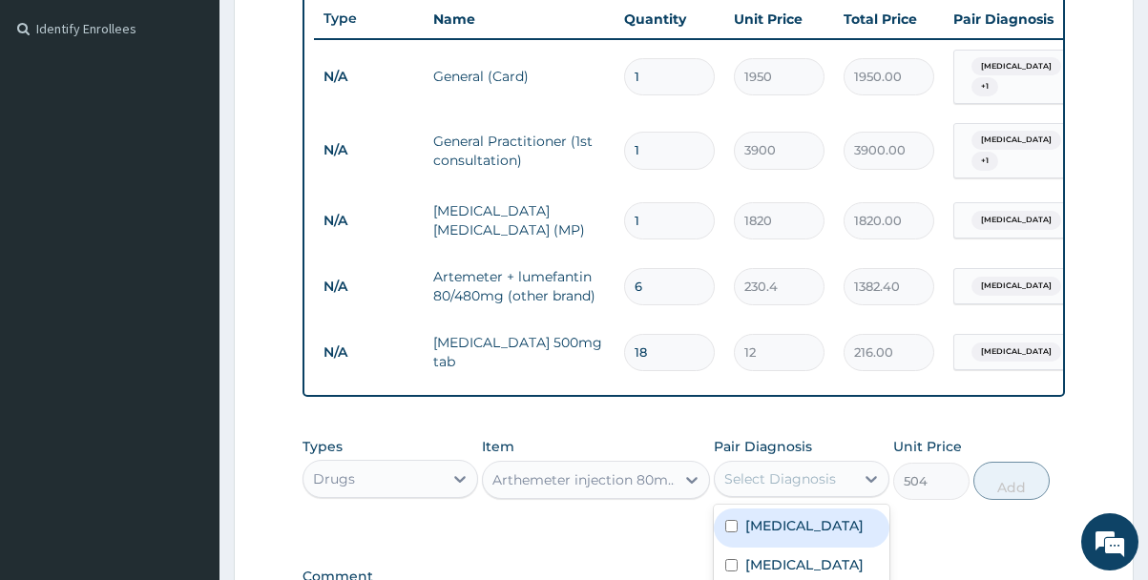
click at [845, 479] on div "Select Diagnosis" at bounding box center [784, 479] width 139 height 31
click at [746, 539] on div "Malaria" at bounding box center [802, 527] width 176 height 39
checkbox input "true"
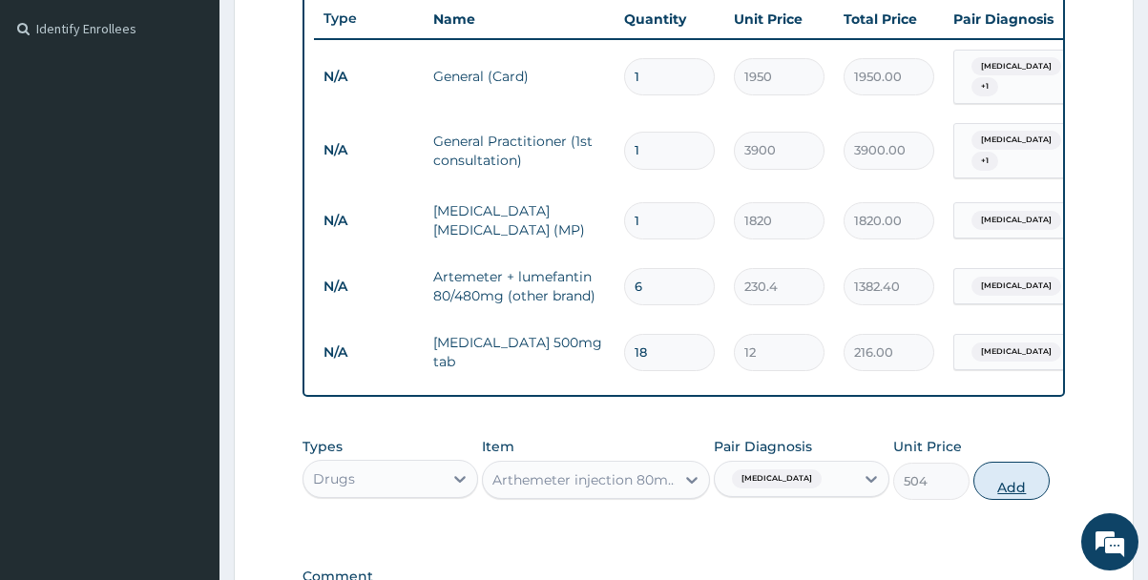
click at [999, 495] on button "Add" at bounding box center [1011, 481] width 76 height 38
type input "0"
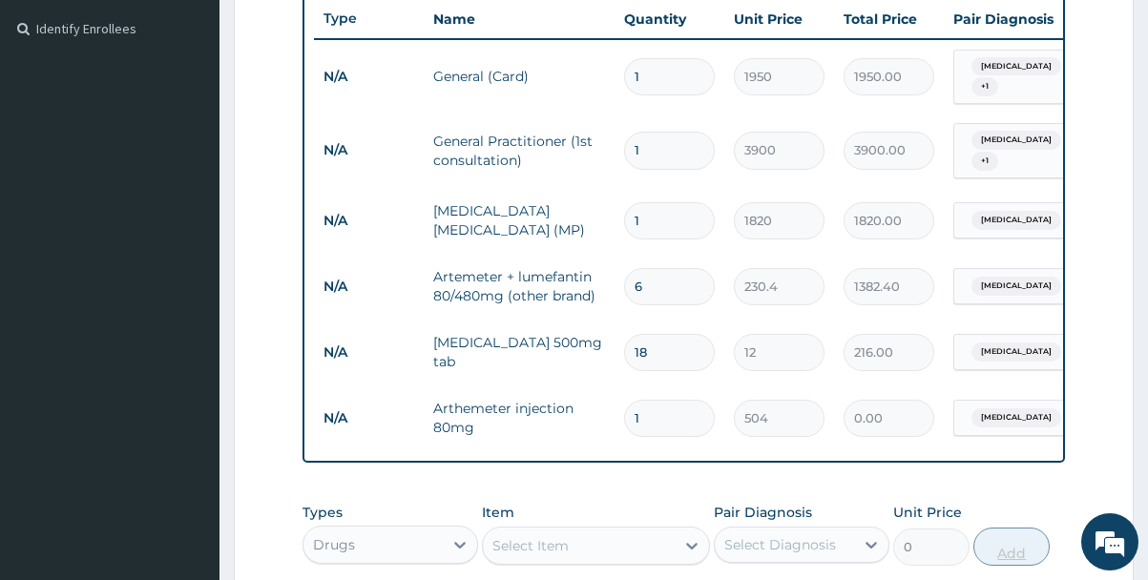
type input "0.00"
type input "6"
type input "3024.00"
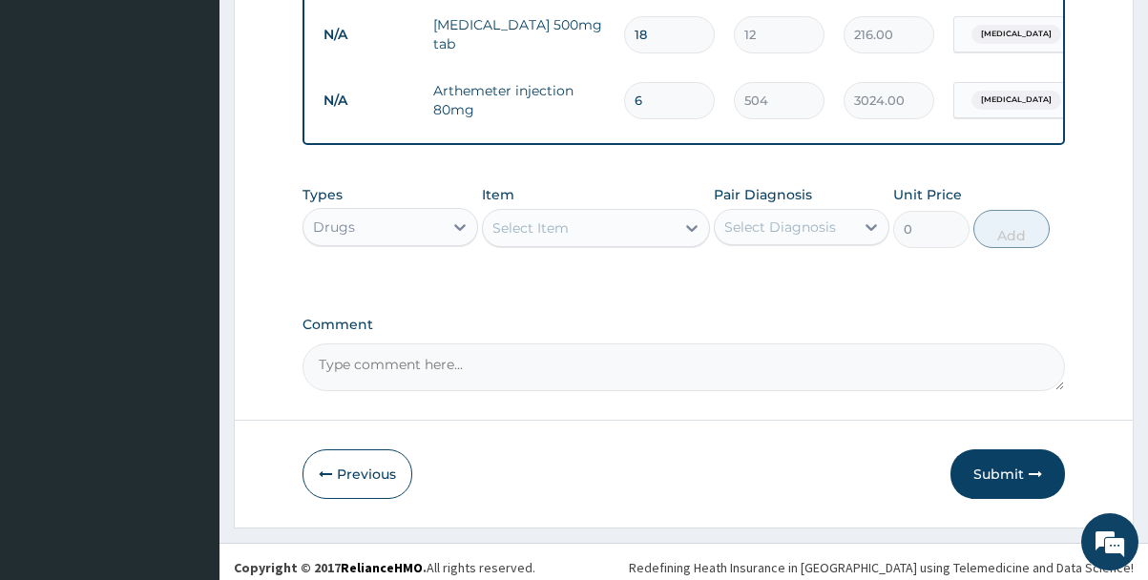
scroll to position [844, 0]
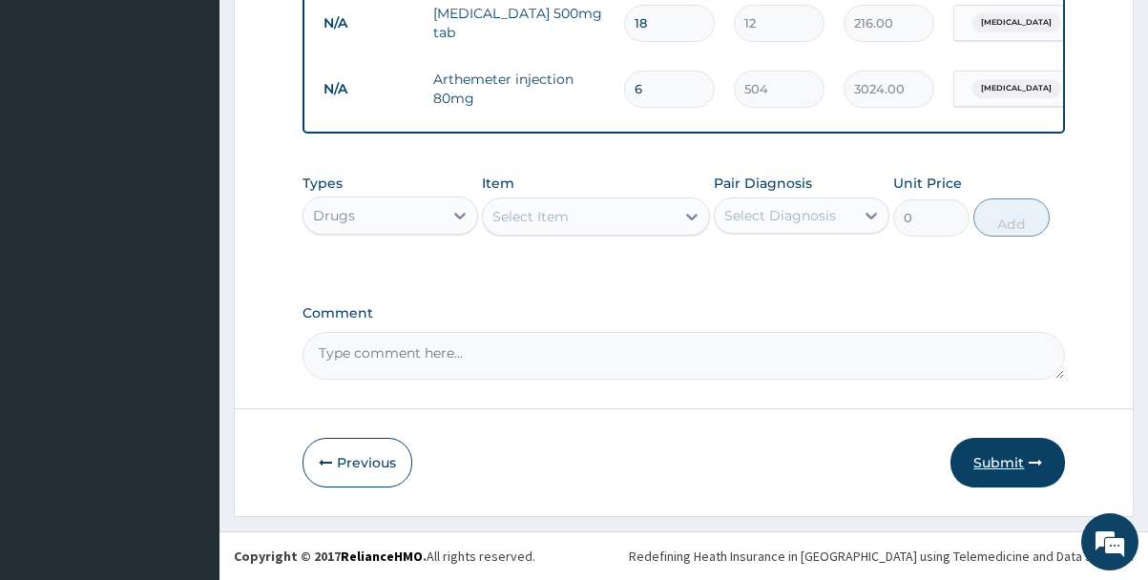
type input "6"
click at [1004, 471] on button "Submit" at bounding box center [1007, 463] width 114 height 50
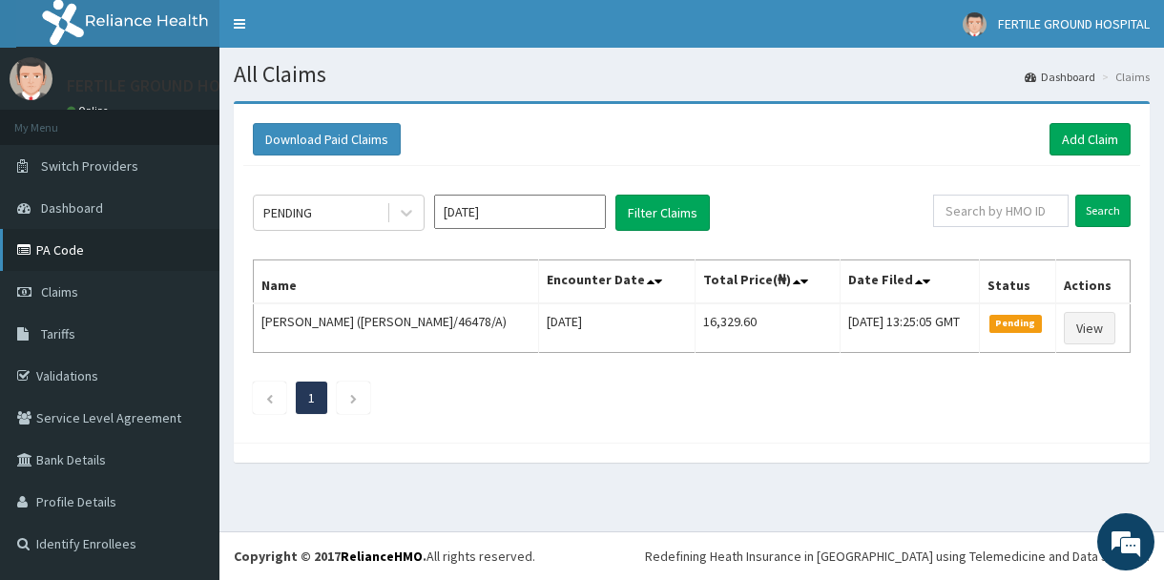
click at [79, 249] on link "PA Code" at bounding box center [109, 250] width 219 height 42
